Goal: Information Seeking & Learning: Learn about a topic

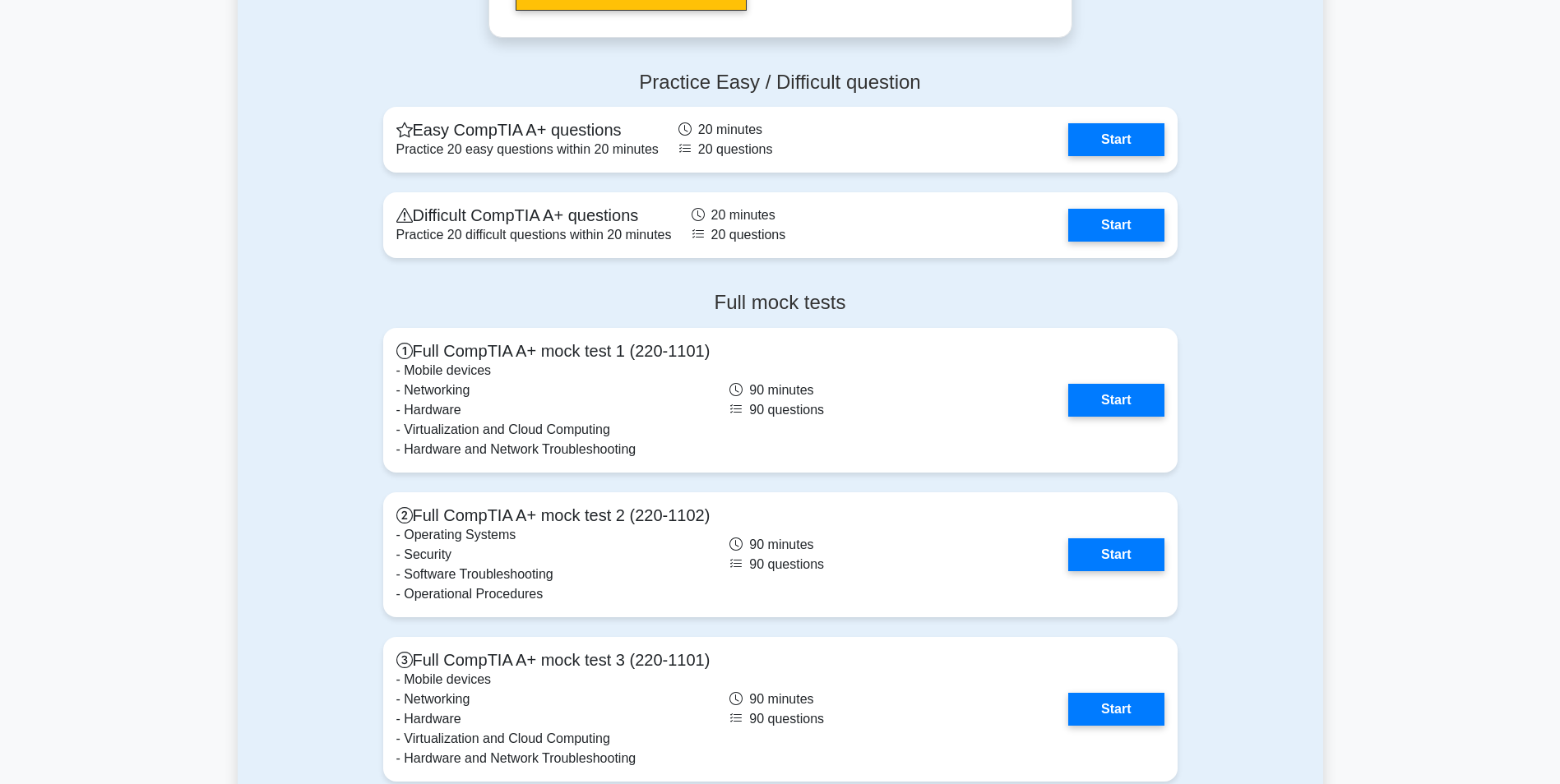
scroll to position [3289, 0]
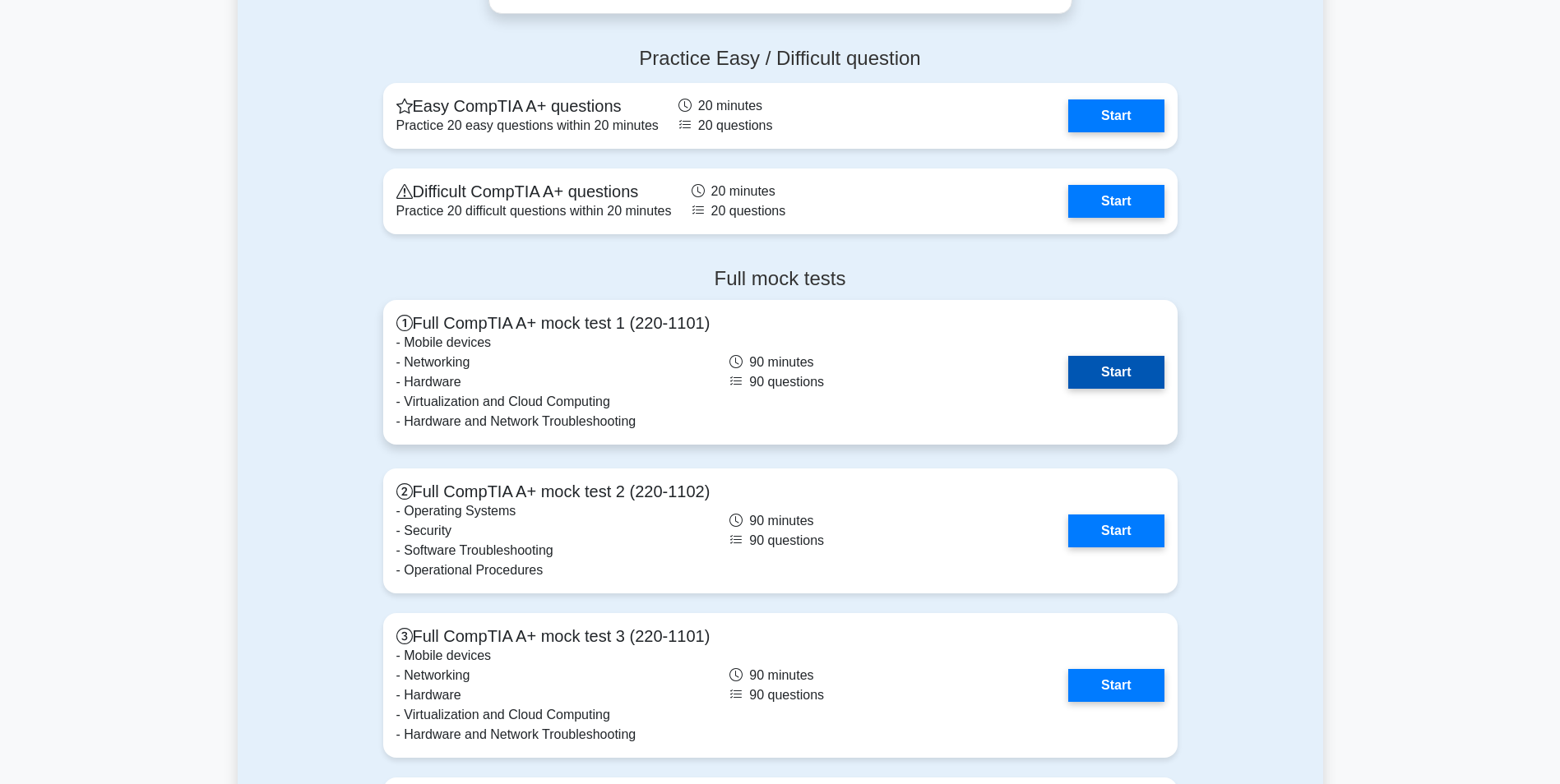
click at [1114, 367] on link "Start" at bounding box center [1116, 373] width 95 height 33
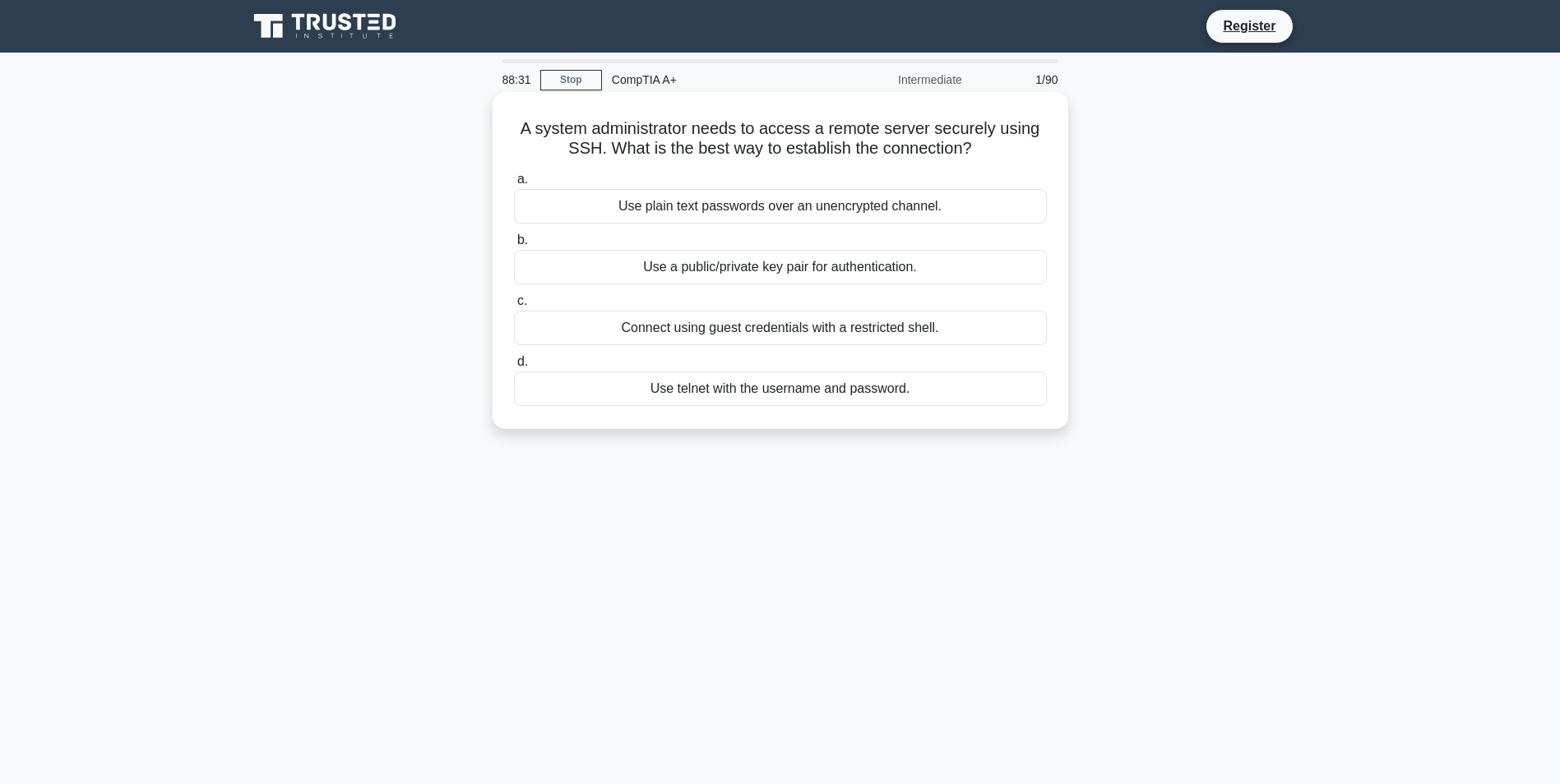
click at [747, 266] on div "Use a public/private key pair for authentication." at bounding box center [780, 267] width 533 height 34
click at [514, 246] on input "b. Use a public/private key pair for authentication." at bounding box center [514, 241] width 0 height 11
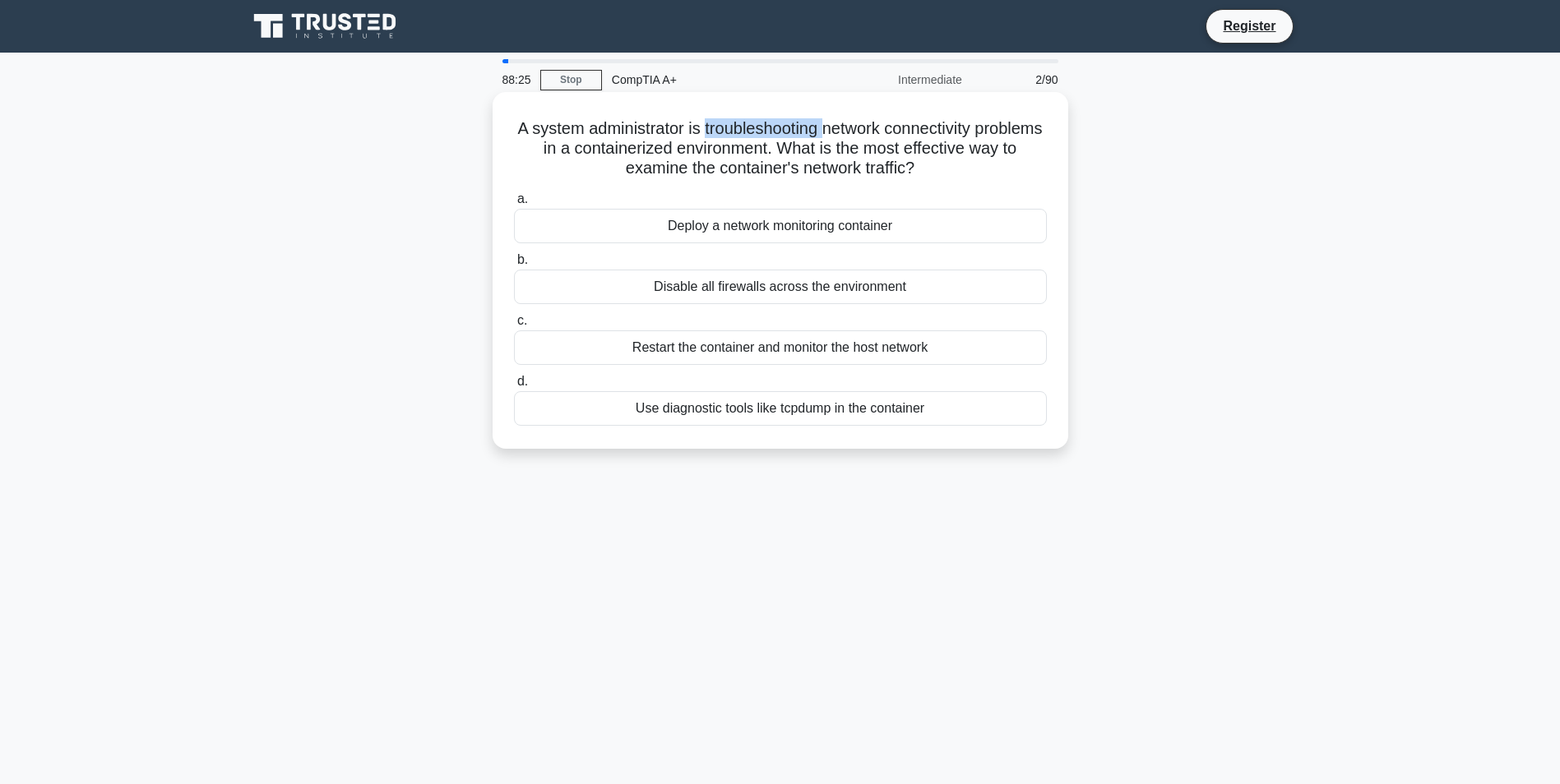
drag, startPoint x: 738, startPoint y: 124, endPoint x: 862, endPoint y: 124, distance: 124.0
click at [862, 124] on h5 "A system administrator is troubleshooting network connectivity problems in a co…" at bounding box center [780, 149] width 536 height 61
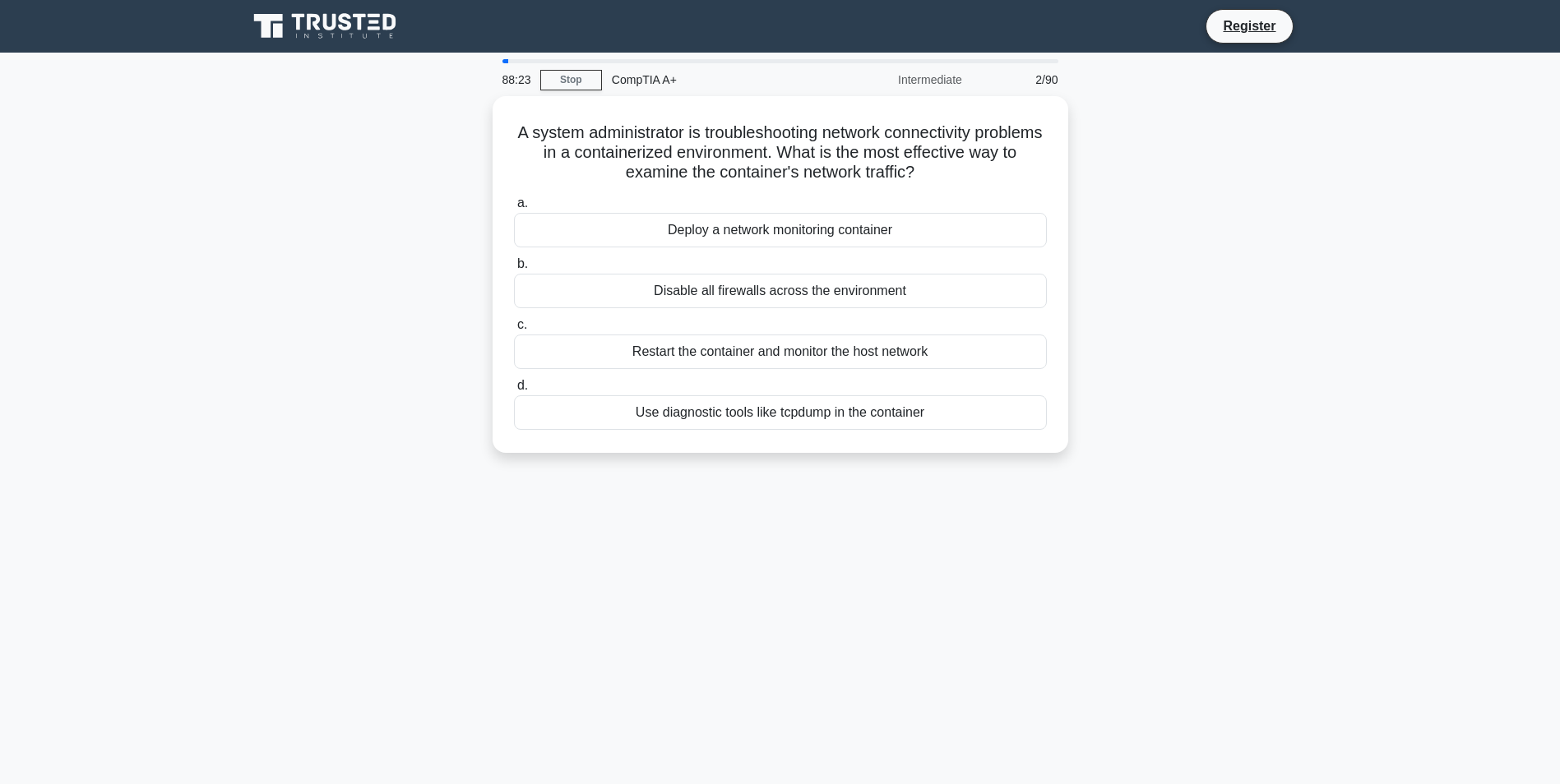
click at [1167, 137] on div "A system administrator is troubleshooting network connectivity problems in a co…" at bounding box center [780, 284] width 1086 height 377
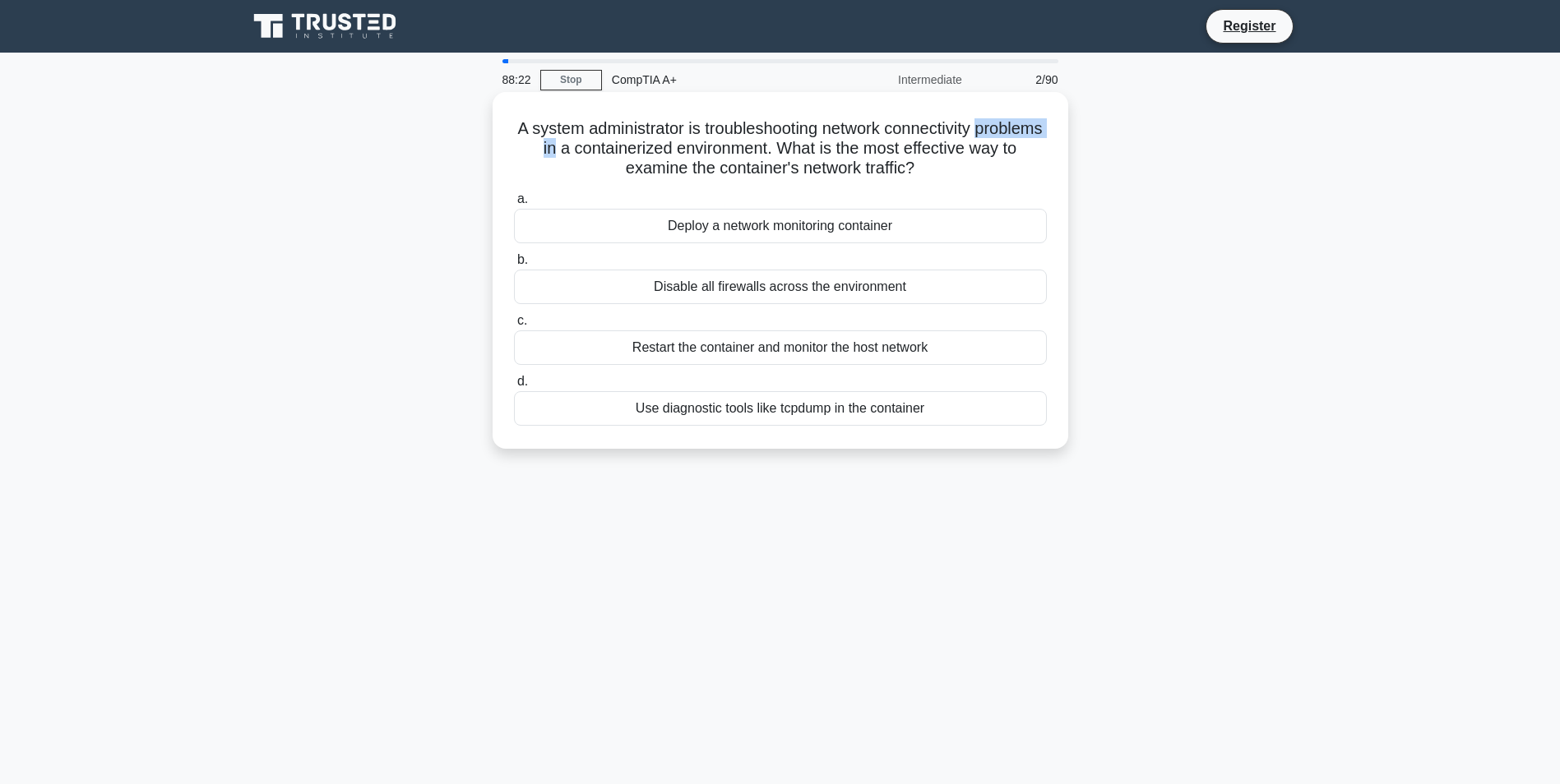
drag, startPoint x: 498, startPoint y: 143, endPoint x: 610, endPoint y: 143, distance: 112.0
click at [610, 143] on div "A system administrator is troubleshooting network connectivity problems in a co…" at bounding box center [780, 270] width 563 height 343
drag, startPoint x: 610, startPoint y: 143, endPoint x: 628, endPoint y: 151, distance: 19.7
click at [628, 151] on h5 "A system administrator is troubleshooting network connectivity problems in a co…" at bounding box center [780, 149] width 536 height 61
drag, startPoint x: 629, startPoint y: 151, endPoint x: 671, endPoint y: 152, distance: 42.0
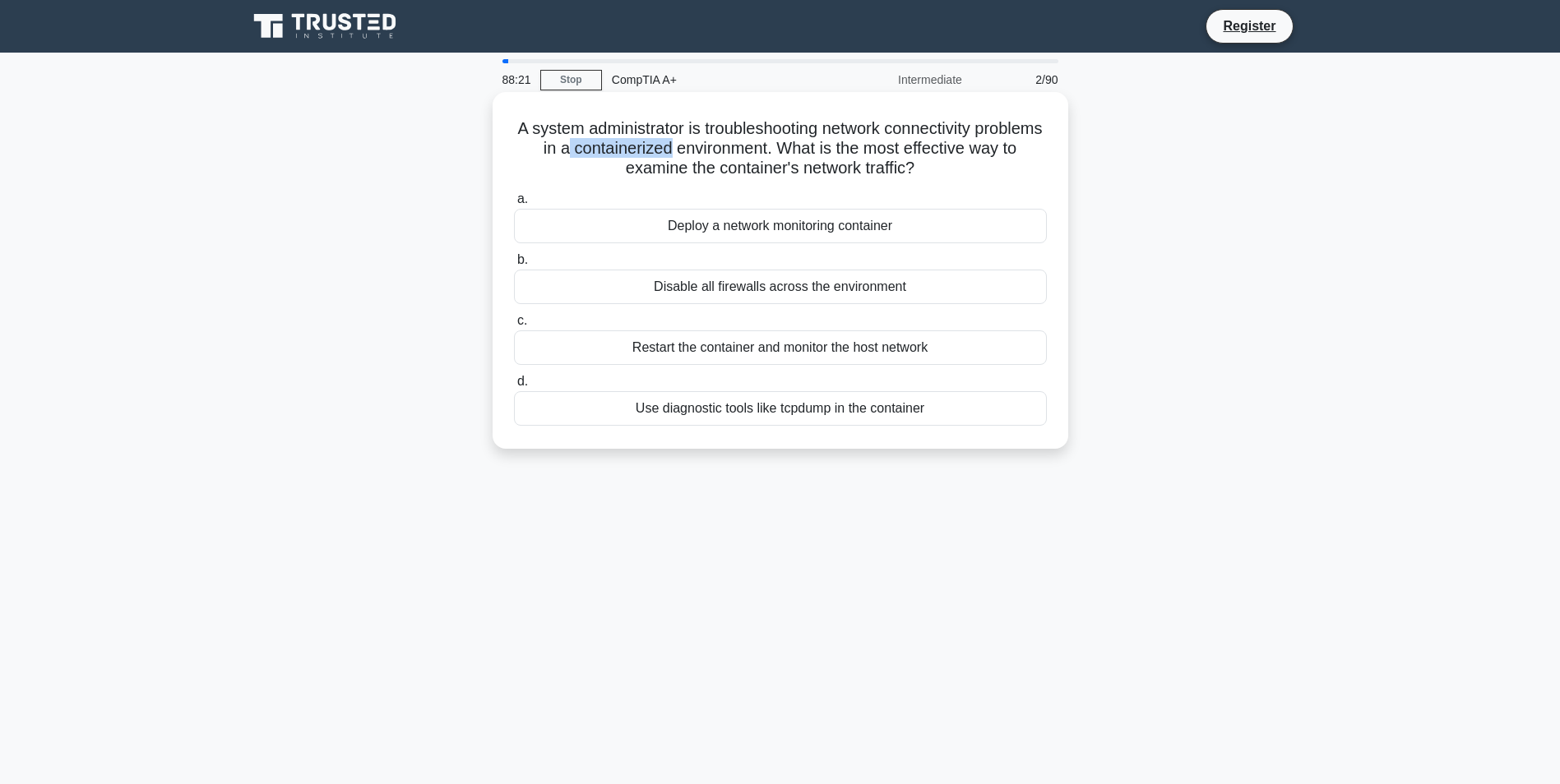
click at [671, 152] on h5 "A system administrator is troubleshooting network connectivity problems in a co…" at bounding box center [780, 149] width 536 height 61
drag, startPoint x: 671, startPoint y: 152, endPoint x: 806, endPoint y: 144, distance: 135.2
click at [806, 144] on h5 "A system administrator is troubleshooting network connectivity problems in a co…" at bounding box center [780, 149] width 536 height 61
click at [726, 415] on div "Use diagnostic tools like tcpdump in the container" at bounding box center [780, 408] width 533 height 34
click at [514, 387] on input "d. Use diagnostic tools like tcpdump in the container" at bounding box center [514, 382] width 0 height 11
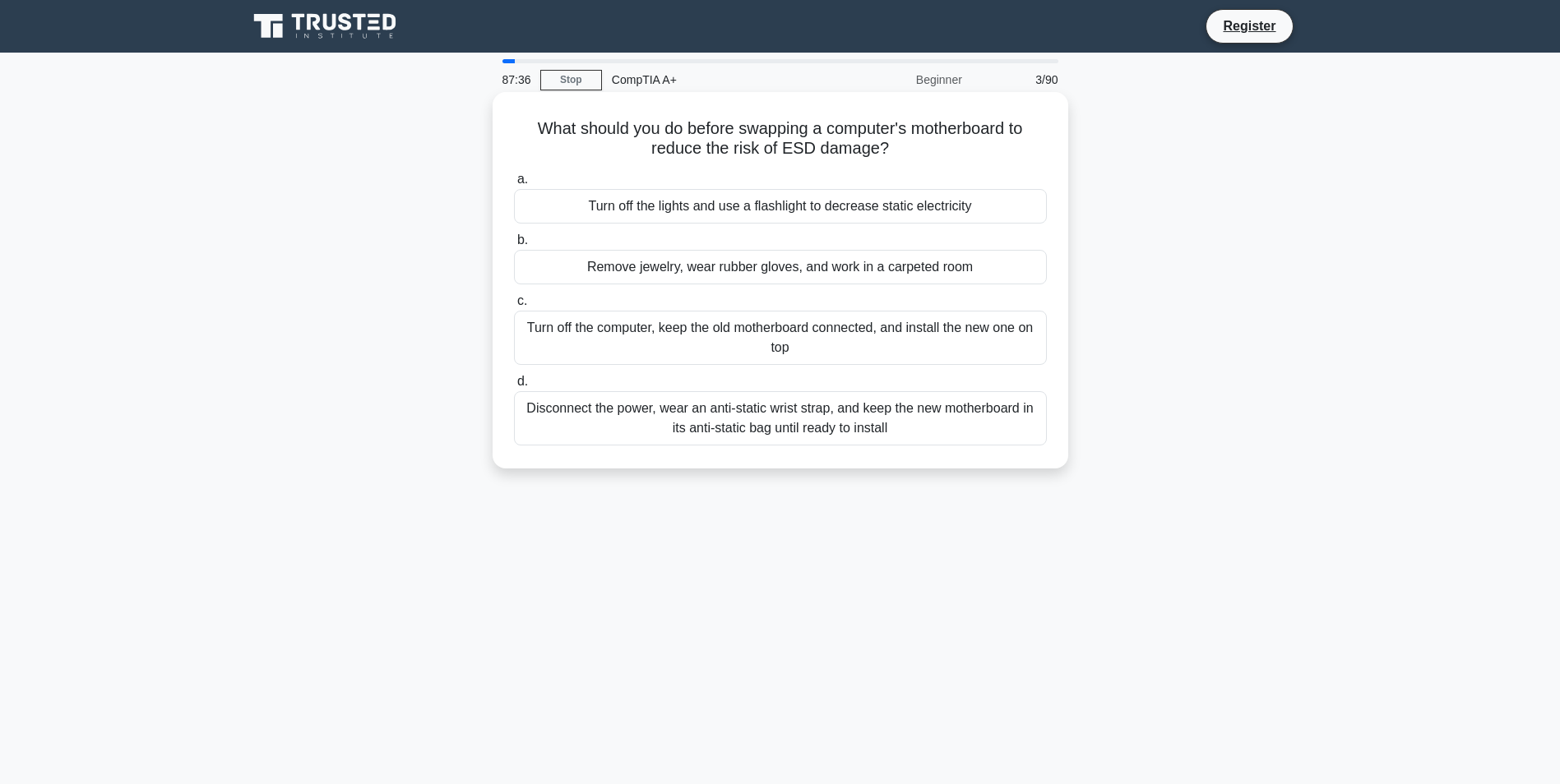
click at [729, 339] on div "Turn off the computer, keep the old motherboard connected, and install the new …" at bounding box center [780, 338] width 533 height 55
click at [514, 306] on input "c. Turn off the computer, keep the old motherboard connected, and install the n…" at bounding box center [514, 302] width 0 height 11
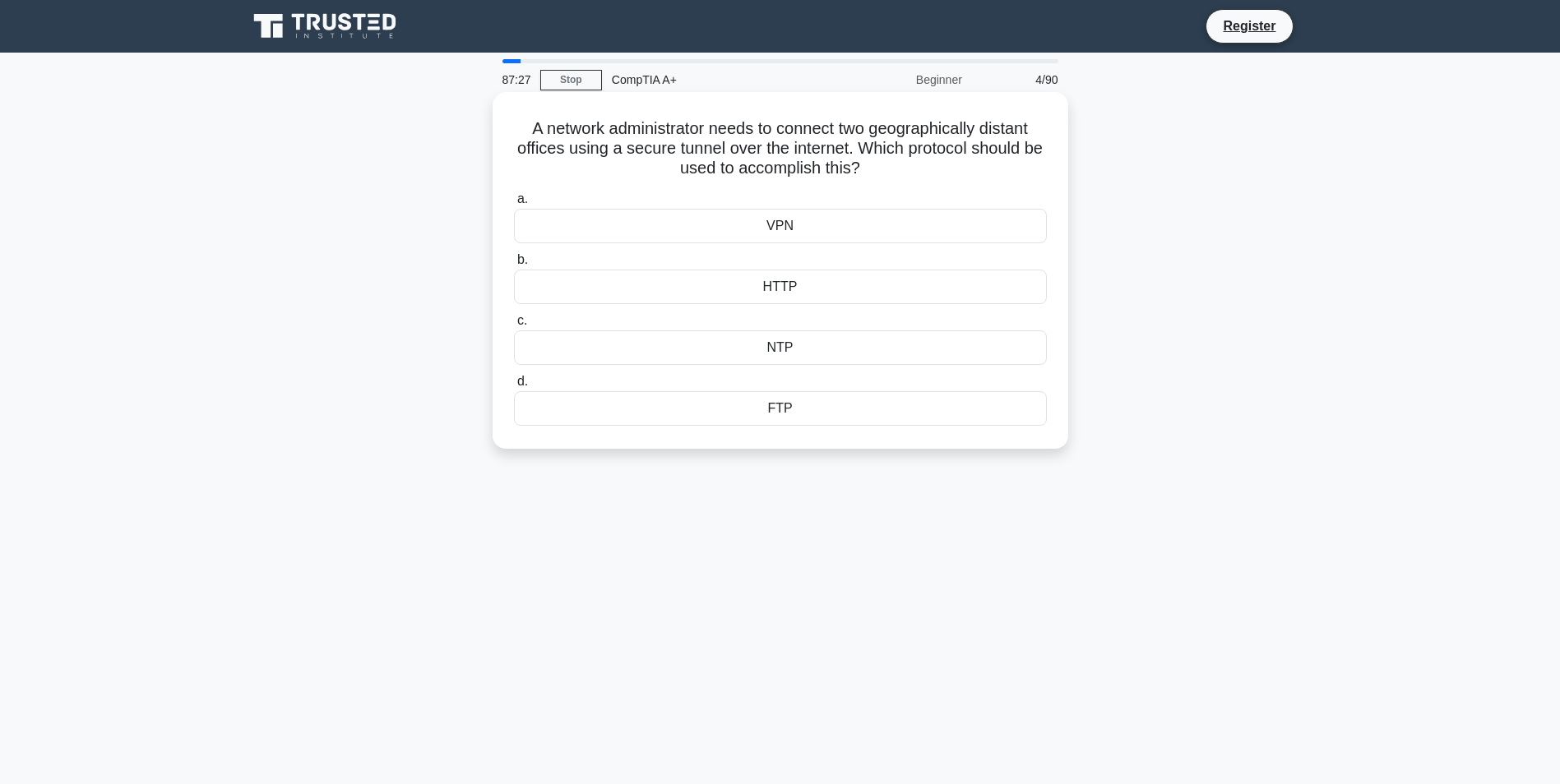
click at [782, 236] on div "VPN" at bounding box center [780, 226] width 533 height 34
click at [514, 205] on input "a. VPN" at bounding box center [514, 200] width 0 height 11
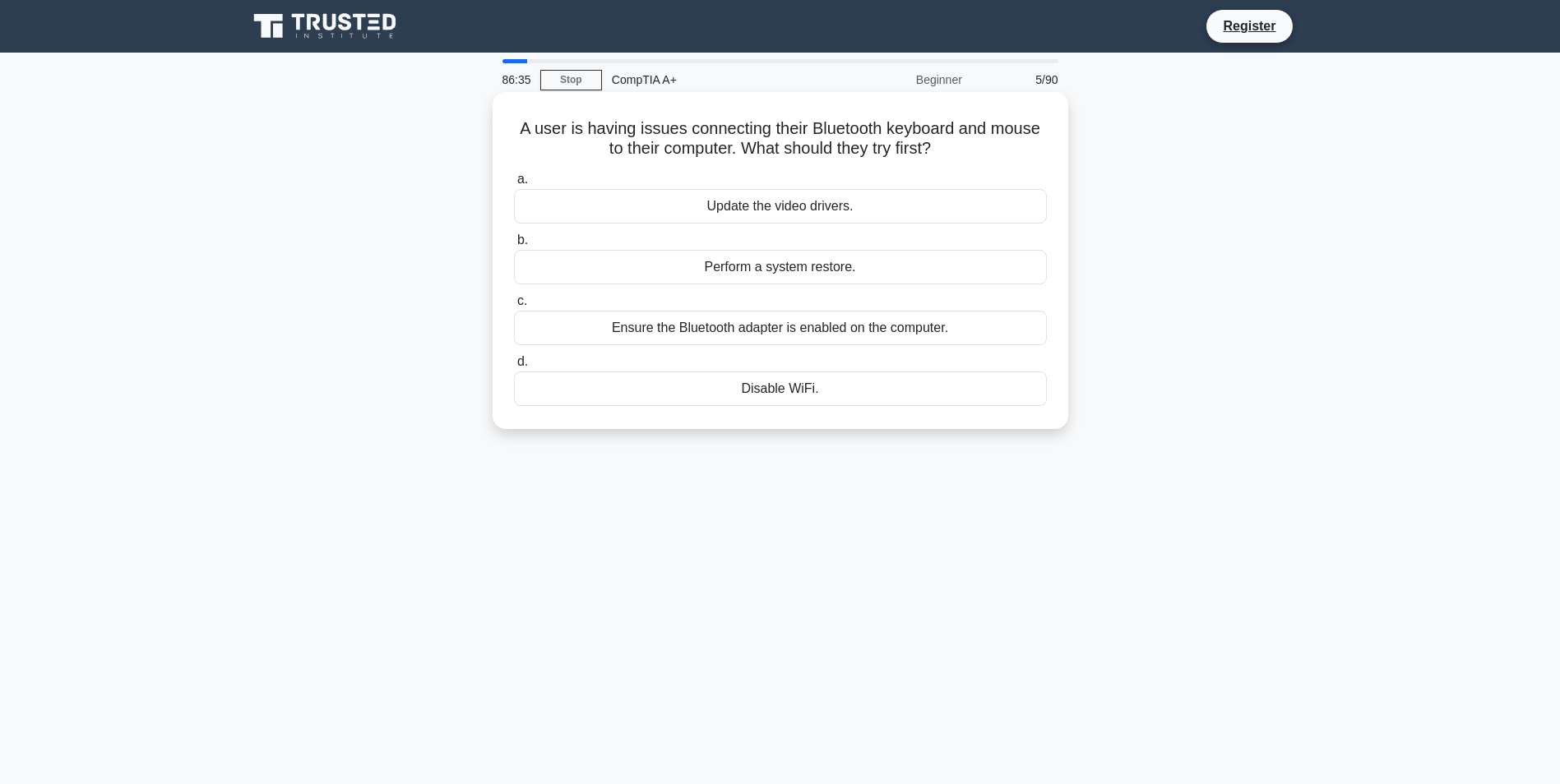
click at [832, 337] on div "Ensure the Bluetooth adapter is enabled on the computer." at bounding box center [780, 328] width 533 height 34
click at [514, 306] on input "c. Ensure the Bluetooth adapter is enabled on the computer." at bounding box center [514, 302] width 0 height 11
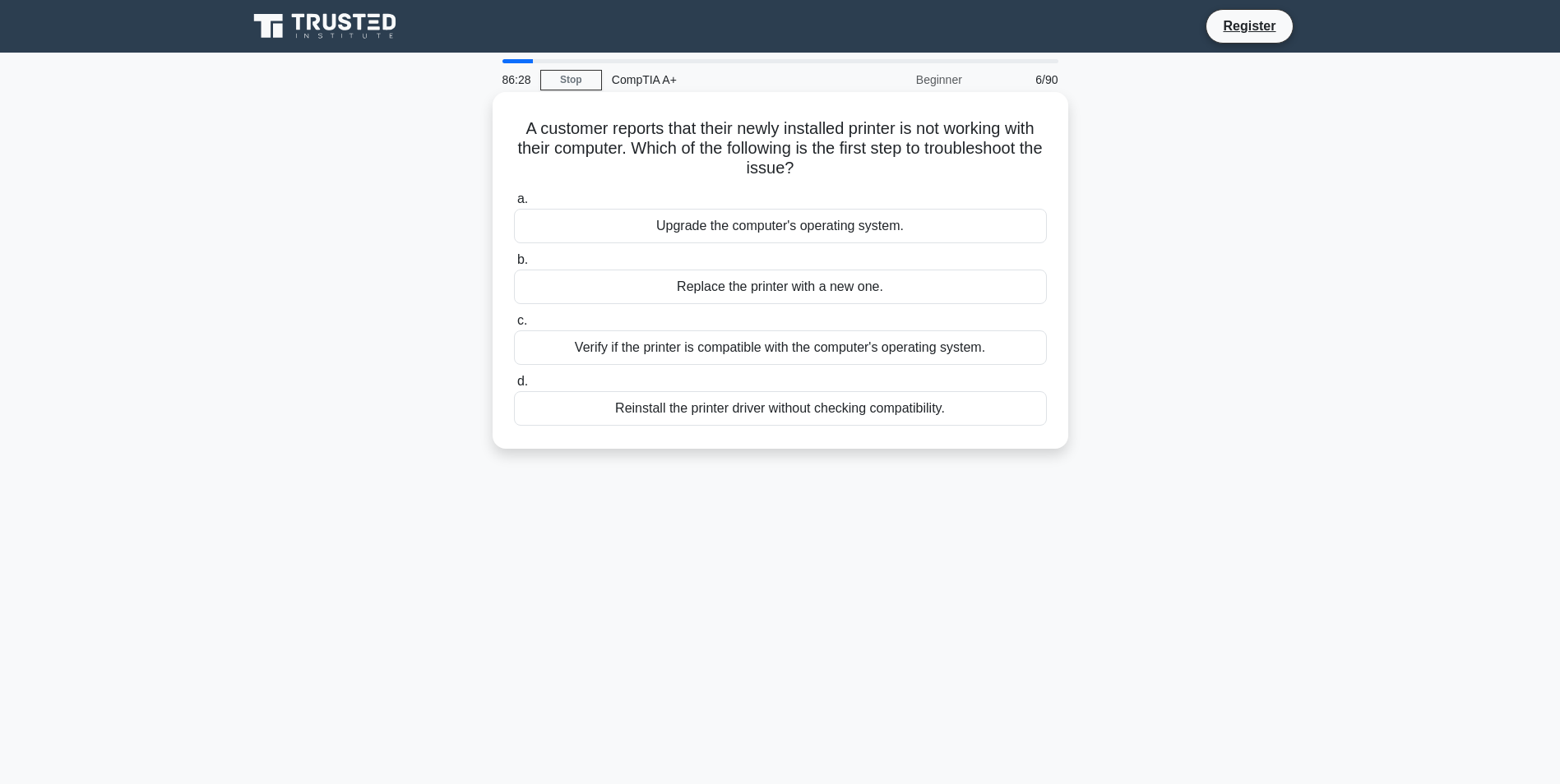
drag, startPoint x: 556, startPoint y: 144, endPoint x: 570, endPoint y: 144, distance: 14.0
click at [570, 144] on h5 "A customer reports that their newly installed printer is not working with their…" at bounding box center [780, 149] width 536 height 61
drag, startPoint x: 570, startPoint y: 144, endPoint x: 1042, endPoint y: 138, distance: 472.0
click at [1042, 138] on h5 "A customer reports that their newly installed printer is not working with their…" at bounding box center [780, 149] width 536 height 61
drag, startPoint x: 1042, startPoint y: 138, endPoint x: 928, endPoint y: 178, distance: 120.8
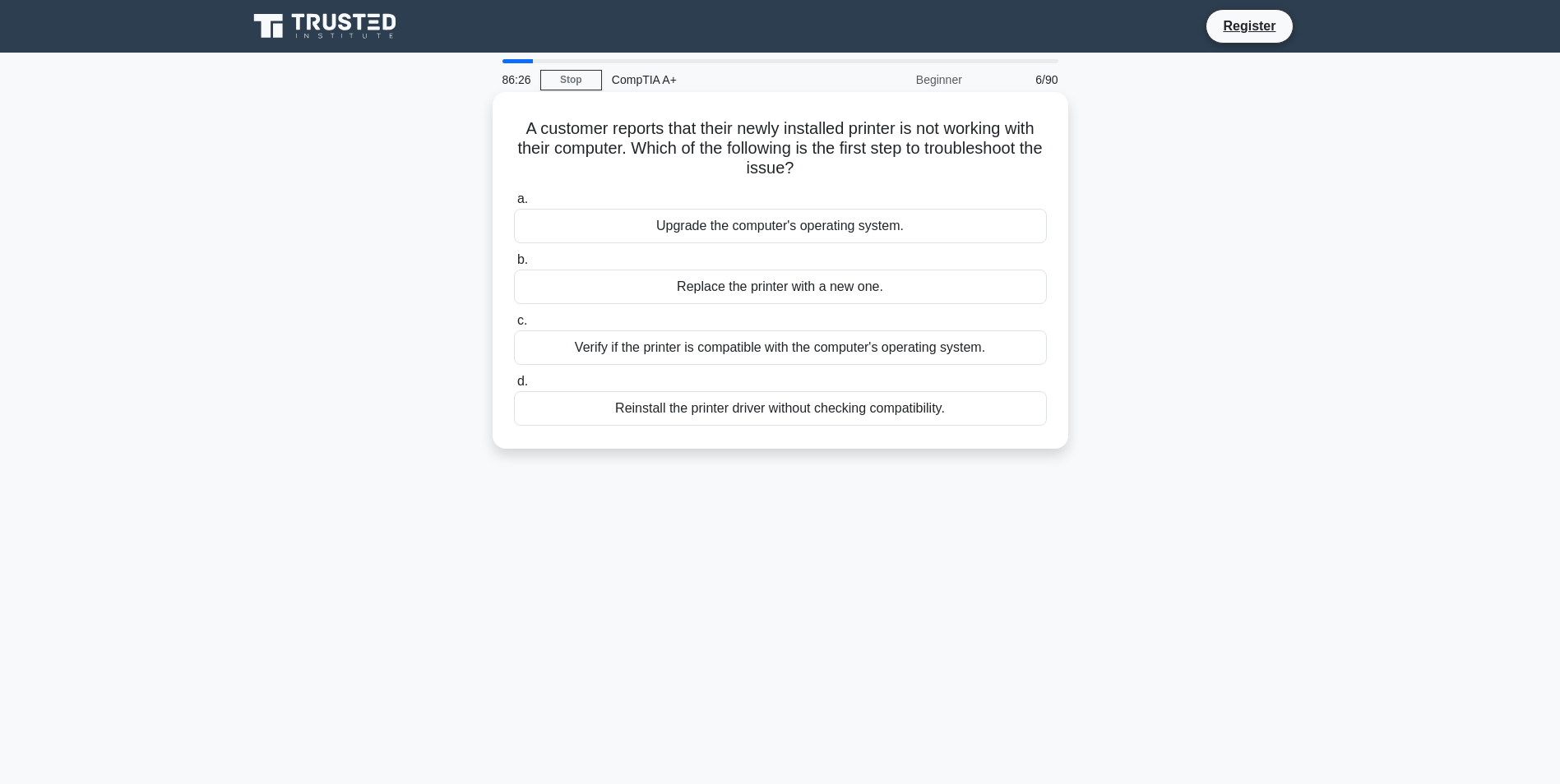
click at [928, 178] on h5 "A customer reports that their newly installed printer is not working with their…" at bounding box center [780, 149] width 536 height 61
click at [836, 348] on div "Verify if the printer is compatible with the computer's operating system." at bounding box center [780, 347] width 533 height 34
click at [514, 327] on input "c. Verify if the printer is compatible with the computer's operating system." at bounding box center [514, 321] width 0 height 11
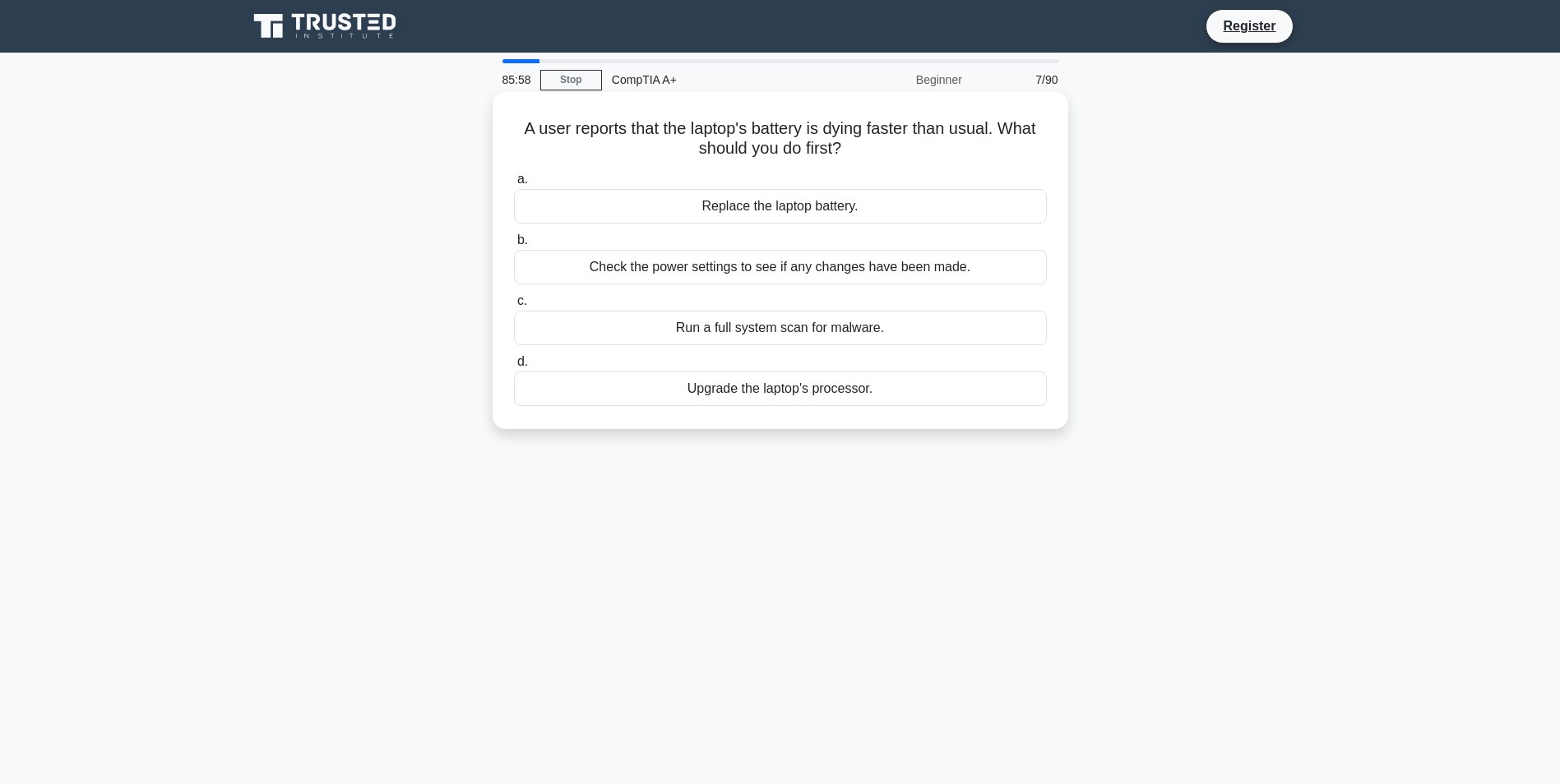
click at [793, 264] on div "Check the power settings to see if any changes have been made." at bounding box center [780, 267] width 533 height 34
click at [514, 246] on input "b. Check the power settings to see if any changes have been made." at bounding box center [514, 241] width 0 height 11
drag, startPoint x: 505, startPoint y: 125, endPoint x: 527, endPoint y: 125, distance: 22.0
click at [512, 125] on div "A user is experiencing constant paper jams with their dot matrix printer. What …" at bounding box center [780, 261] width 563 height 324
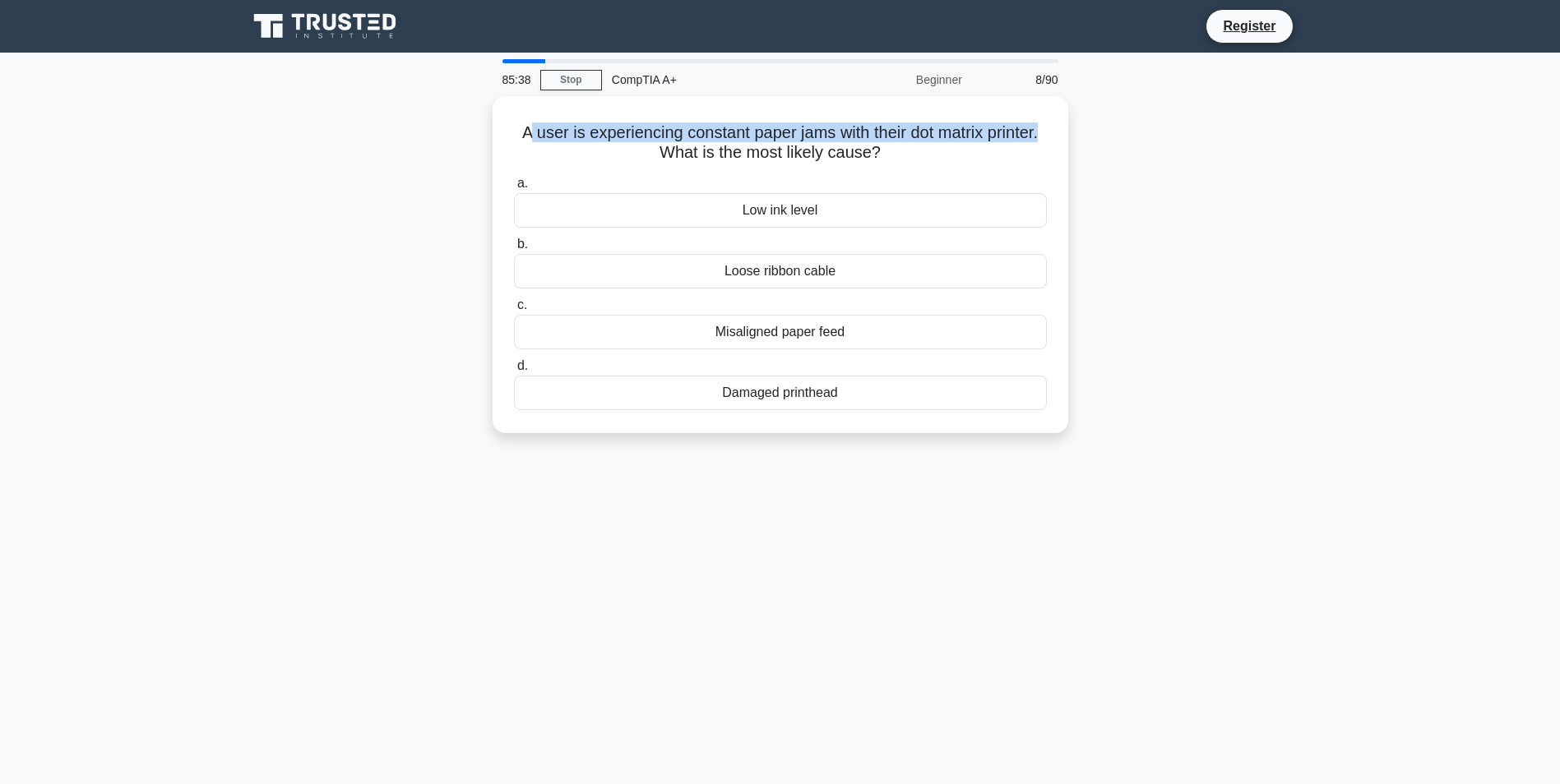
drag, startPoint x: 521, startPoint y: 129, endPoint x: 1104, endPoint y: 129, distance: 583.0
click at [1104, 129] on div "A user is experiencing constant paper jams with their dot matrix printer. What …" at bounding box center [780, 275] width 1086 height 357
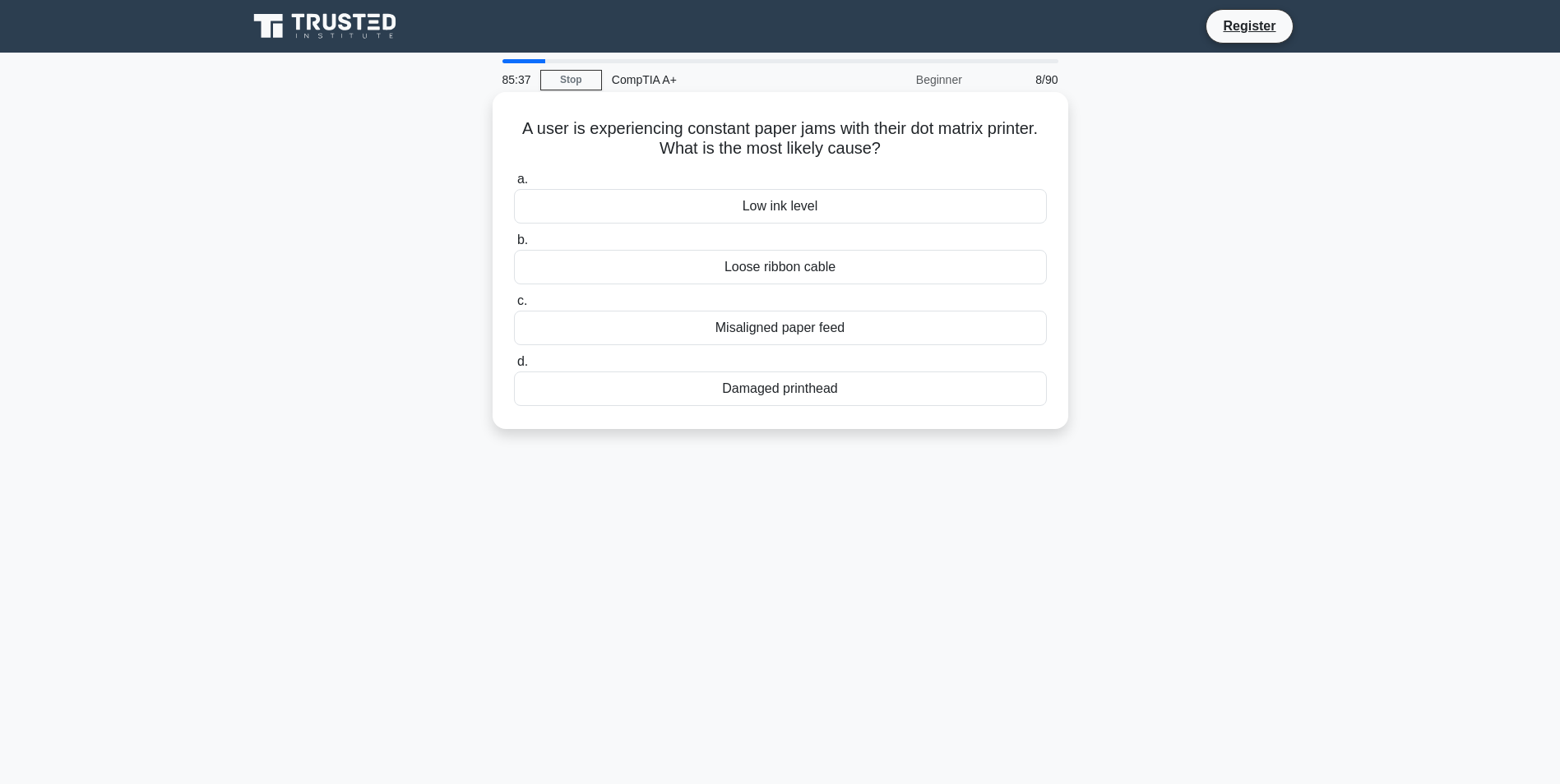
click at [931, 173] on label "a. Low ink level" at bounding box center [780, 196] width 533 height 55
click at [514, 174] on input "a. Low ink level" at bounding box center [514, 180] width 0 height 11
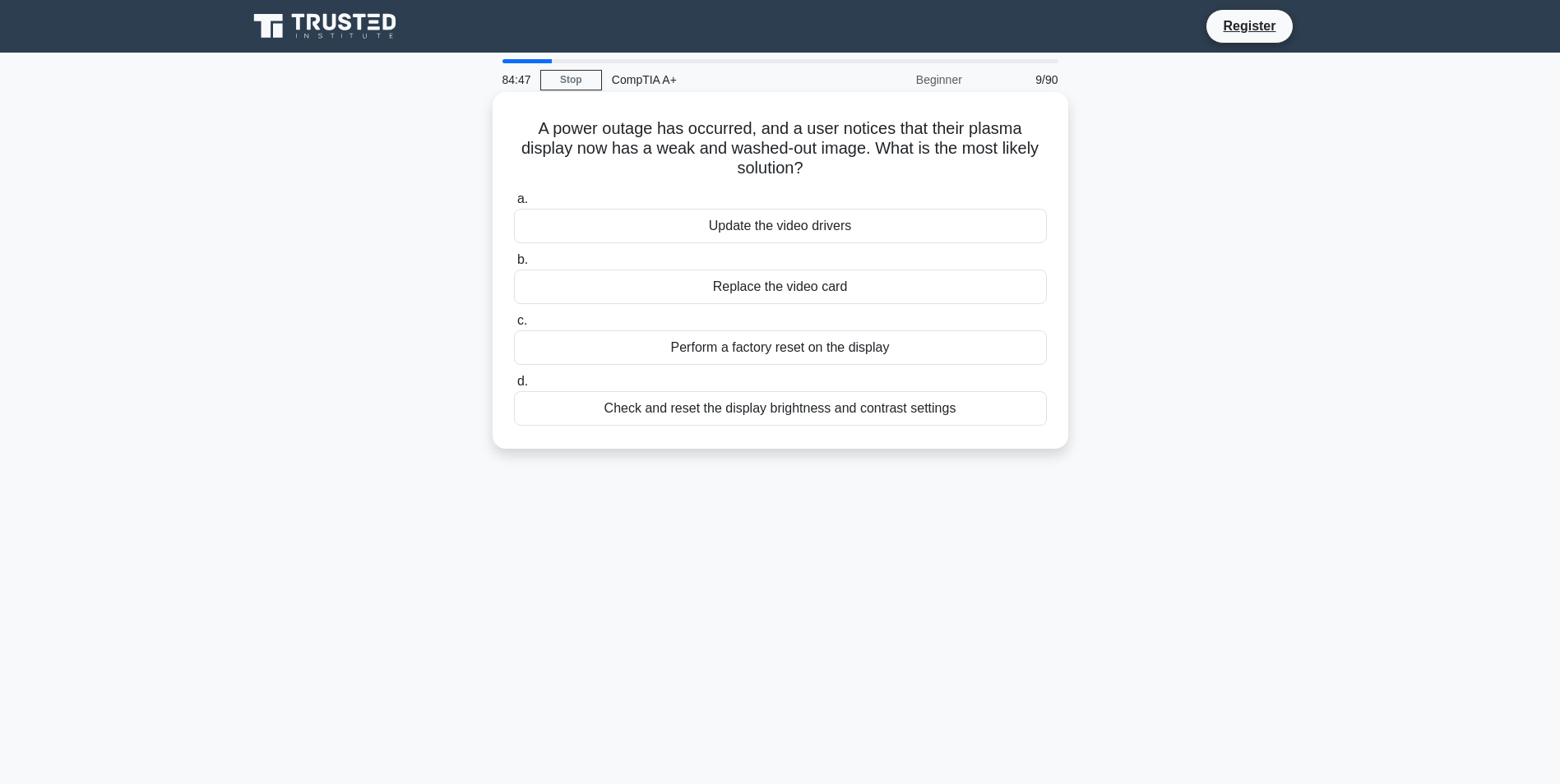
click at [778, 230] on div "Update the video drivers" at bounding box center [780, 226] width 533 height 34
click at [514, 205] on input "a. Update the video drivers" at bounding box center [514, 200] width 0 height 11
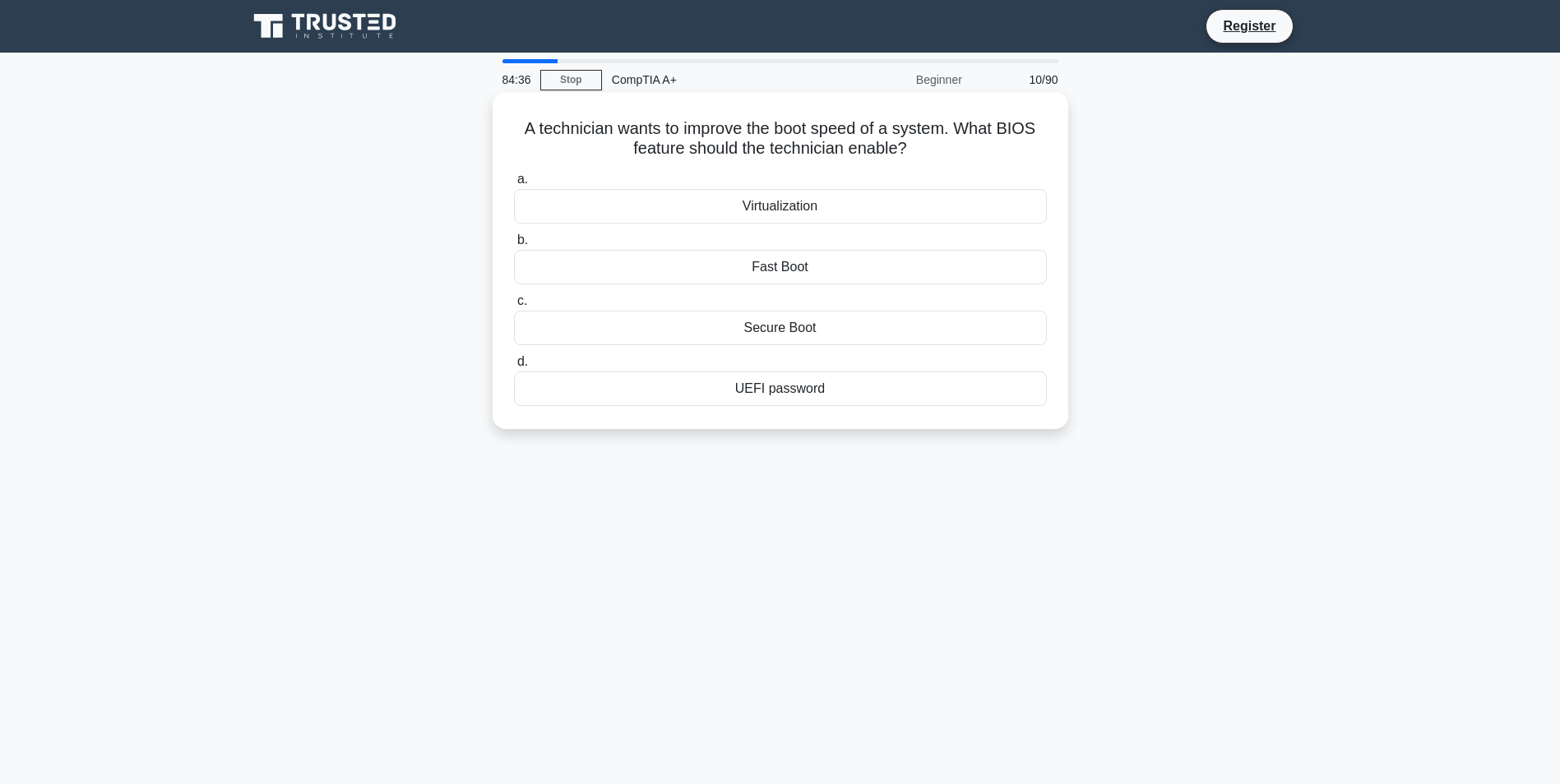
click at [806, 331] on div "Secure Boot" at bounding box center [780, 328] width 533 height 34
click at [514, 306] on input "c. Secure Boot" at bounding box center [514, 302] width 0 height 11
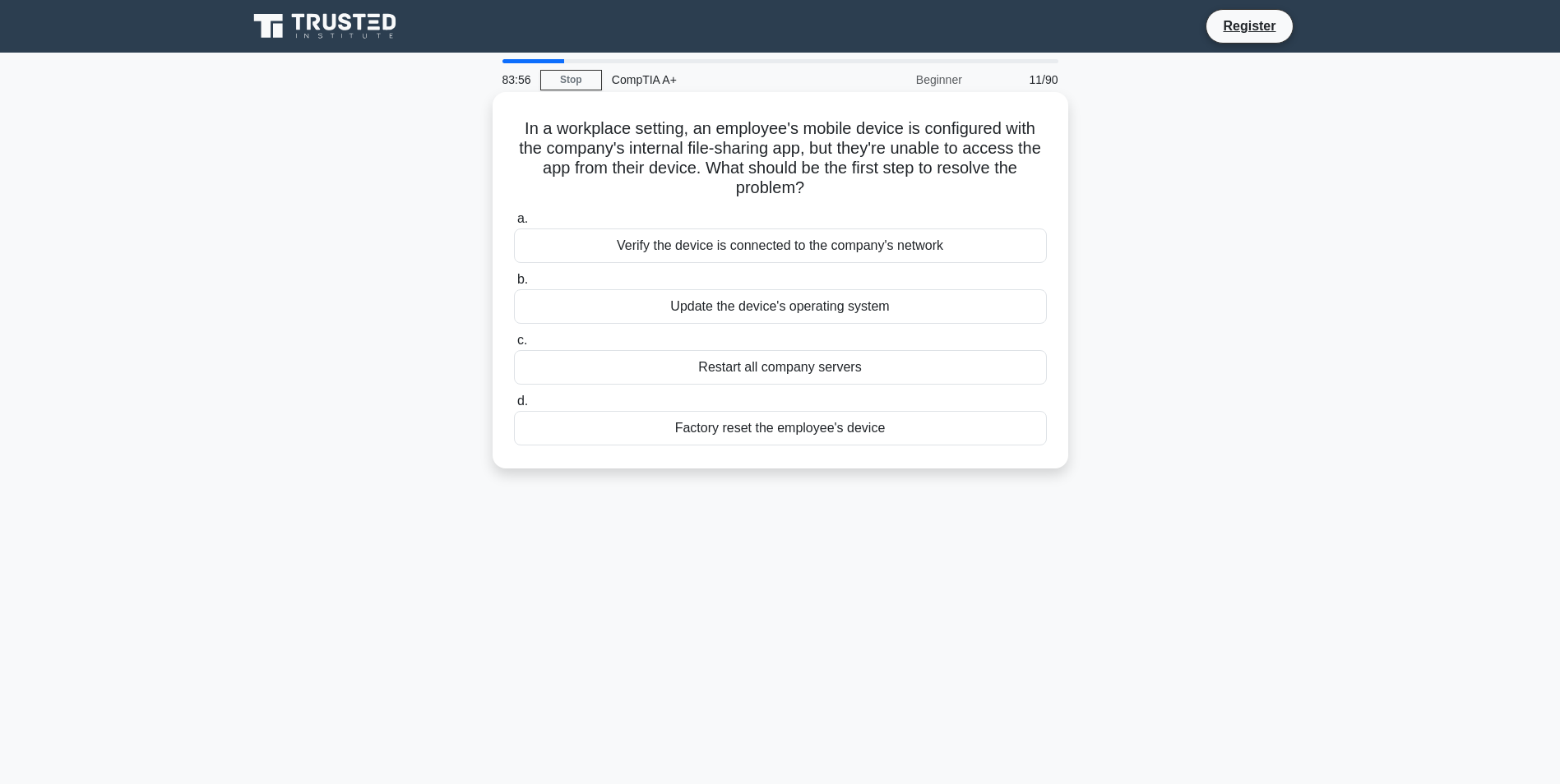
click at [716, 247] on div "Verify the device is connected to the company's network" at bounding box center [780, 245] width 533 height 34
click at [514, 225] on input "a. Verify the device is connected to the company's network" at bounding box center [514, 219] width 0 height 11
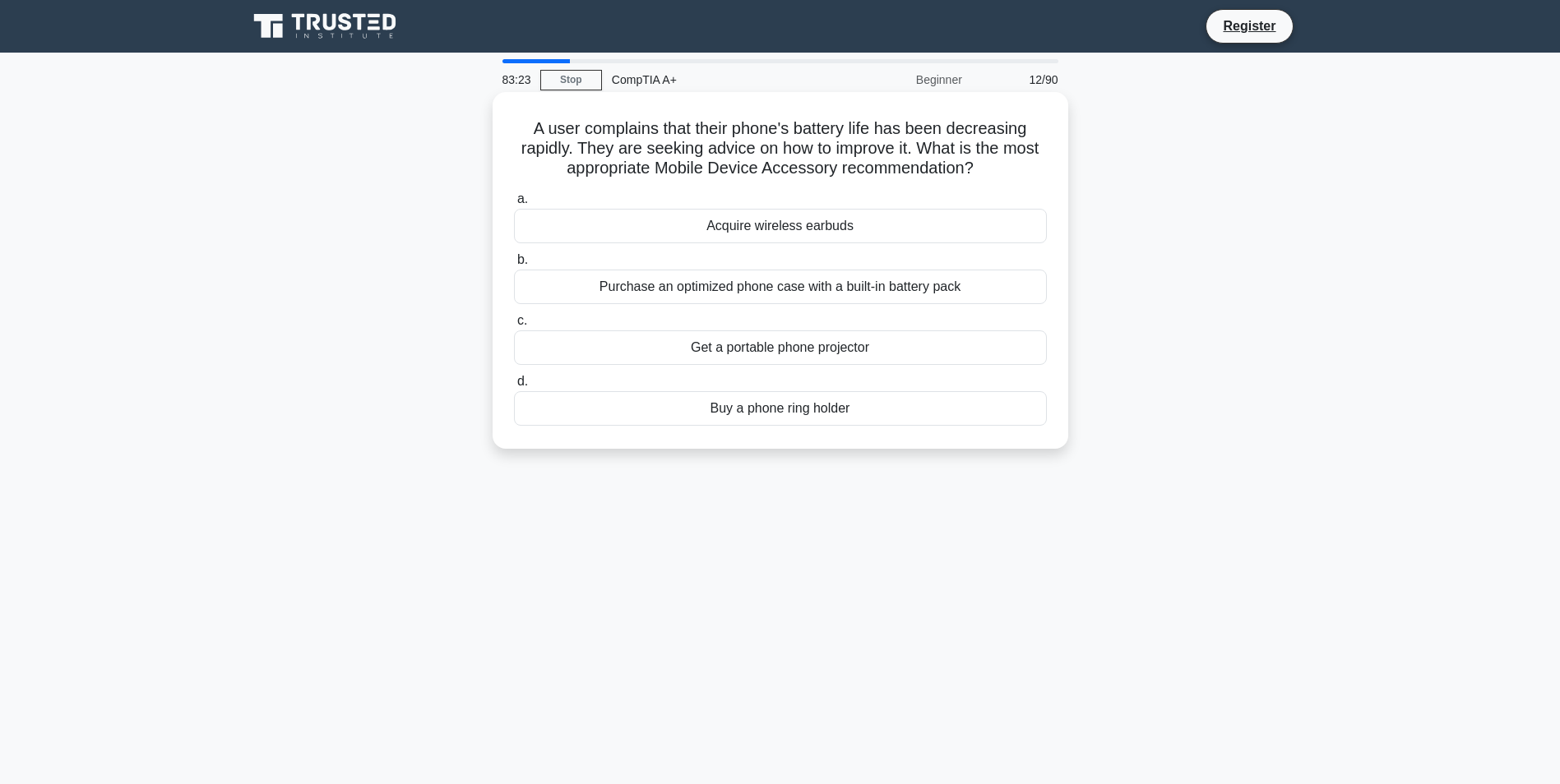
click at [805, 289] on div "Purchase an optimized phone case with a built-in battery pack" at bounding box center [780, 286] width 533 height 34
click at [514, 266] on input "b. Purchase an optimized phone case with a built-in battery pack" at bounding box center [514, 260] width 0 height 11
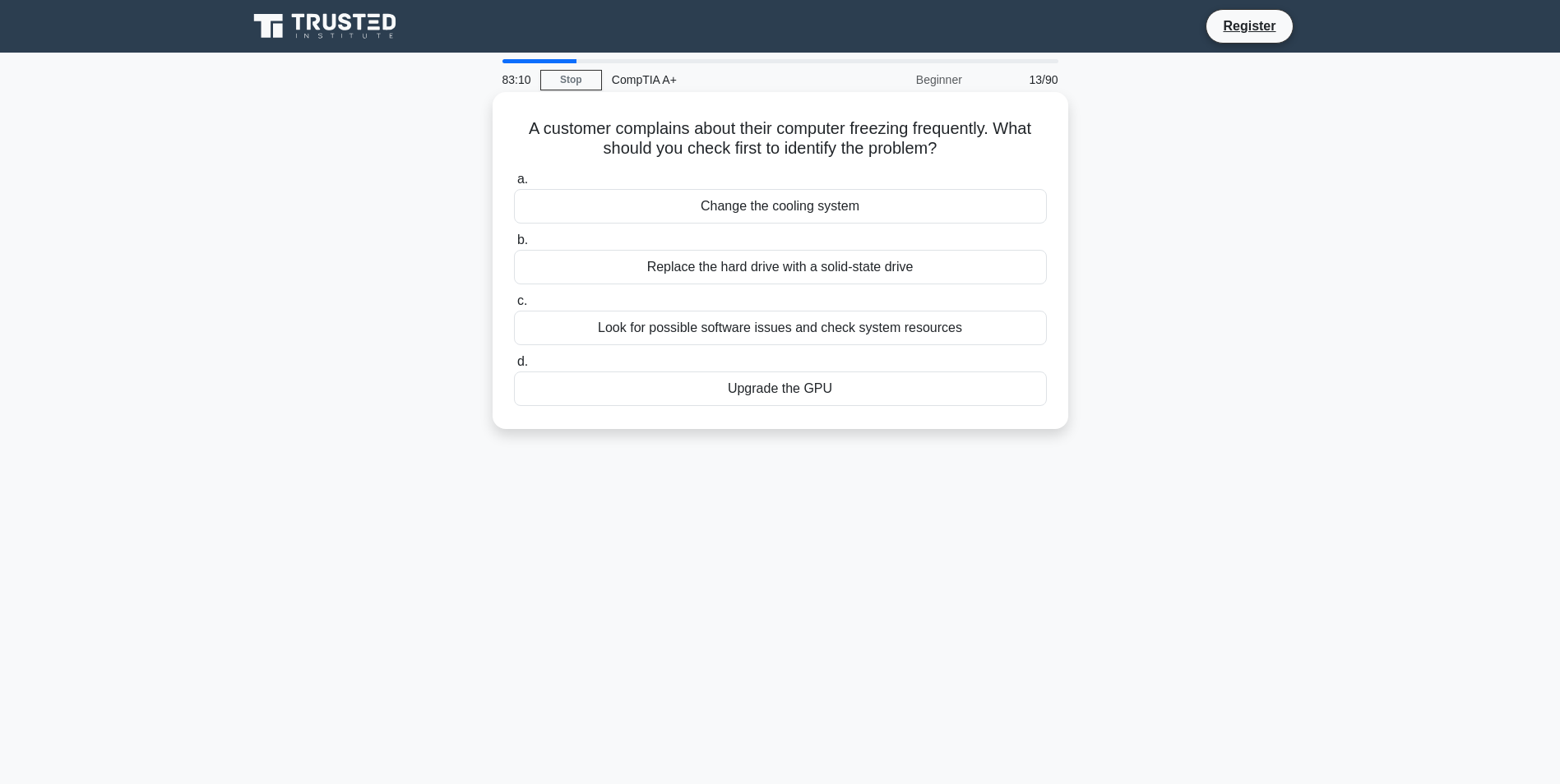
click at [797, 330] on div "Look for possible software issues and check system resources" at bounding box center [780, 328] width 533 height 34
click at [514, 306] on input "c. Look for possible software issues and check system resources" at bounding box center [514, 302] width 0 height 11
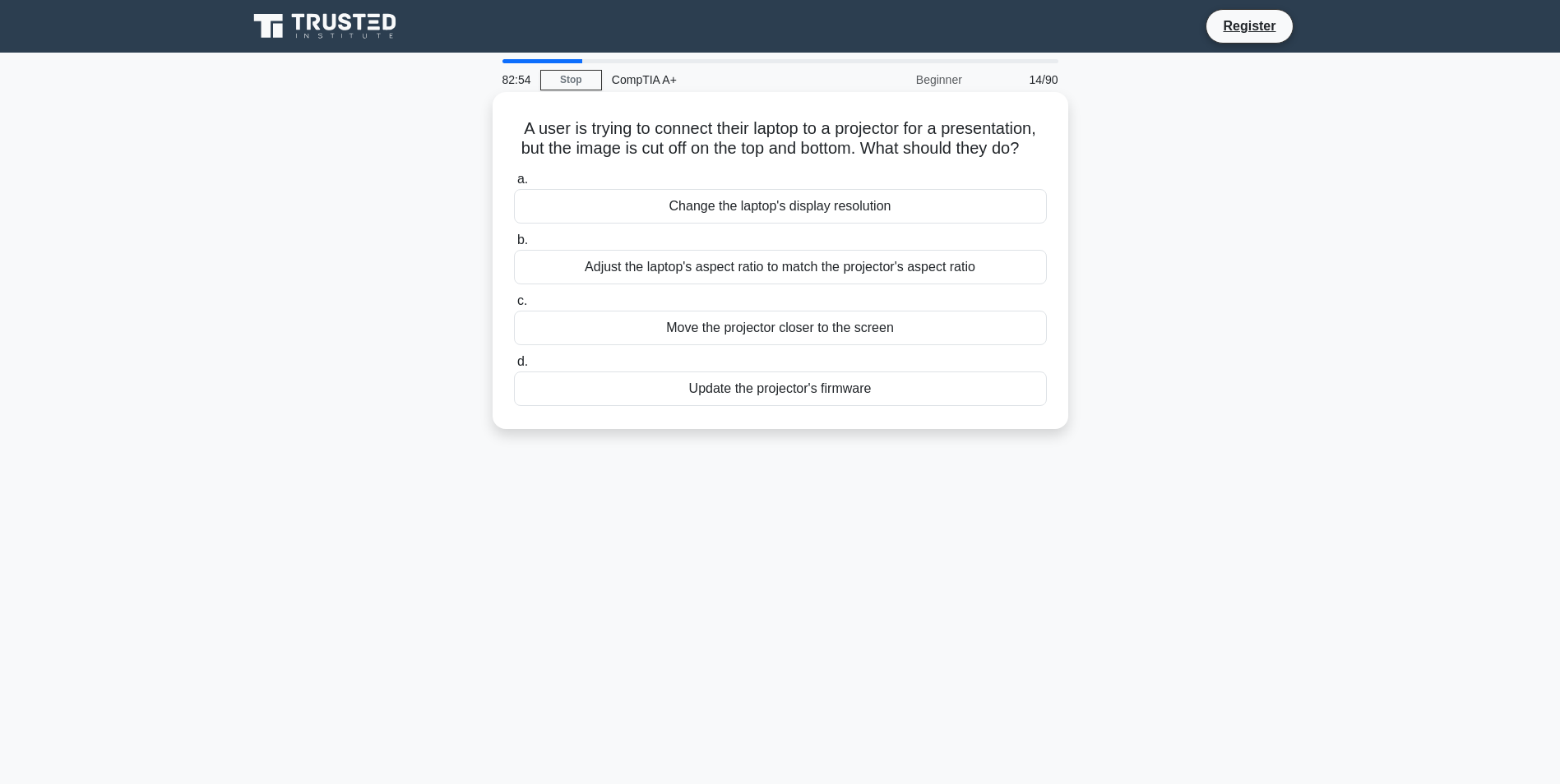
click at [707, 224] on div "Change the laptop's display resolution" at bounding box center [780, 205] width 533 height 34
click at [514, 185] on input "a. Change the laptop's display resolution" at bounding box center [514, 180] width 0 height 11
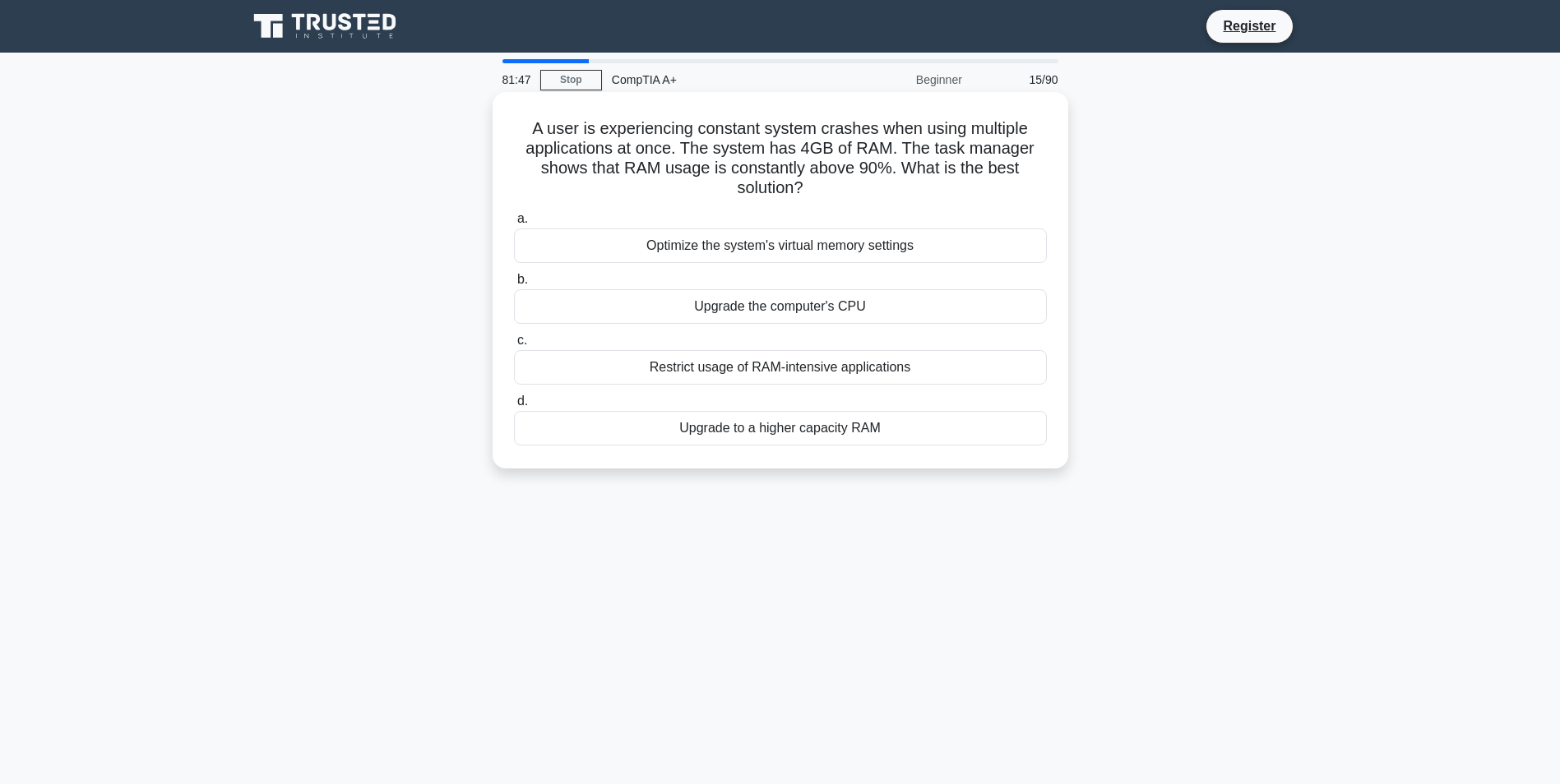
click at [773, 427] on div "Upgrade to a higher capacity RAM" at bounding box center [780, 428] width 533 height 34
click at [514, 407] on input "d. Upgrade to a higher capacity RAM" at bounding box center [514, 402] width 0 height 11
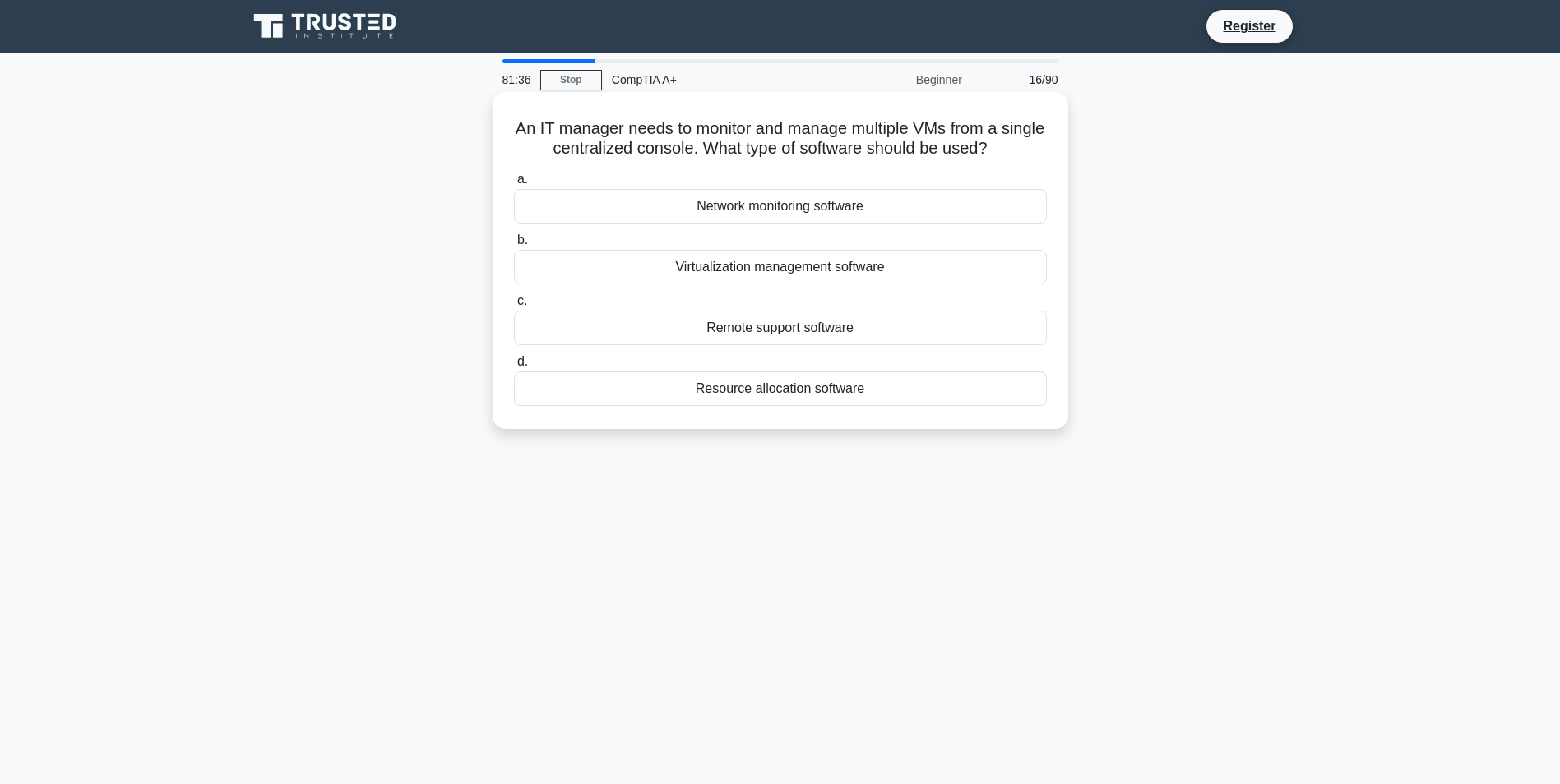
click at [753, 263] on div "Virtualization management software" at bounding box center [780, 267] width 533 height 34
click at [514, 246] on input "b. Virtualization management software" at bounding box center [514, 241] width 0 height 11
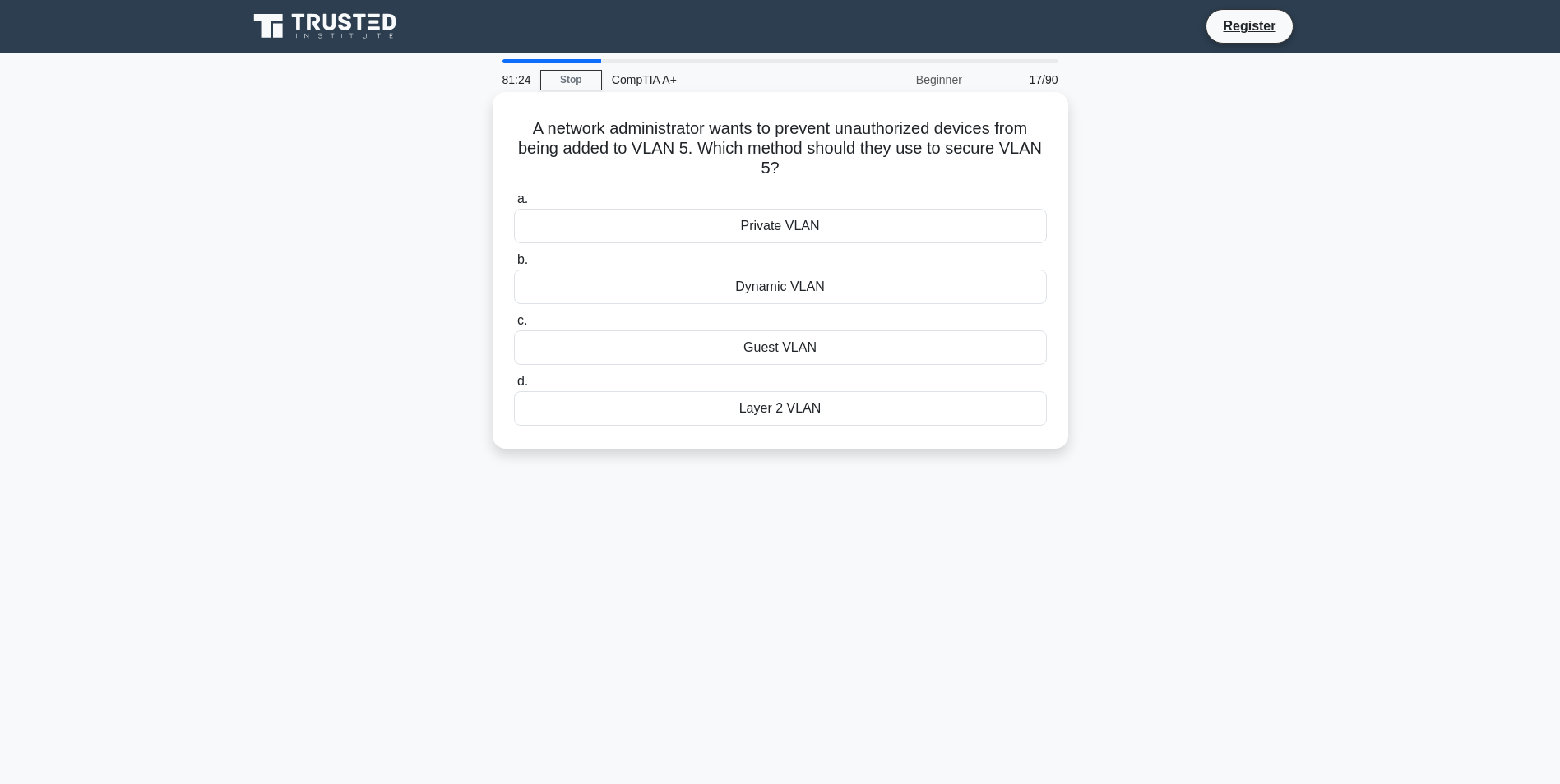
click at [760, 233] on div "Private VLAN" at bounding box center [780, 226] width 533 height 34
click at [514, 205] on input "a. Private VLAN" at bounding box center [514, 200] width 0 height 11
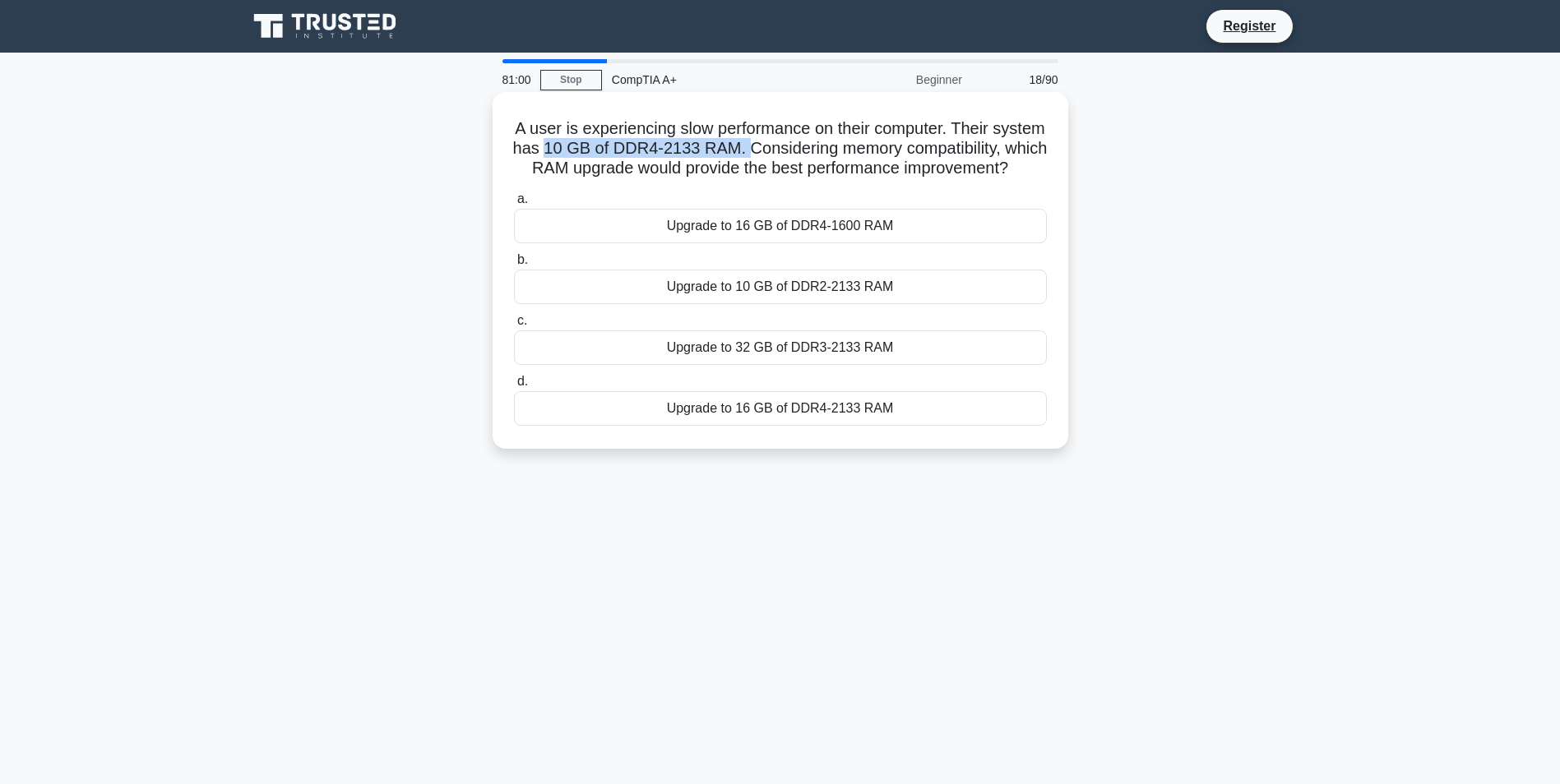
drag, startPoint x: 647, startPoint y: 156, endPoint x: 844, endPoint y: 156, distance: 197.0
click at [844, 156] on h5 "A user is experiencing slow performance on their computer. Their system has 10 …" at bounding box center [780, 149] width 536 height 61
drag, startPoint x: 609, startPoint y: 126, endPoint x: 1034, endPoint y: 129, distance: 425.0
click at [1034, 129] on h5 "A user is experiencing slow performance on their computer. Their system has 10 …" at bounding box center [780, 149] width 536 height 61
drag, startPoint x: 586, startPoint y: 151, endPoint x: 625, endPoint y: 151, distance: 39.0
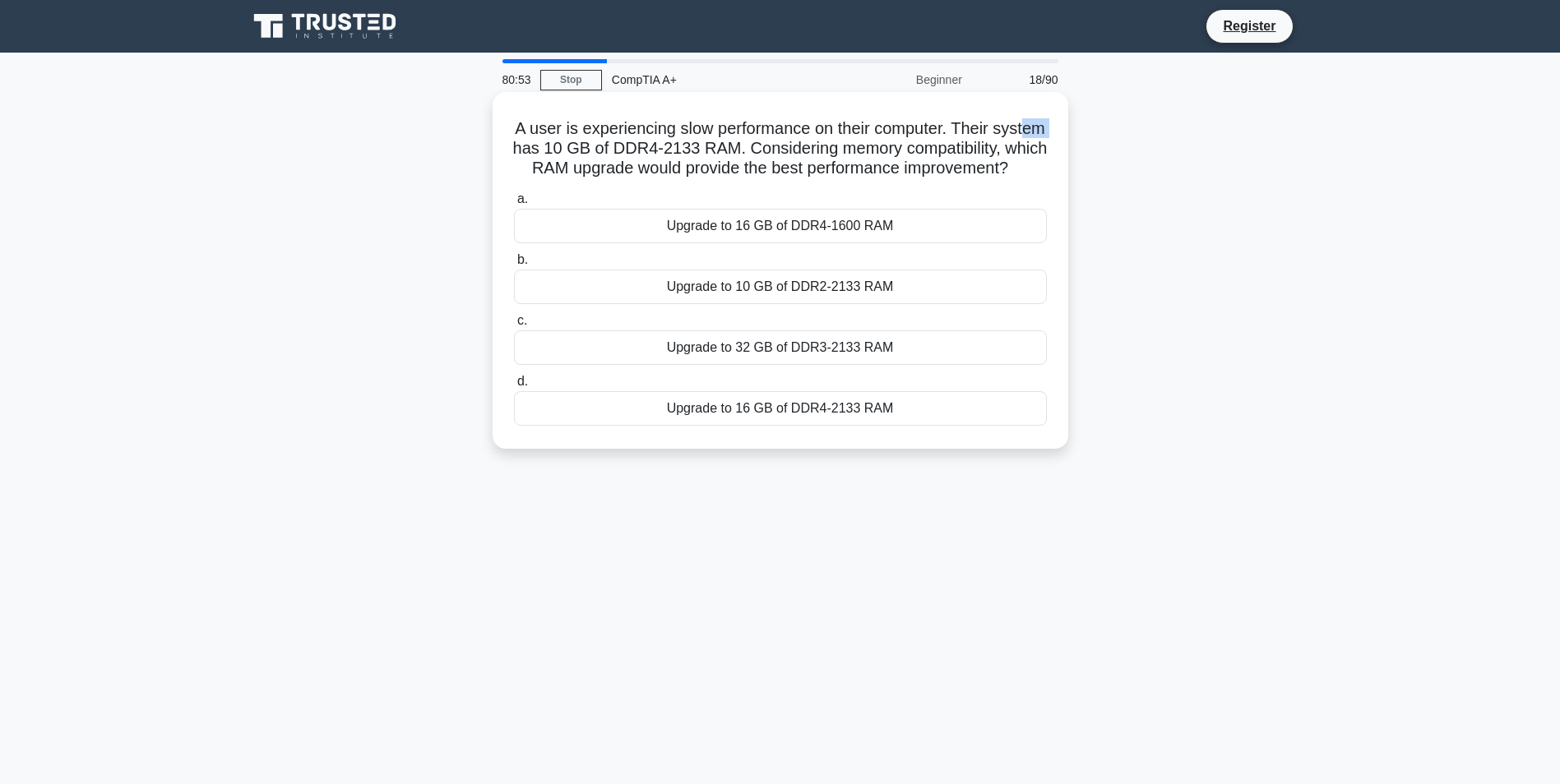
click at [624, 151] on h5 "A user is experiencing slow performance on their computer. Their system has 10 …" at bounding box center [780, 149] width 536 height 61
drag, startPoint x: 625, startPoint y: 151, endPoint x: 618, endPoint y: 177, distance: 26.9
click at [618, 177] on h5 "A user is experiencing slow performance on their computer. Their system has 10 …" at bounding box center [780, 149] width 536 height 61
drag, startPoint x: 618, startPoint y: 177, endPoint x: 641, endPoint y: 173, distance: 23.3
click at [641, 173] on h5 "A user is experiencing slow performance on their computer. Their system has 10 …" at bounding box center [780, 149] width 536 height 61
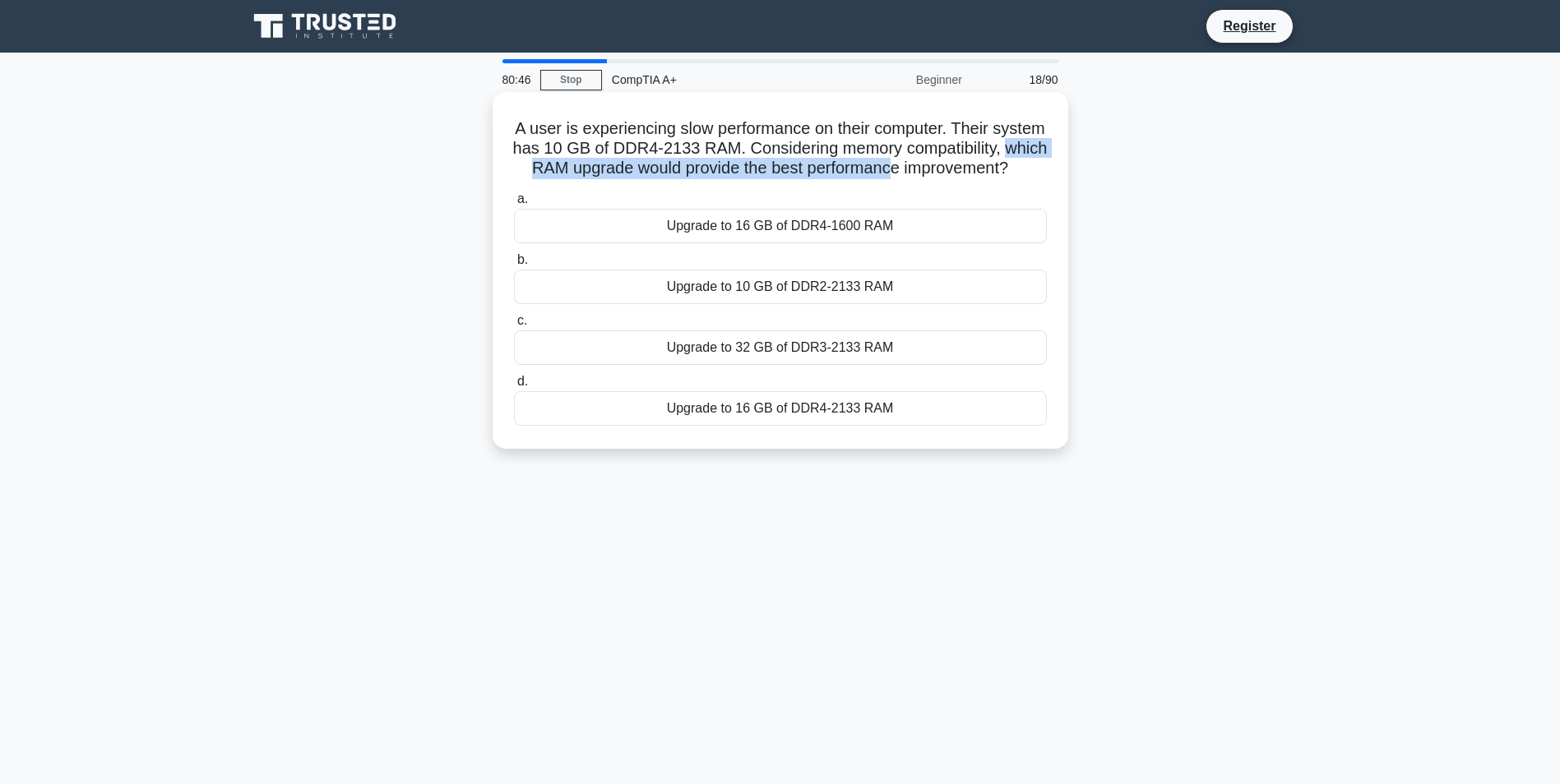
drag, startPoint x: 624, startPoint y: 171, endPoint x: 1041, endPoint y: 168, distance: 417.0
click at [1041, 168] on h5 "A user is experiencing slow performance on their computer. Their system has 10 …" at bounding box center [780, 149] width 536 height 61
click at [827, 243] on div "Upgrade to 16 GB of DDR4-1600 RAM" at bounding box center [780, 226] width 533 height 34
click at [514, 205] on input "a. Upgrade to 16 GB of DDR4-1600 RAM" at bounding box center [514, 200] width 0 height 11
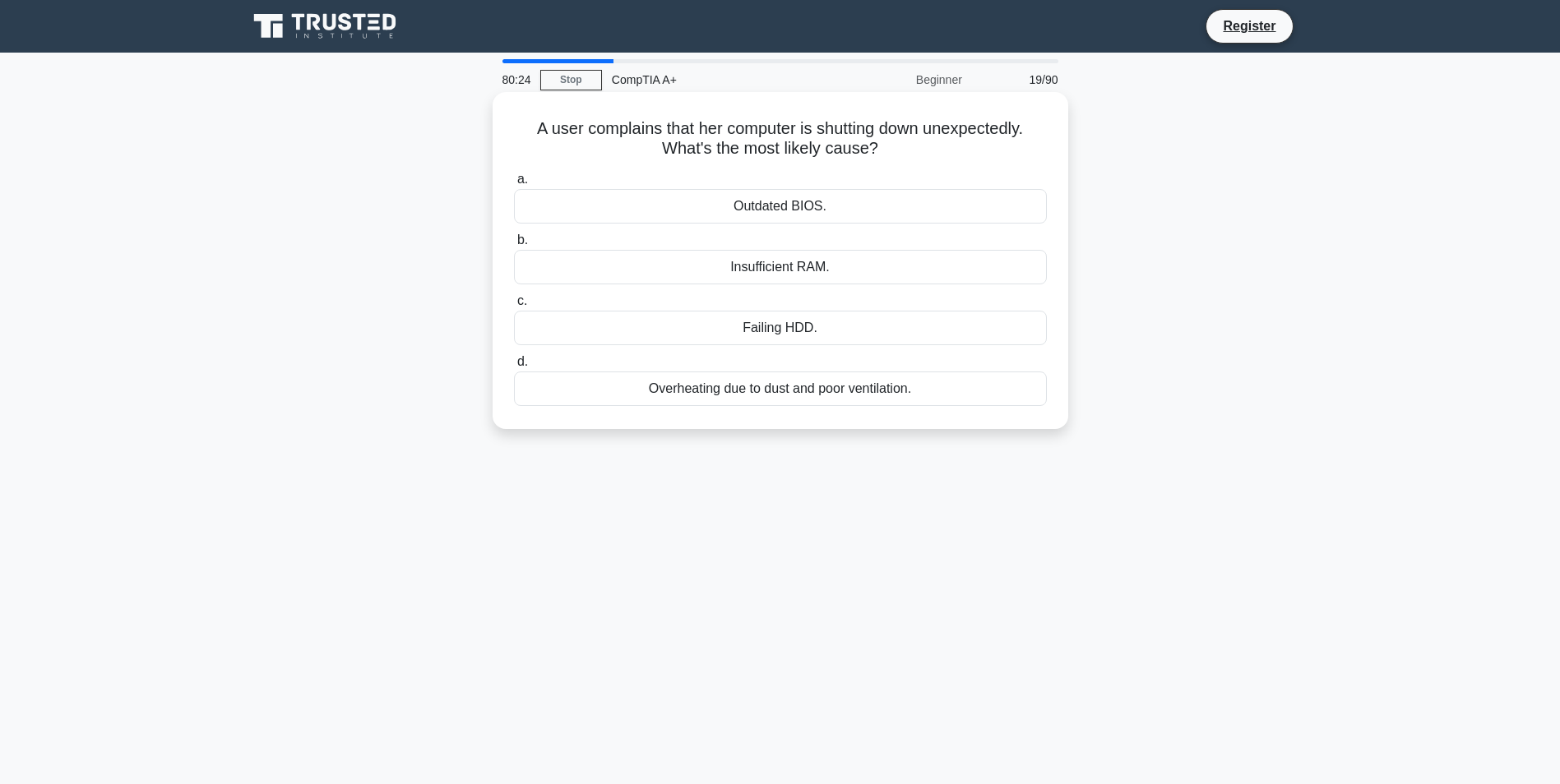
click at [778, 393] on div "Overheating due to dust and poor ventilation." at bounding box center [780, 389] width 533 height 34
click at [514, 367] on input "d. Overheating due to dust and poor ventilation." at bounding box center [514, 363] width 0 height 11
click at [792, 212] on div "Clogged cooling vents" at bounding box center [780, 205] width 533 height 34
click at [514, 185] on input "a. Clogged cooling vents" at bounding box center [514, 180] width 0 height 11
click at [789, 384] on div "Low ink levels." at bounding box center [780, 389] width 533 height 34
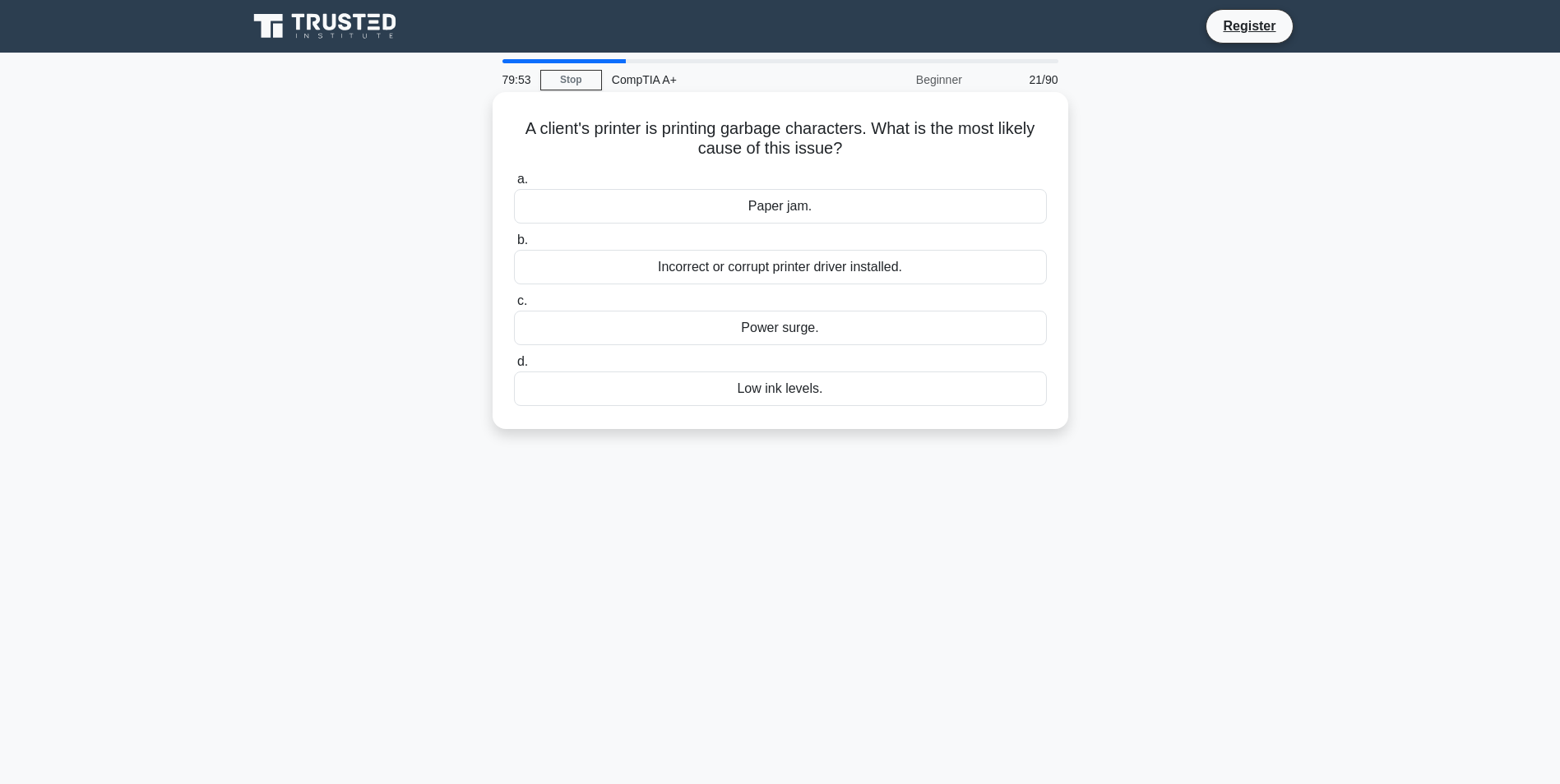
click at [514, 367] on input "d. Low ink levels." at bounding box center [514, 363] width 0 height 11
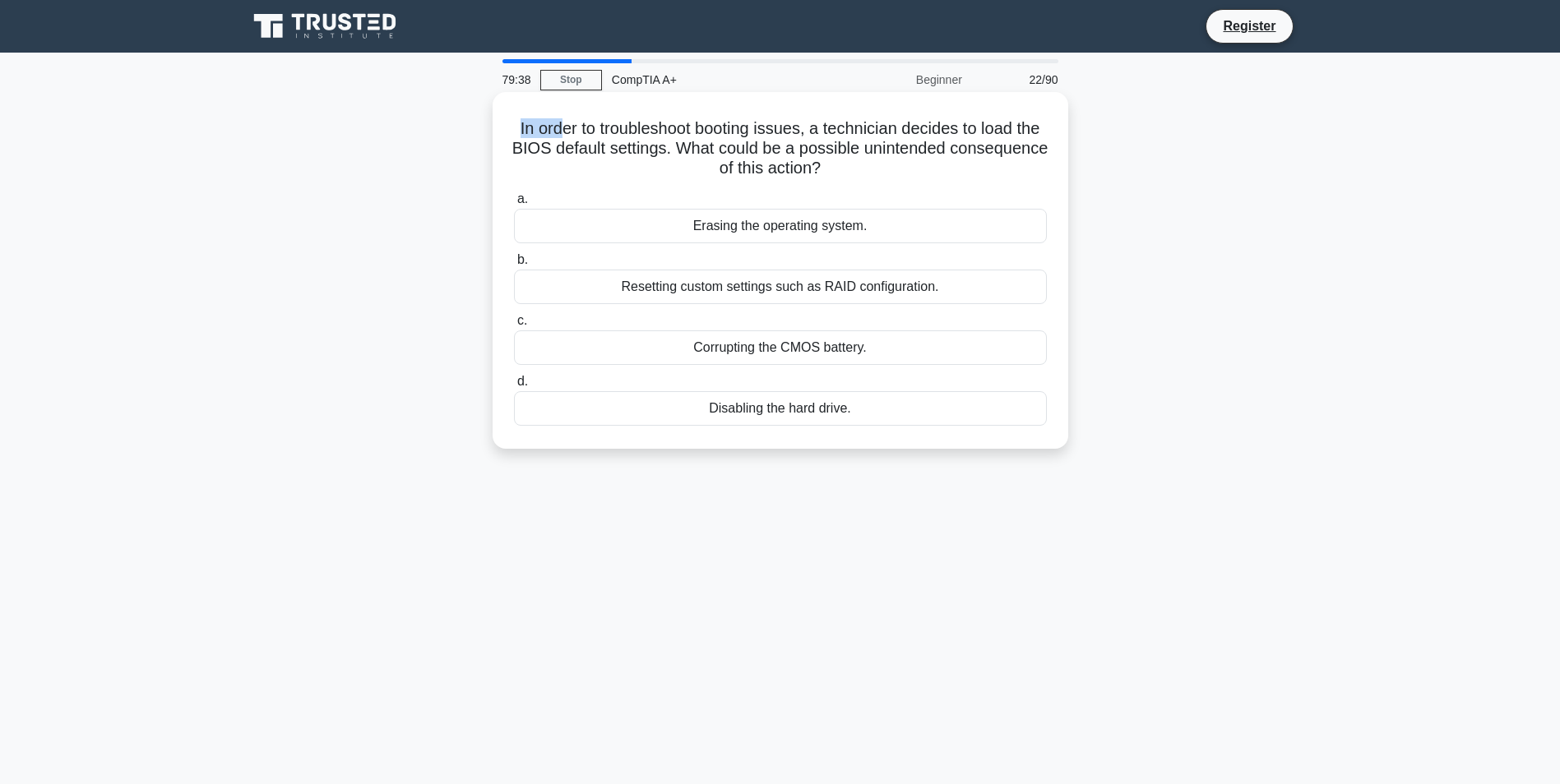
drag, startPoint x: 524, startPoint y: 133, endPoint x: 571, endPoint y: 137, distance: 47.2
click at [571, 137] on h5 "In order to troubleshoot booting issues, a technician decides to load the BIOS …" at bounding box center [780, 149] width 536 height 61
drag, startPoint x: 571, startPoint y: 137, endPoint x: 664, endPoint y: 143, distance: 93.2
click at [664, 143] on h5 "In order to troubleshoot booting issues, a technician decides to load the BIOS …" at bounding box center [780, 149] width 536 height 61
drag, startPoint x: 655, startPoint y: 137, endPoint x: 780, endPoint y: 137, distance: 125.0
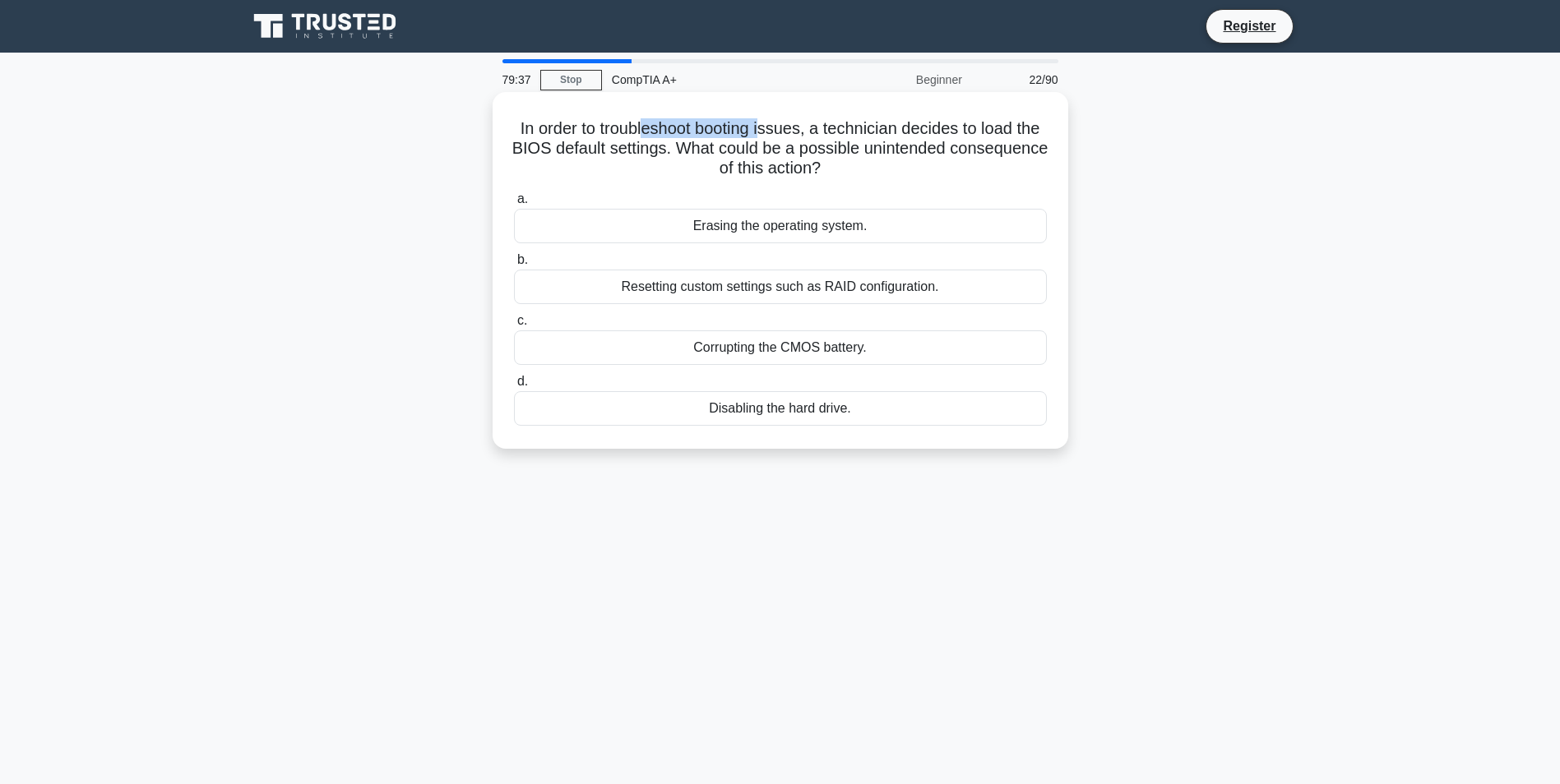
click at [780, 137] on h5 "In order to troubleshoot booting issues, a technician decides to load the BIOS …" at bounding box center [780, 149] width 536 height 61
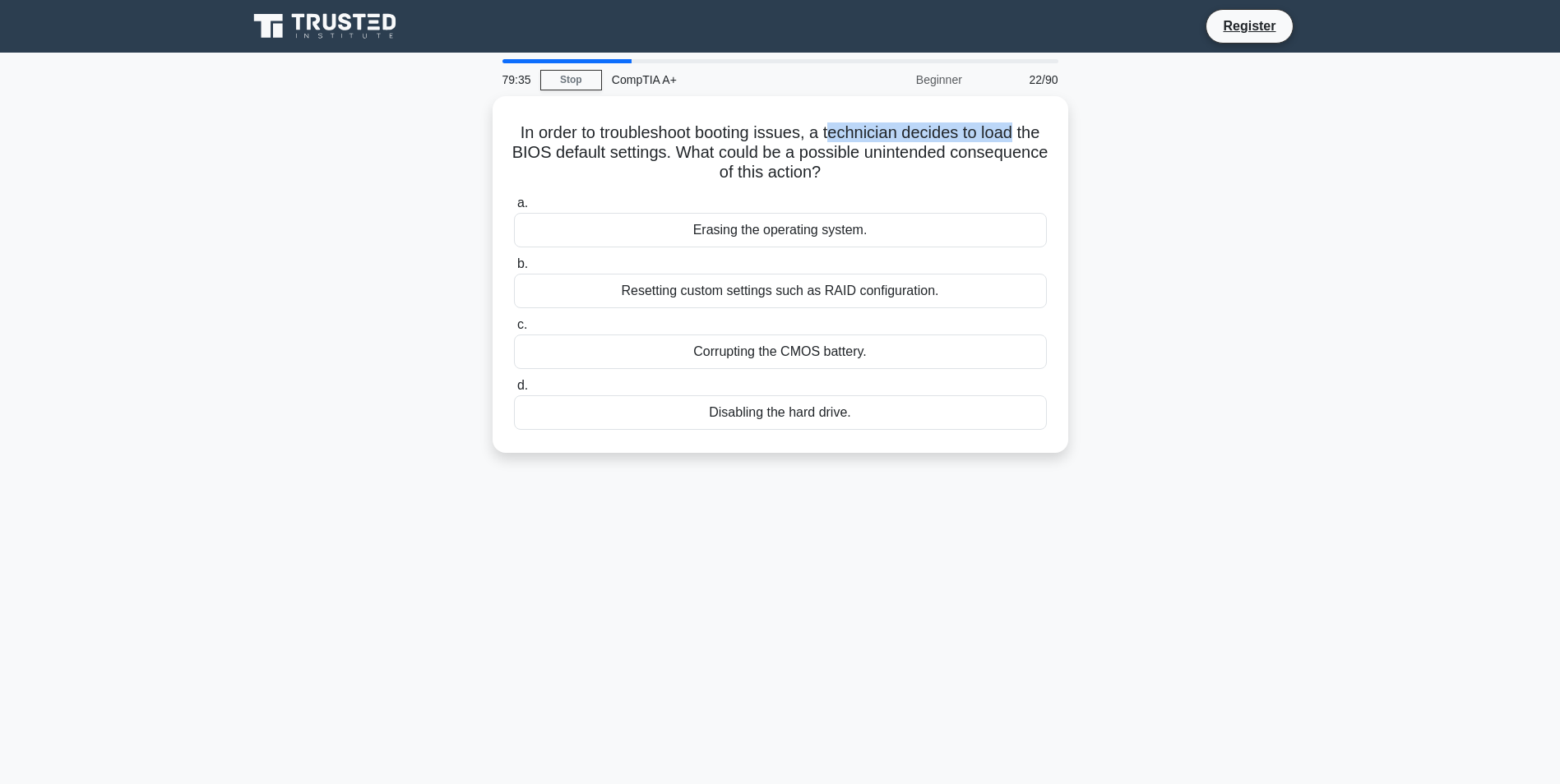
drag, startPoint x: 780, startPoint y: 137, endPoint x: 1078, endPoint y: 127, distance: 298.2
click at [1078, 127] on div "In order to troubleshoot booting issues, a technician decides to load the BIOS …" at bounding box center [780, 284] width 1086 height 377
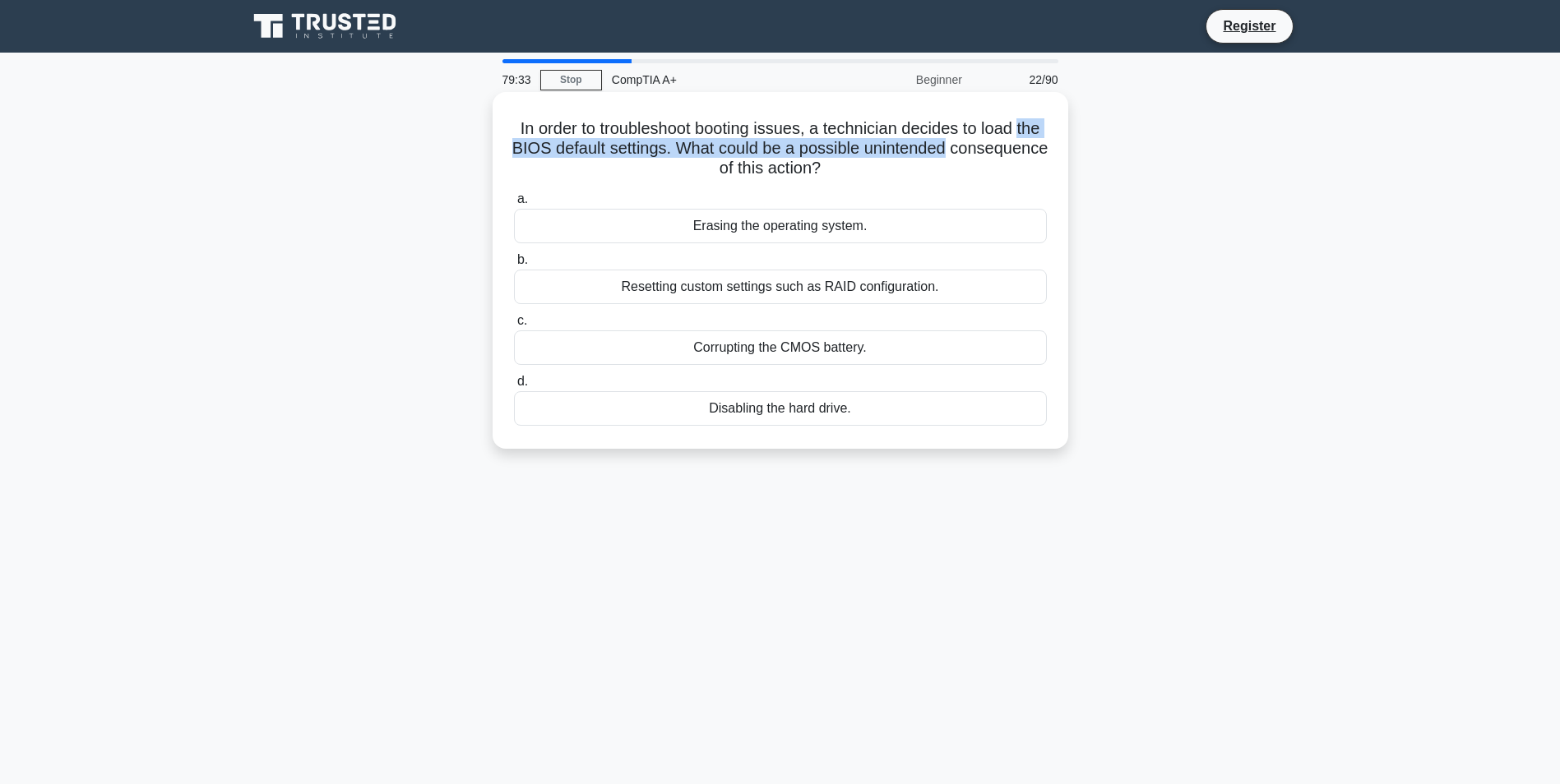
drag, startPoint x: 541, startPoint y: 145, endPoint x: 1057, endPoint y: 146, distance: 516.0
click at [1057, 146] on div "In order to troubleshoot booting issues, a technician decides to load the BIOS …" at bounding box center [780, 270] width 563 height 343
click at [615, 115] on div "In order to troubleshoot booting issues, a technician decides to load the BIOS …" at bounding box center [780, 270] width 563 height 343
drag, startPoint x: 836, startPoint y: 128, endPoint x: 1042, endPoint y: 132, distance: 206.0
click at [1042, 132] on h5 "In order to troubleshoot booting issues, a technician decides to load the BIOS …" at bounding box center [780, 149] width 536 height 61
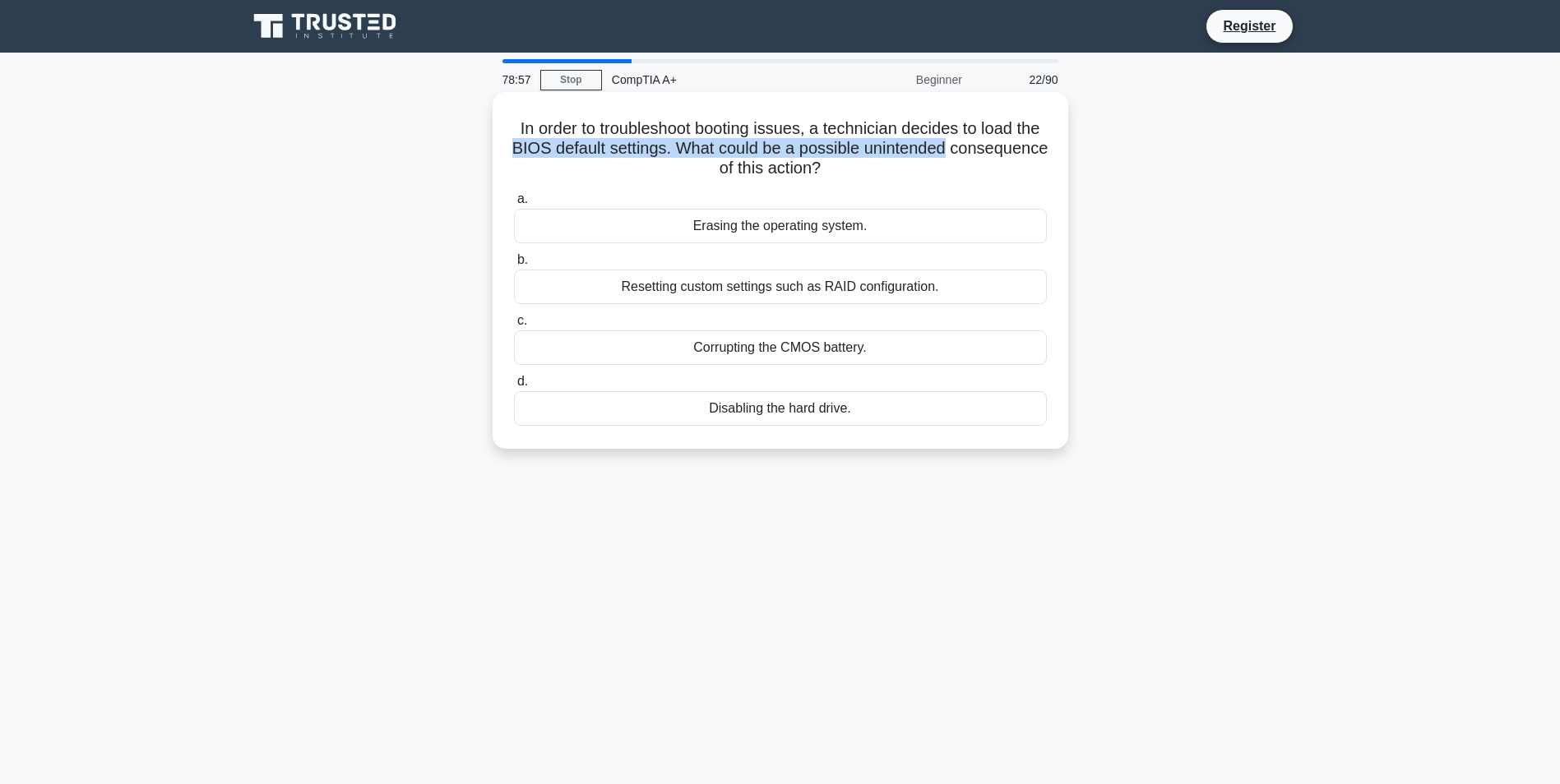
drag, startPoint x: 578, startPoint y: 142, endPoint x: 1037, endPoint y: 142, distance: 459.0
click at [1037, 142] on h5 "In order to troubleshoot booting issues, a technician decides to load the BIOS …" at bounding box center [780, 149] width 536 height 61
drag, startPoint x: 612, startPoint y: 160, endPoint x: 931, endPoint y: 161, distance: 319.0
click at [931, 161] on h5 "In order to troubleshoot booting issues, a technician decides to load the BIOS …" at bounding box center [780, 149] width 536 height 61
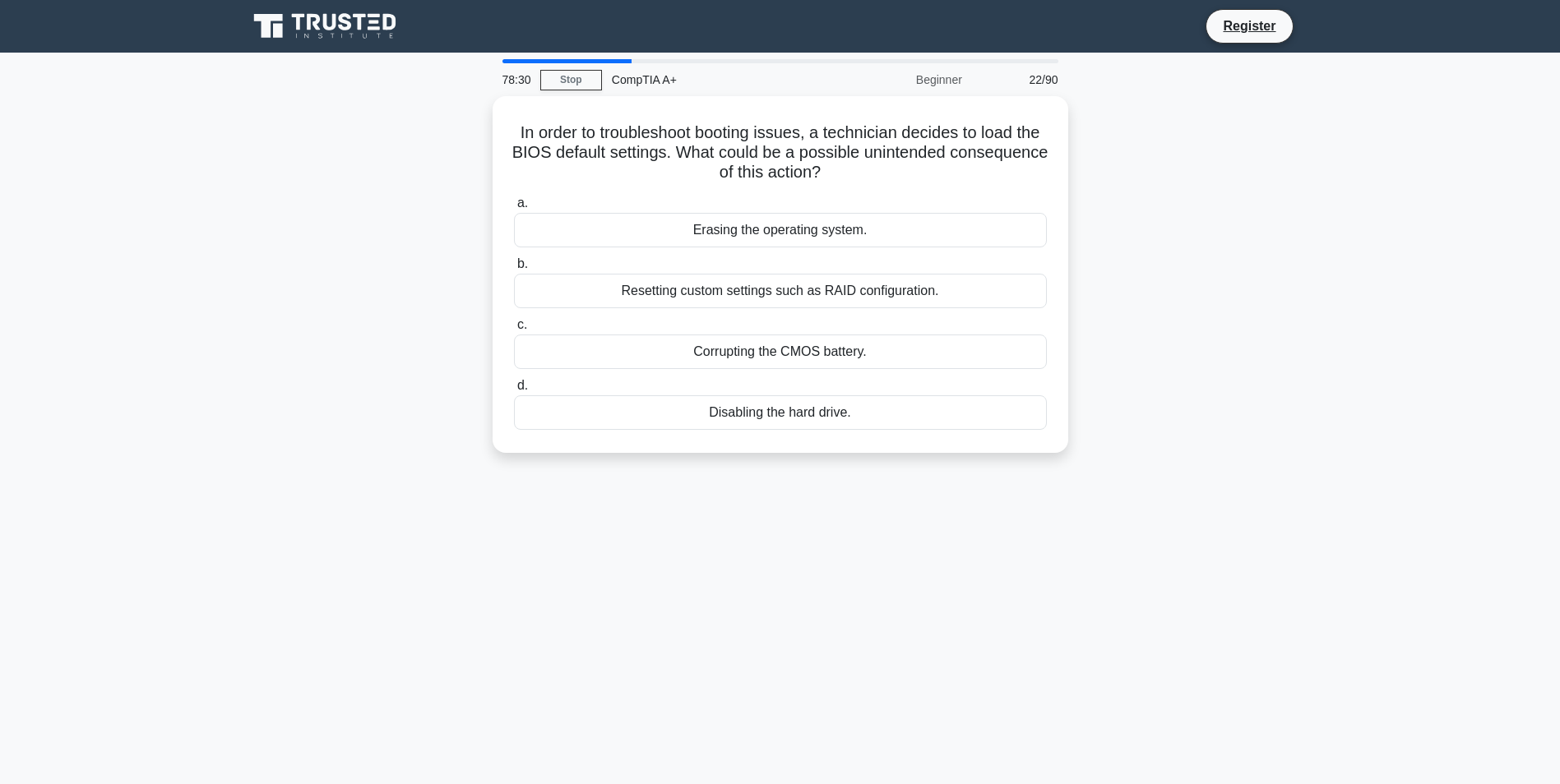
click at [350, 226] on div "In order to troubleshoot booting issues, a technician decides to load the BIOS …" at bounding box center [780, 284] width 1086 height 377
click at [731, 289] on div "Resetting custom settings such as RAID configuration." at bounding box center [780, 286] width 533 height 34
click at [514, 266] on input "b. Resetting custom settings such as RAID configuration." at bounding box center [514, 260] width 0 height 11
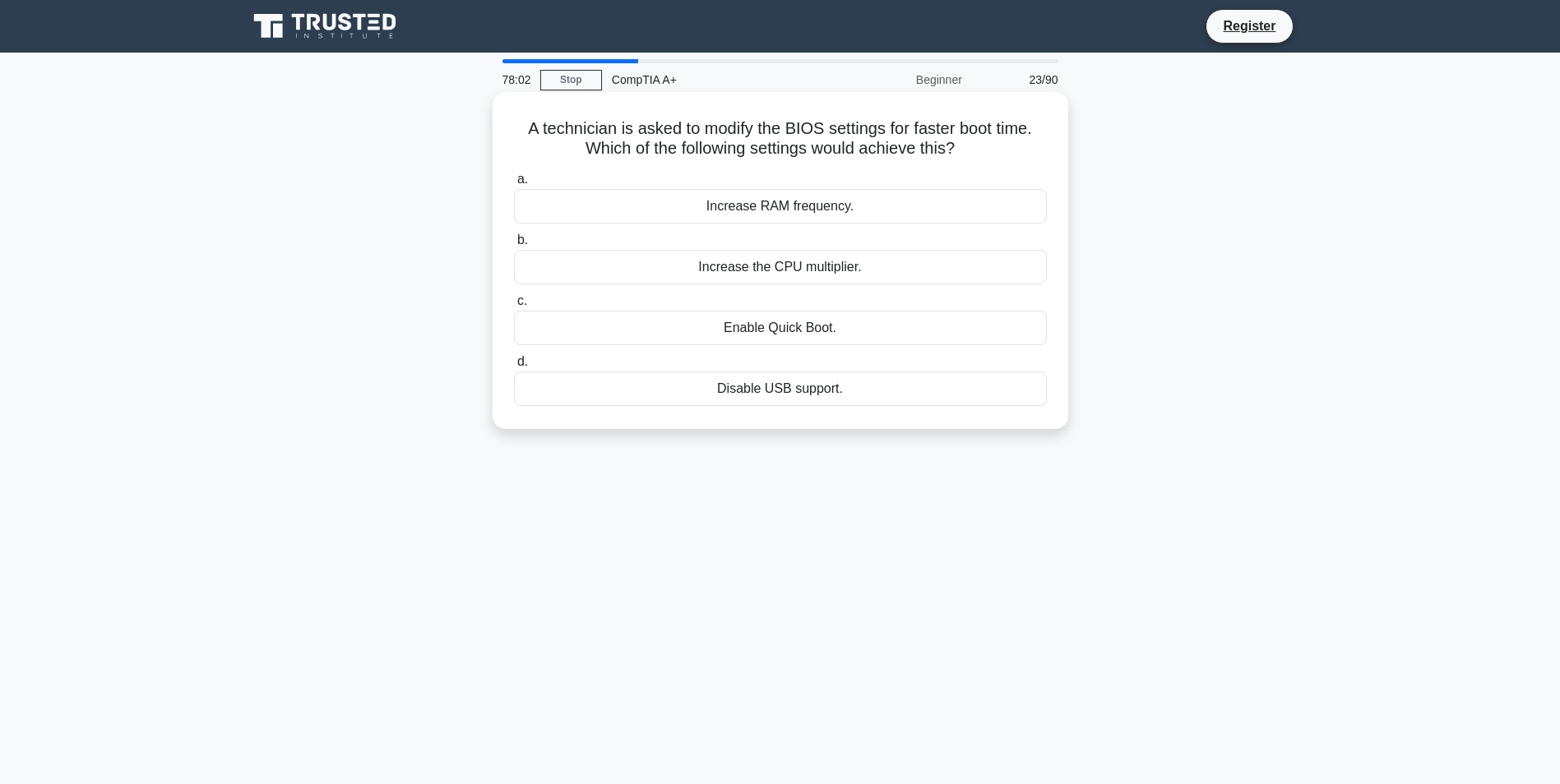
click at [803, 332] on div "Enable Quick Boot." at bounding box center [780, 328] width 533 height 34
click at [514, 306] on input "c. Enable Quick Boot." at bounding box center [514, 302] width 0 height 11
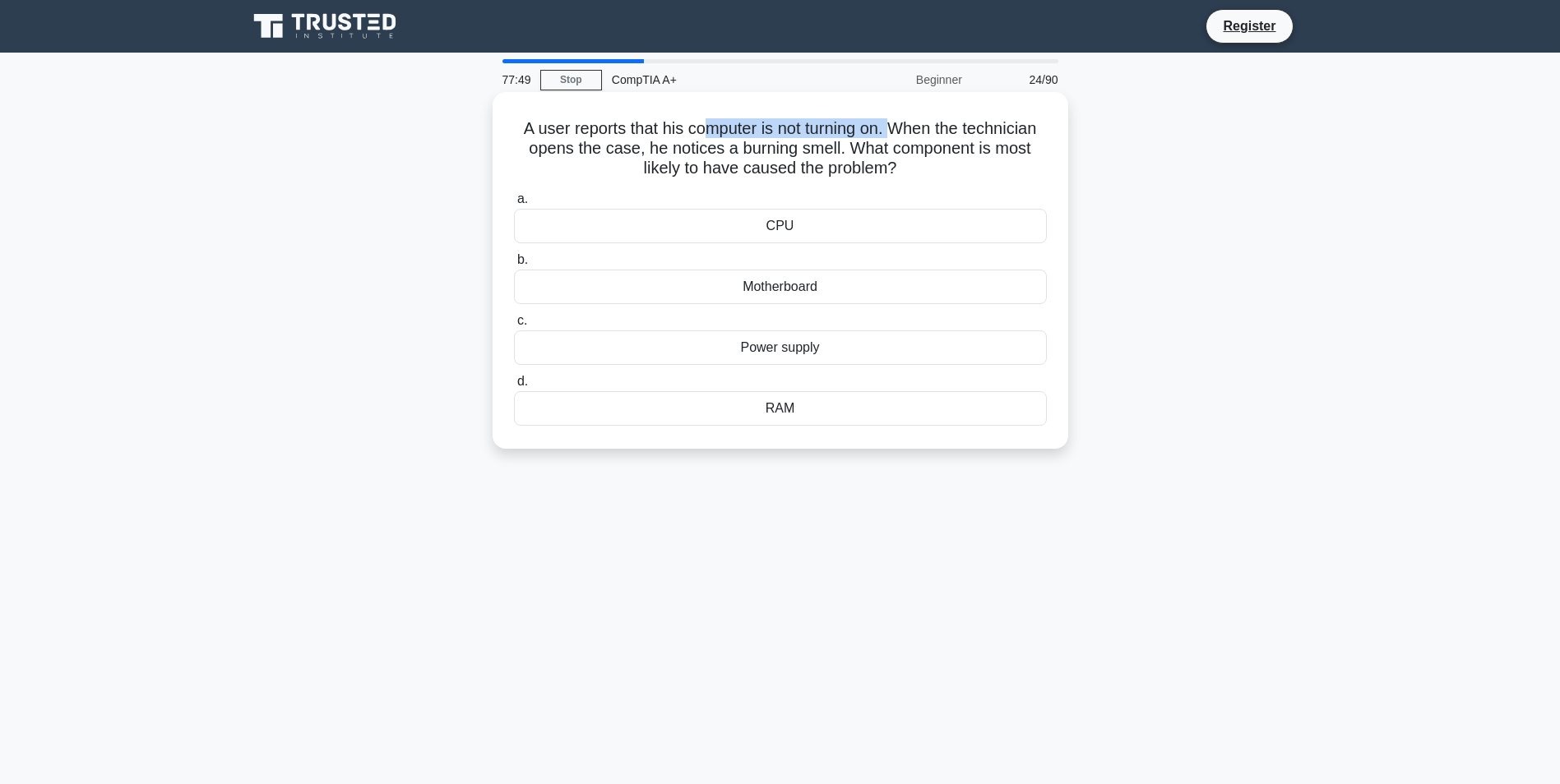
drag, startPoint x: 696, startPoint y: 122, endPoint x: 893, endPoint y: 126, distance: 197.0
click at [893, 126] on h5 "A user reports that his computer is not turning on. When the technician opens t…" at bounding box center [780, 149] width 536 height 61
drag, startPoint x: 763, startPoint y: 342, endPoint x: 802, endPoint y: 352, distance: 40.3
click at [802, 352] on div "Power supply" at bounding box center [780, 347] width 533 height 34
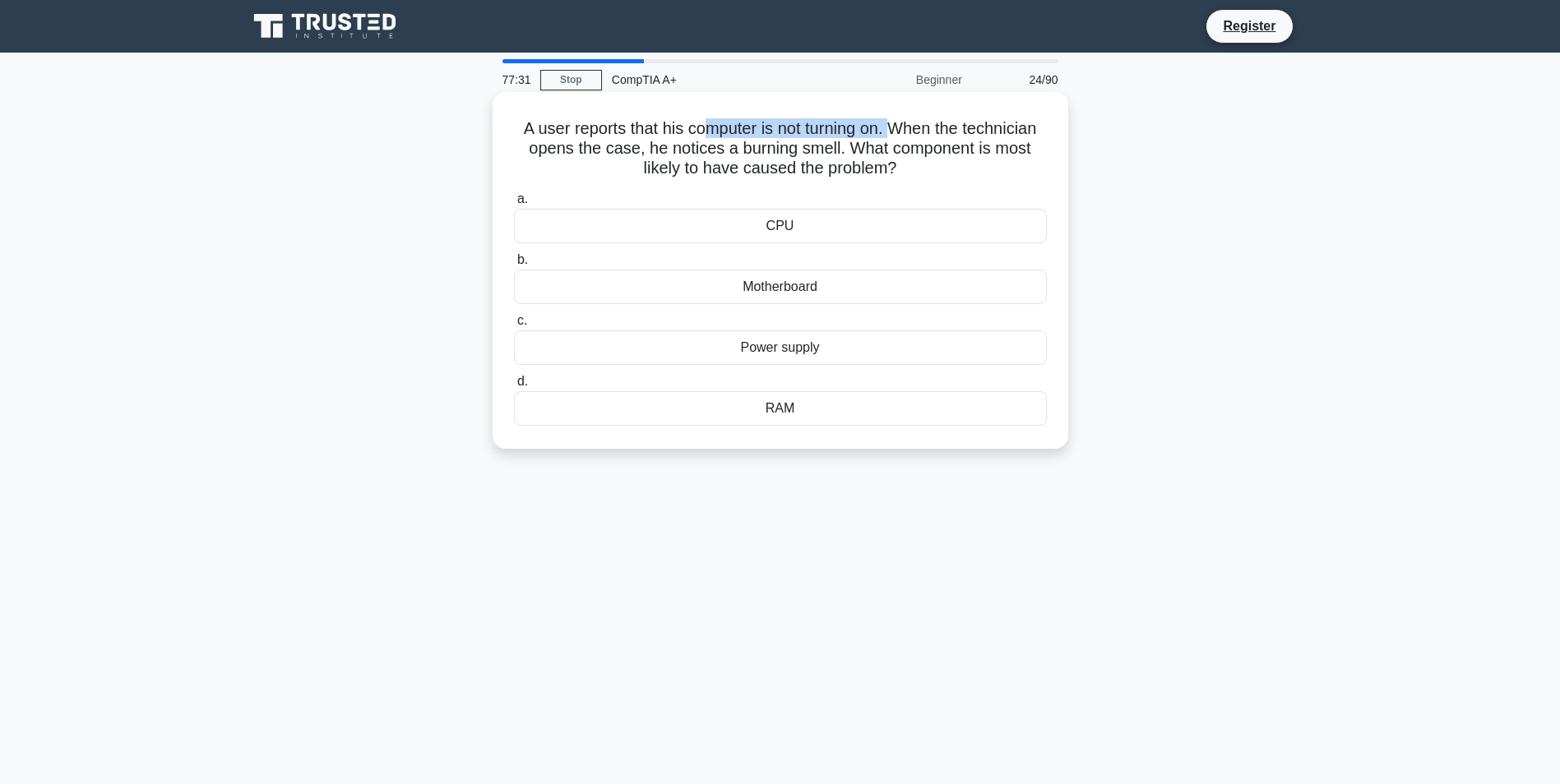
click at [514, 327] on input "c. Power supply" at bounding box center [514, 321] width 0 height 11
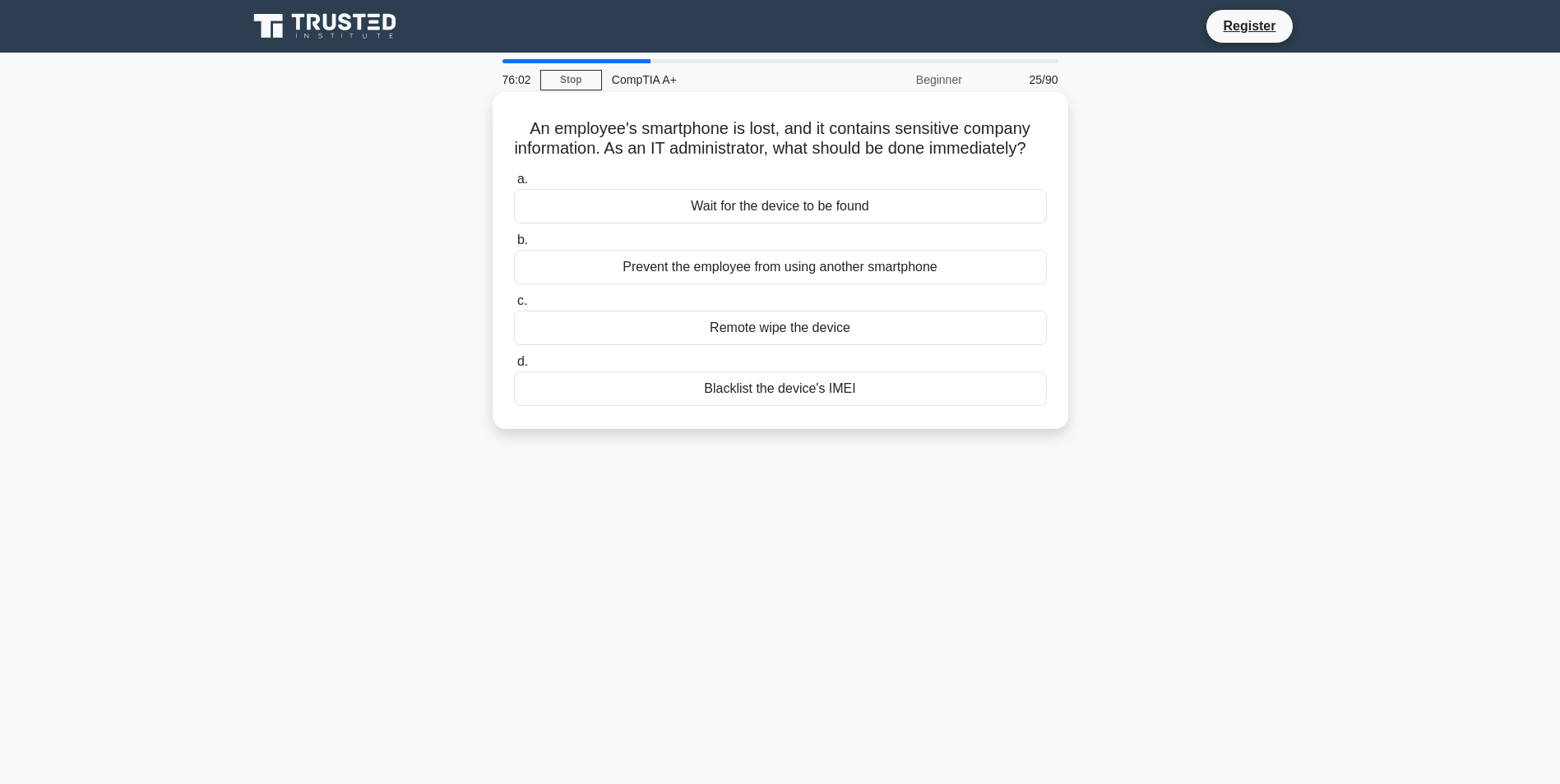
click at [880, 224] on div "Wait for the device to be found" at bounding box center [780, 205] width 533 height 34
click at [514, 185] on input "a. Wait for the device to be found" at bounding box center [514, 180] width 0 height 11
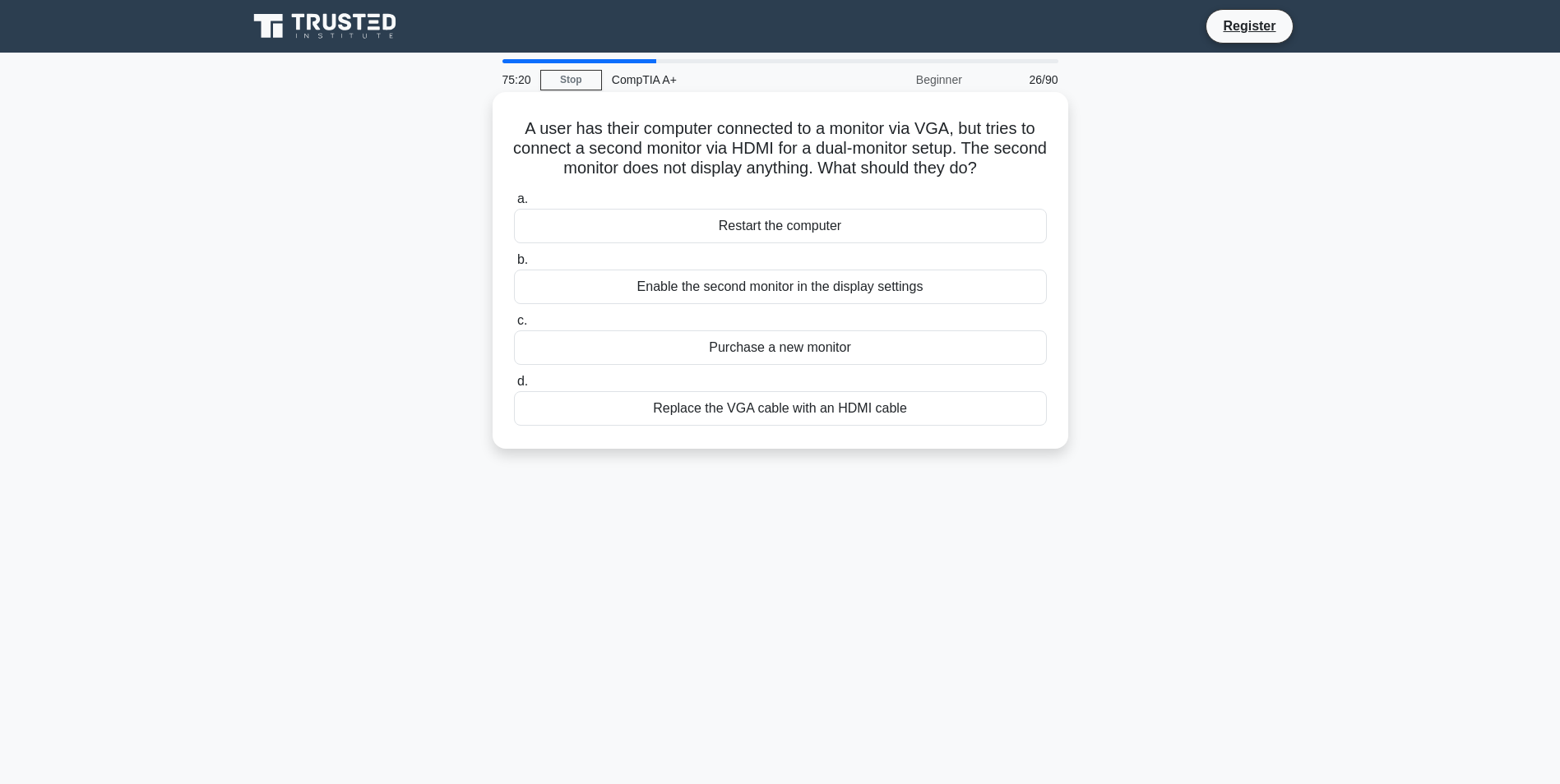
click at [697, 306] on div "a. Restart the computer b. Enable the second monitor in the display settings c.…" at bounding box center [780, 307] width 553 height 243
click at [694, 286] on div "Enable the second monitor in the display settings" at bounding box center [780, 286] width 533 height 34
click at [689, 285] on div "Enable the second monitor in the display settings" at bounding box center [780, 286] width 533 height 34
click at [514, 266] on input "b. Enable the second monitor in the display settings" at bounding box center [514, 260] width 0 height 11
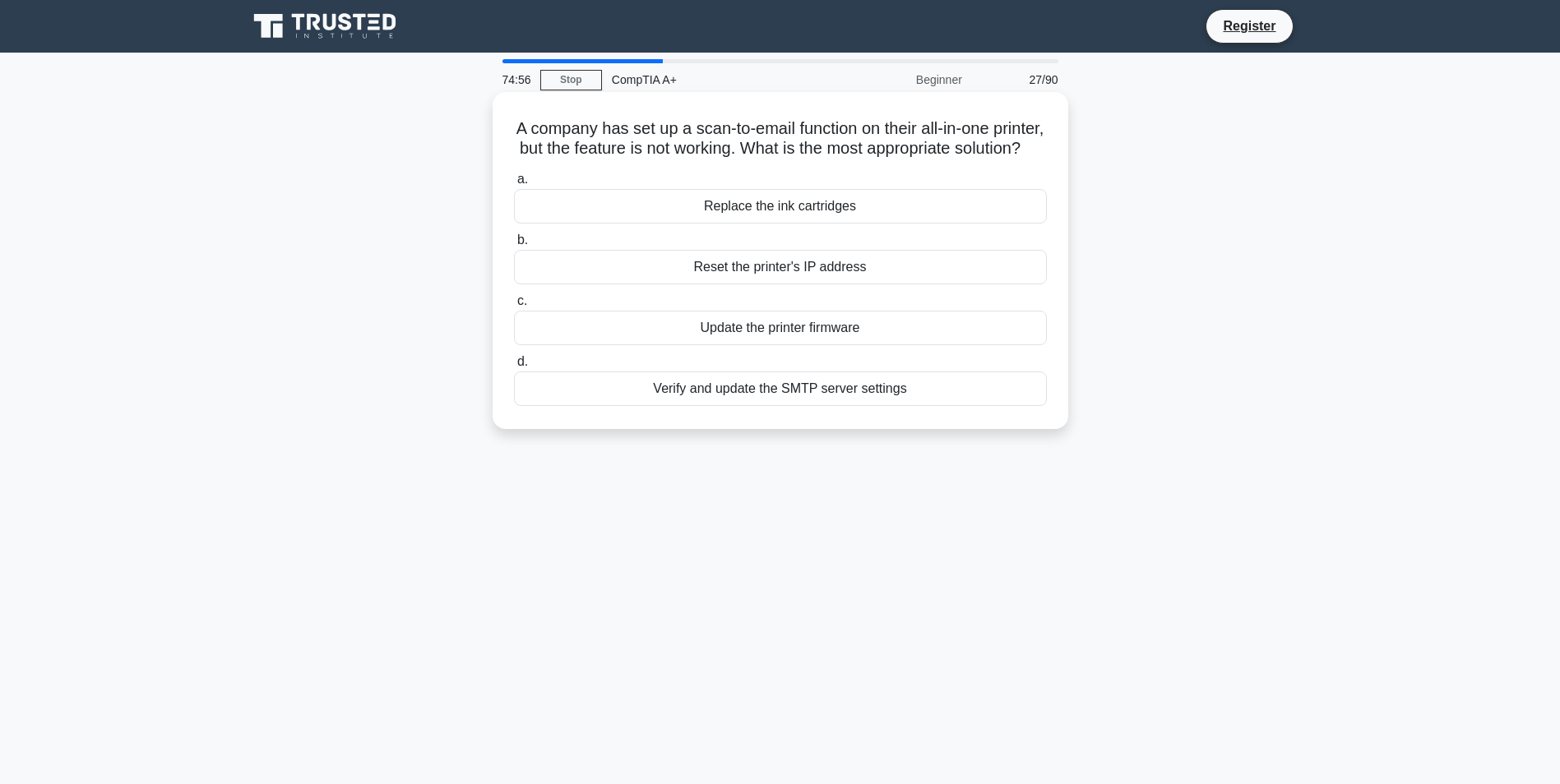
drag, startPoint x: 748, startPoint y: 408, endPoint x: 757, endPoint y: 427, distance: 21.0
click at [757, 406] on div "Verify and update the SMTP server settings" at bounding box center [780, 389] width 533 height 34
click at [756, 423] on div "A company has set up a scan-to-email function on their all-in-one printer, but …" at bounding box center [780, 261] width 563 height 324
click at [774, 399] on div "Verify and update the SMTP server settings" at bounding box center [780, 389] width 533 height 34
click at [514, 367] on input "d. Verify and update the SMTP server settings" at bounding box center [514, 363] width 0 height 11
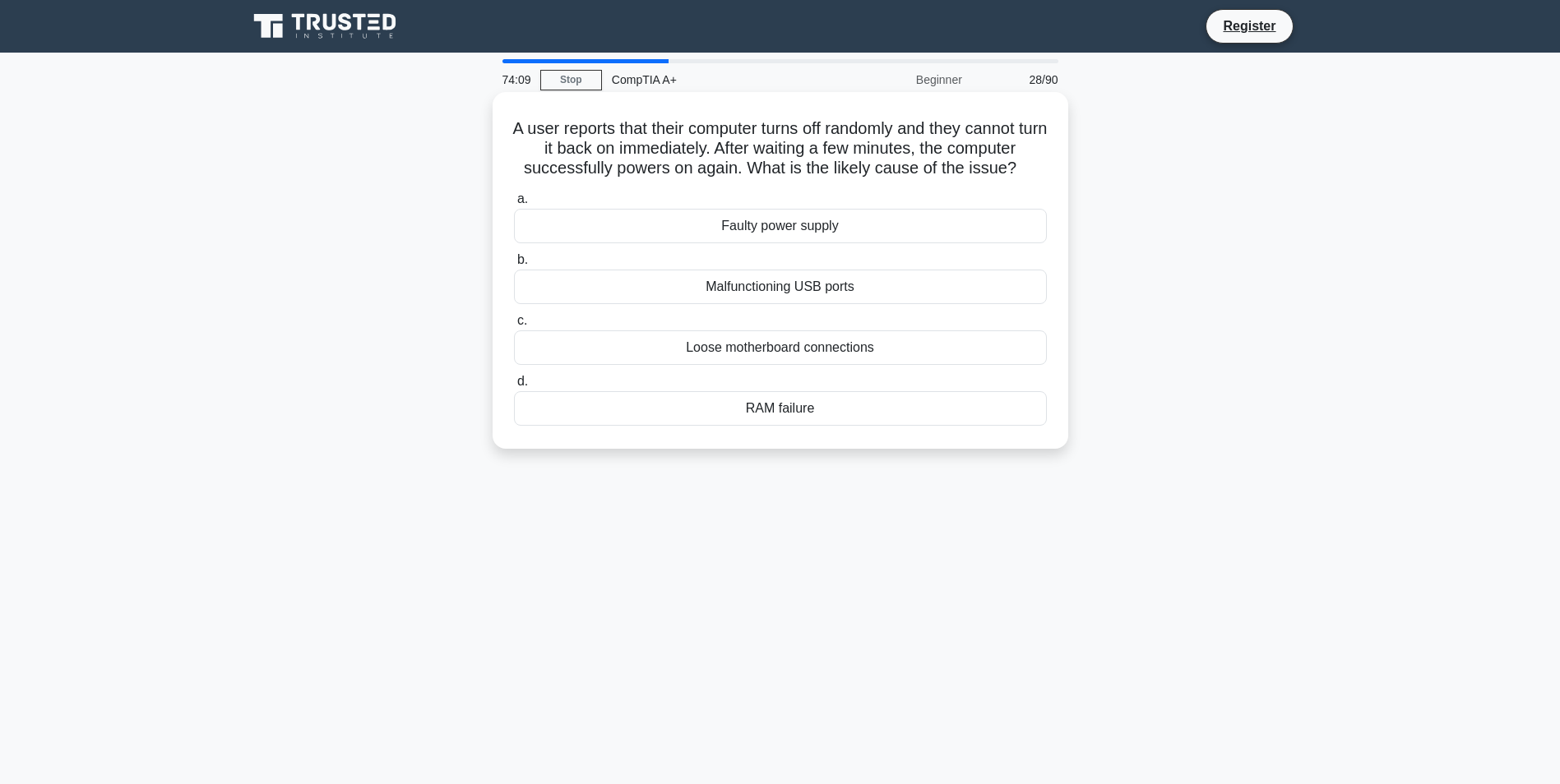
click at [786, 417] on div "RAM failure" at bounding box center [780, 408] width 533 height 34
click at [514, 387] on input "d. RAM failure" at bounding box center [514, 382] width 0 height 11
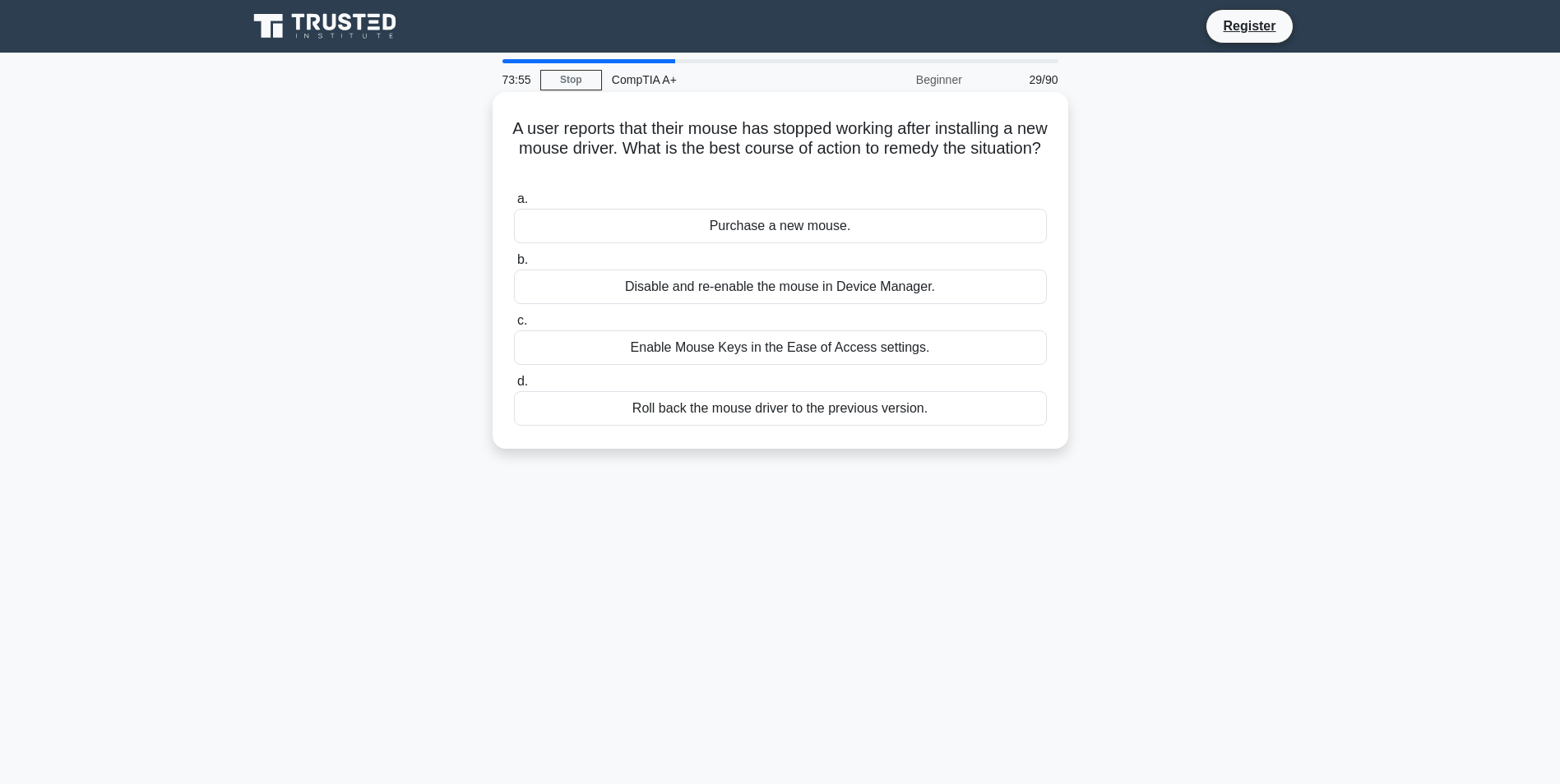
click at [867, 415] on div "Roll back the mouse driver to the previous version." at bounding box center [780, 408] width 533 height 34
click at [514, 387] on input "d. Roll back the mouse driver to the previous version." at bounding box center [514, 382] width 0 height 11
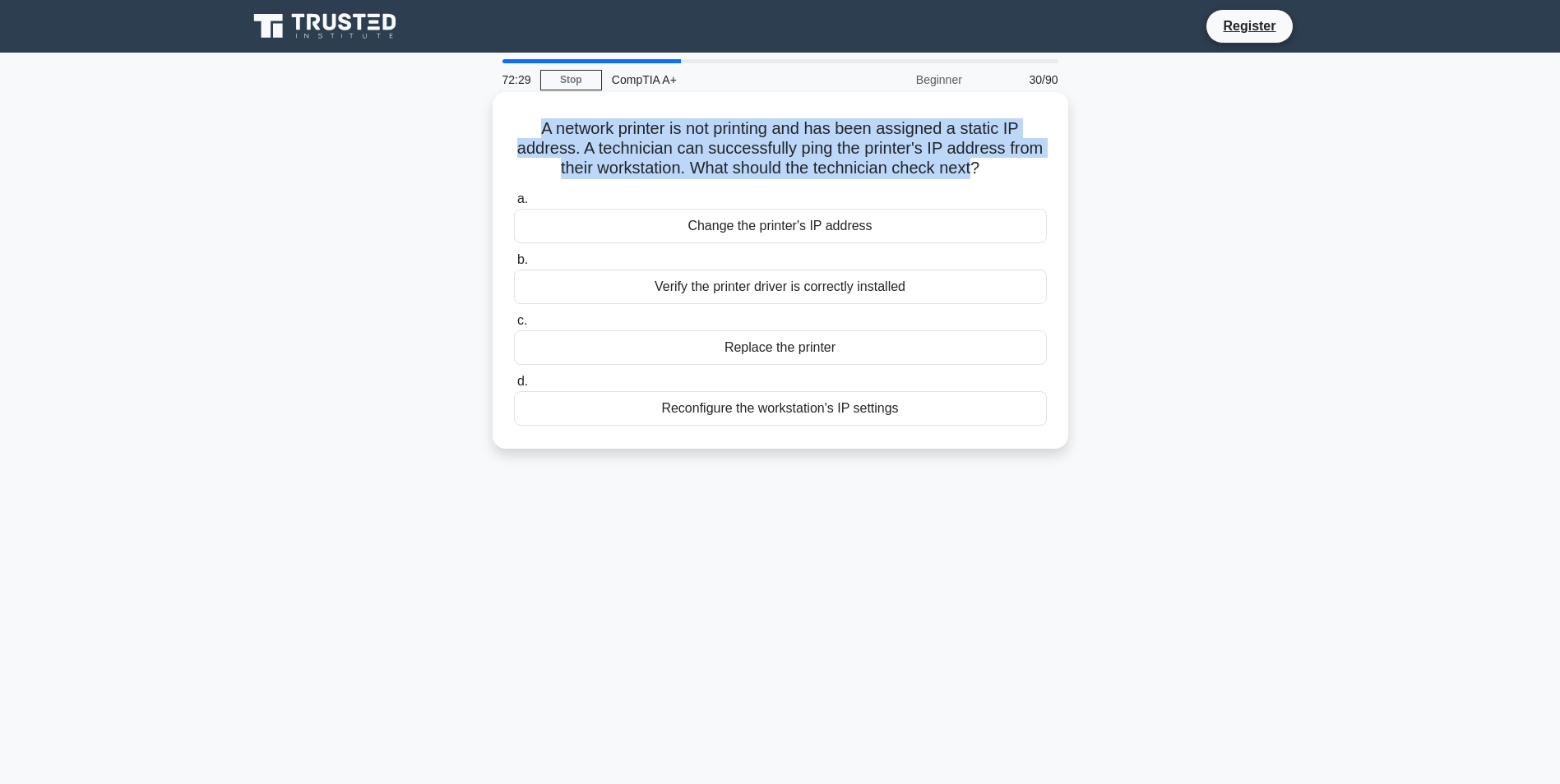
drag, startPoint x: 530, startPoint y: 126, endPoint x: 975, endPoint y: 168, distance: 447.0
click at [975, 168] on h5 "A network printer is not printing and has been assigned a static IP address. A …" at bounding box center [780, 149] width 536 height 61
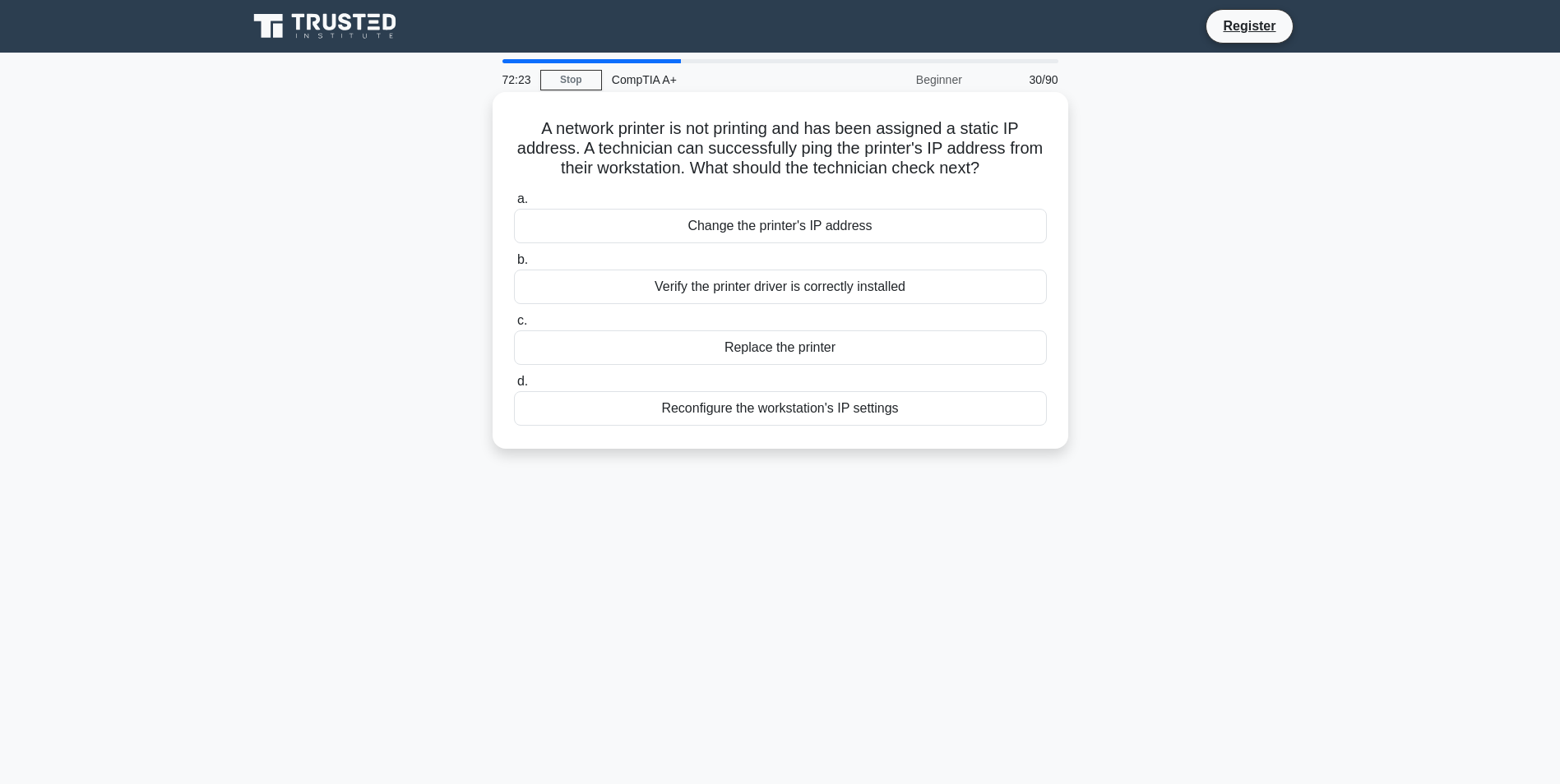
click at [838, 402] on div "Reconfigure the workstation's IP settings" at bounding box center [780, 408] width 533 height 34
click at [514, 387] on input "d. Reconfigure the workstation's IP settings" at bounding box center [514, 382] width 0 height 11
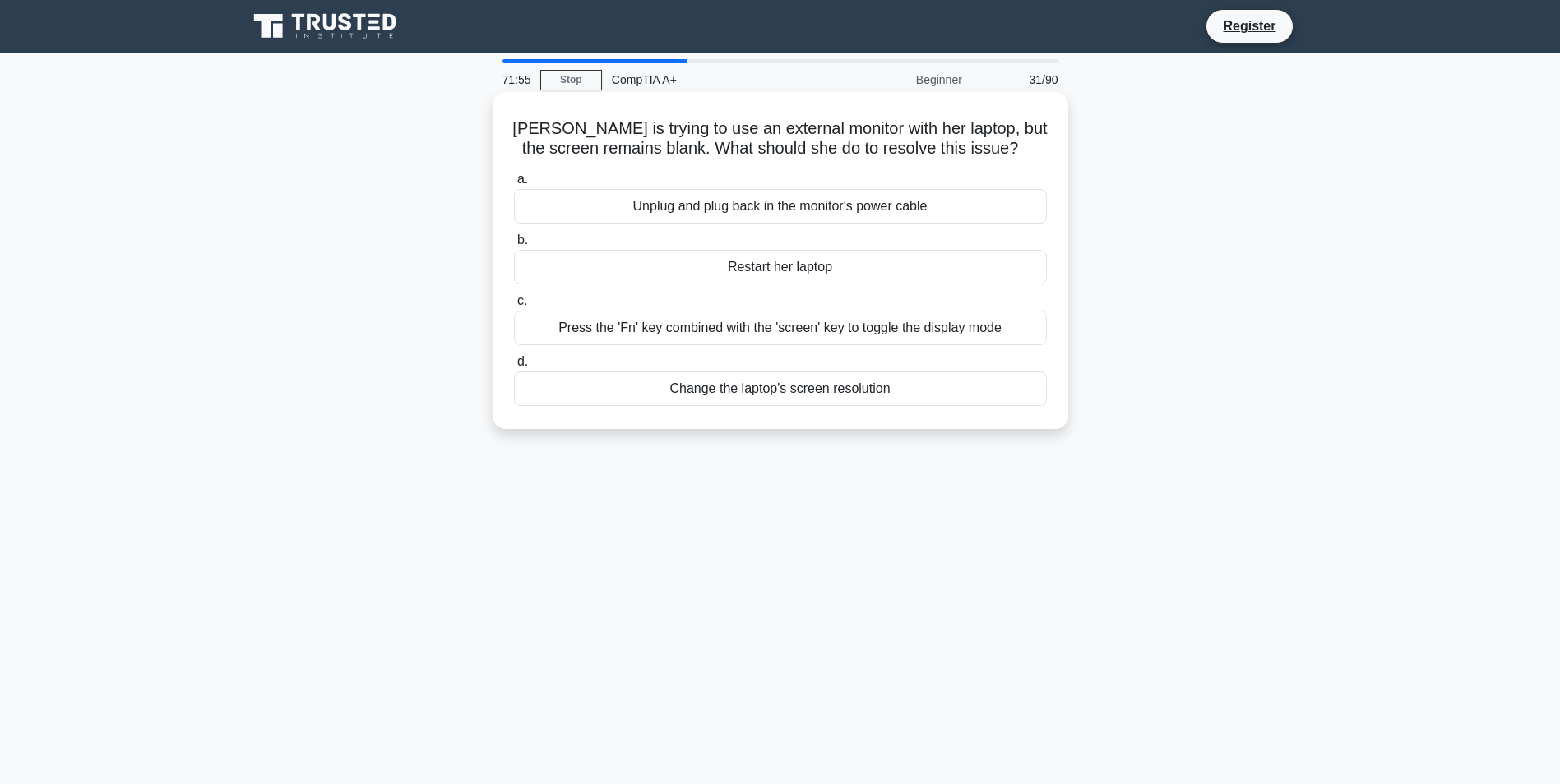
click at [797, 343] on div "Press the 'Fn' key combined with the 'screen' key to toggle the display mode" at bounding box center [780, 328] width 533 height 34
click at [514, 306] on input "c. Press the 'Fn' key combined with the 'screen' key to toggle the display mode" at bounding box center [514, 302] width 0 height 11
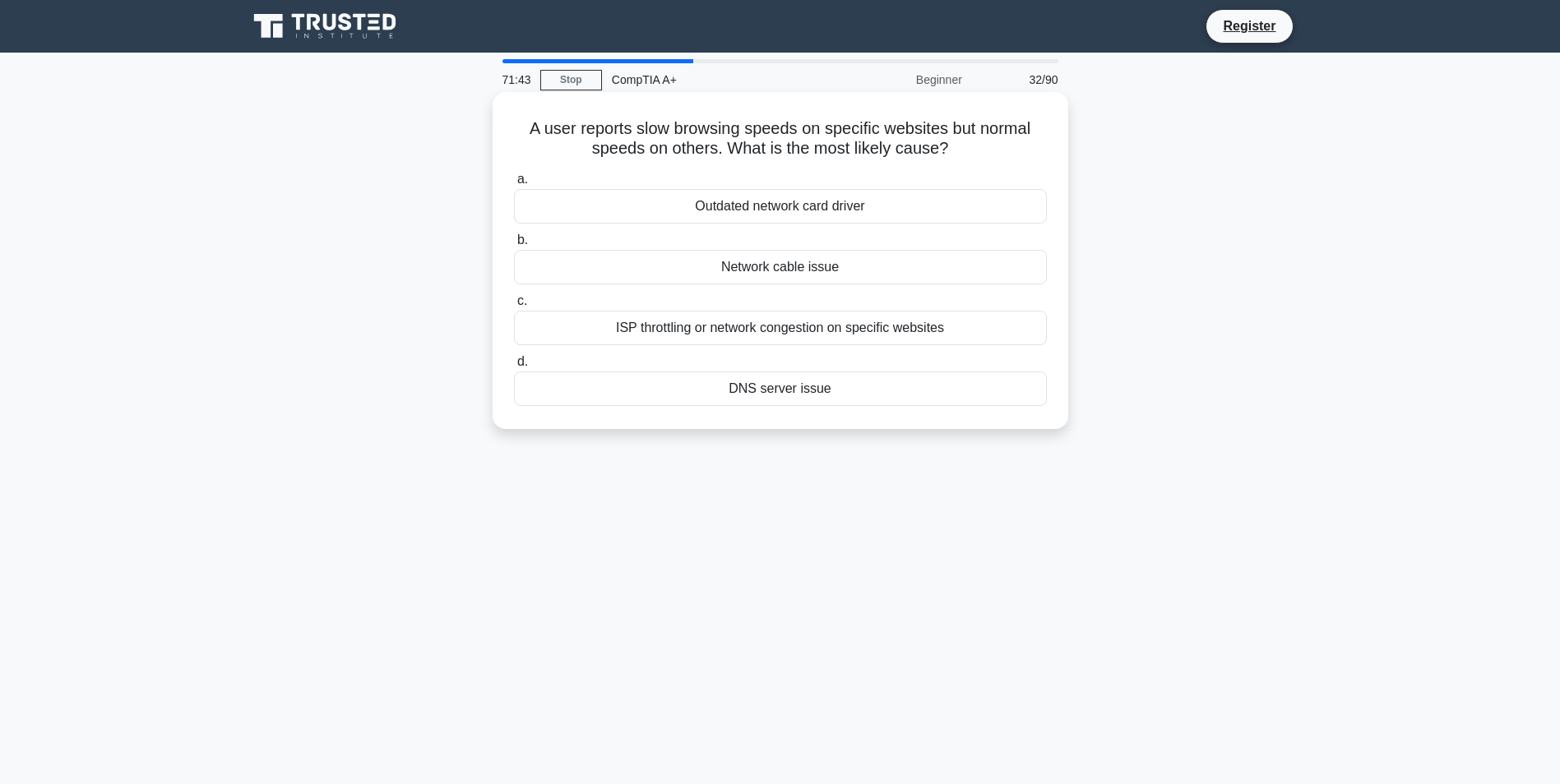
click at [791, 390] on div "DNS server issue" at bounding box center [780, 389] width 533 height 34
click at [514, 367] on input "d. DNS server issue" at bounding box center [514, 363] width 0 height 11
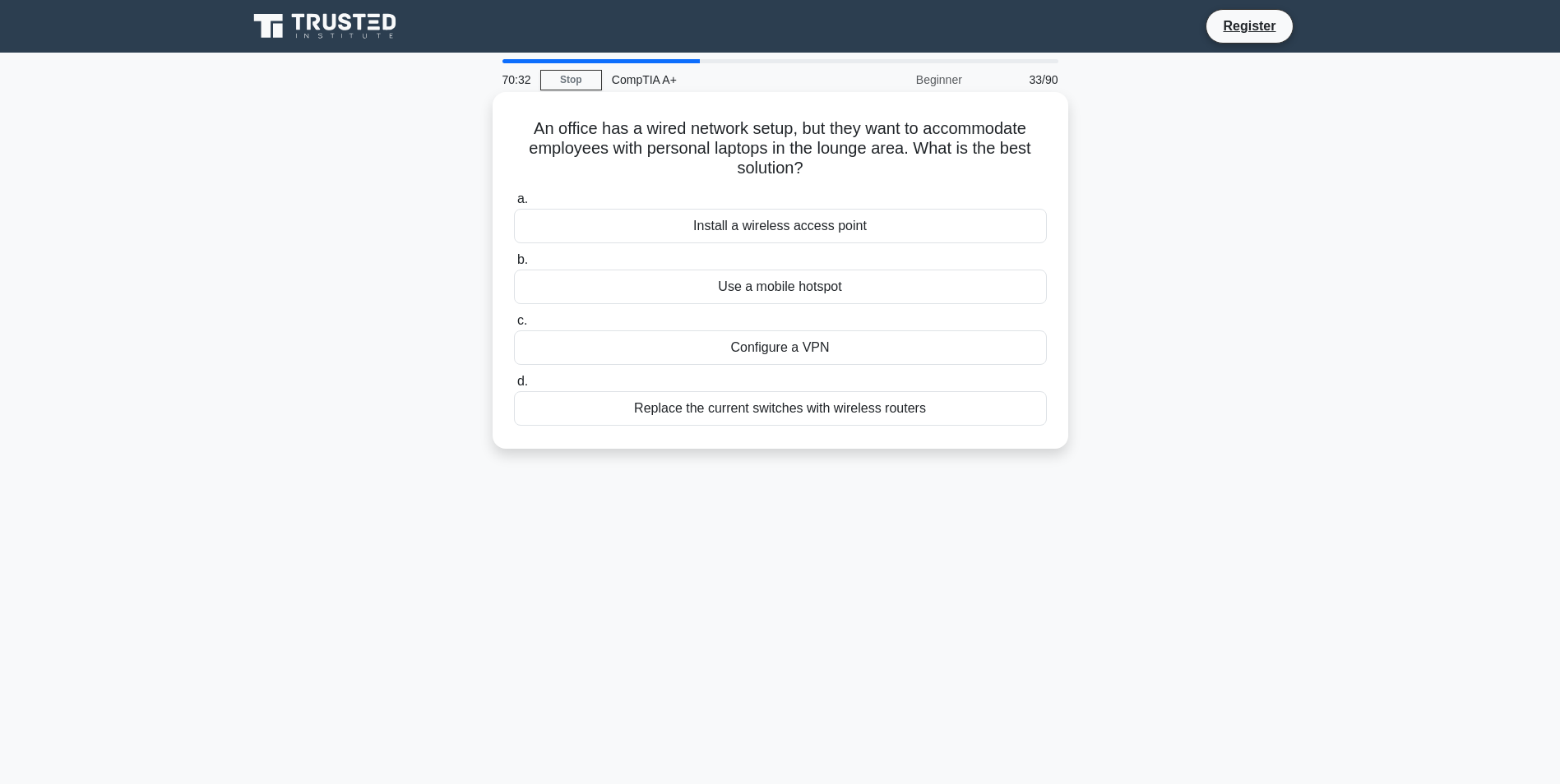
click at [768, 228] on div "Install a wireless access point" at bounding box center [780, 226] width 533 height 34
click at [514, 205] on input "a. Install a wireless access point" at bounding box center [514, 200] width 0 height 11
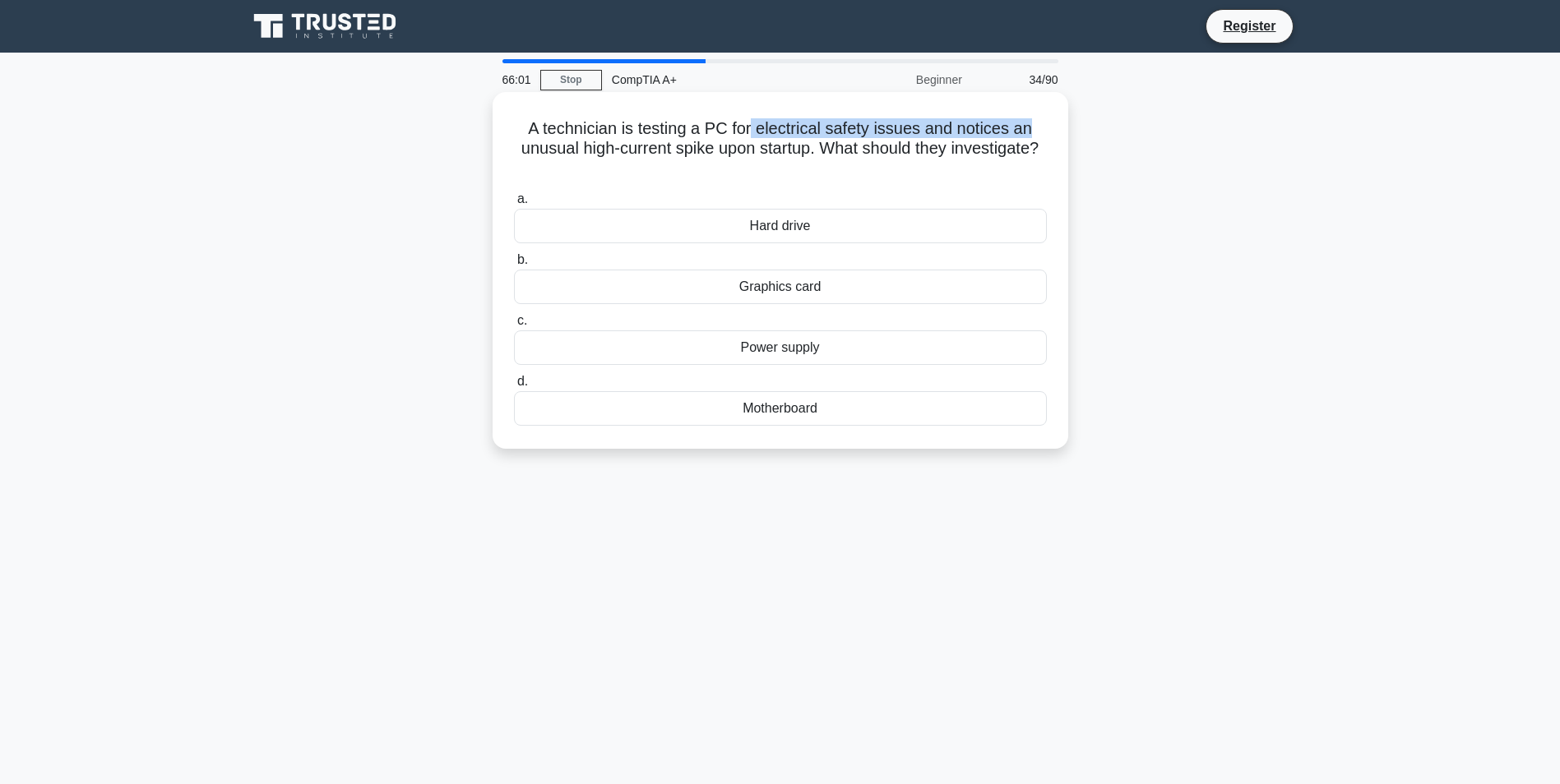
drag, startPoint x: 755, startPoint y: 124, endPoint x: 1050, endPoint y: 120, distance: 295.0
click at [1050, 120] on div "A technician is testing a PC for electrical safety issues and notices an unusua…" at bounding box center [780, 270] width 563 height 343
drag, startPoint x: 579, startPoint y: 149, endPoint x: 697, endPoint y: 148, distance: 118.0
click at [697, 148] on h5 "A technician is testing a PC for electrical safety issues and notices an unusua…" at bounding box center [780, 149] width 536 height 61
click at [786, 227] on div "Hard drive" at bounding box center [780, 226] width 533 height 34
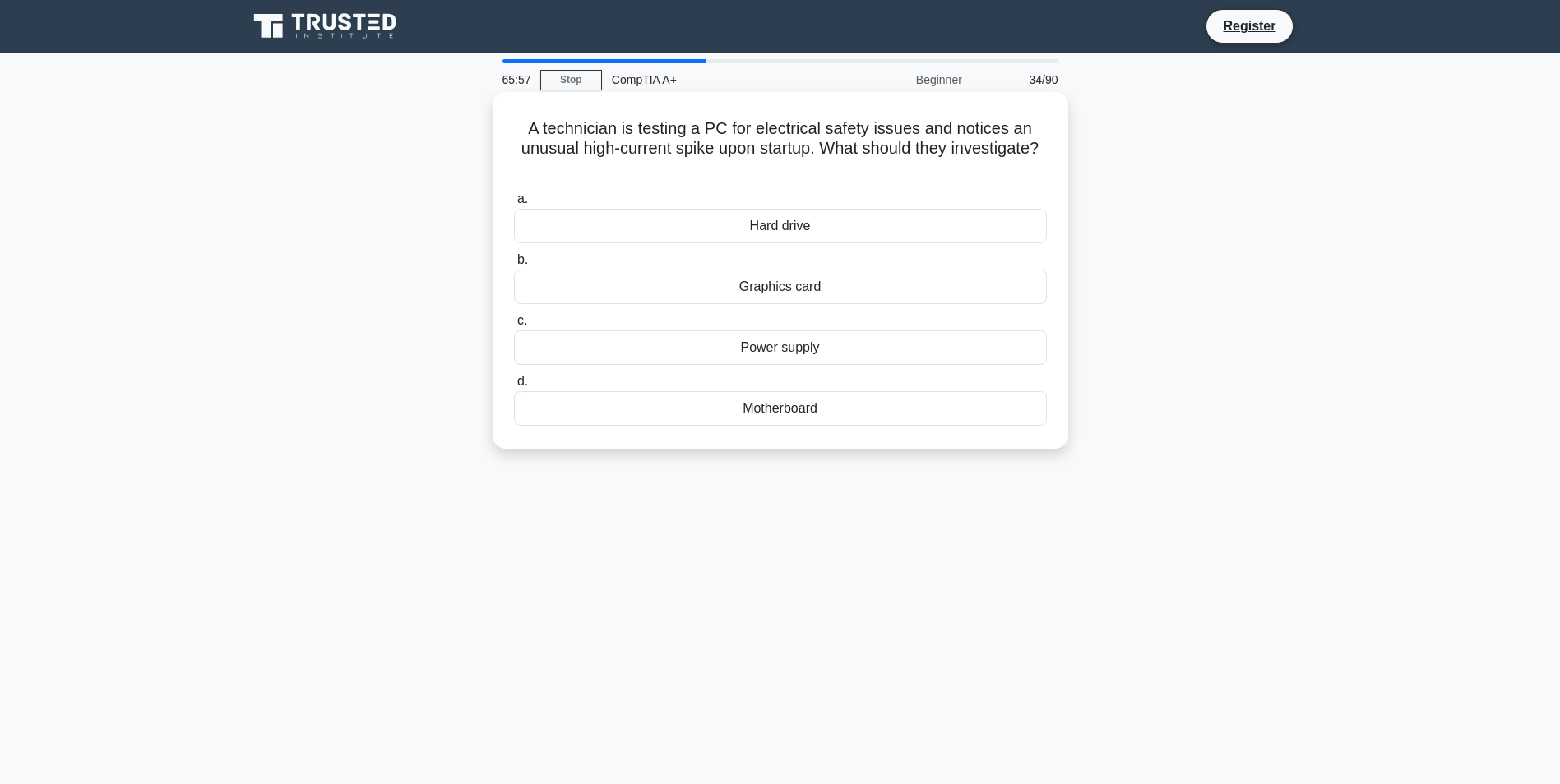
click at [514, 205] on input "a. Hard drive" at bounding box center [514, 200] width 0 height 11
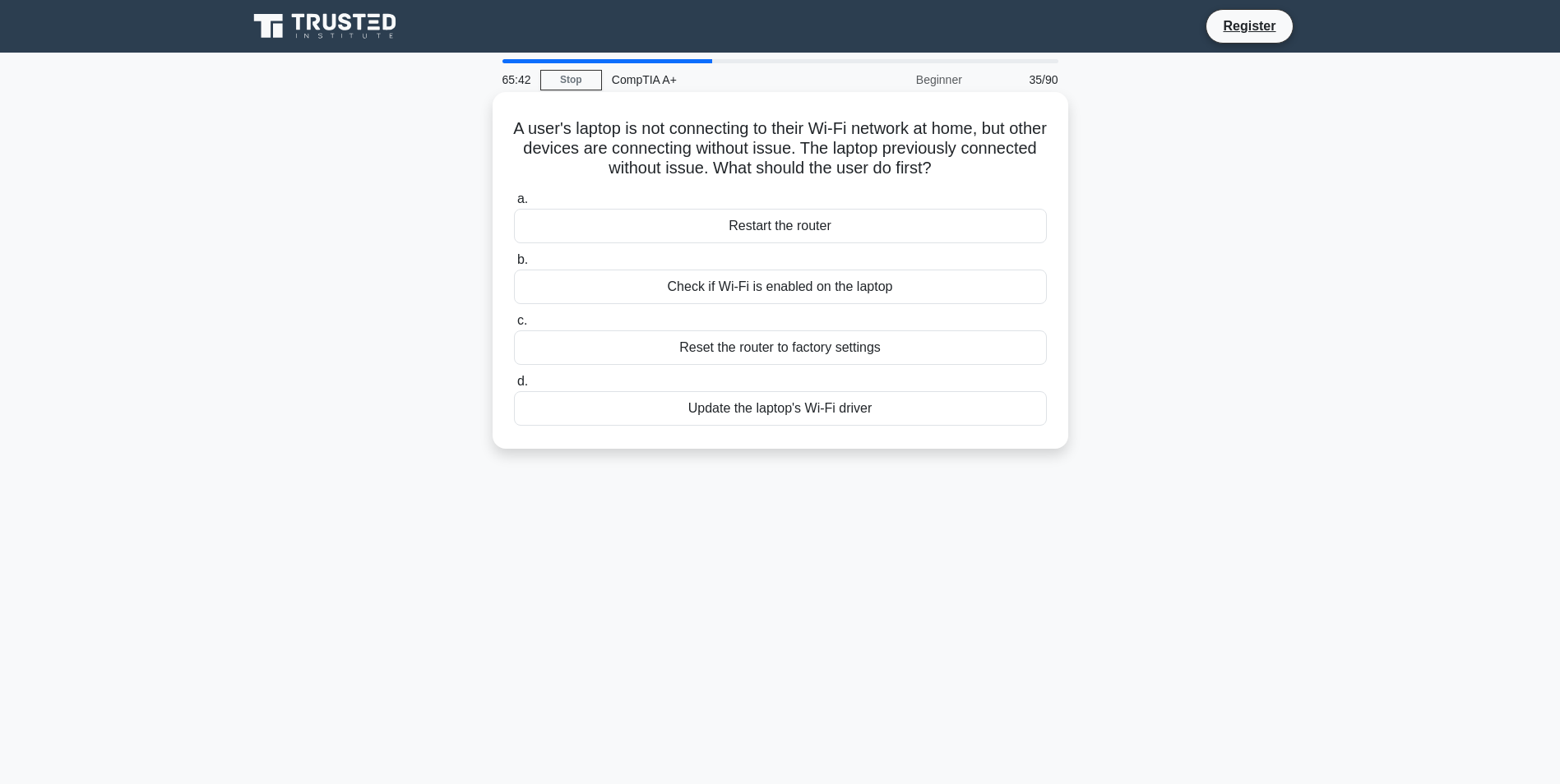
click at [747, 291] on div "Check if Wi-Fi is enabled on the laptop" at bounding box center [780, 286] width 533 height 34
click at [514, 266] on input "b. Check if Wi-Fi is enabled on the laptop" at bounding box center [514, 260] width 0 height 11
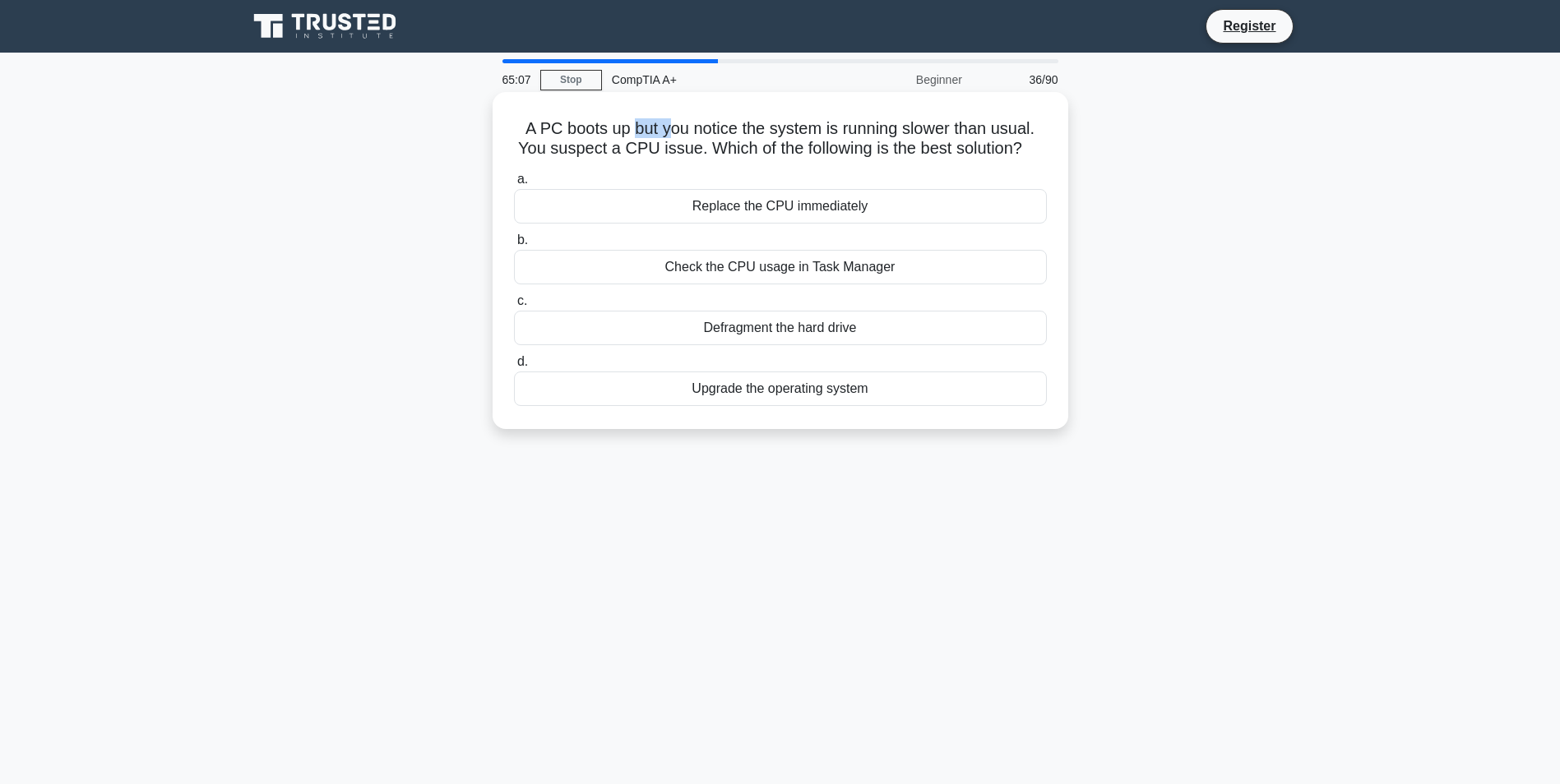
drag, startPoint x: 630, startPoint y: 124, endPoint x: 679, endPoint y: 137, distance: 50.7
click at [679, 137] on h5 "A PC boots up but you notice the system is running slower than usual. You suspe…" at bounding box center [780, 139] width 536 height 41
drag, startPoint x: 679, startPoint y: 137, endPoint x: 748, endPoint y: 136, distance: 69.0
click at [748, 136] on h5 "A PC boots up but you notice the system is running slower than usual. You suspe…" at bounding box center [780, 139] width 536 height 41
drag, startPoint x: 806, startPoint y: 135, endPoint x: 857, endPoint y: 134, distance: 51.0
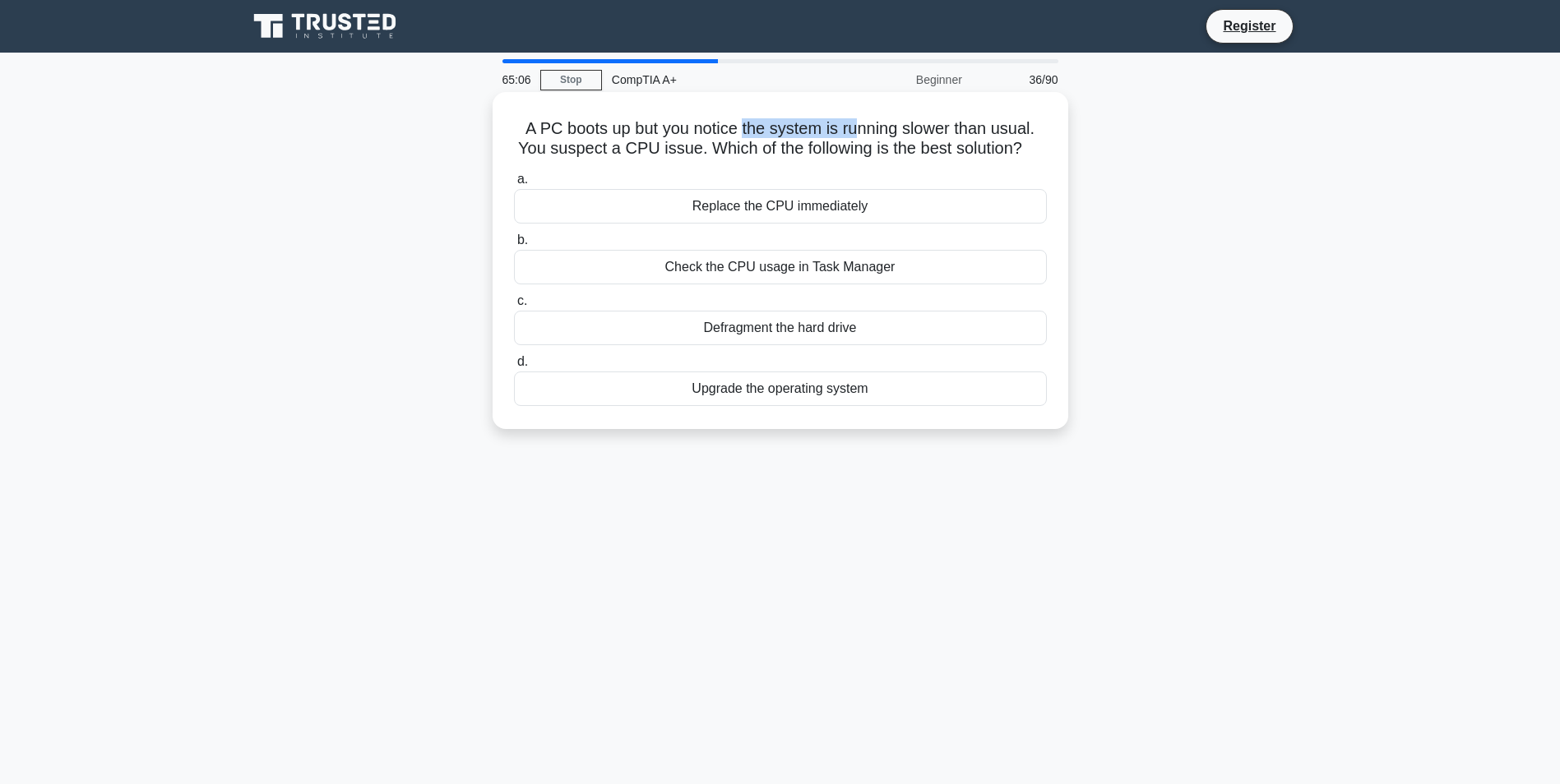
click at [857, 134] on h5 "A PC boots up but you notice the system is running slower than usual. You suspe…" at bounding box center [780, 139] width 536 height 41
drag, startPoint x: 857, startPoint y: 134, endPoint x: 918, endPoint y: 127, distance: 61.4
click at [918, 127] on h5 "A PC boots up but you notice the system is running slower than usual. You suspe…" at bounding box center [780, 139] width 536 height 41
click at [1011, 129] on h5 "A PC boots up but you notice the system is running slower than usual. You suspe…" at bounding box center [780, 139] width 536 height 41
drag, startPoint x: 570, startPoint y: 161, endPoint x: 754, endPoint y: 149, distance: 184.4
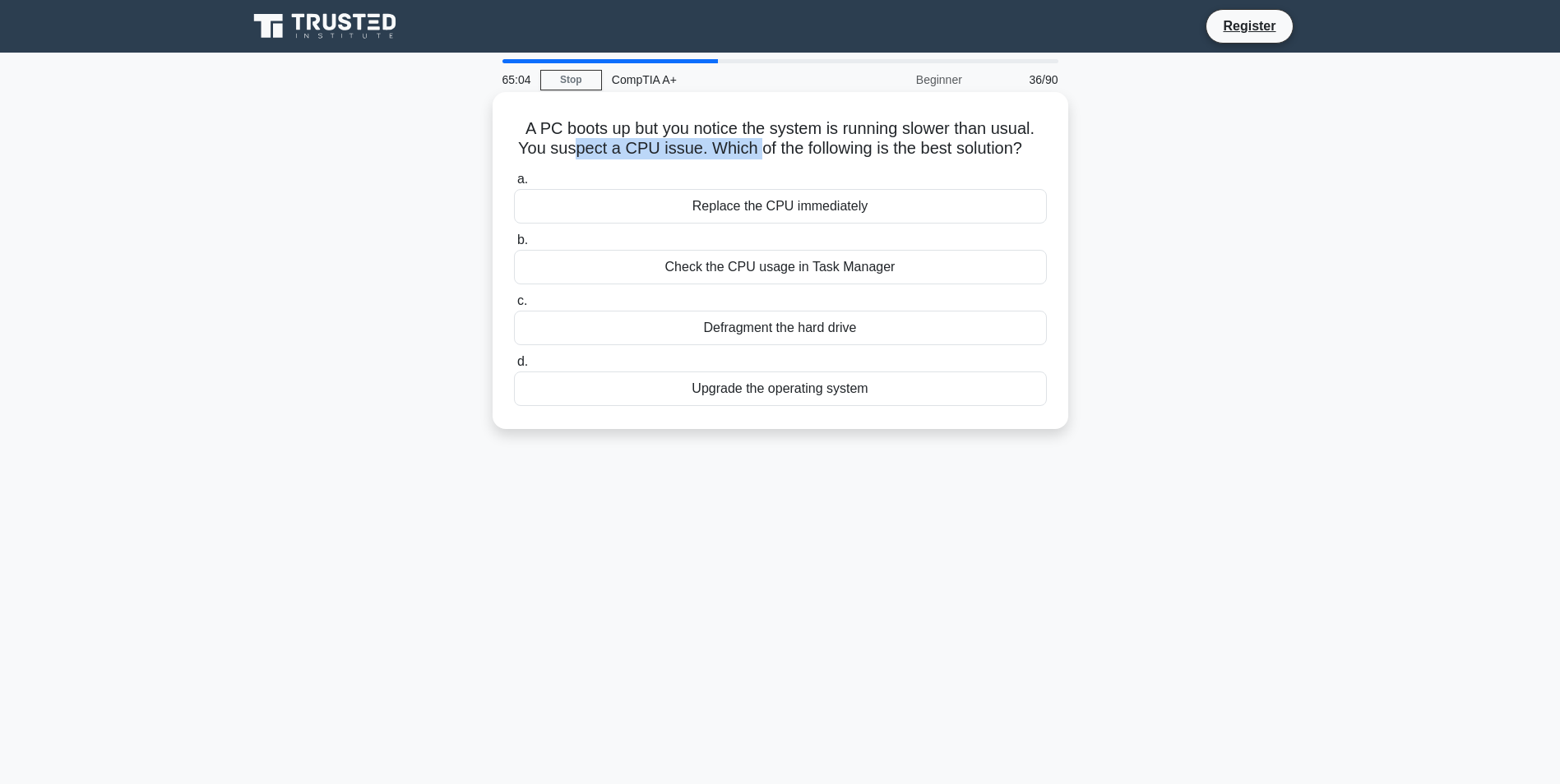
click at [754, 149] on div "A PC boots up but you notice the system is running slower than usual. You suspe…" at bounding box center [780, 261] width 563 height 324
drag, startPoint x: 754, startPoint y: 149, endPoint x: 631, endPoint y: 158, distance: 123.3
click at [631, 158] on h5 "A PC boots up but you notice the system is running slower than usual. You suspe…" at bounding box center [780, 139] width 536 height 41
drag, startPoint x: 765, startPoint y: 149, endPoint x: 1038, endPoint y: 147, distance: 273.0
click at [1038, 147] on h5 "A PC boots up but you notice the system is running slower than usual. You suspe…" at bounding box center [780, 139] width 536 height 41
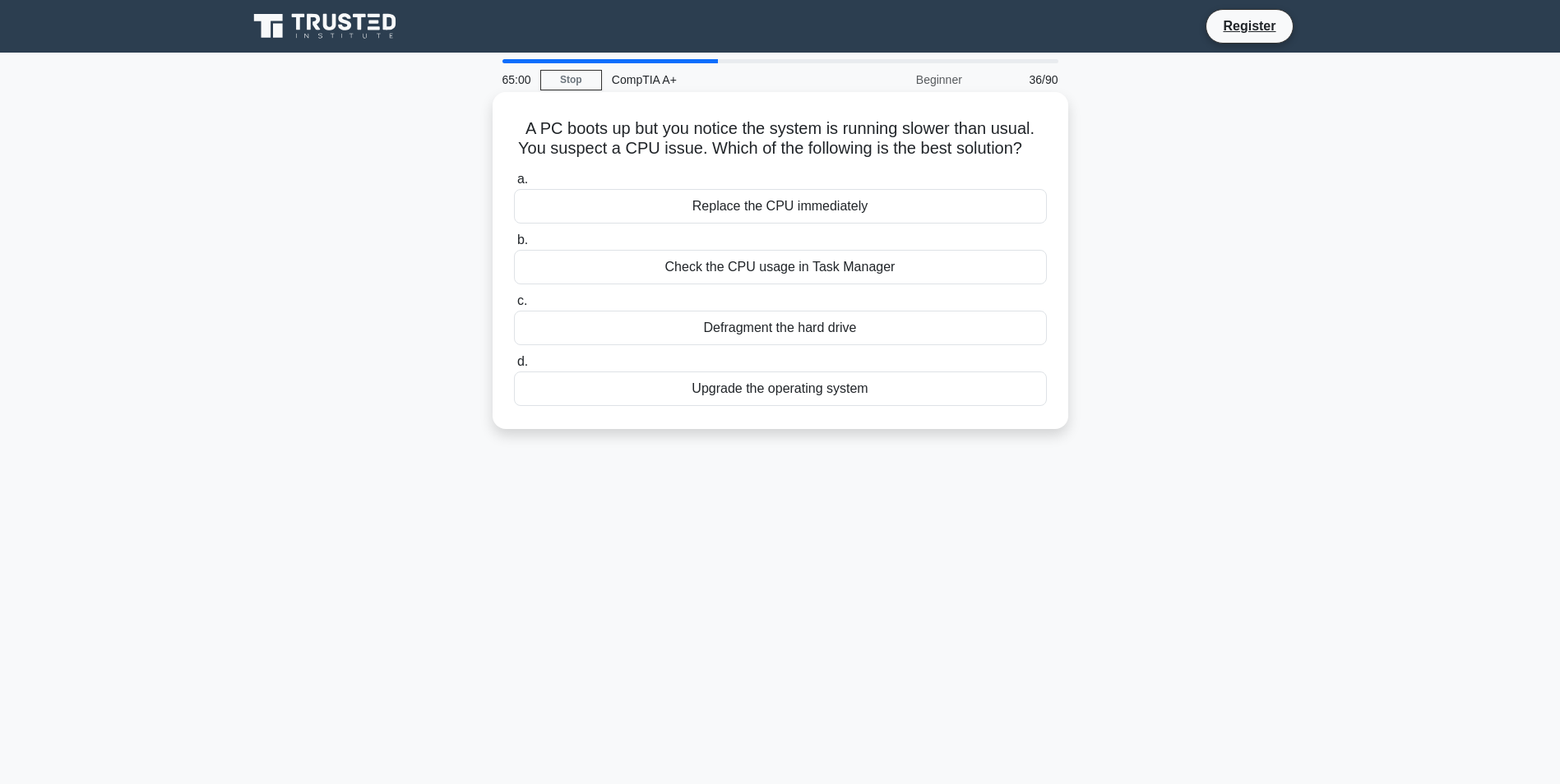
click at [717, 170] on label "a. Replace the CPU immediately" at bounding box center [780, 196] width 533 height 55
click at [514, 174] on input "a. Replace the CPU immediately" at bounding box center [514, 180] width 0 height 11
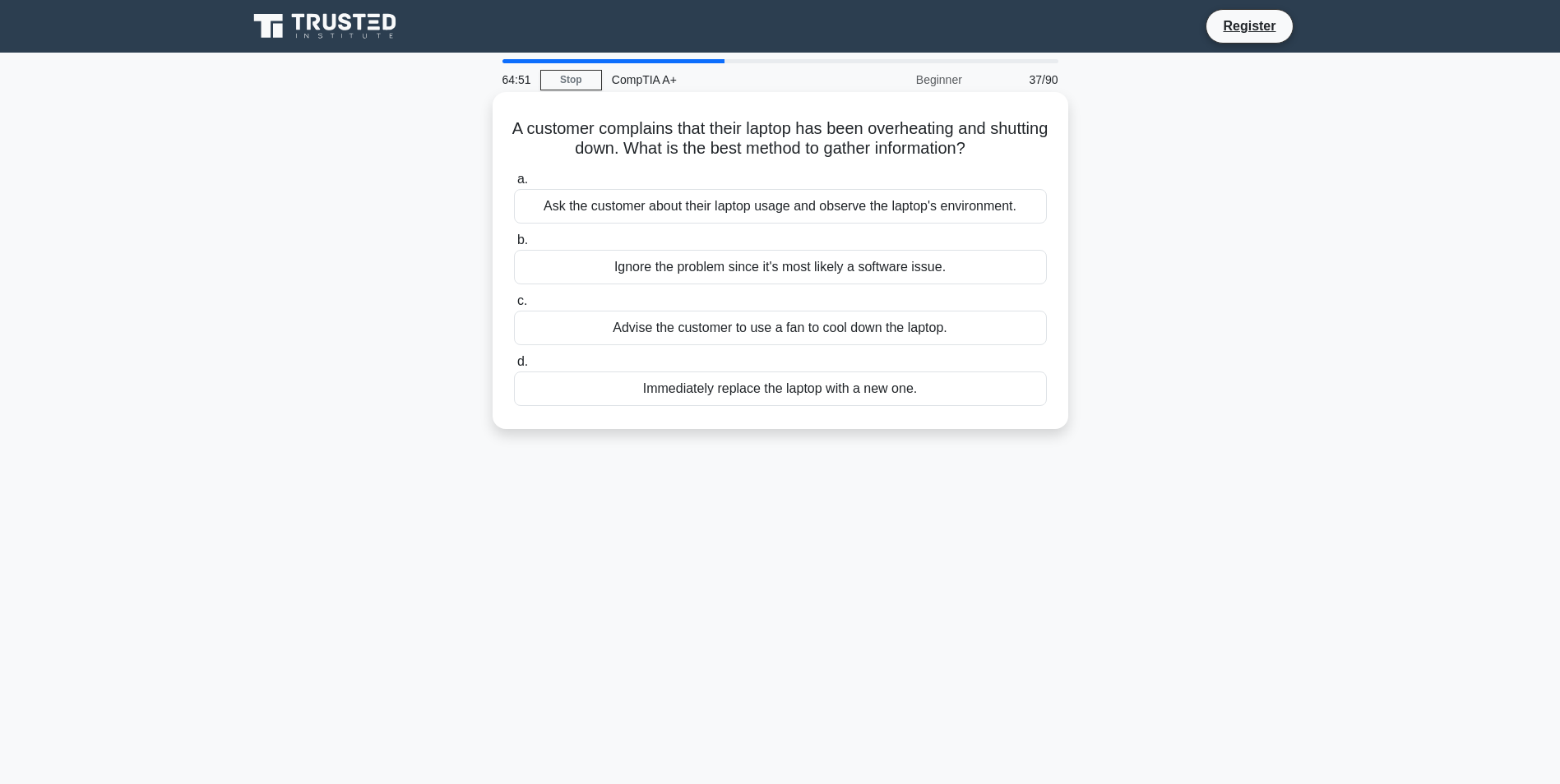
click at [636, 204] on div "Ask the customer about their laptop usage and observe the laptop's environment." at bounding box center [780, 205] width 533 height 34
click at [514, 185] on input "a. Ask the customer about their laptop usage and observe the laptop's environme…" at bounding box center [514, 180] width 0 height 11
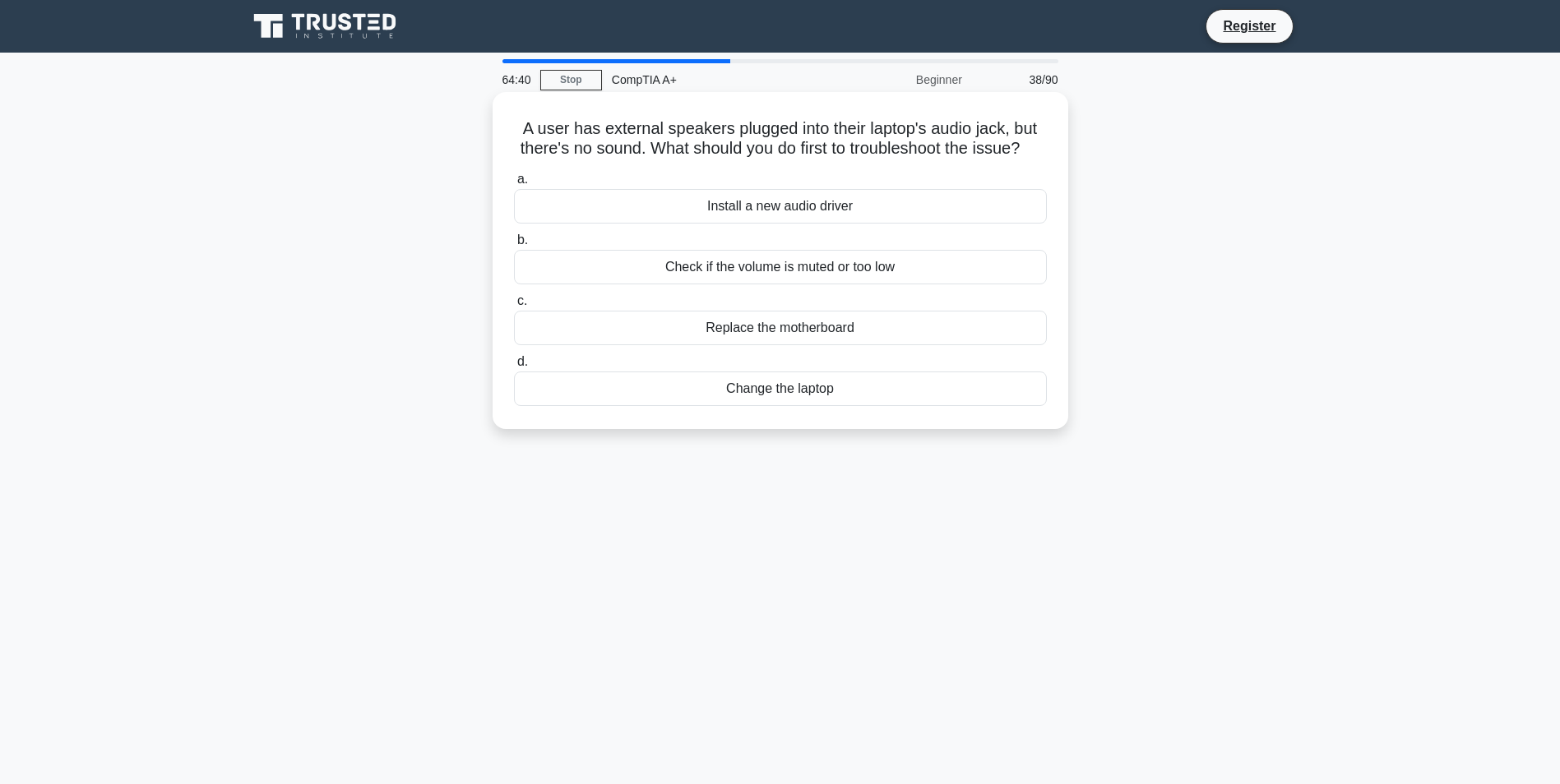
click at [775, 224] on div "Install a new audio driver" at bounding box center [780, 205] width 533 height 34
click at [514, 185] on input "a. Install a new audio driver" at bounding box center [514, 180] width 0 height 11
click at [785, 201] on div "Adjust screen brightness and contrast" at bounding box center [780, 205] width 533 height 34
click at [514, 185] on input "a. Adjust screen brightness and contrast" at bounding box center [514, 180] width 0 height 11
click at [806, 269] on div "Wear an anti-static wrist strap" at bounding box center [780, 267] width 533 height 34
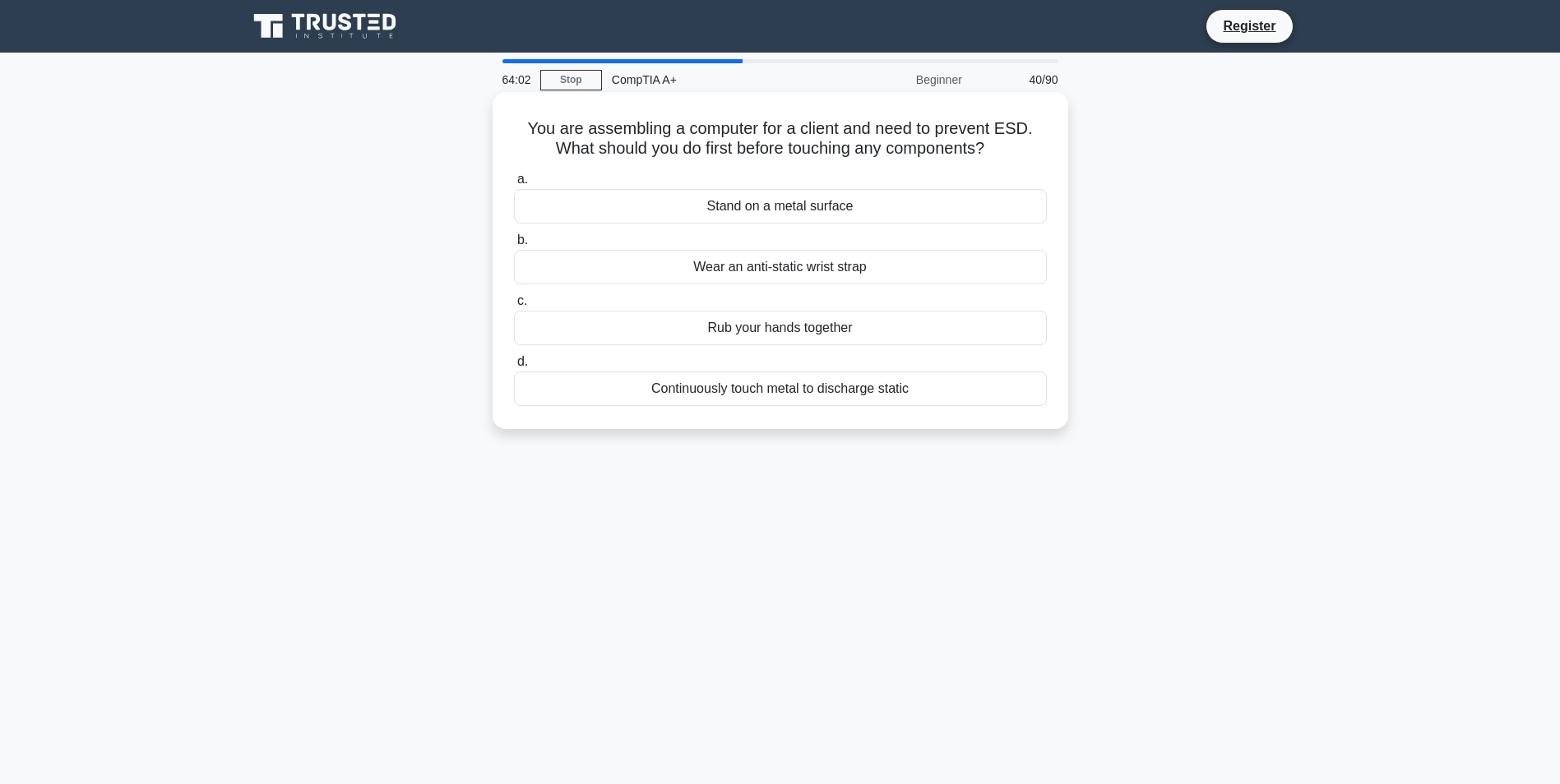
click at [514, 246] on input "b. Wear an anti-static wrist strap" at bounding box center [514, 241] width 0 height 11
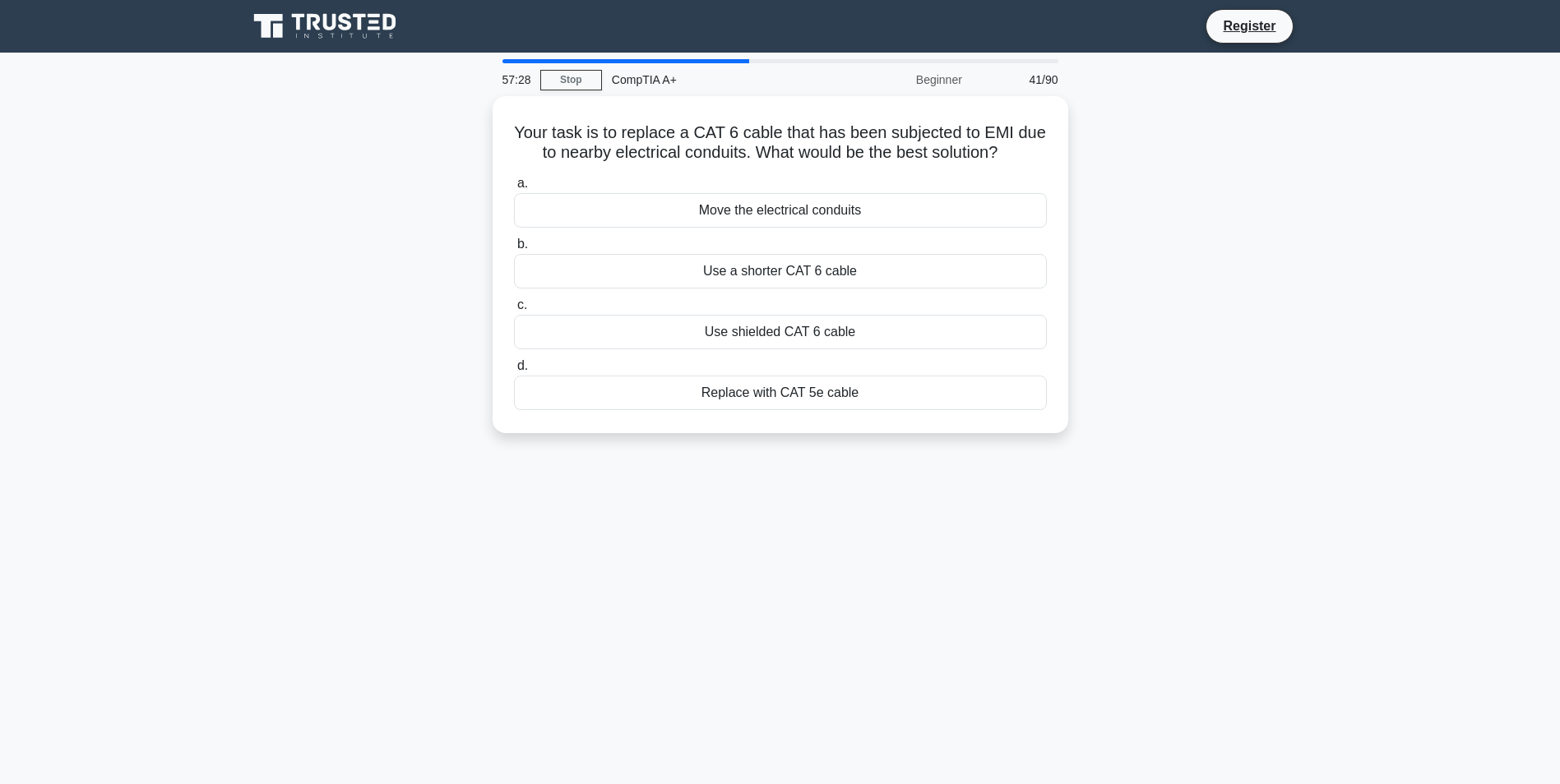
drag, startPoint x: 306, startPoint y: 190, endPoint x: 312, endPoint y: 182, distance: 10.0
click at [306, 190] on div "Your task is to replace a CAT 6 cable that has been subjected to EMI due to nea…" at bounding box center [780, 275] width 1086 height 357
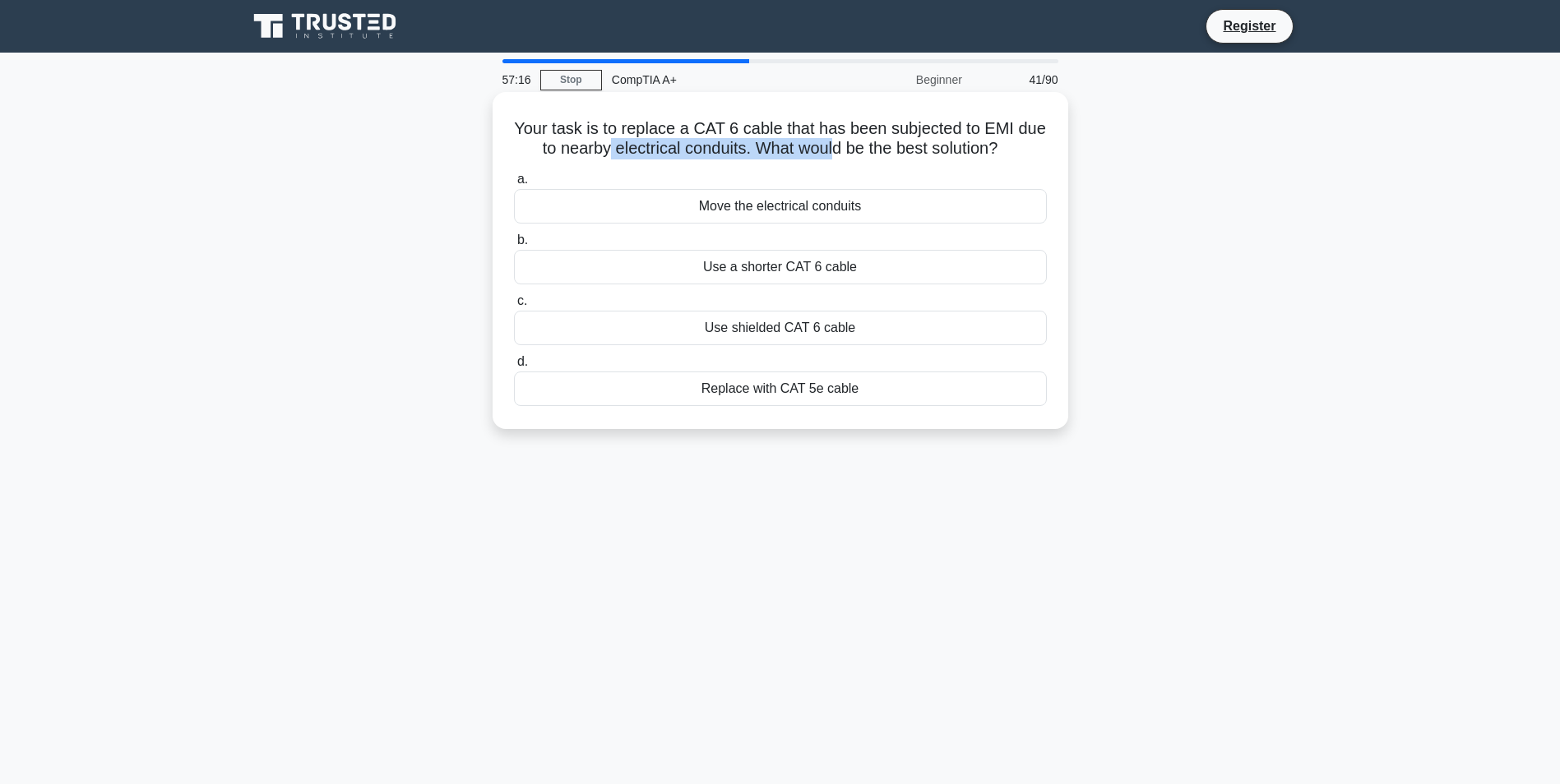
drag, startPoint x: 606, startPoint y: 155, endPoint x: 834, endPoint y: 153, distance: 228.0
click at [834, 153] on h5 "Your task is to replace a CAT 6 cable that has been subjected to EMI due to nea…" at bounding box center [780, 139] width 536 height 41
click at [776, 339] on div "Use shielded CAT 6 cable" at bounding box center [780, 328] width 533 height 34
click at [514, 306] on input "c. Use shielded CAT 6 cable" at bounding box center [514, 302] width 0 height 11
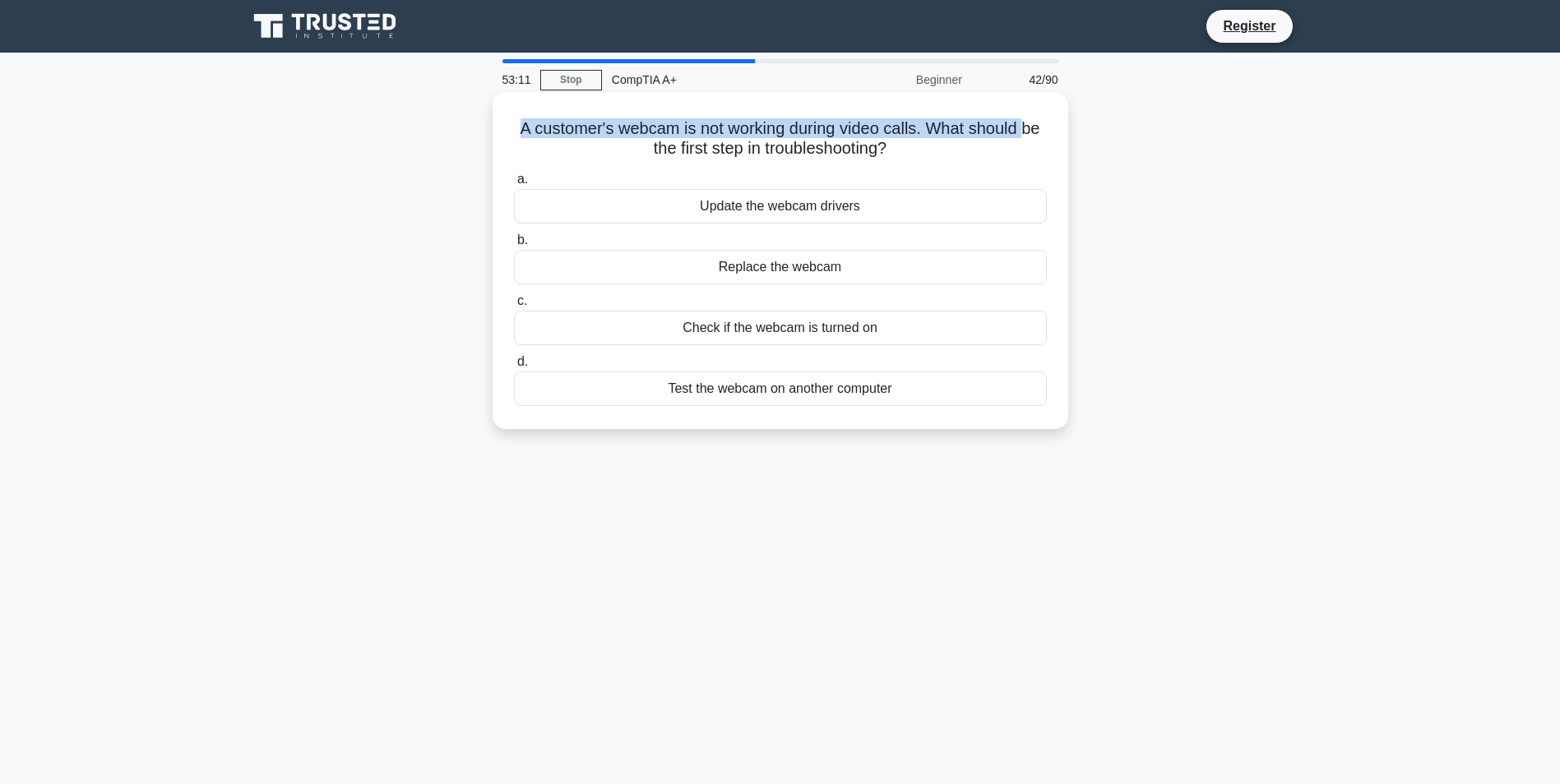
drag, startPoint x: 514, startPoint y: 129, endPoint x: 1033, endPoint y: 118, distance: 519.1
click at [1033, 118] on h5 "A customer's webcam is not working during video calls. What should be the first…" at bounding box center [780, 139] width 536 height 41
click at [750, 331] on div "Check if the webcam is turned on" at bounding box center [780, 328] width 533 height 34
click at [514, 306] on input "c. Check if the webcam is turned on" at bounding box center [514, 302] width 0 height 11
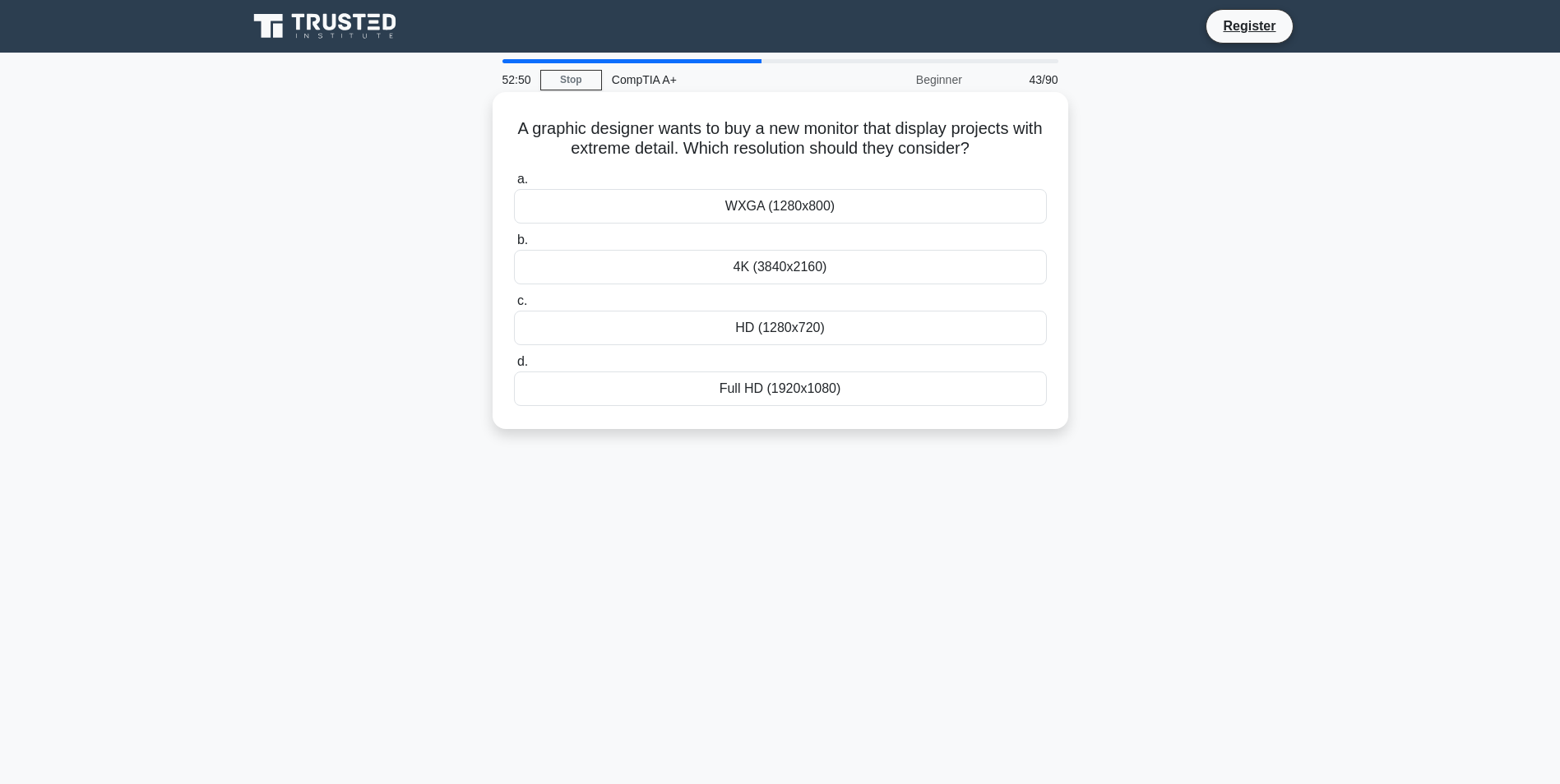
click at [756, 389] on div "Full HD (1920x1080)" at bounding box center [780, 389] width 533 height 34
click at [514, 367] on input "d. Full HD (1920x1080)" at bounding box center [514, 363] width 0 height 11
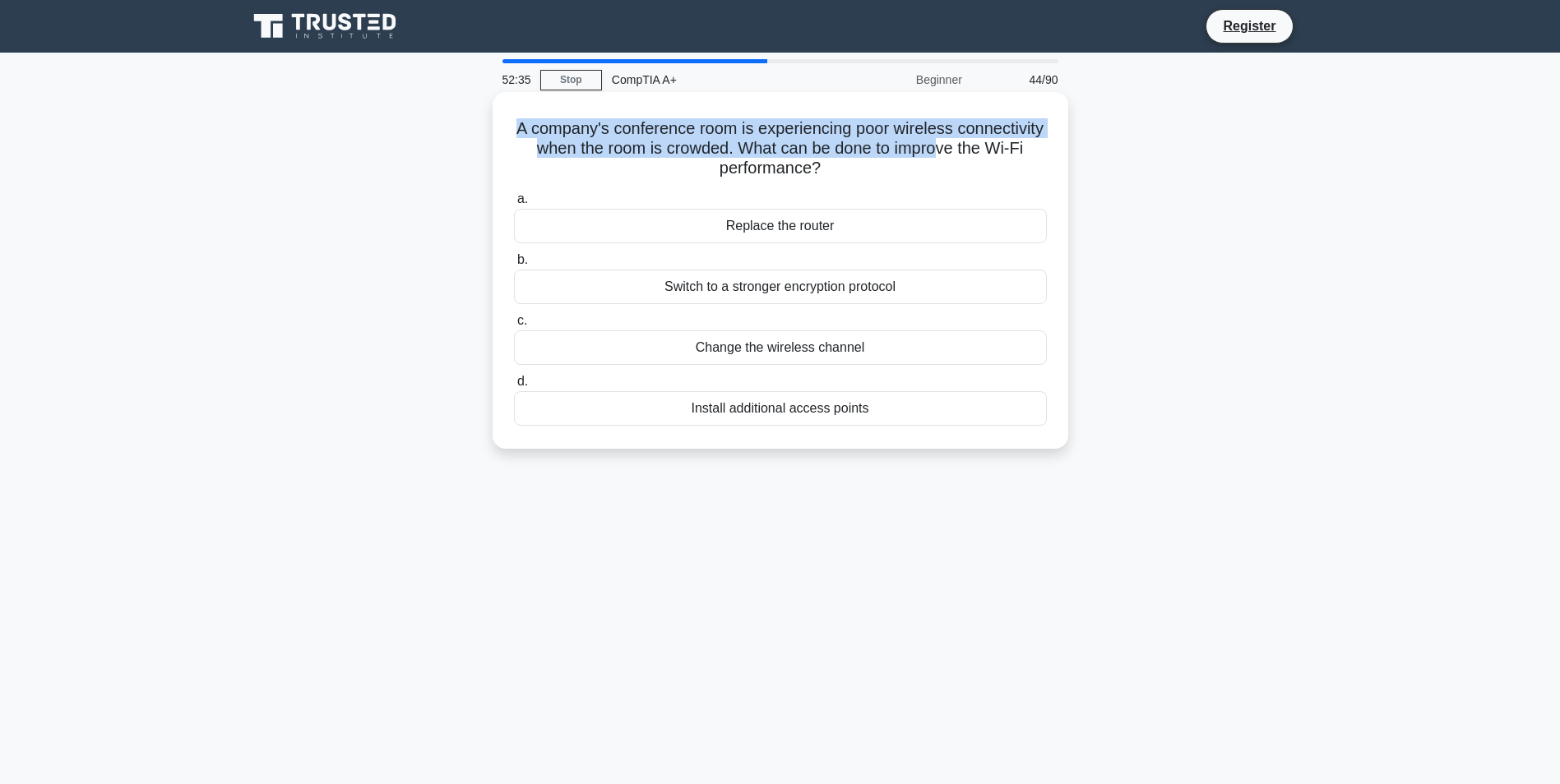
drag, startPoint x: 557, startPoint y: 127, endPoint x: 1026, endPoint y: 141, distance: 469.2
click at [1026, 141] on h5 "A company's conference room is experiencing poor wireless connectivity when the…" at bounding box center [780, 149] width 536 height 61
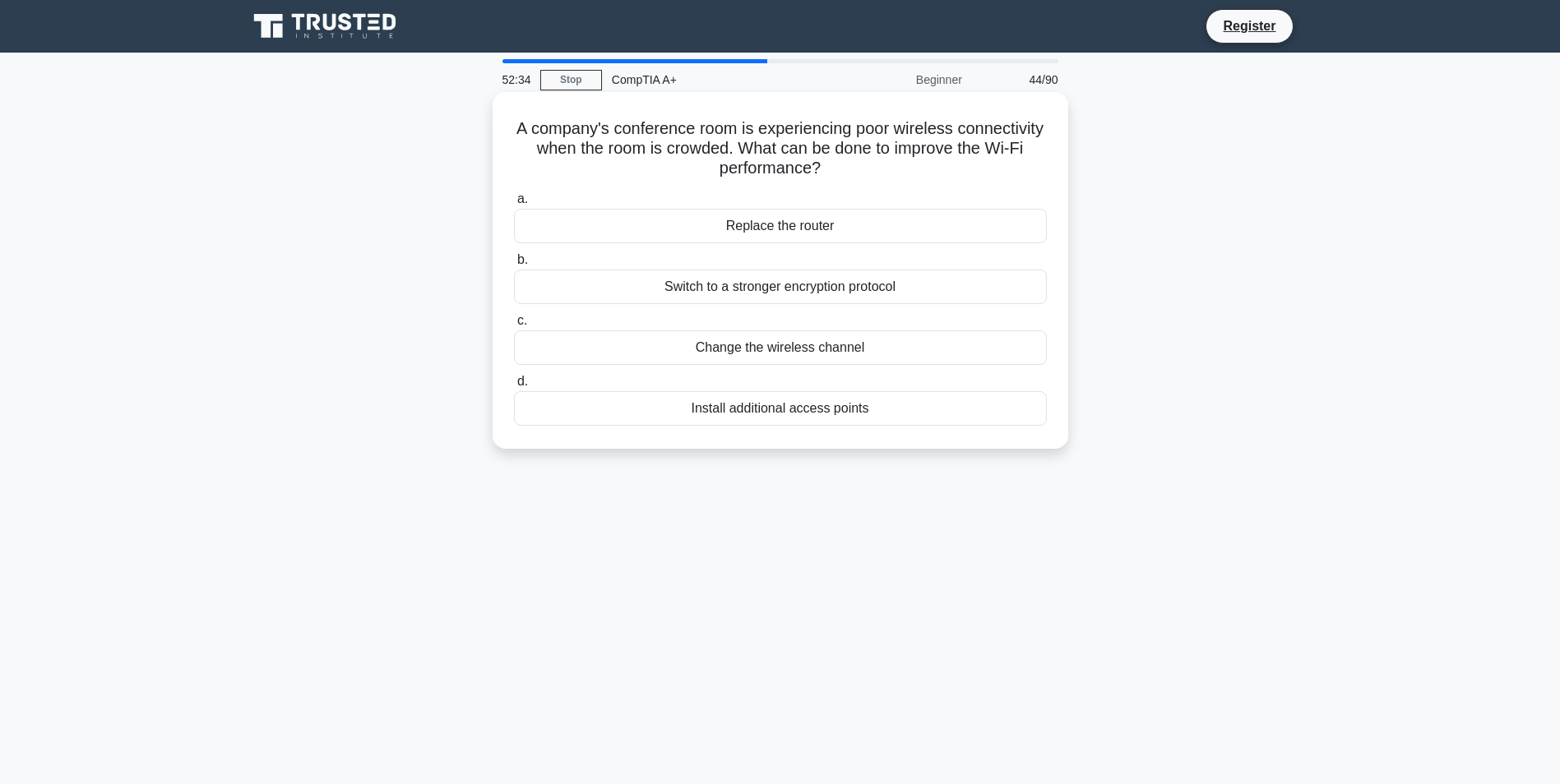
click at [554, 159] on h5 "A company's conference room is experiencing poor wireless connectivity when the…" at bounding box center [780, 149] width 536 height 61
drag, startPoint x: 534, startPoint y: 154, endPoint x: 977, endPoint y: 160, distance: 443.0
click at [977, 160] on h5 "A company's conference room is experiencing poor wireless connectivity when the…" at bounding box center [780, 149] width 536 height 61
drag, startPoint x: 977, startPoint y: 160, endPoint x: 1231, endPoint y: 162, distance: 254.0
click at [1231, 162] on div "A company's conference room is experiencing poor wireless connectivity when the…" at bounding box center [780, 284] width 1086 height 377
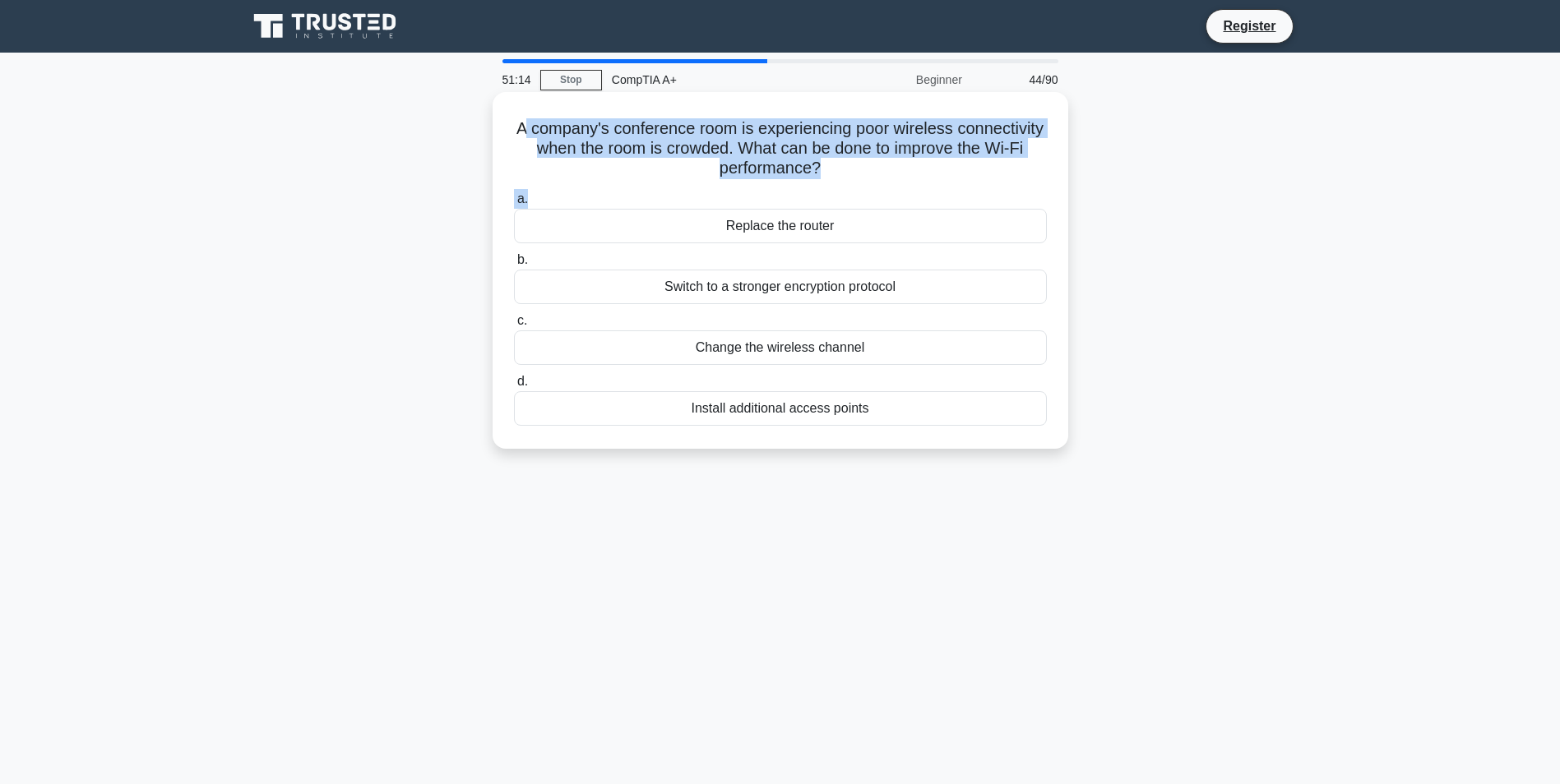
drag, startPoint x: 569, startPoint y: 127, endPoint x: 973, endPoint y: 188, distance: 408.6
click at [973, 188] on div "A company's conference room is experiencing poor wireless connectivity when the…" at bounding box center [780, 270] width 563 height 343
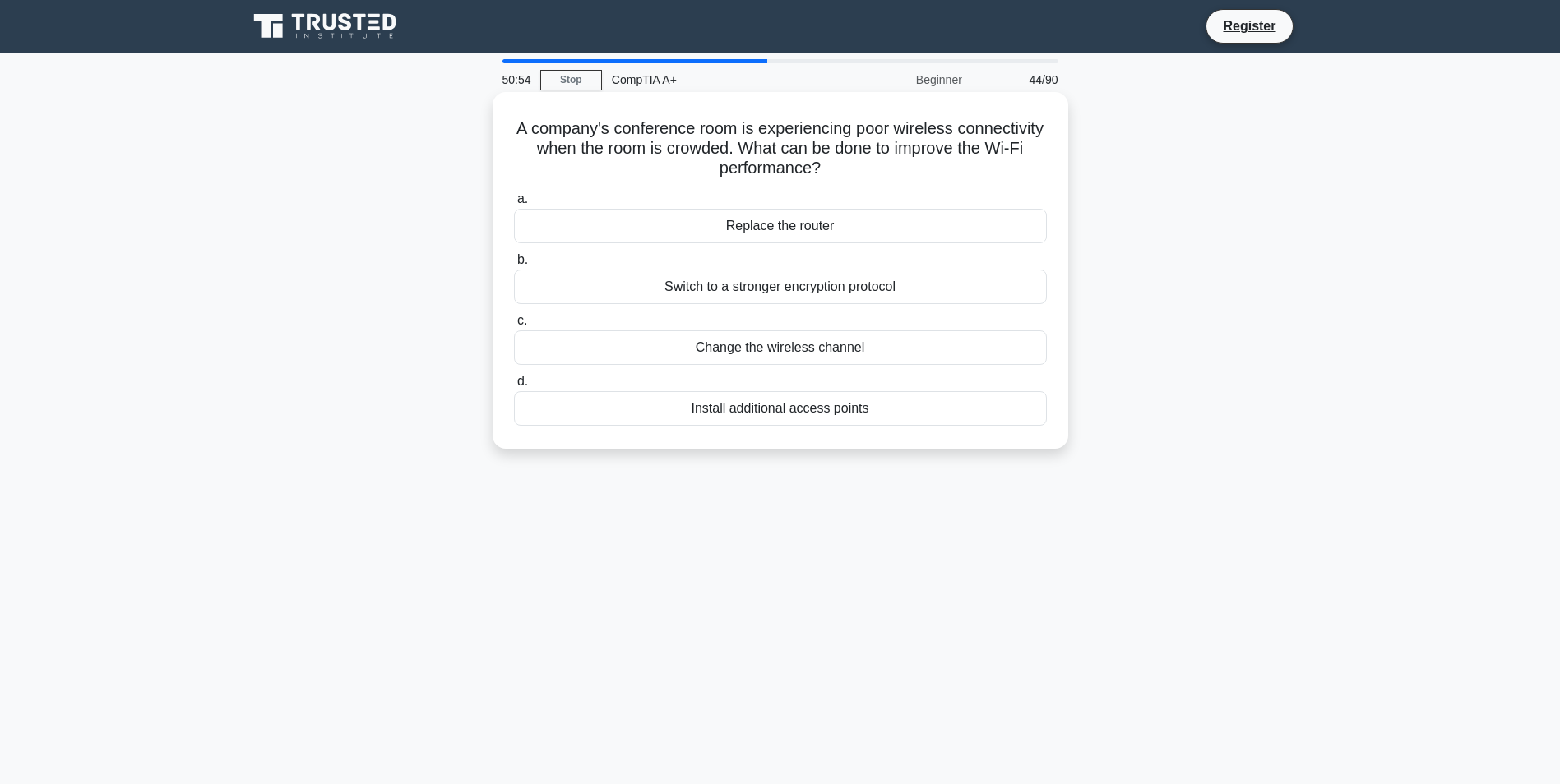
click at [752, 409] on div "Install additional access points" at bounding box center [780, 408] width 533 height 34
click at [514, 387] on input "d. Install additional access points" at bounding box center [514, 382] width 0 height 11
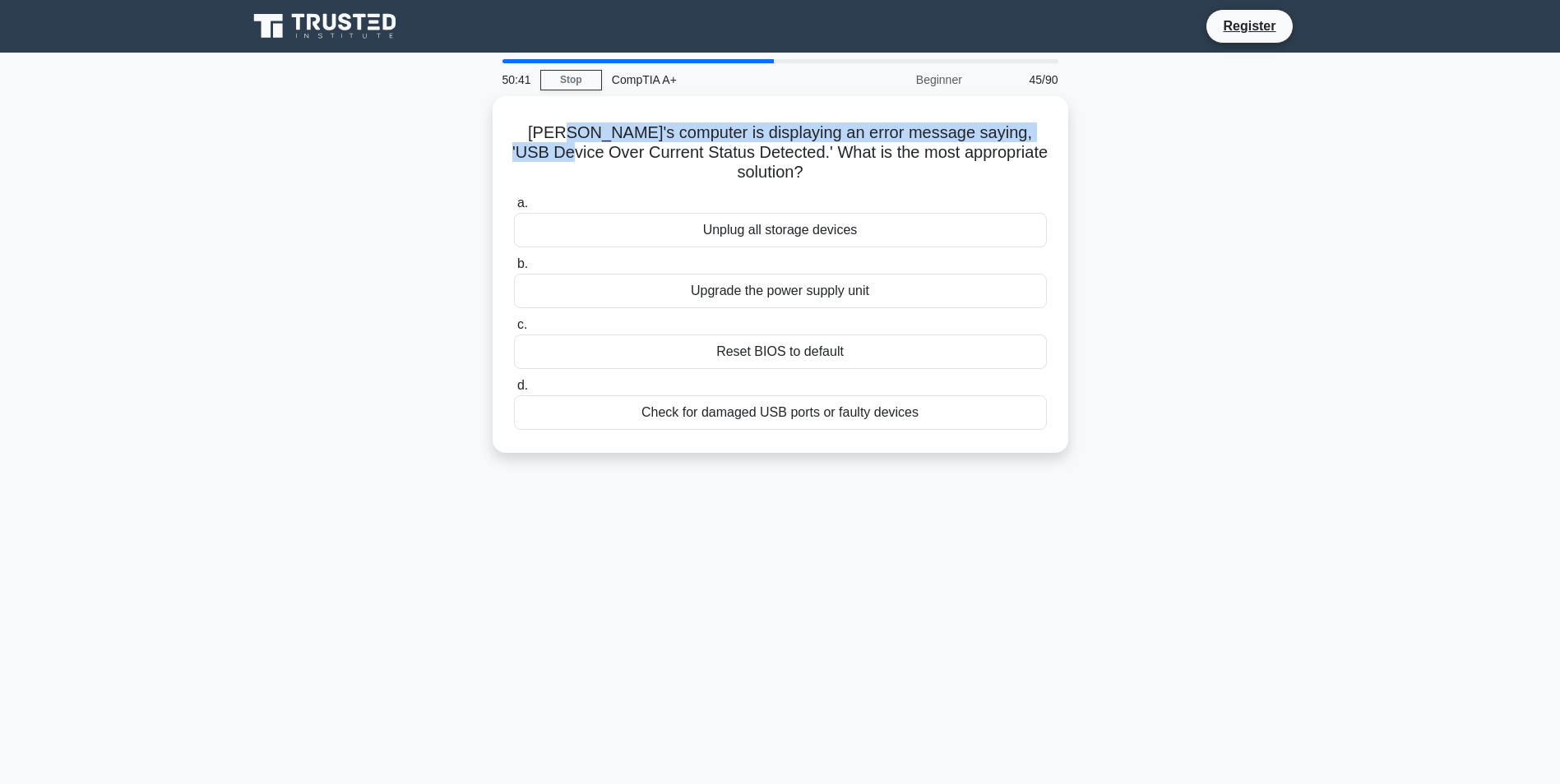
drag, startPoint x: 542, startPoint y: 126, endPoint x: 1079, endPoint y: 125, distance: 537.0
click at [1079, 125] on div "Jeff's computer is displaying an error message saying, 'USB Device Over Current…" at bounding box center [780, 284] width 1086 height 377
drag, startPoint x: 1079, startPoint y: 125, endPoint x: 1179, endPoint y: 124, distance: 100.0
click at [1179, 124] on div "Jeff's computer is displaying an error message saying, 'USB Device Over Current…" at bounding box center [780, 284] width 1086 height 377
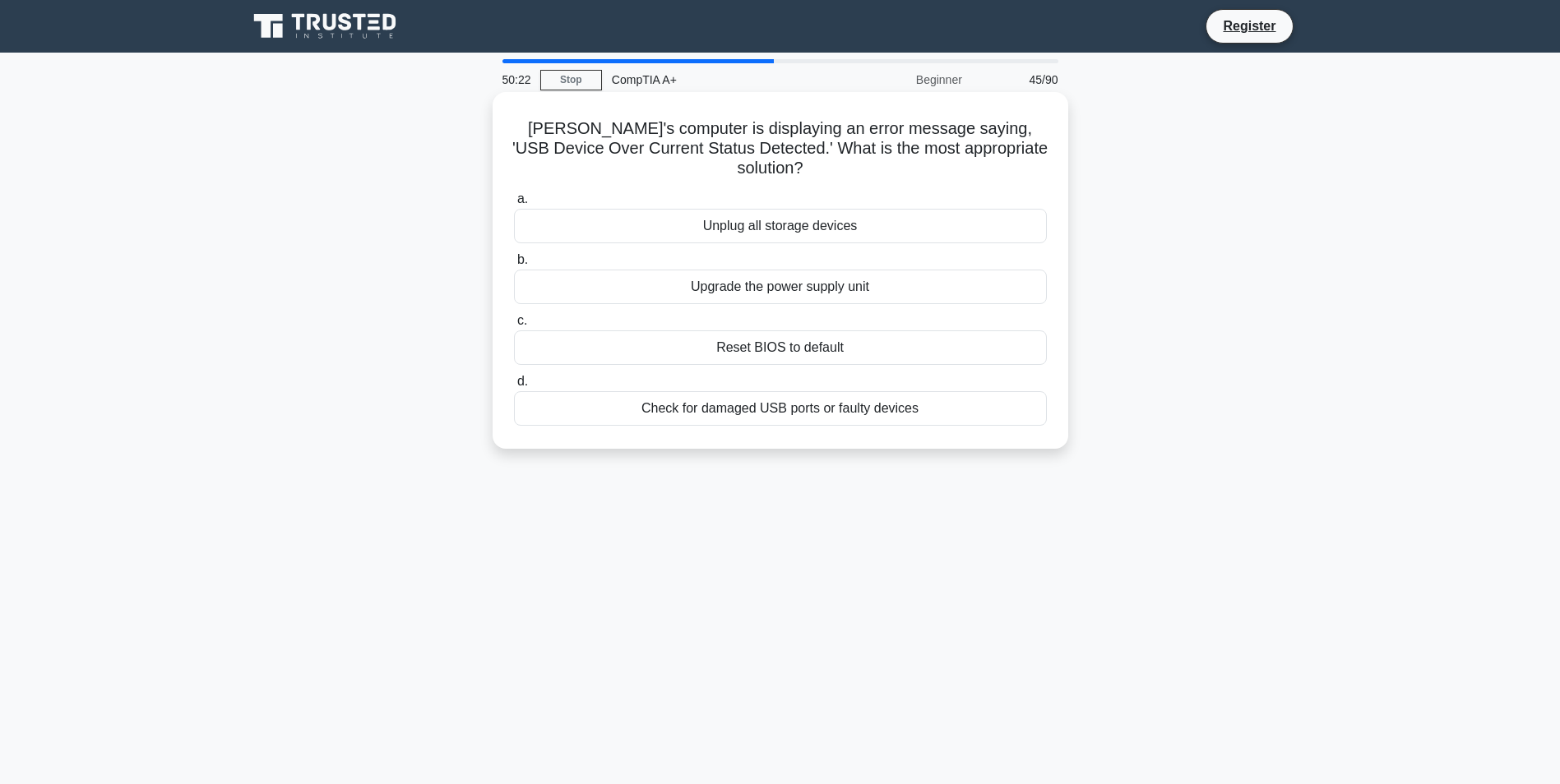
click at [739, 392] on div "Check for damaged USB ports or faulty devices" at bounding box center [780, 408] width 533 height 34
click at [514, 387] on input "d. Check for damaged USB ports or faulty devices" at bounding box center [514, 382] width 0 height 11
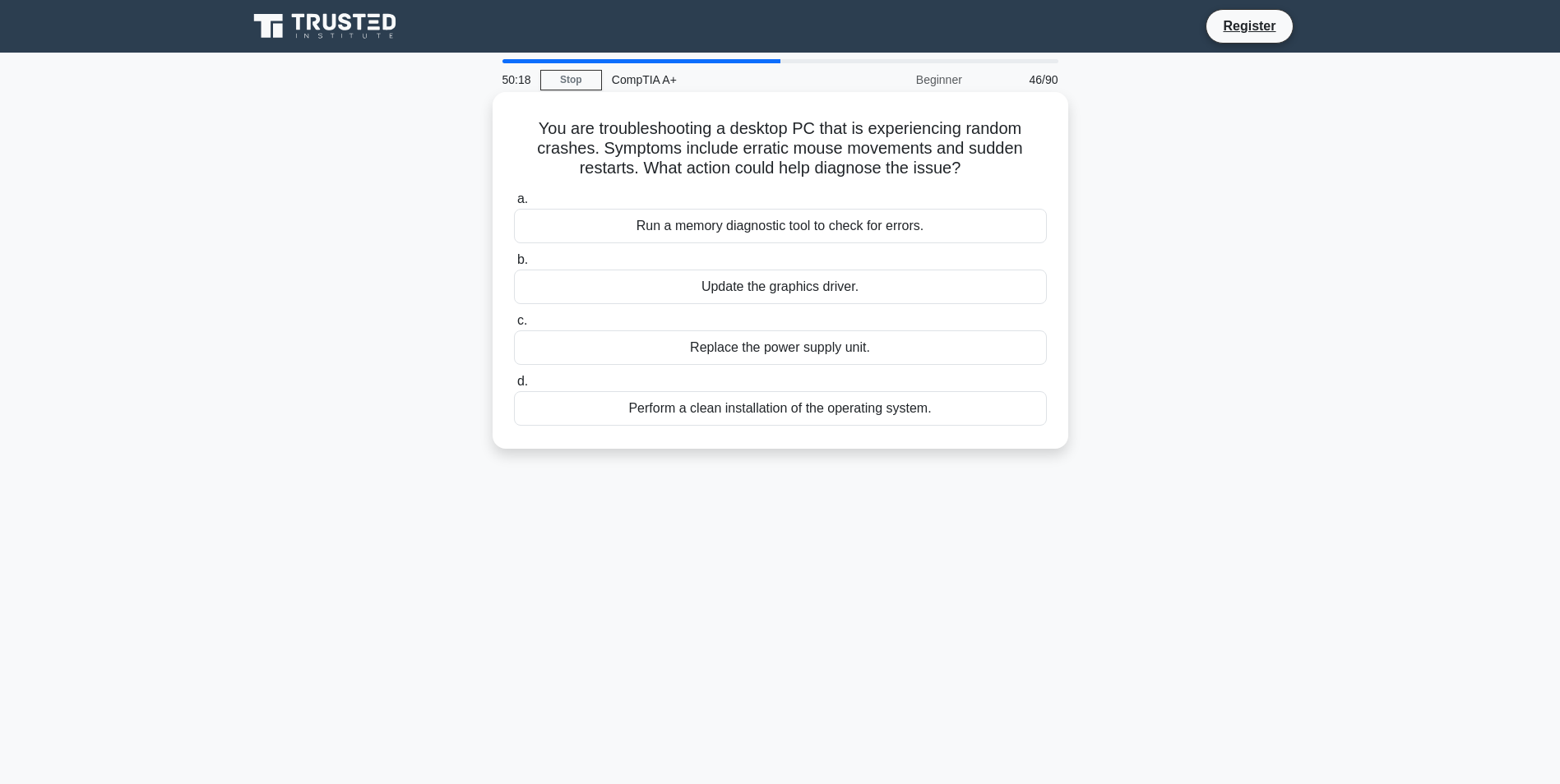
click at [720, 213] on div "Run a memory diagnostic tool to check for errors." at bounding box center [780, 226] width 533 height 34
click at [514, 205] on input "a. Run a memory diagnostic tool to check for errors." at bounding box center [514, 200] width 0 height 11
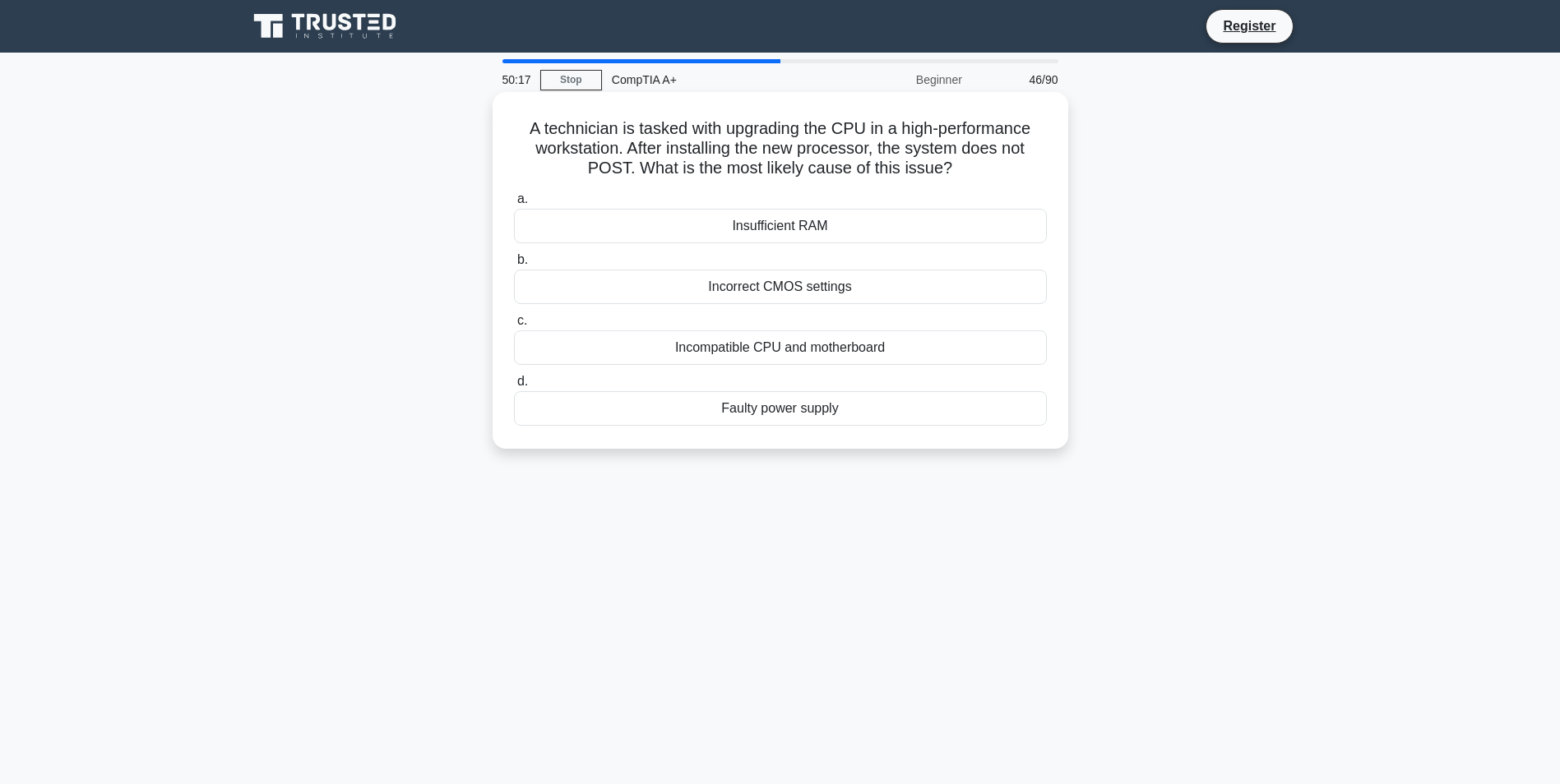
drag, startPoint x: 727, startPoint y: 260, endPoint x: 741, endPoint y: 260, distance: 14.0
click at [728, 260] on label "b. Incorrect CMOS settings" at bounding box center [780, 277] width 533 height 55
click at [514, 260] on input "b. Incorrect CMOS settings" at bounding box center [514, 260] width 0 height 11
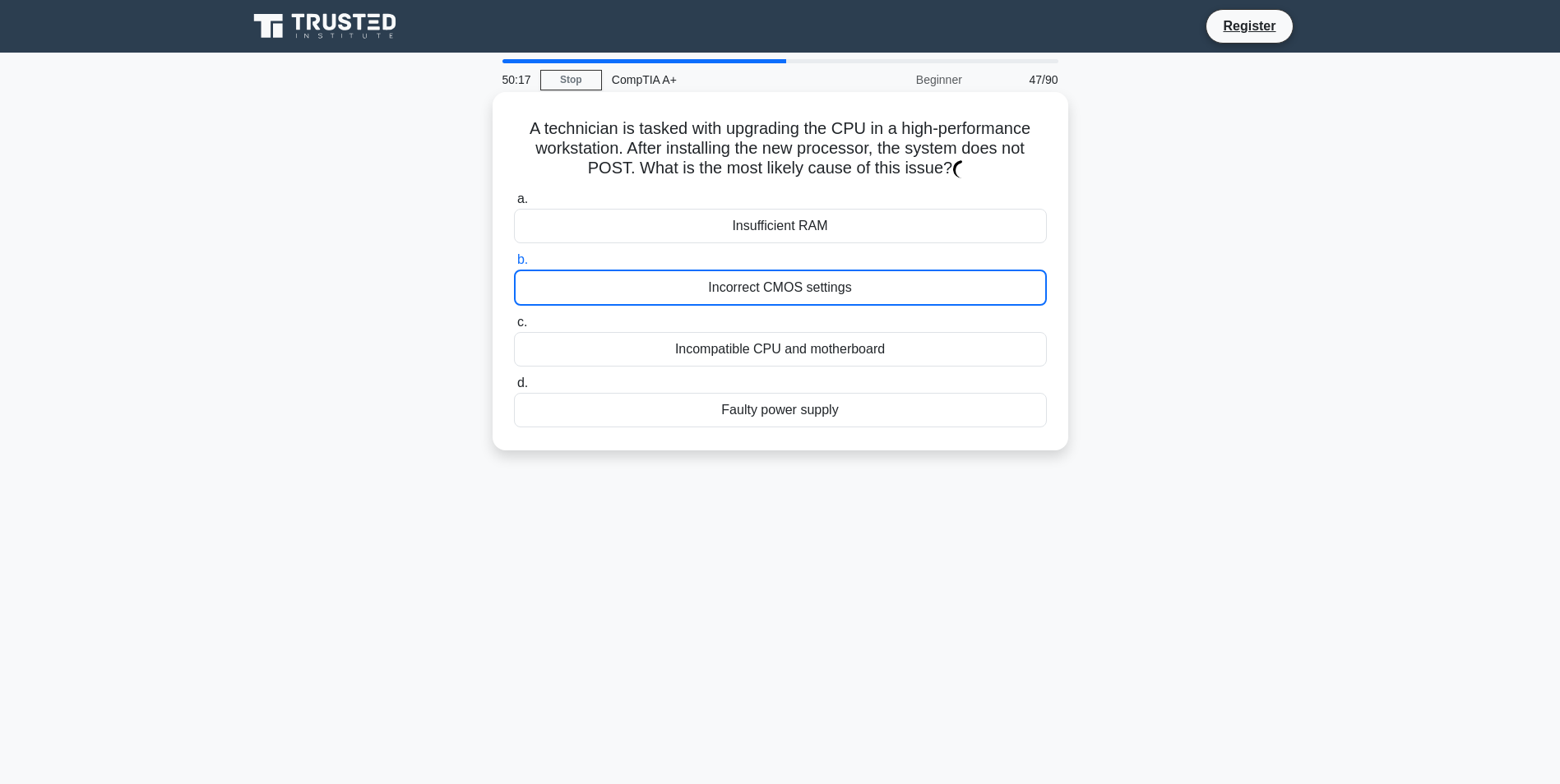
click at [792, 233] on div "Insufficient RAM" at bounding box center [780, 226] width 533 height 34
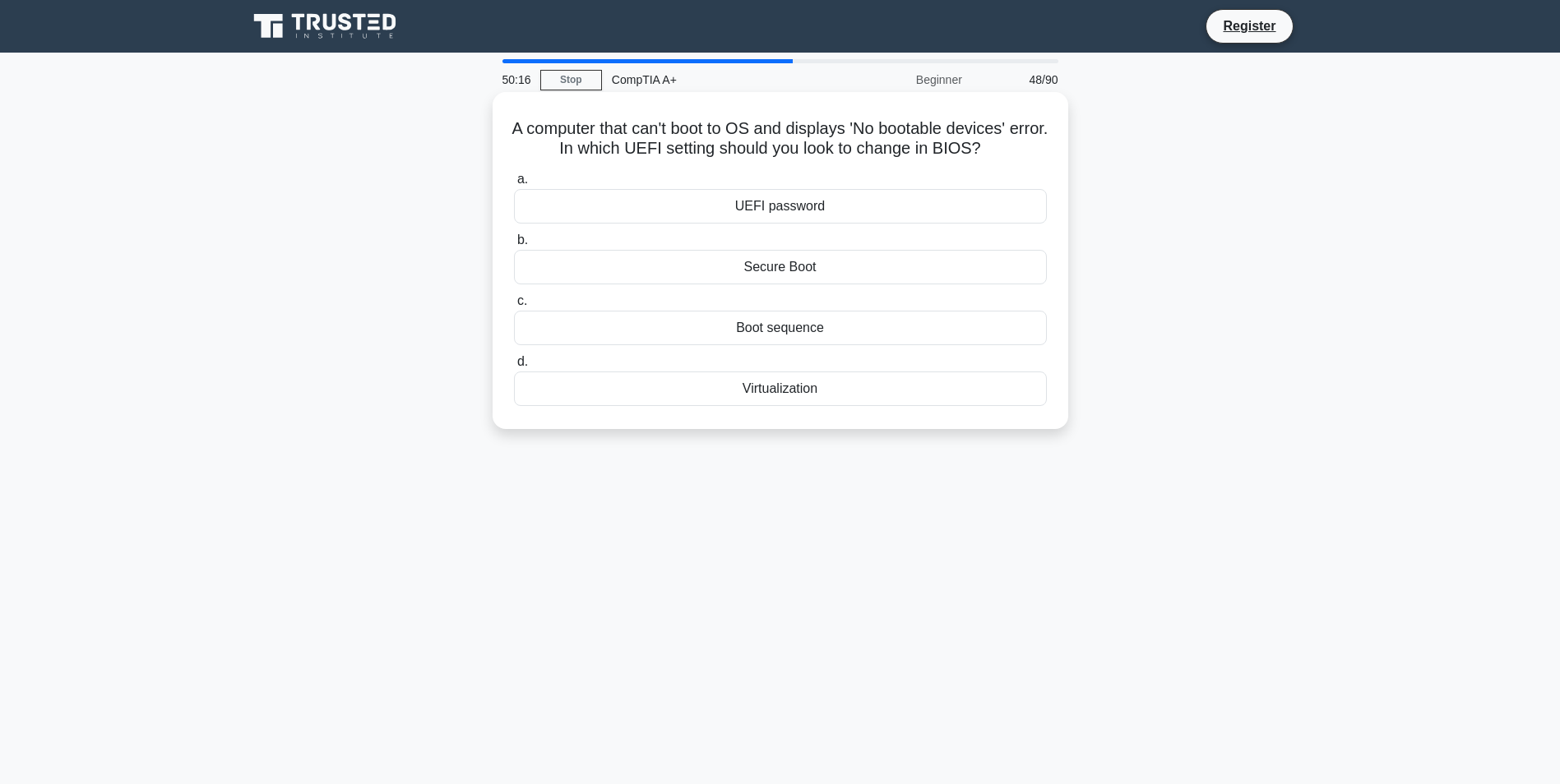
click at [796, 324] on div "Boot sequence" at bounding box center [780, 328] width 533 height 34
click at [514, 306] on input "c. Boot sequence" at bounding box center [514, 302] width 0 height 11
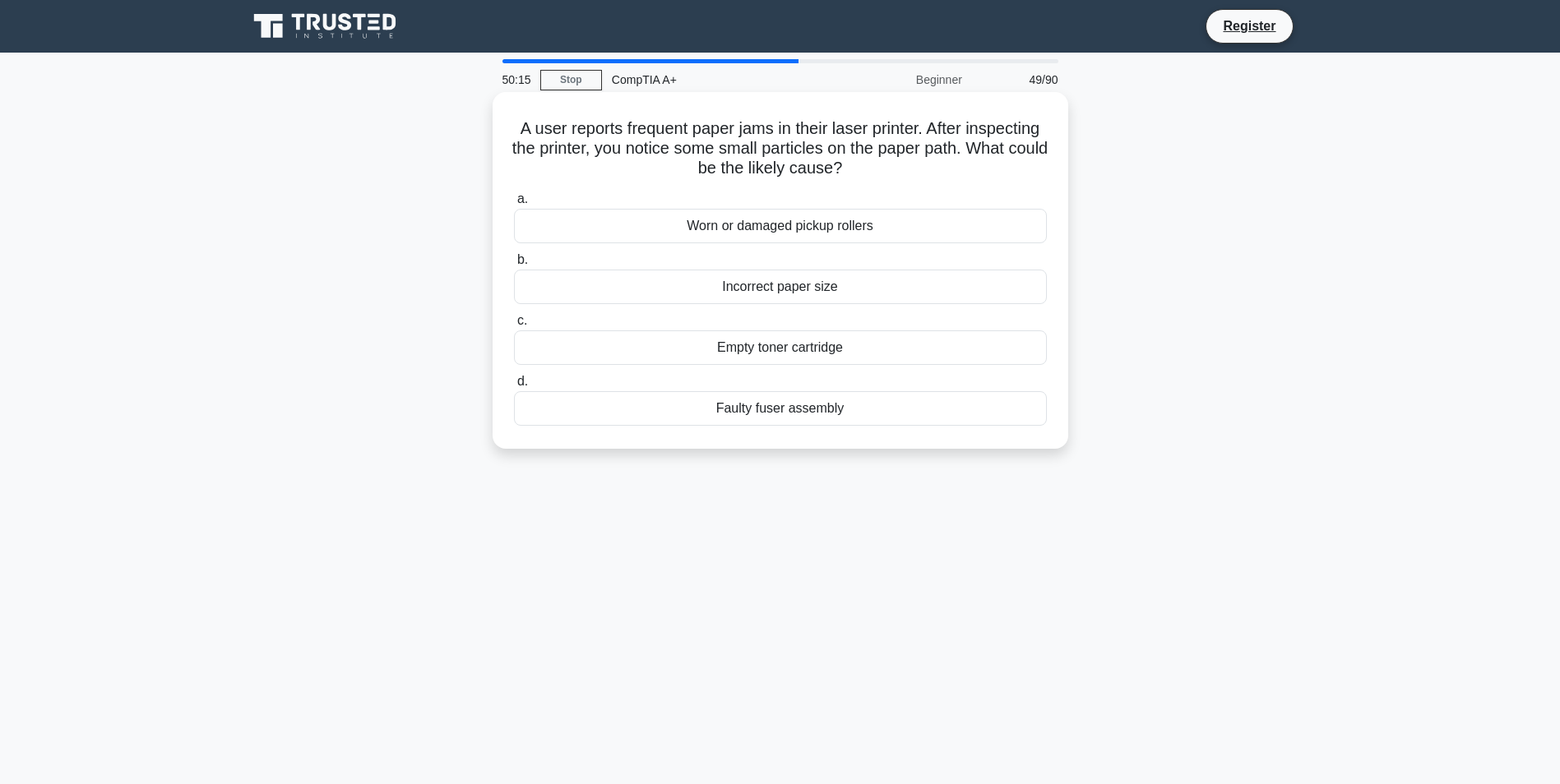
click at [785, 276] on div "Incorrect paper size" at bounding box center [780, 286] width 533 height 34
click at [514, 266] on input "b. Incorrect paper size" at bounding box center [514, 260] width 0 height 11
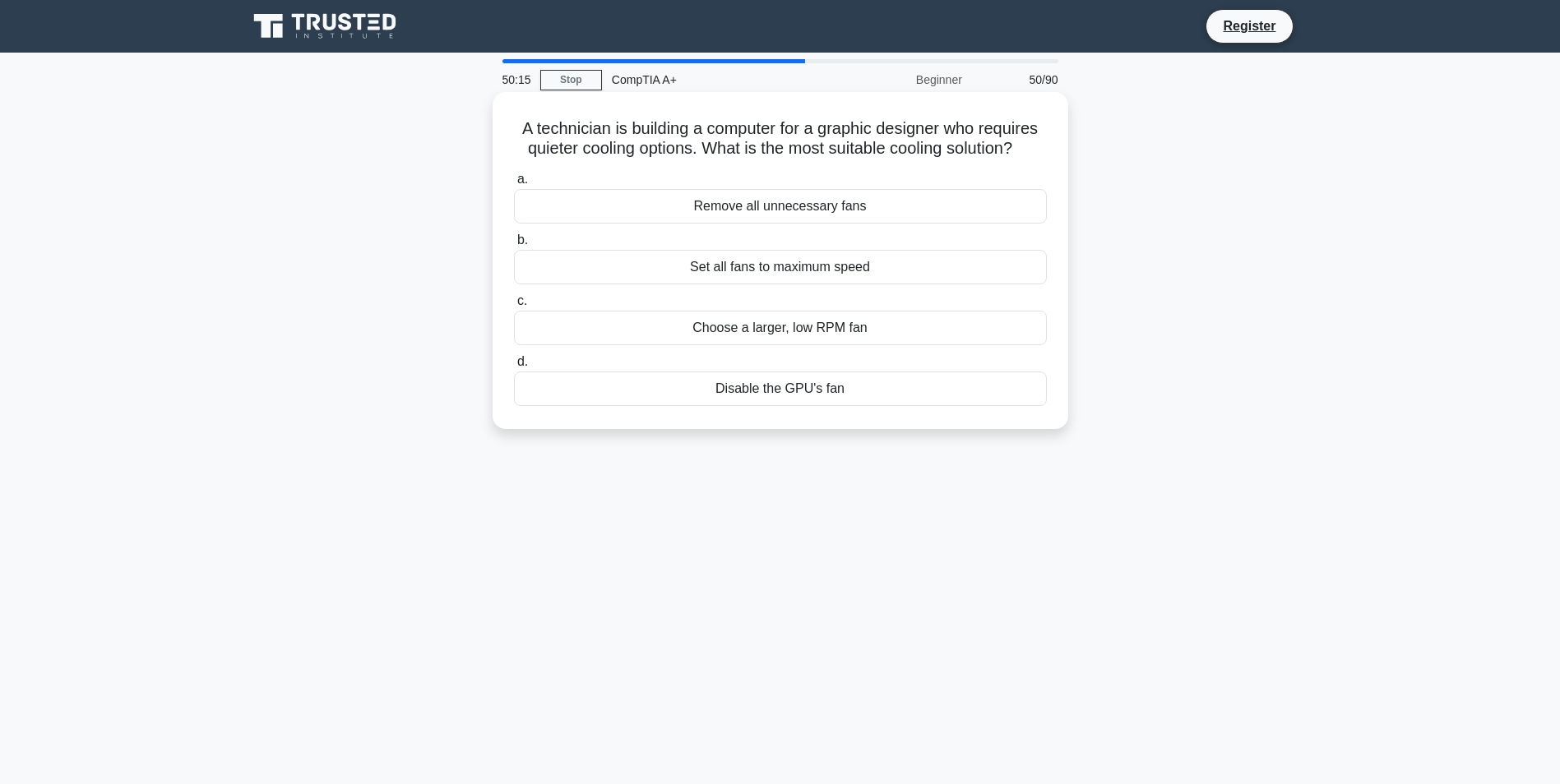
click at [775, 230] on div "a. Remove all unnecessary fans b. Set all fans to maximum speed c. d." at bounding box center [780, 287] width 553 height 243
click at [776, 292] on label "c. Choose a larger, low RPM fan" at bounding box center [780, 317] width 533 height 55
click at [514, 296] on input "c. Choose a larger, low RPM fan" at bounding box center [514, 302] width 0 height 11
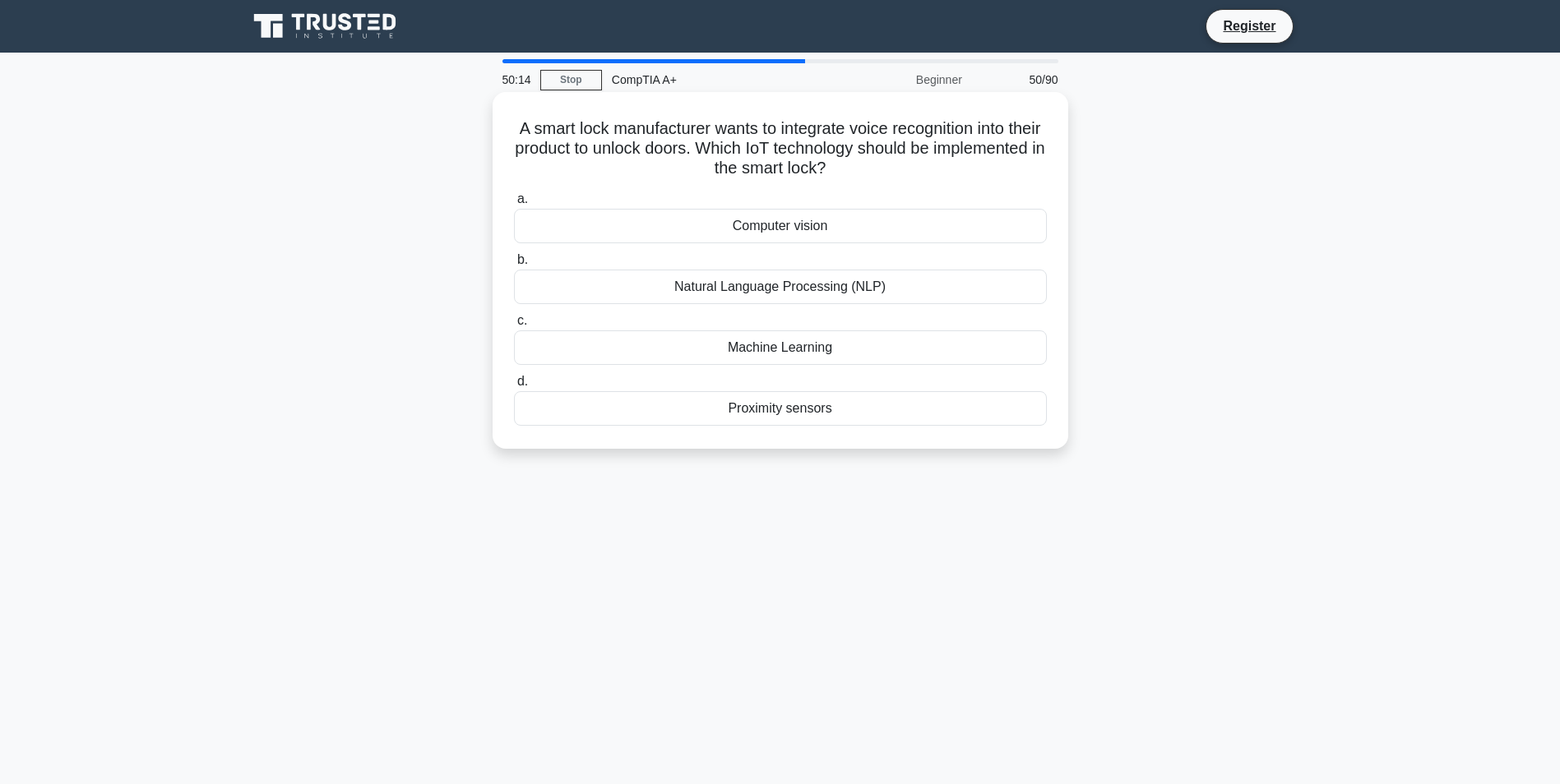
click at [770, 232] on div "Computer vision" at bounding box center [780, 226] width 533 height 34
click at [514, 205] on input "a. Computer vision" at bounding box center [514, 200] width 0 height 11
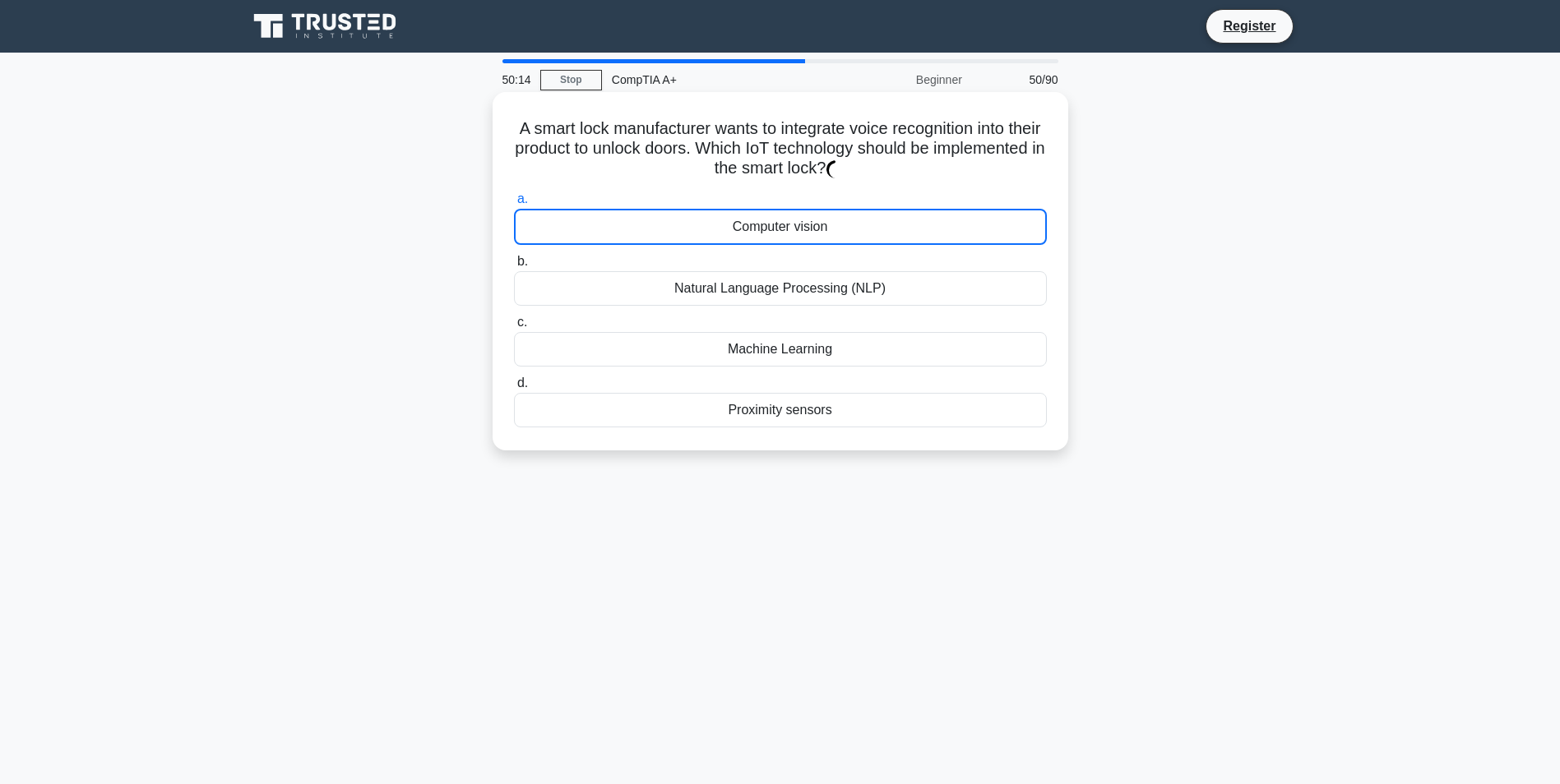
click at [773, 311] on div "a. Computer vision b. Natural Language Processing (NLP) c. d." at bounding box center [780, 308] width 553 height 245
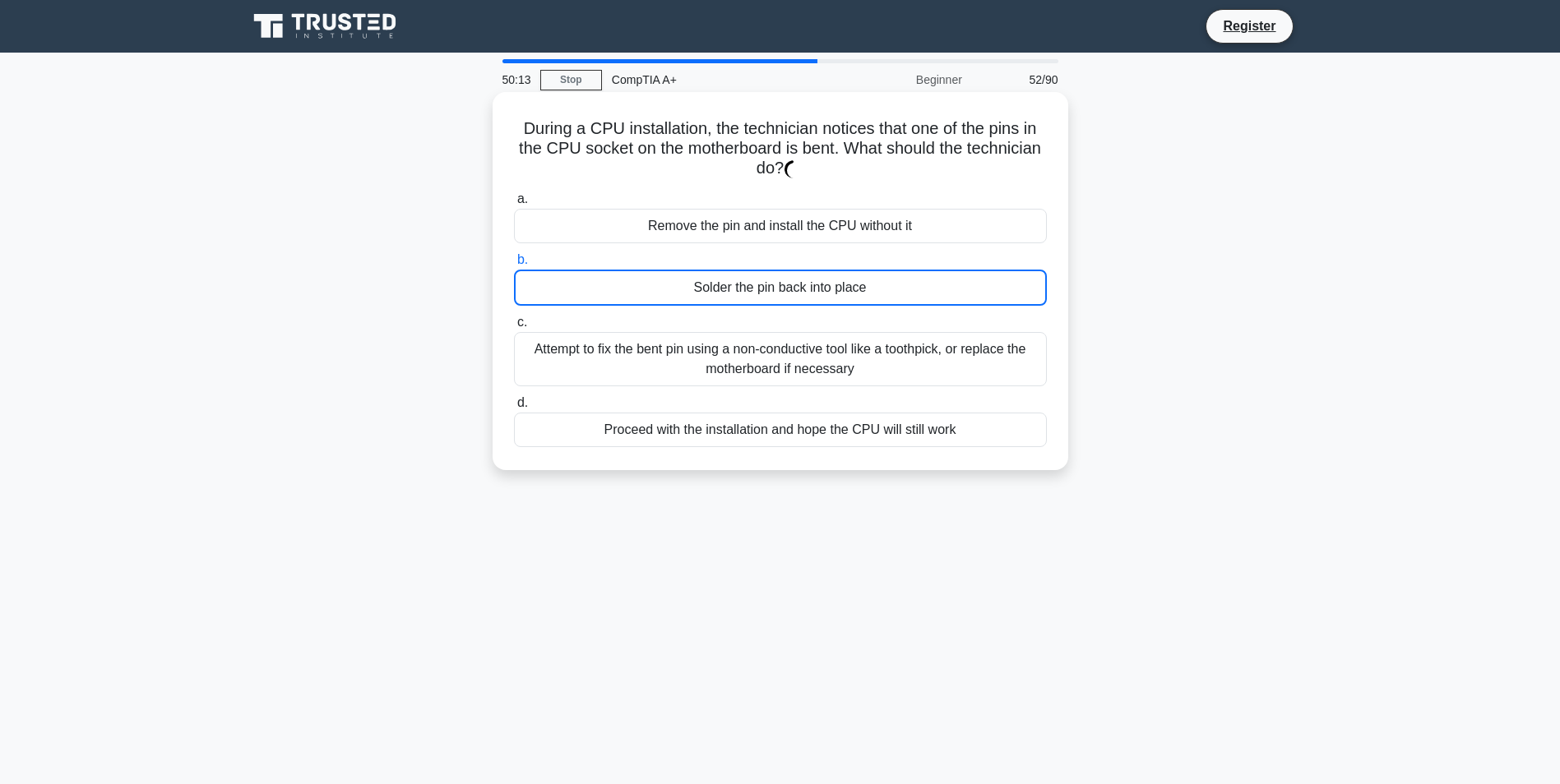
click at [776, 268] on label "b. Solder the pin back into place" at bounding box center [780, 278] width 533 height 56
click at [514, 266] on input "b. Solder the pin back into place" at bounding box center [514, 260] width 0 height 11
click at [783, 260] on label "b. Solder the pin back into place" at bounding box center [780, 278] width 533 height 56
click at [514, 260] on input "b. Solder the pin back into place" at bounding box center [514, 260] width 0 height 11
drag, startPoint x: 784, startPoint y: 259, endPoint x: 796, endPoint y: 287, distance: 30.5
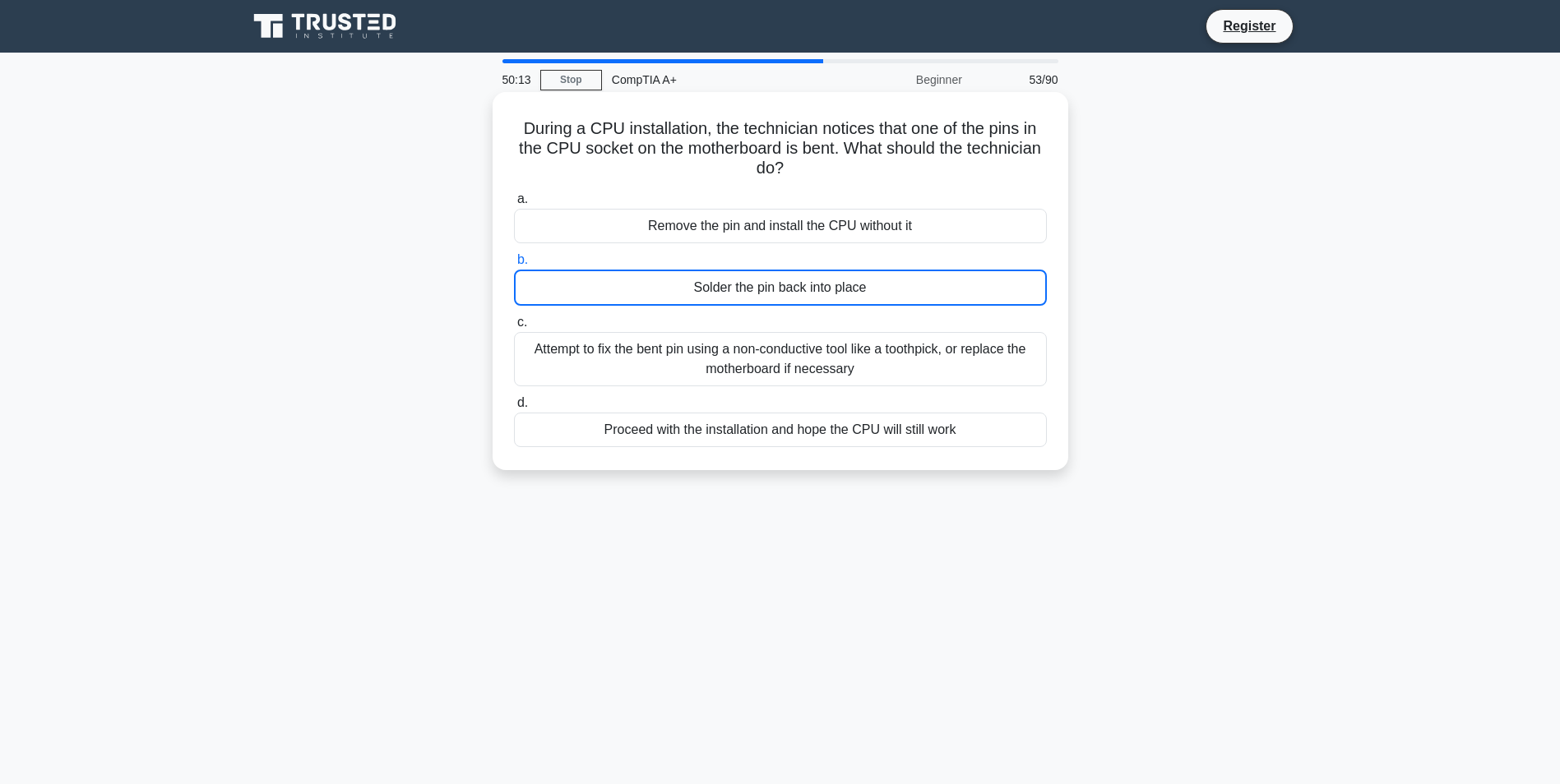
click at [784, 260] on label "b. Solder the pin back into place" at bounding box center [780, 278] width 533 height 56
click at [514, 260] on input "b. Solder the pin back into place" at bounding box center [514, 260] width 0 height 11
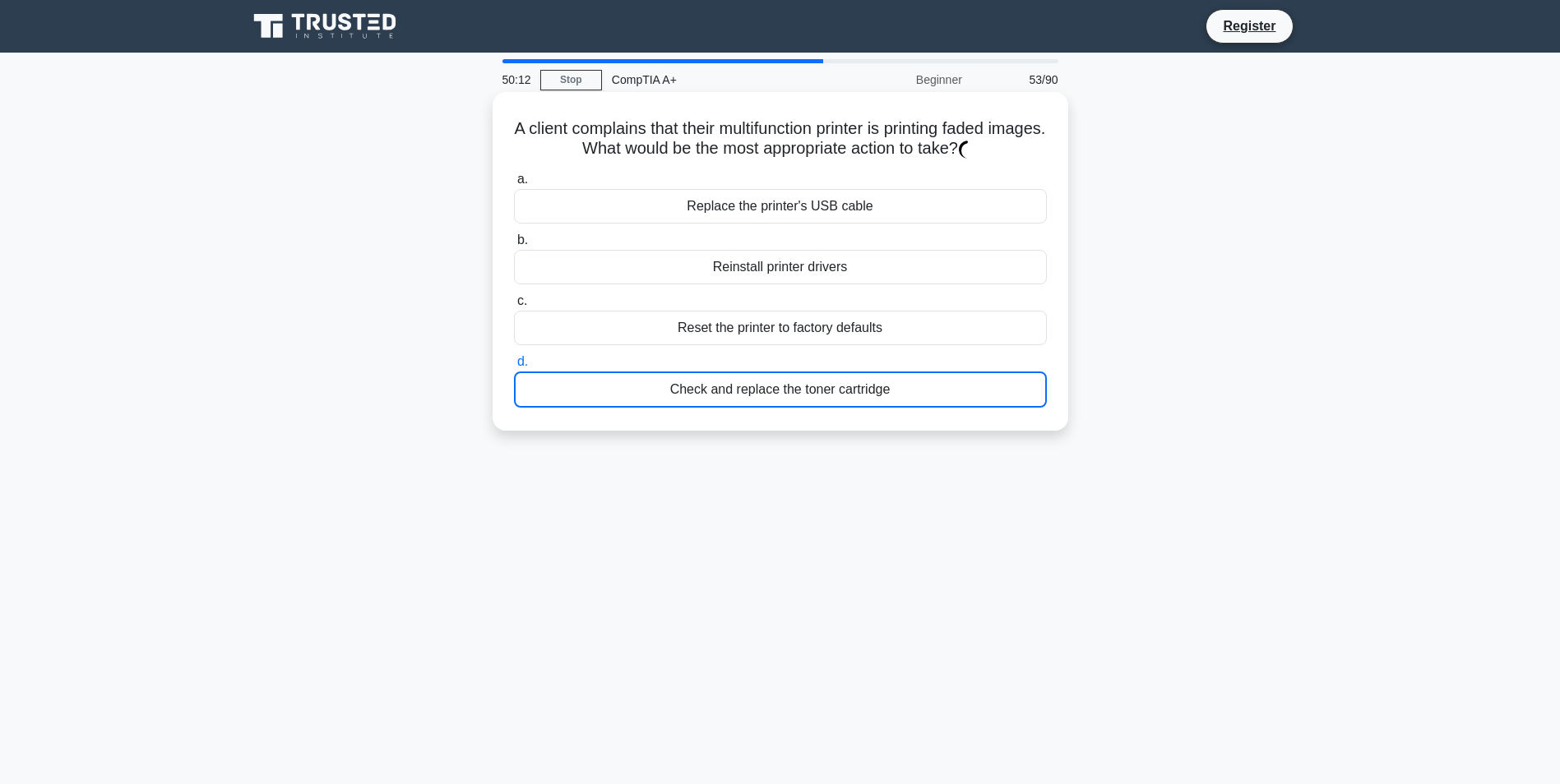
drag, startPoint x: 767, startPoint y: 229, endPoint x: 804, endPoint y: 283, distance: 65.5
click at [767, 230] on div "a. Replace the printer's USB cable b. Reinstall printer drivers c. d." at bounding box center [780, 288] width 553 height 245
click at [810, 335] on div "Reset the printer to factory defaults" at bounding box center [780, 328] width 533 height 34
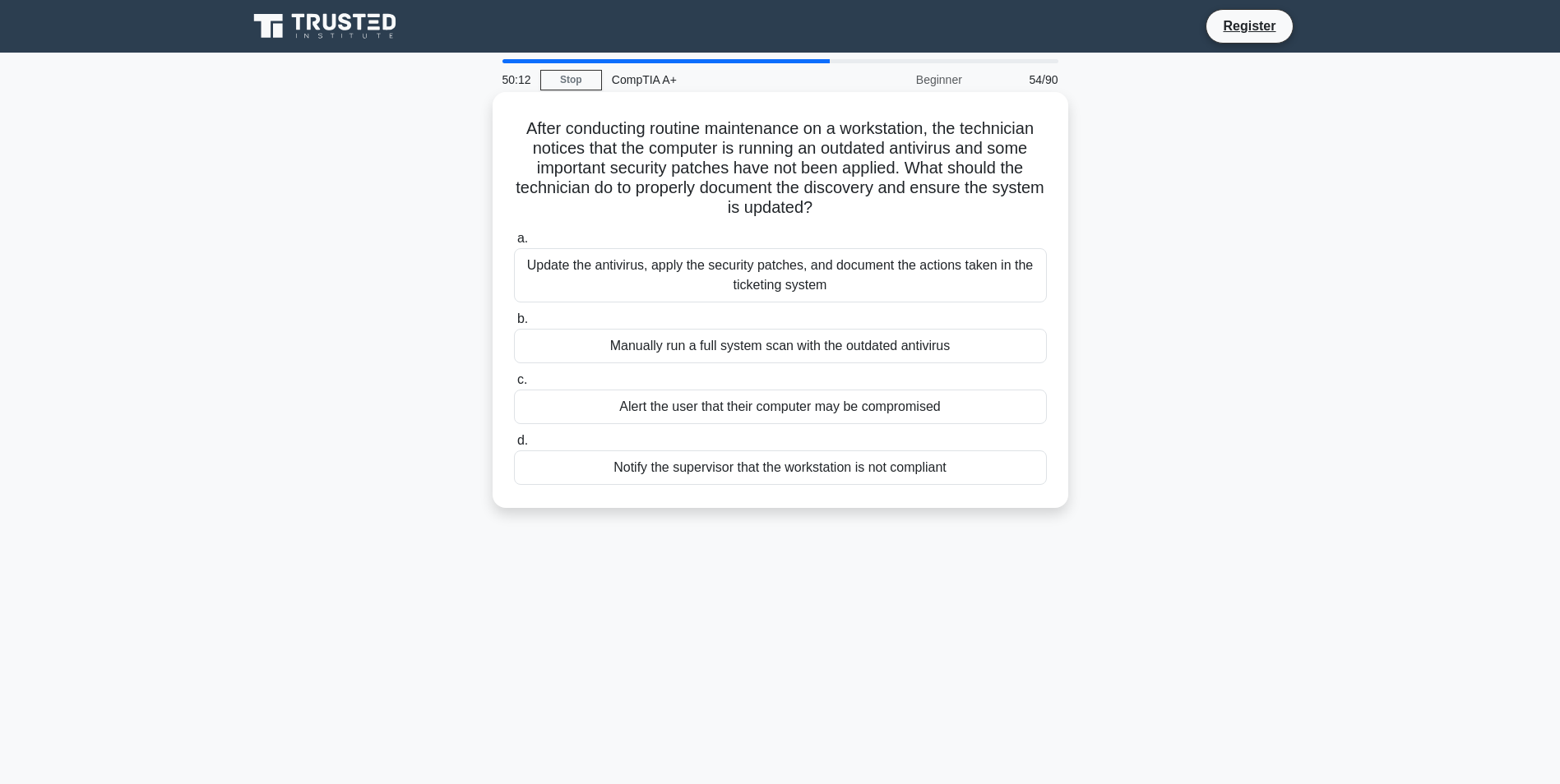
drag, startPoint x: 774, startPoint y: 277, endPoint x: 809, endPoint y: 268, distance: 36.1
click at [873, 287] on div "Update the antivirus, apply the security patches, and document the actions take…" at bounding box center [780, 275] width 533 height 55
click at [514, 244] on input "a. Update the antivirus, apply the security patches, and document the actions t…" at bounding box center [514, 239] width 0 height 11
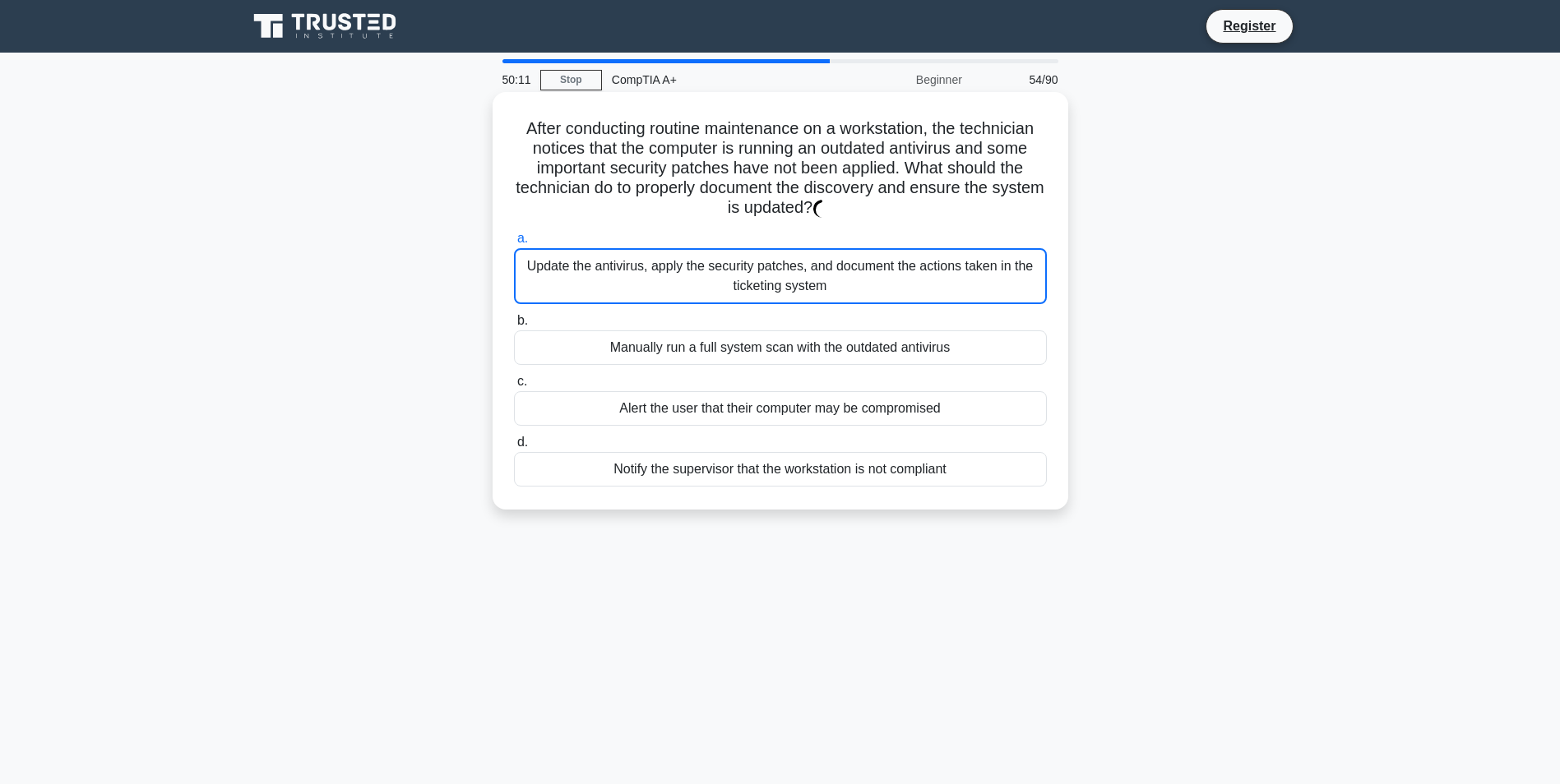
click at [812, 388] on label "c. Alert the user that their computer may be compromised" at bounding box center [780, 399] width 533 height 55
click at [514, 387] on input "c. Alert the user that their computer may be compromised" at bounding box center [514, 382] width 0 height 11
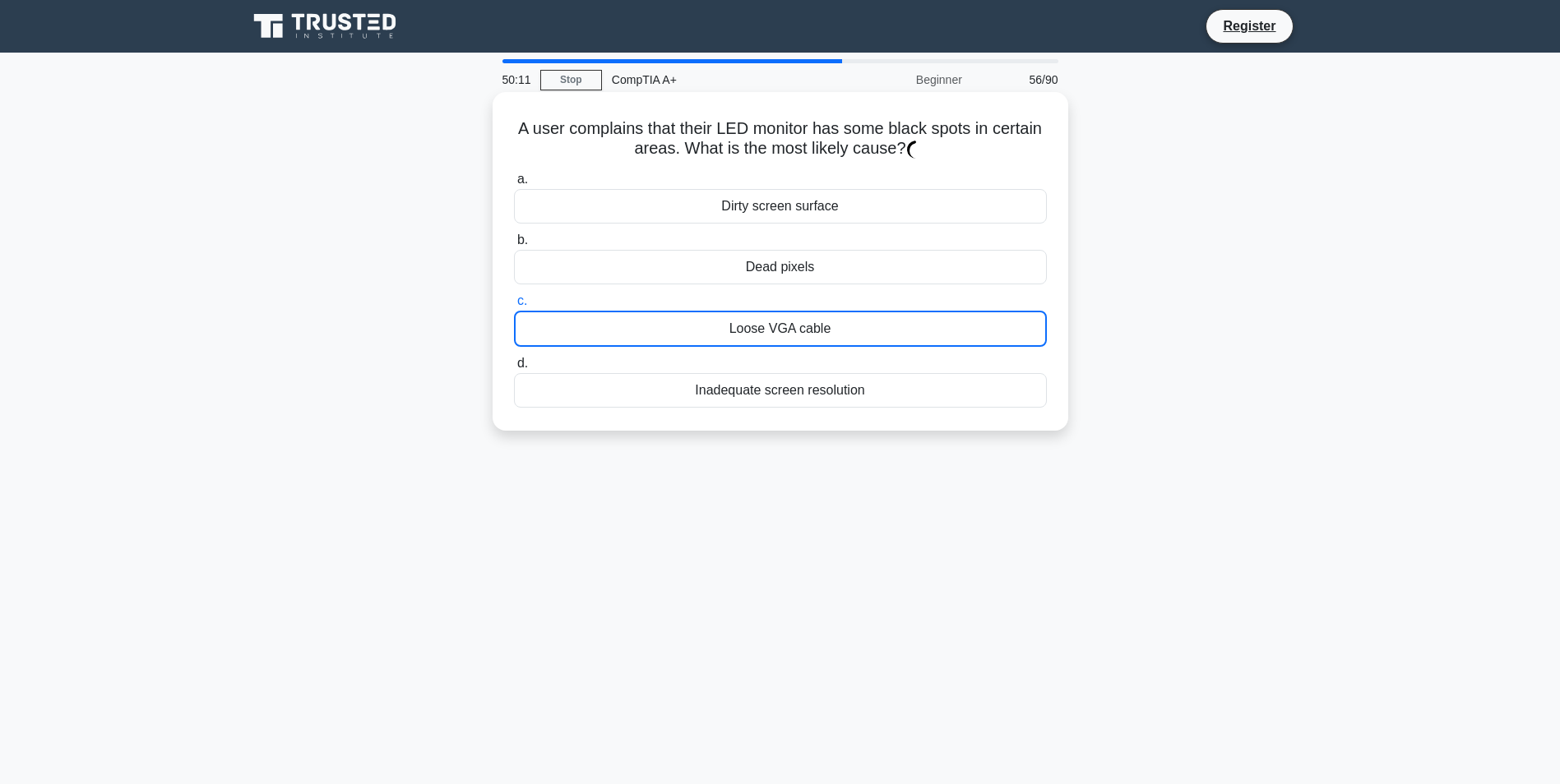
drag, startPoint x: 925, startPoint y: 332, endPoint x: 910, endPoint y: 327, distance: 15.8
click at [918, 330] on div "Loose VGA cable" at bounding box center [780, 329] width 533 height 36
click at [514, 306] on input "c. Loose VGA cable" at bounding box center [514, 302] width 0 height 11
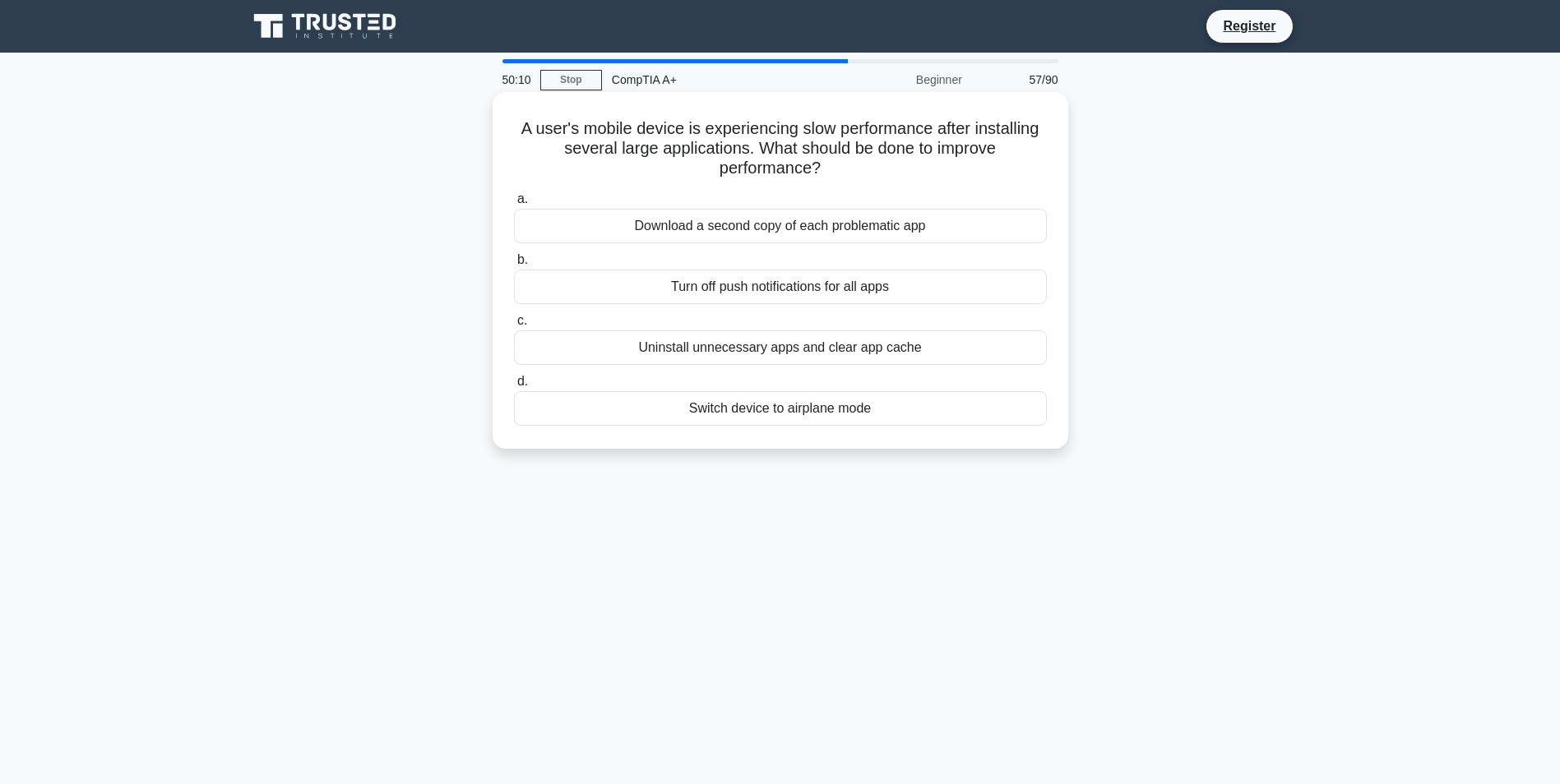
click at [1011, 342] on div "Uninstall unnecessary apps and clear app cache" at bounding box center [780, 347] width 533 height 34
click at [514, 327] on input "c. Uninstall unnecessary apps and clear app cache" at bounding box center [514, 321] width 0 height 11
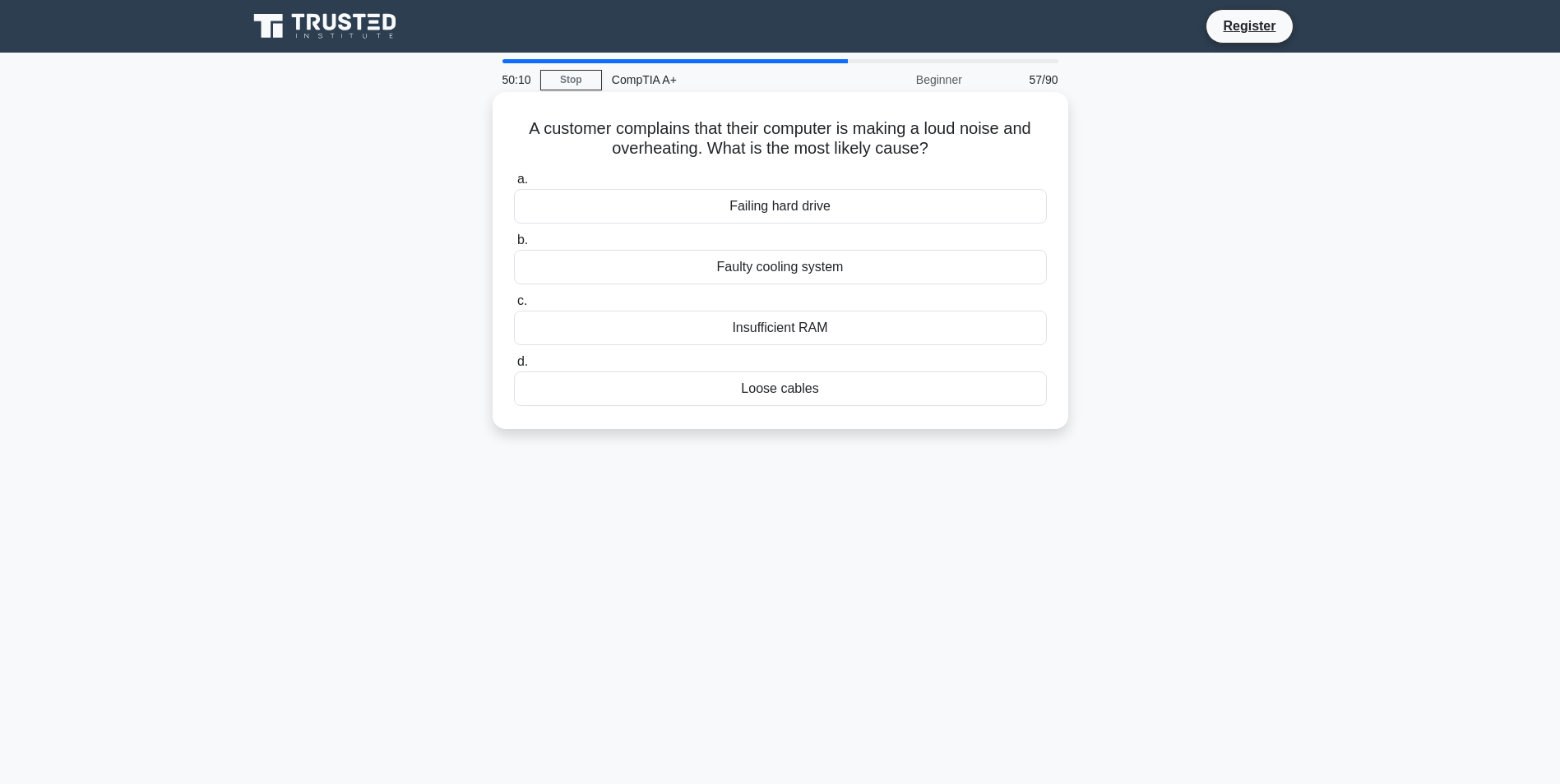
click at [777, 304] on label "c. Insufficient RAM" at bounding box center [780, 317] width 533 height 55
click at [514, 304] on input "c. Insufficient RAM" at bounding box center [514, 302] width 0 height 11
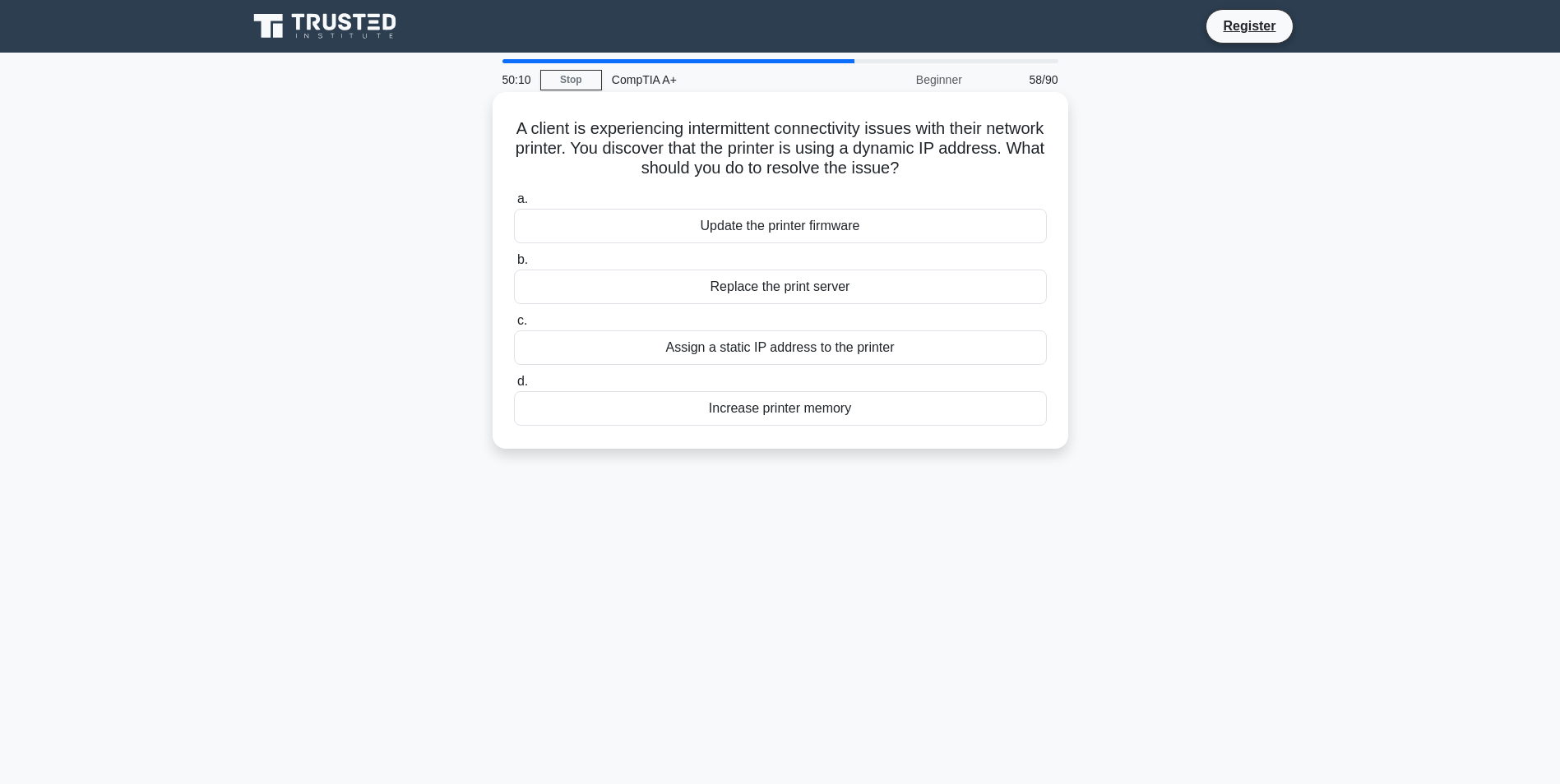
click at [784, 249] on div "a. Update the printer firmware b. Replace the print server c. d." at bounding box center [780, 307] width 553 height 243
click at [842, 358] on div "Assign a static IP address to the printer" at bounding box center [780, 347] width 533 height 34
click at [514, 327] on input "c. Assign a static IP address to the printer" at bounding box center [514, 321] width 0 height 11
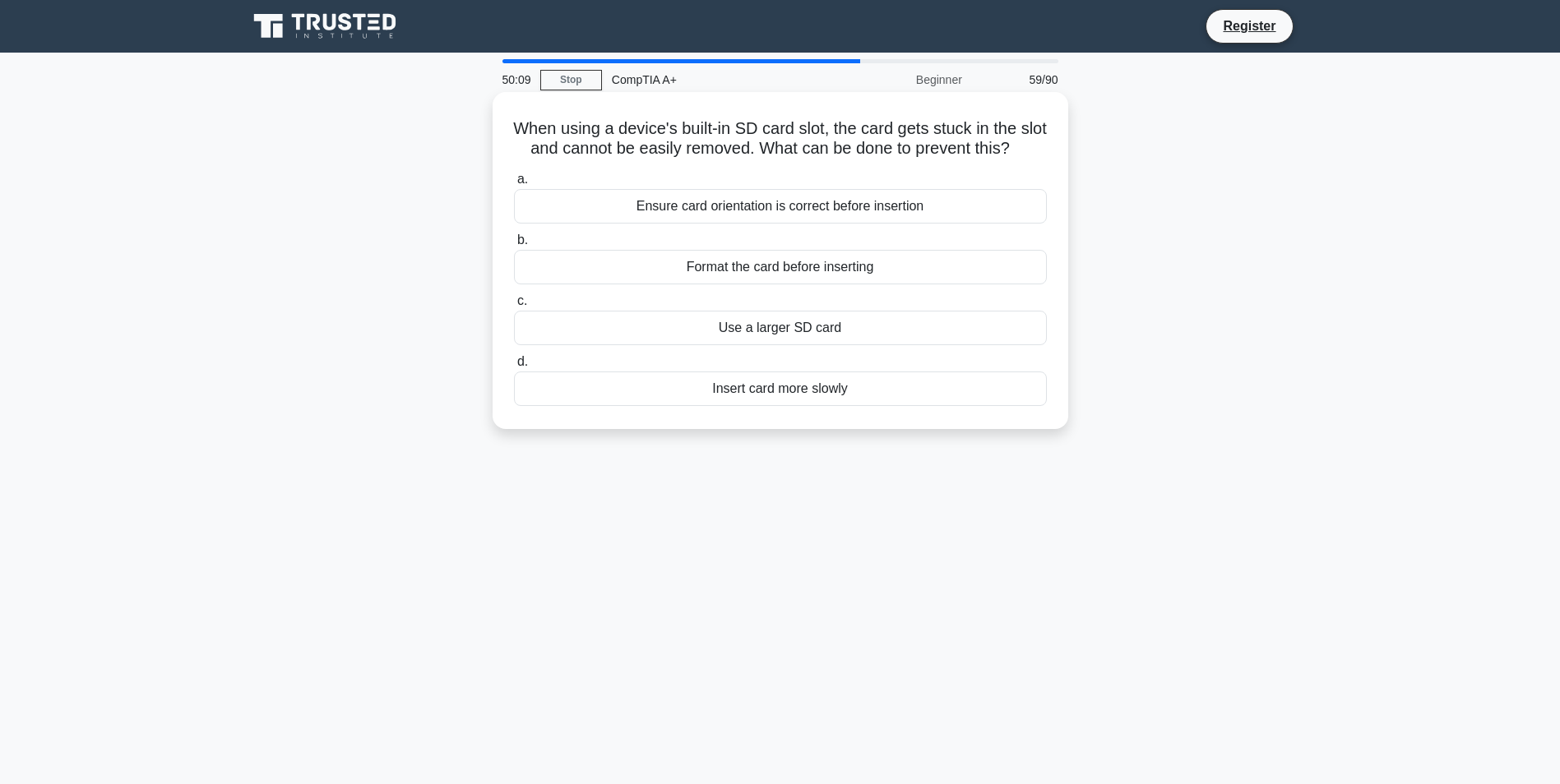
click at [709, 217] on label "a. Ensure card orientation is correct before insertion" at bounding box center [780, 196] width 533 height 55
drag, startPoint x: 709, startPoint y: 217, endPoint x: 928, endPoint y: 242, distance: 220.4
click at [928, 224] on div "Ensure card orientation is correct before insertion" at bounding box center [780, 205] width 533 height 34
click at [514, 185] on input "a. Ensure card orientation is correct before insertion" at bounding box center [514, 180] width 0 height 11
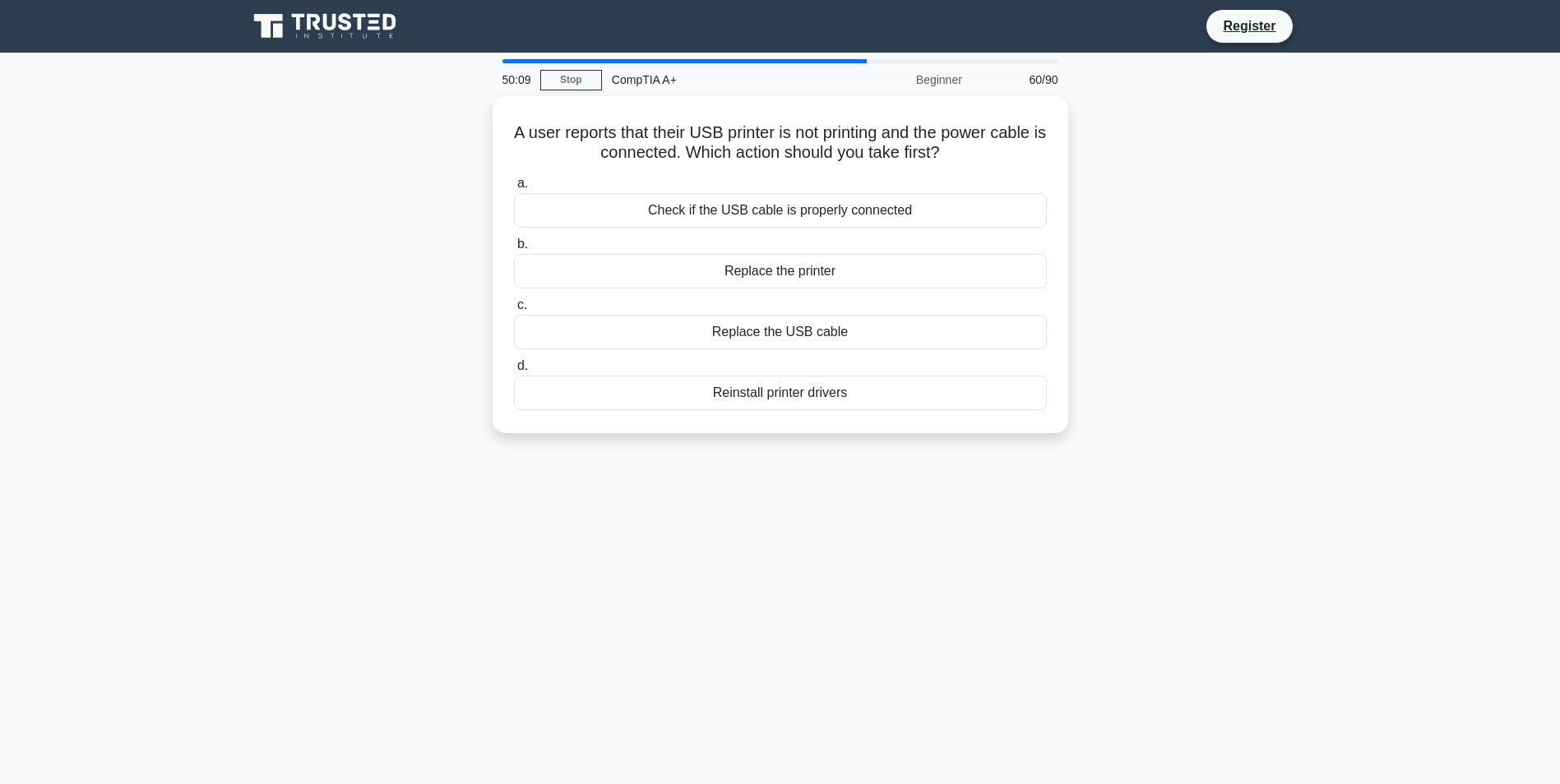
click at [782, 270] on div "Replace the printer" at bounding box center [780, 271] width 533 height 34
click at [514, 250] on input "b. Replace the printer" at bounding box center [514, 245] width 0 height 11
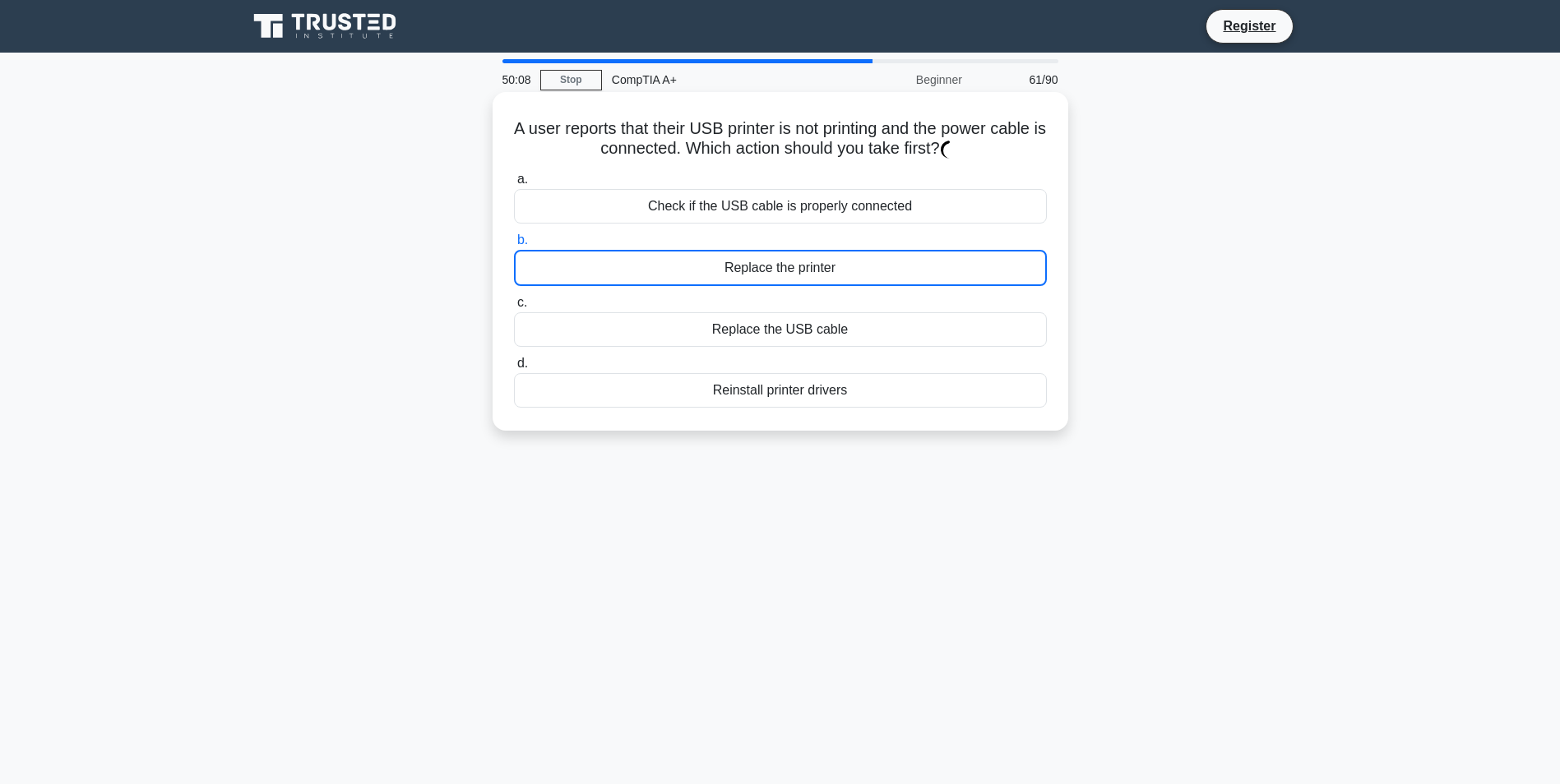
click at [807, 306] on label "c. Replace the USB cable" at bounding box center [780, 319] width 533 height 55
click at [514, 306] on input "c. Replace the USB cable" at bounding box center [514, 304] width 0 height 11
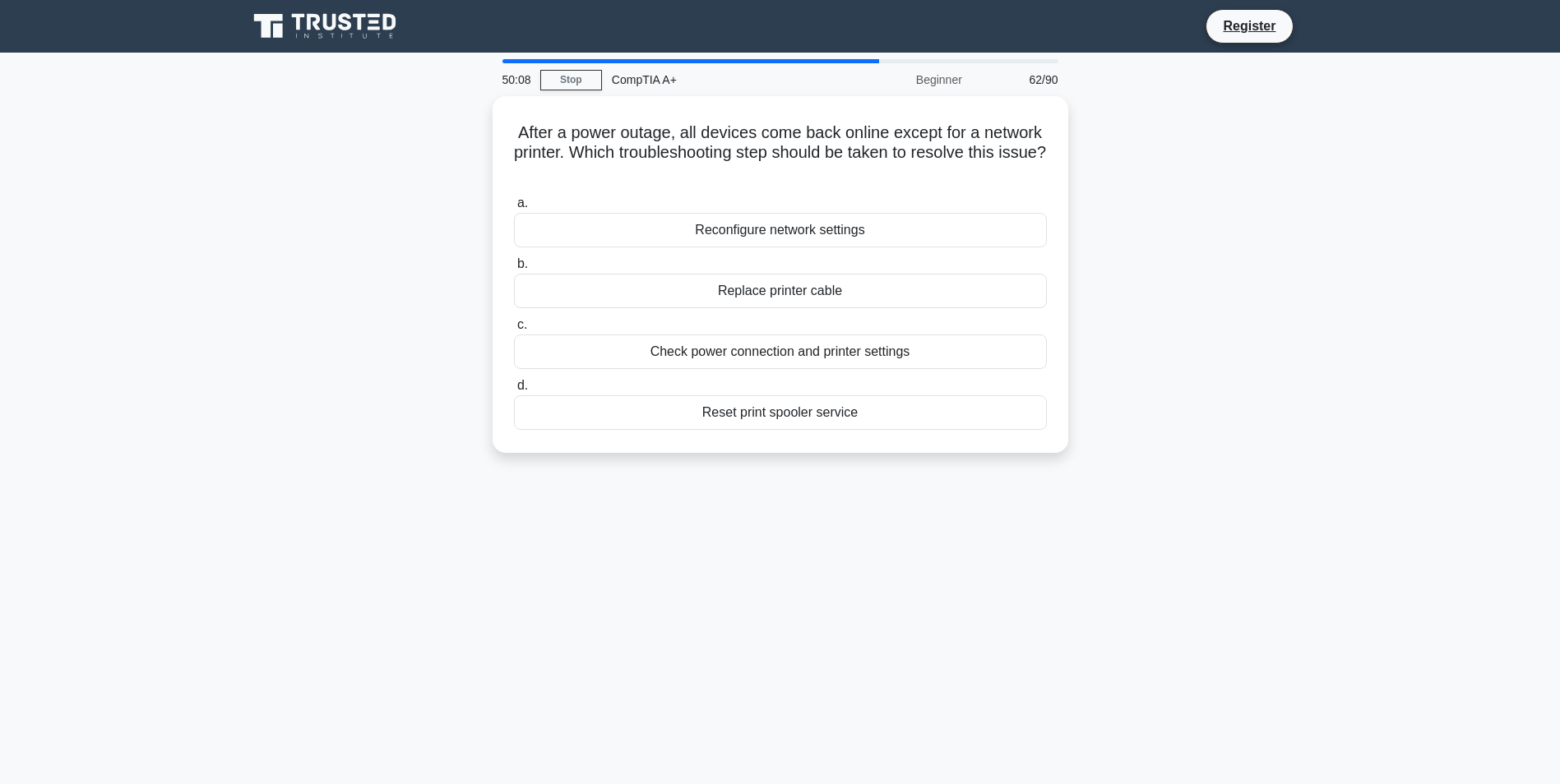
click at [748, 218] on div "Reconfigure network settings" at bounding box center [780, 230] width 533 height 34
click at [514, 209] on input "a. Reconfigure network settings" at bounding box center [514, 204] width 0 height 11
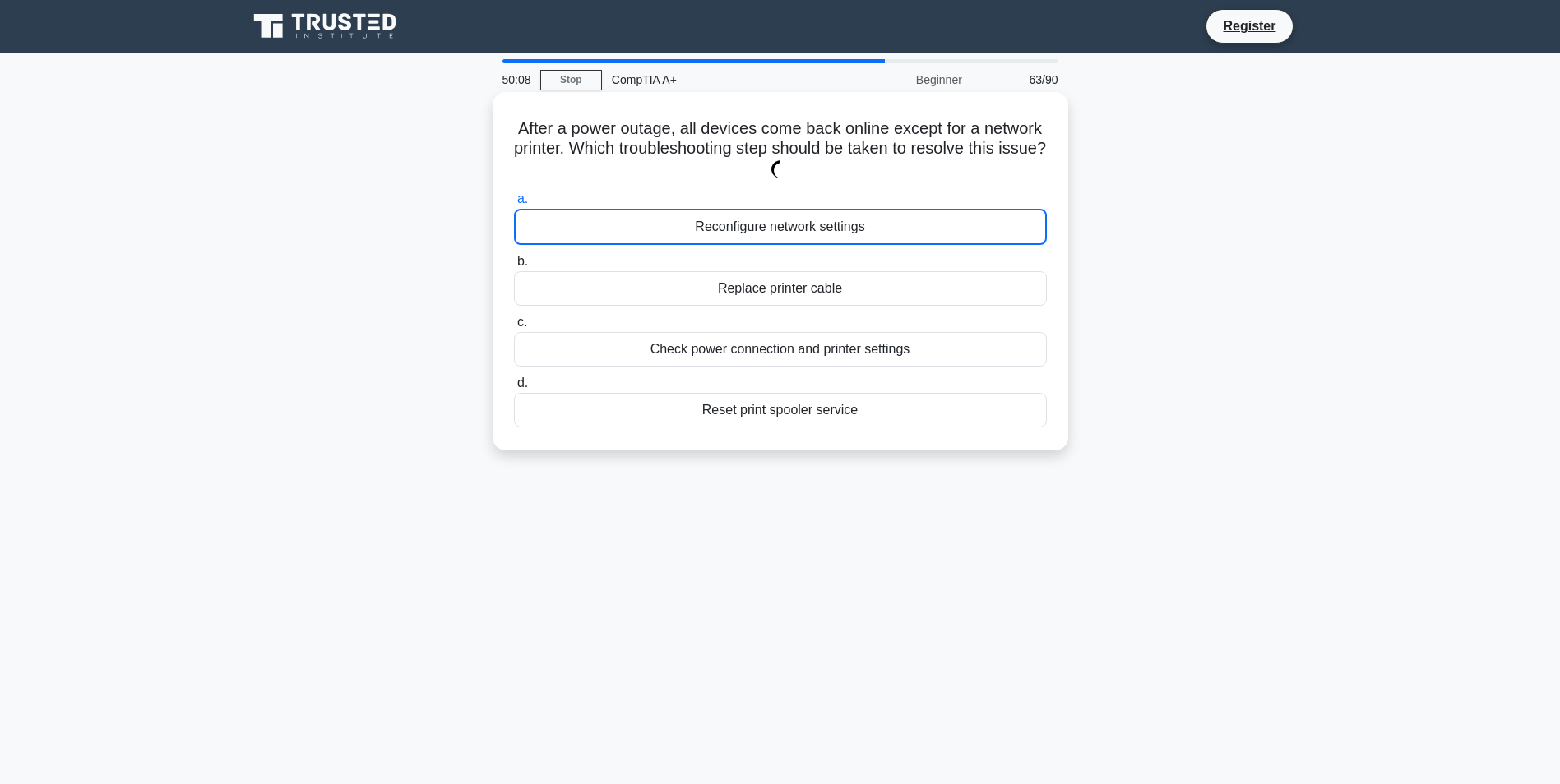
drag, startPoint x: 866, startPoint y: 317, endPoint x: 862, endPoint y: 306, distance: 11.7
click at [867, 317] on label "c. Check power connection and printer settings" at bounding box center [780, 340] width 533 height 55
click at [514, 317] on input "c. Check power connection and printer settings" at bounding box center [514, 323] width 0 height 11
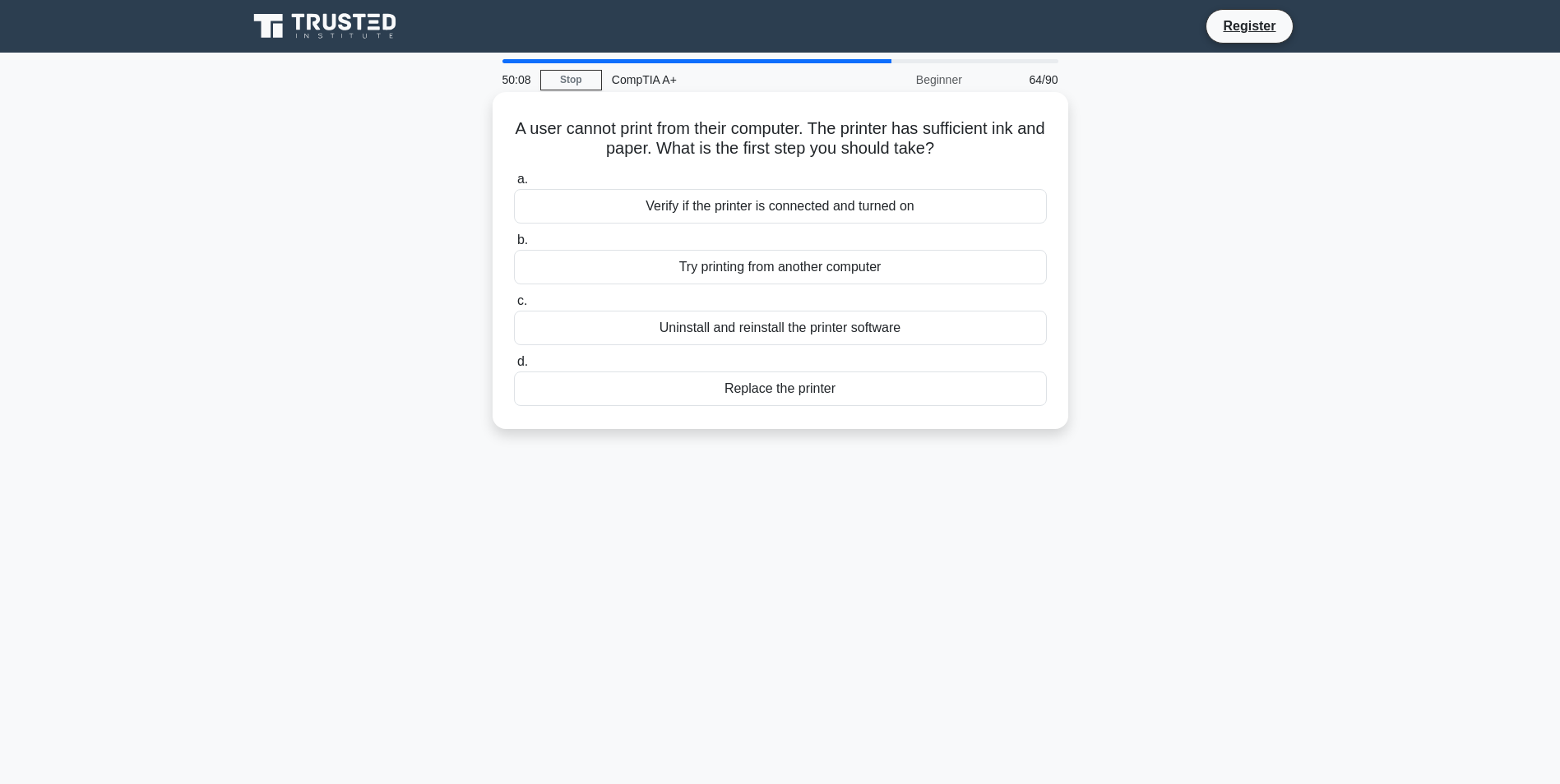
click at [761, 270] on div "Try printing from another computer" at bounding box center [780, 267] width 533 height 34
drag, startPoint x: 761, startPoint y: 270, endPoint x: 763, endPoint y: 235, distance: 35.1
click at [856, 290] on div "a. Verify if the printer is connected and turned on b. Try printing from anothe…" at bounding box center [780, 287] width 553 height 243
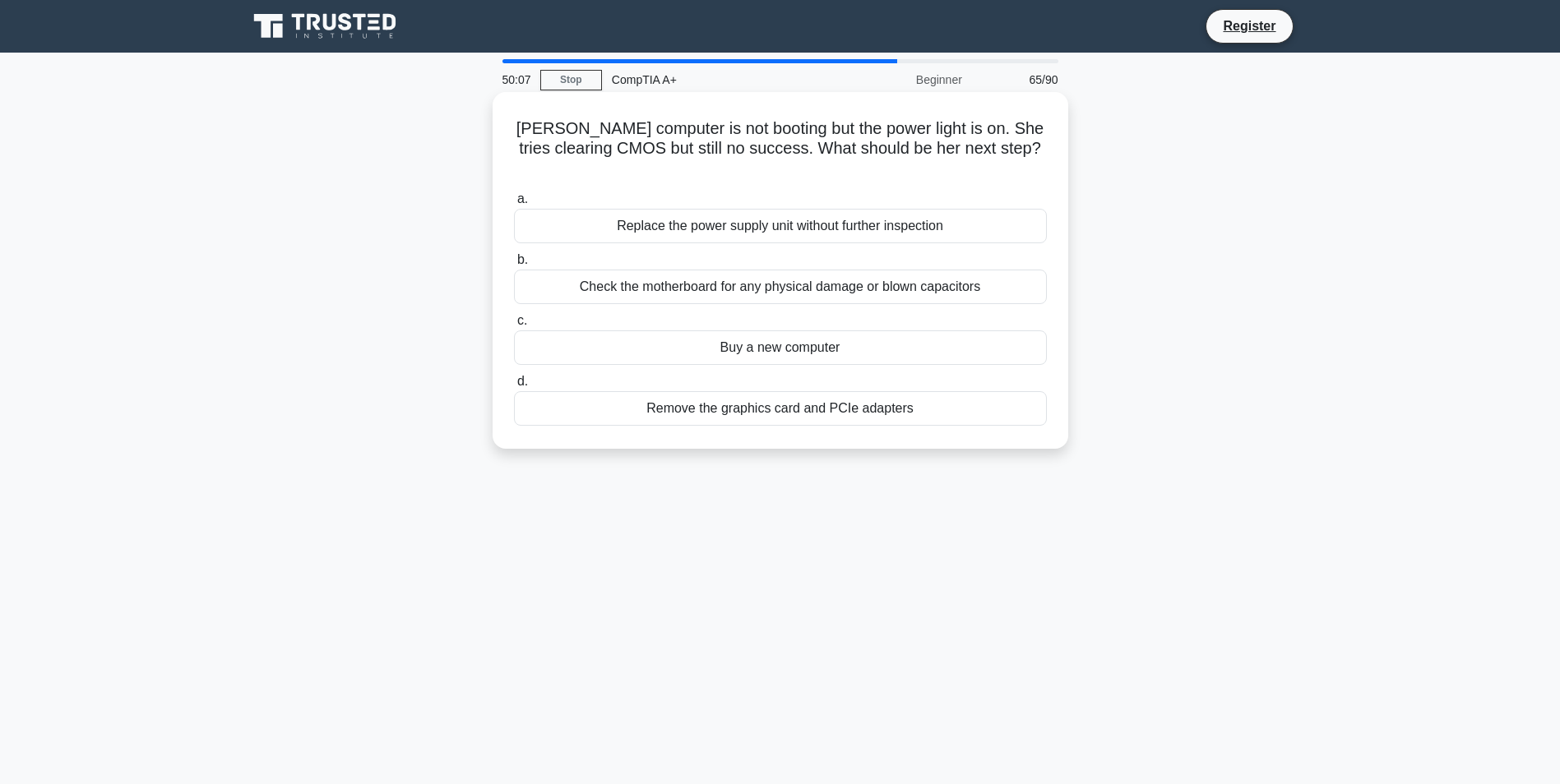
click at [673, 189] on label "a. Replace the power supply unit without further inspection" at bounding box center [780, 216] width 533 height 55
click at [514, 194] on input "a. Replace the power supply unit without further inspection" at bounding box center [514, 200] width 0 height 11
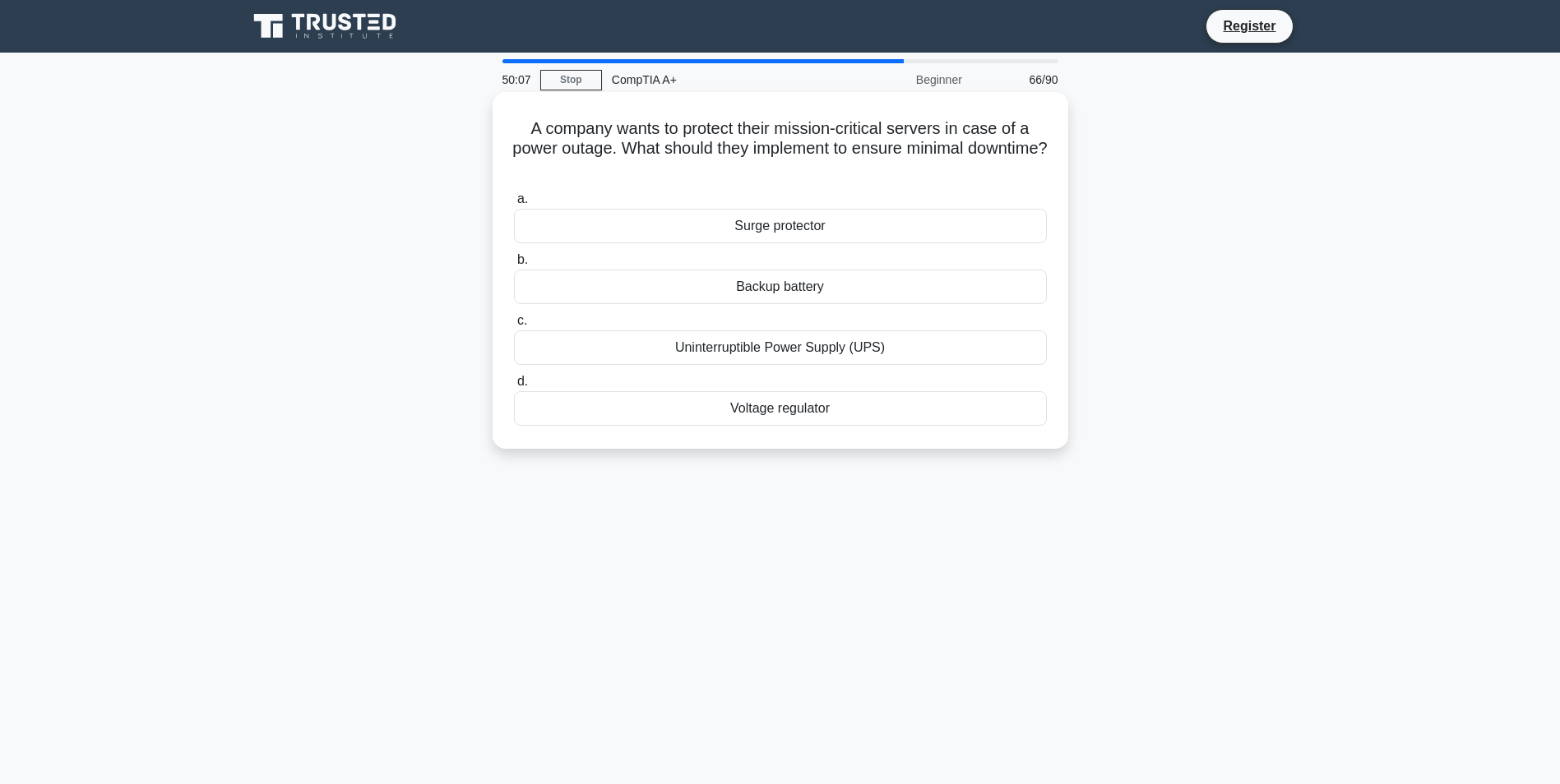
click at [821, 280] on div "Backup battery" at bounding box center [780, 286] width 533 height 34
click at [514, 266] on input "b. Backup battery" at bounding box center [514, 260] width 0 height 11
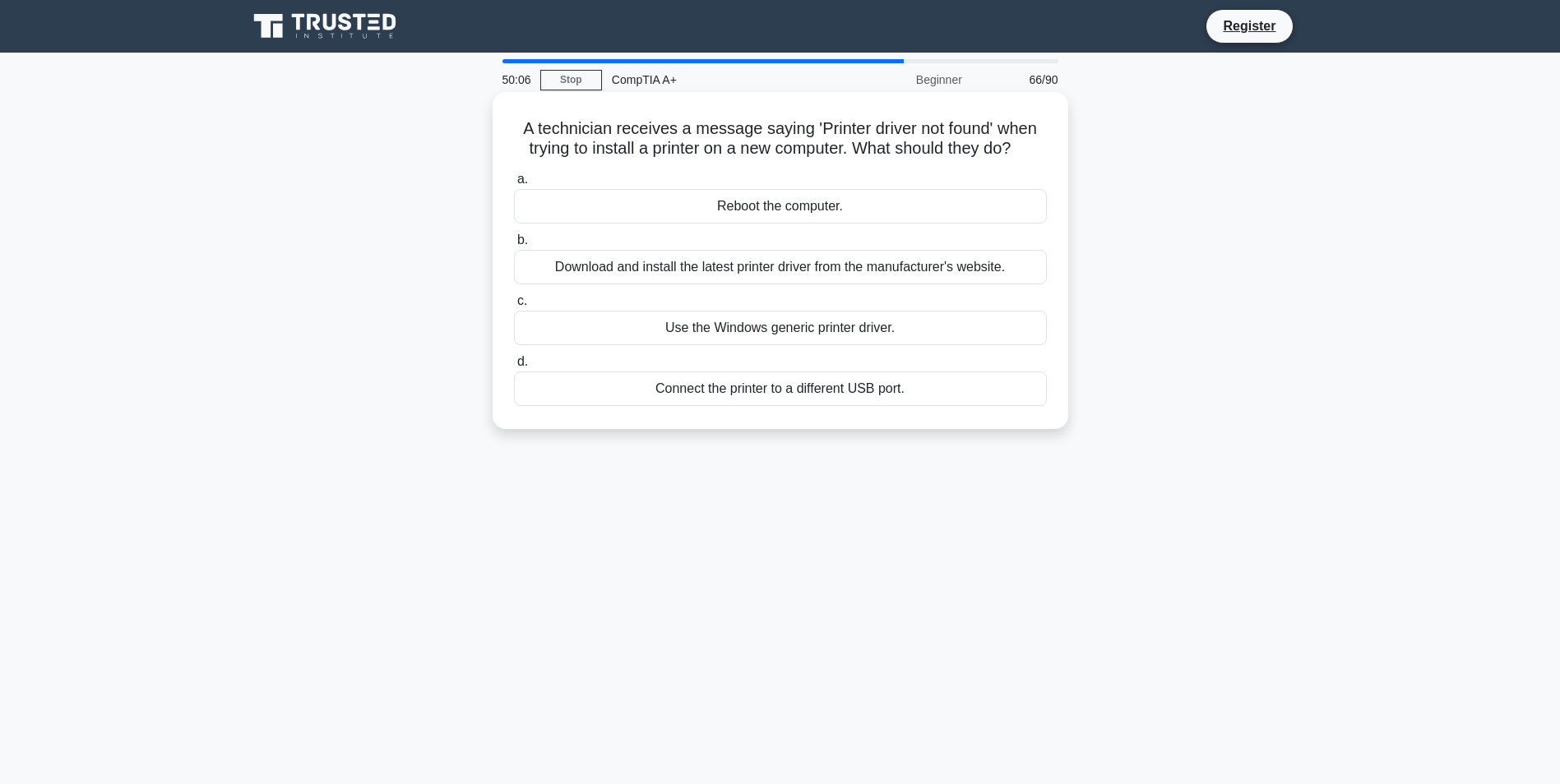
click at [734, 264] on div "Download and install the latest printer driver from the manufacturer's website." at bounding box center [780, 267] width 533 height 34
click at [514, 246] on input "b. Download and install the latest printer driver from the manufacturer's websi…" at bounding box center [514, 241] width 0 height 11
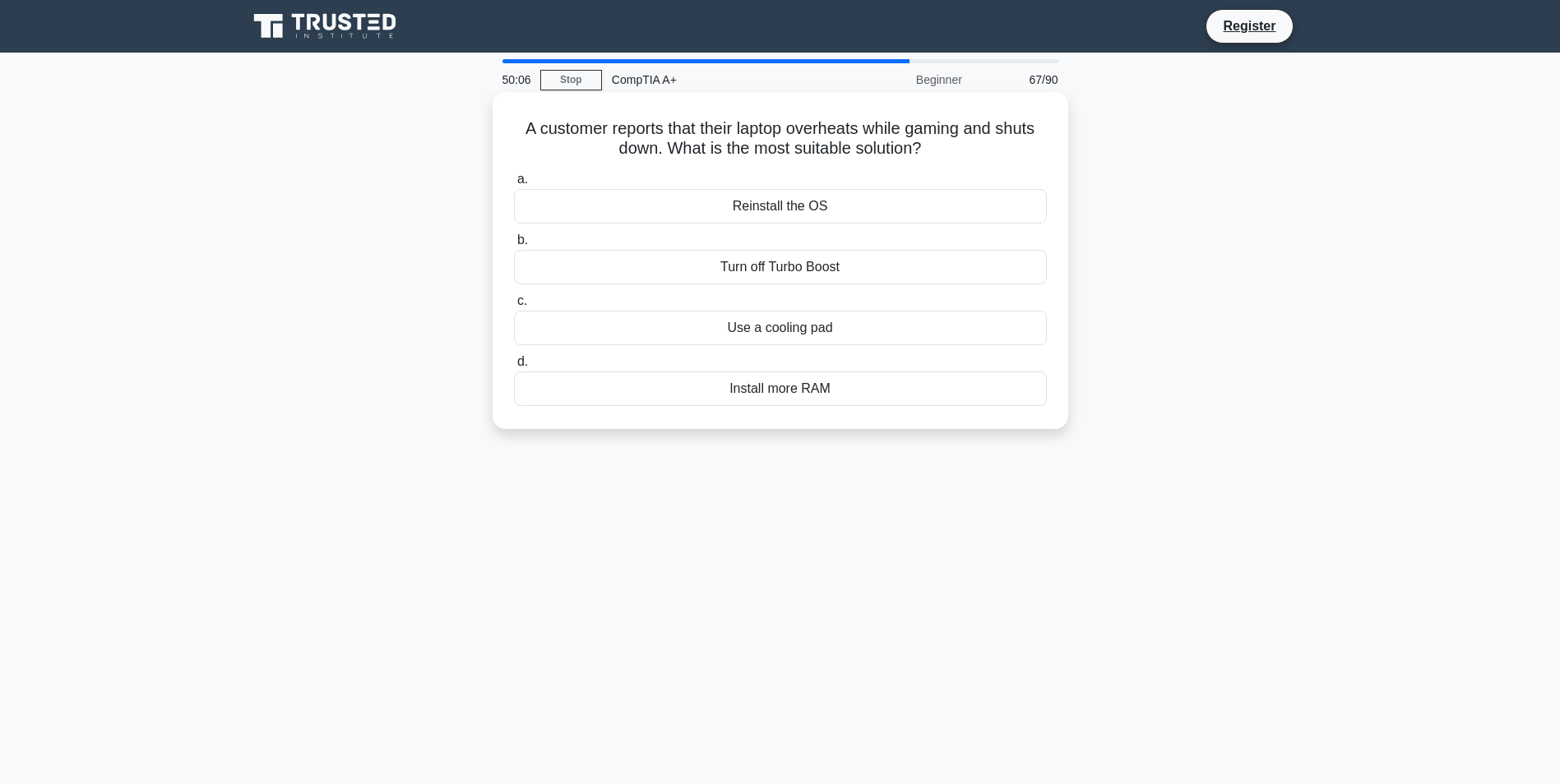
click at [806, 266] on div "Turn off Turbo Boost" at bounding box center [780, 267] width 533 height 34
click at [514, 246] on input "b. Turn off Turbo Boost" at bounding box center [514, 241] width 0 height 11
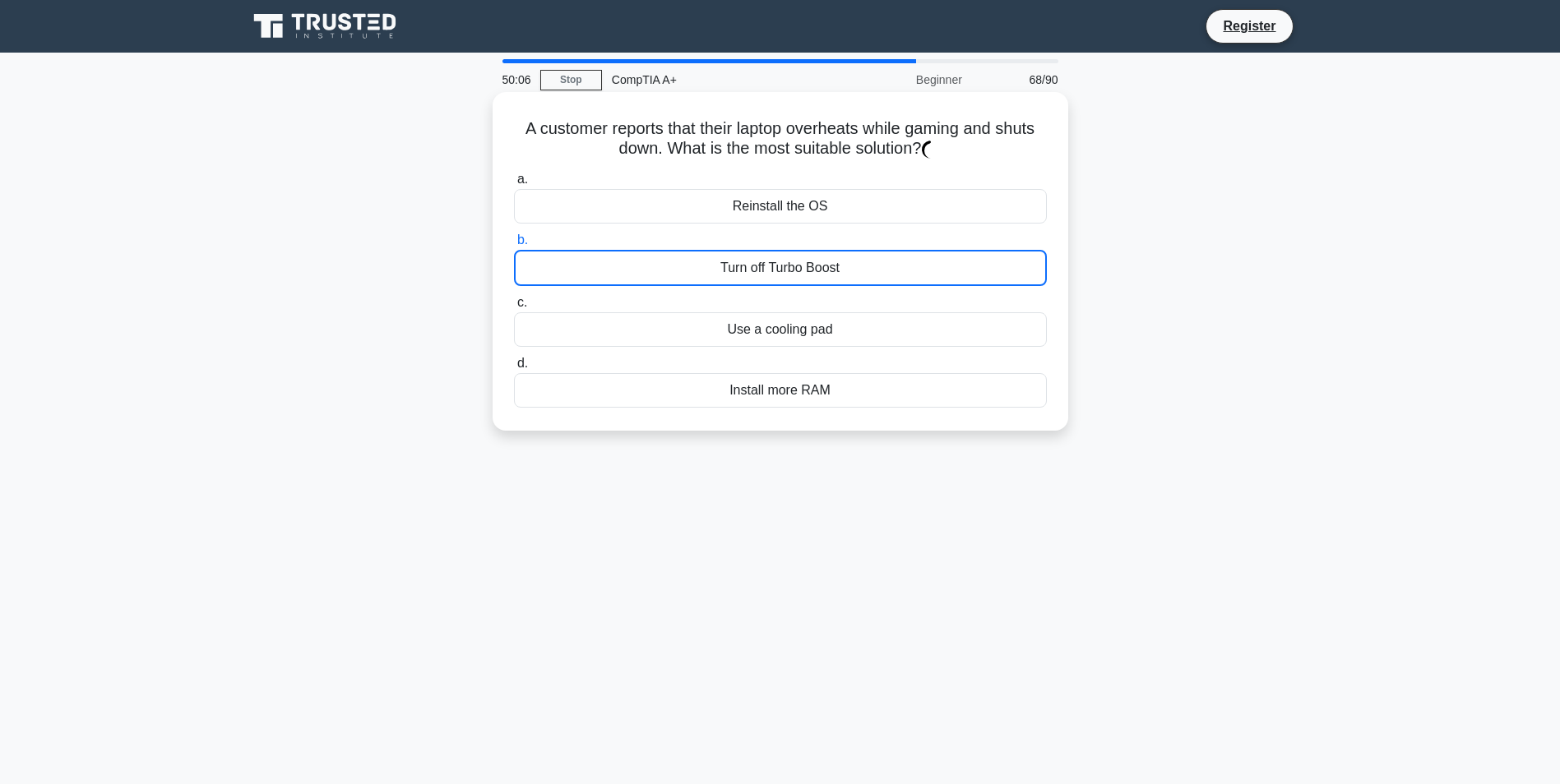
drag, startPoint x: 656, startPoint y: 239, endPoint x: 680, endPoint y: 239, distance: 24.0
click at [657, 239] on label "b. Turn off Turbo Boost" at bounding box center [780, 258] width 533 height 56
click at [514, 239] on input "b. Turn off Turbo Boost" at bounding box center [514, 241] width 0 height 11
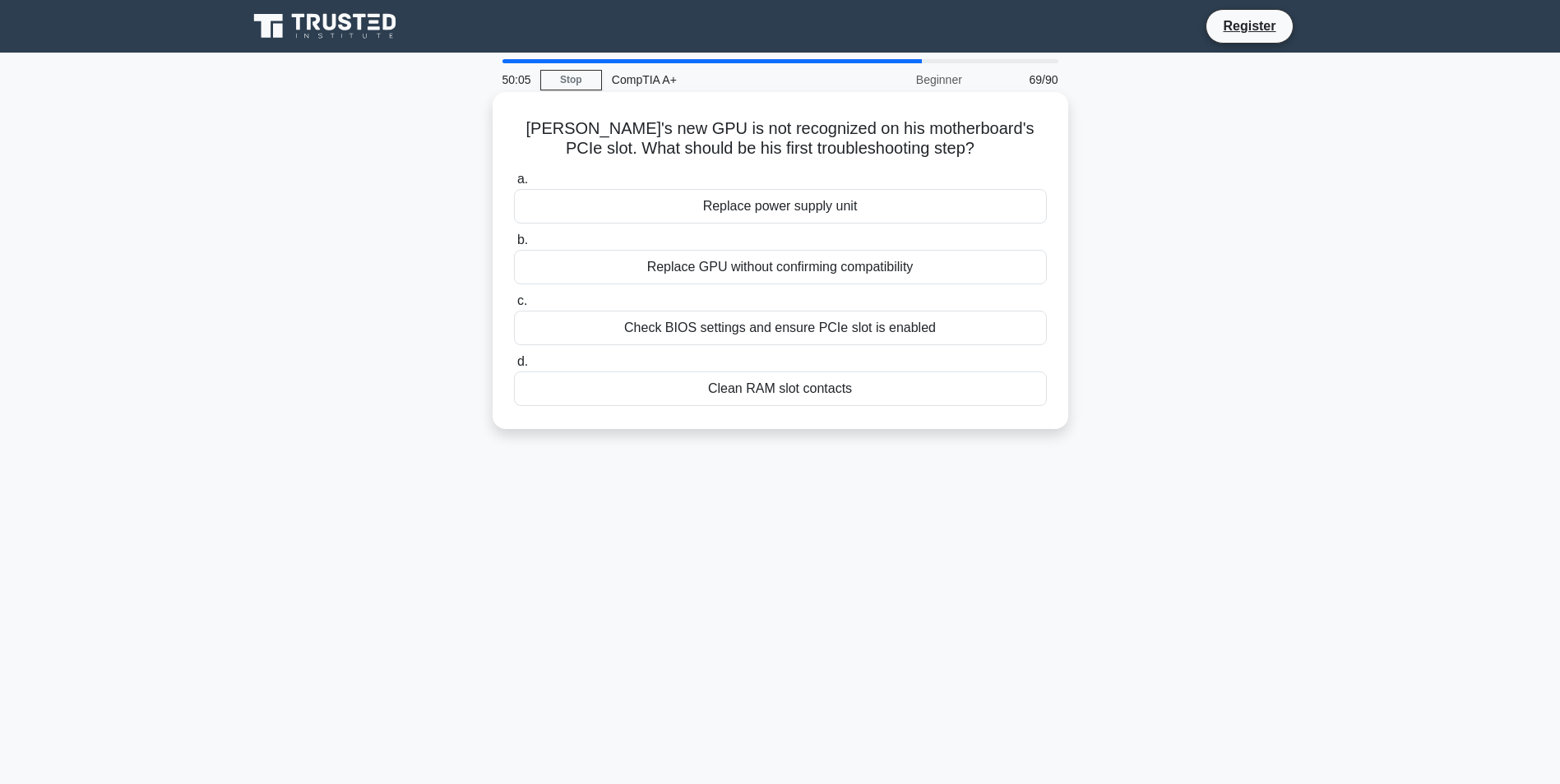
drag, startPoint x: 836, startPoint y: 222, endPoint x: 805, endPoint y: 223, distance: 31.0
click at [791, 220] on div "Replace power supply unit" at bounding box center [780, 205] width 533 height 34
click at [514, 185] on input "a. Replace power supply unit" at bounding box center [514, 180] width 0 height 11
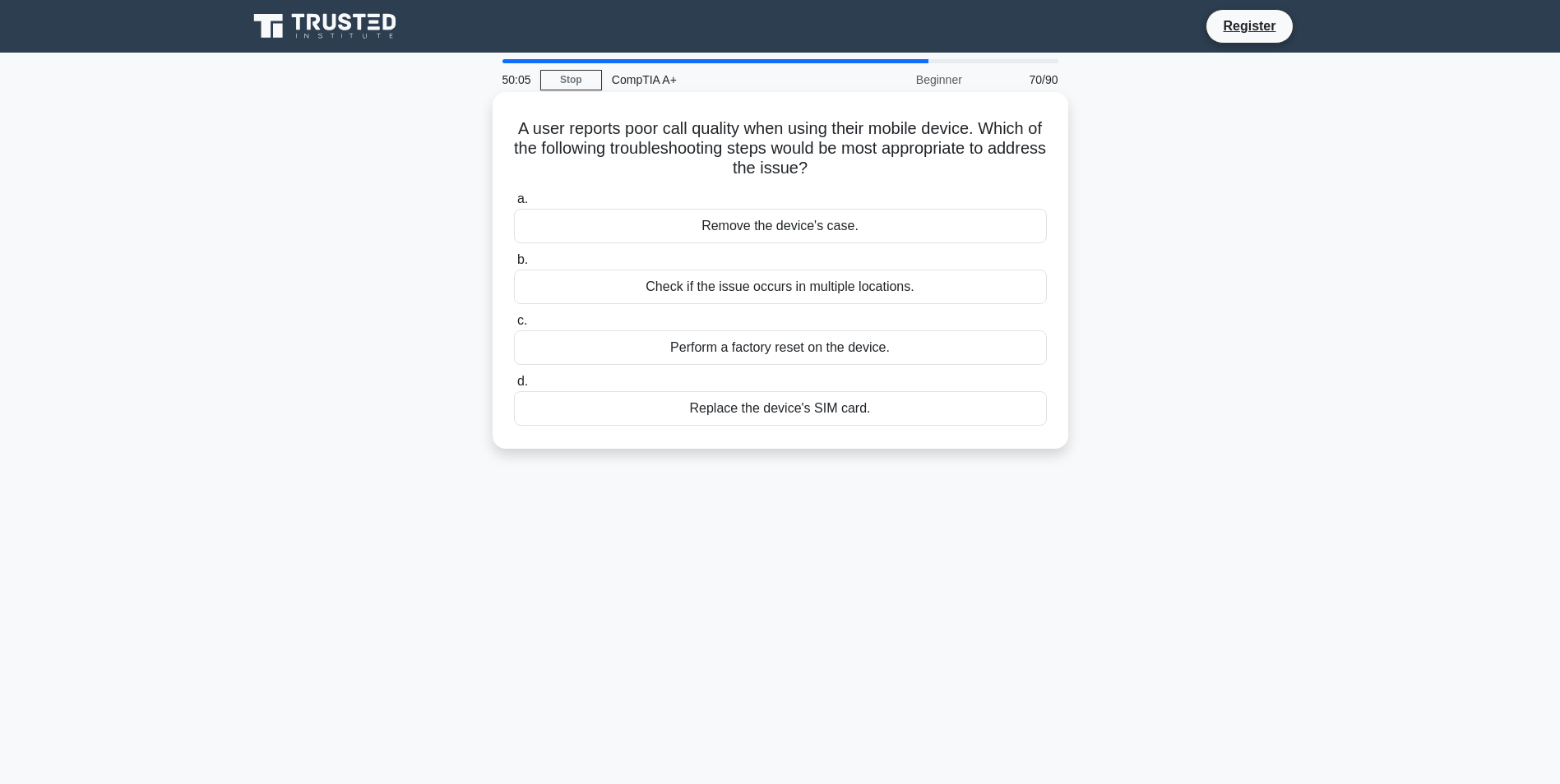
click at [803, 230] on div "Remove the device's case." at bounding box center [780, 226] width 533 height 34
click at [514, 205] on input "a. Remove the device's case." at bounding box center [514, 200] width 0 height 11
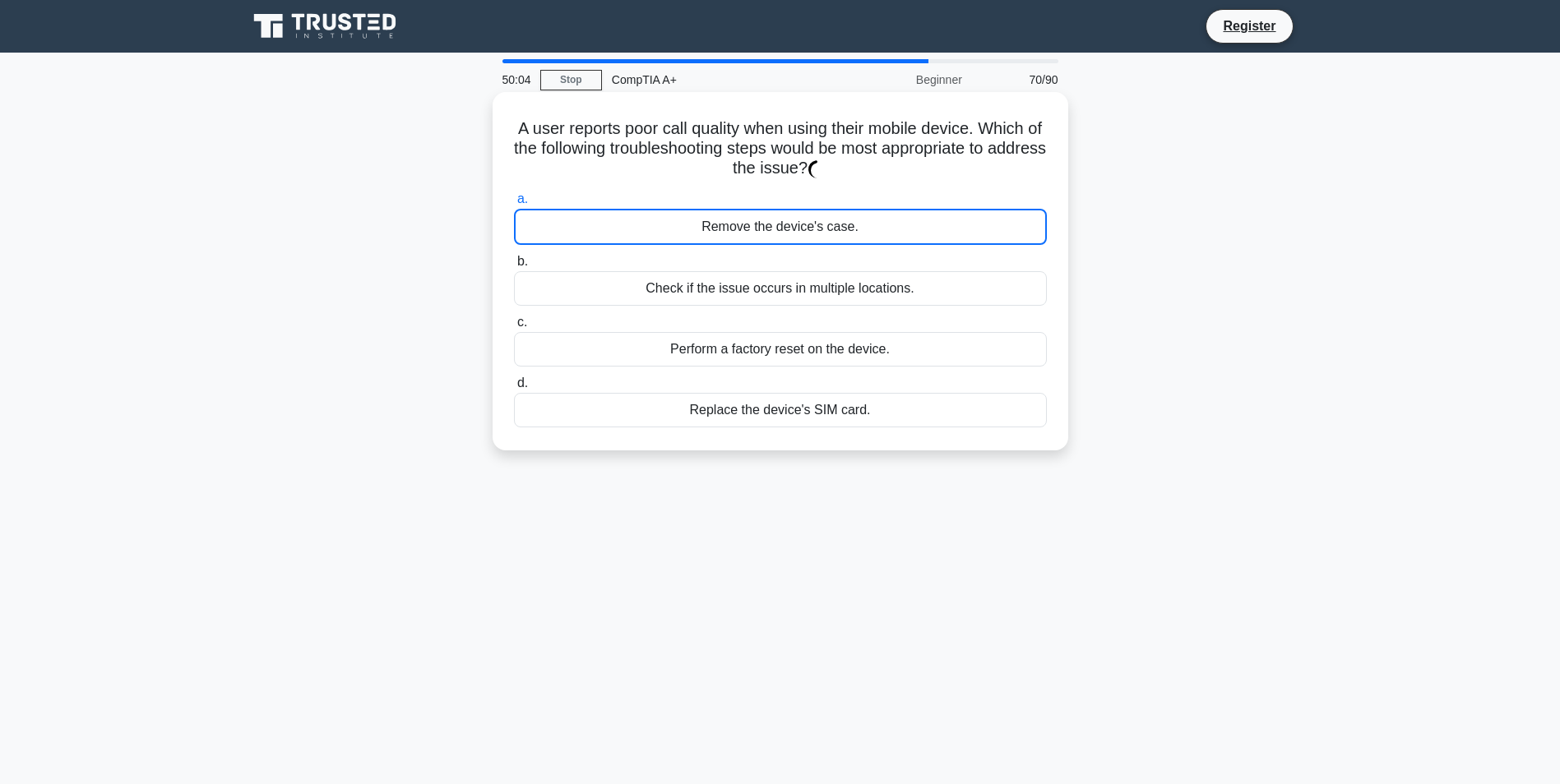
click at [872, 270] on label "b. Check if the issue occurs in multiple locations." at bounding box center [780, 279] width 533 height 55
click at [514, 268] on input "b. Check if the issue occurs in multiple locations." at bounding box center [514, 262] width 0 height 11
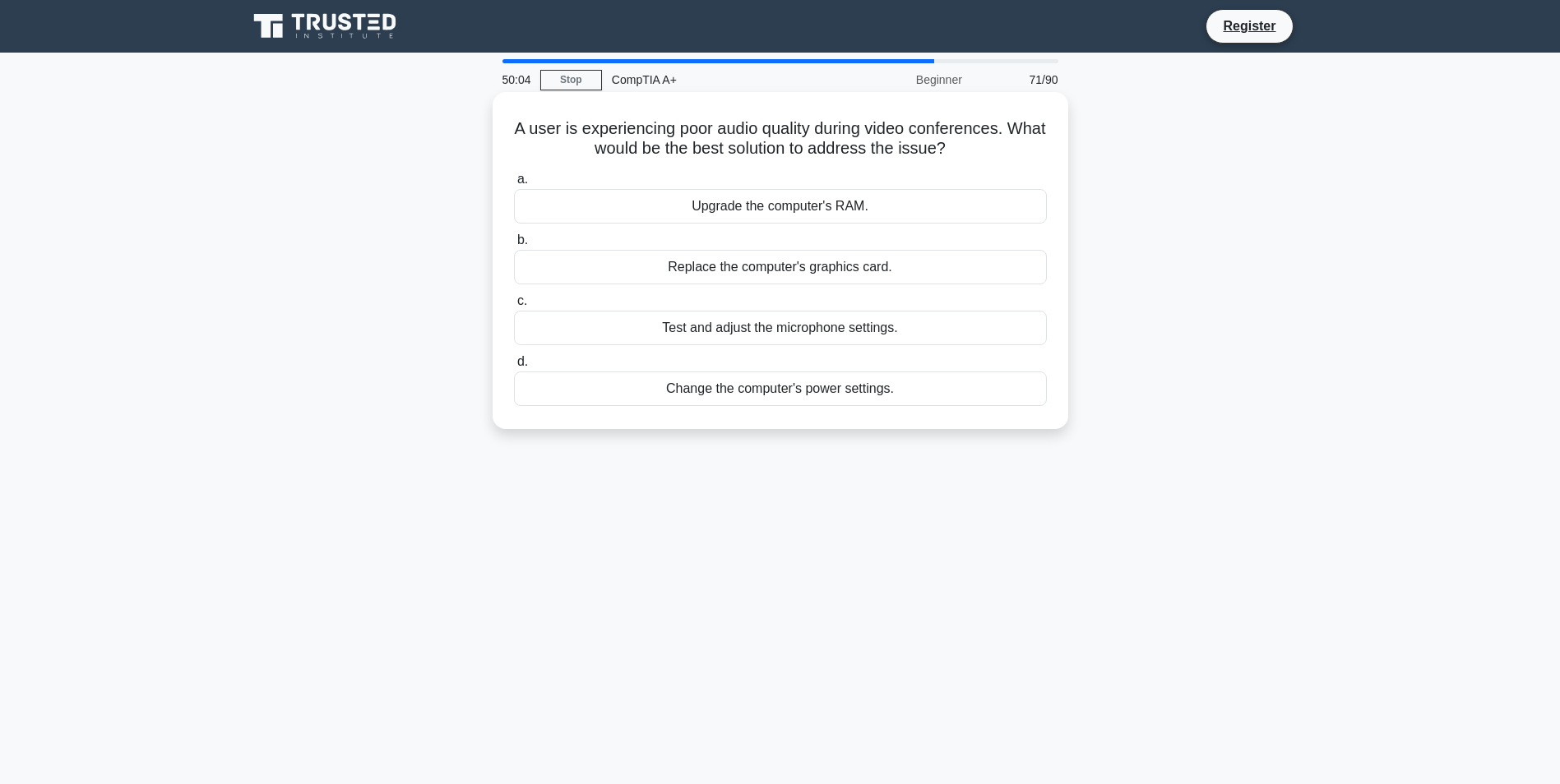
click at [788, 243] on label "b. Replace the computer's graphics card." at bounding box center [780, 257] width 533 height 55
click at [514, 243] on input "b. Replace the computer's graphics card." at bounding box center [514, 241] width 0 height 11
click at [775, 225] on div "a. Clean out the laptop's air vents and fan. b. Purchase a new battery. c. d." at bounding box center [780, 287] width 553 height 243
click at [909, 238] on label "b. Purchase a new battery." at bounding box center [780, 257] width 533 height 55
click at [514, 238] on input "b. Purchase a new battery." at bounding box center [514, 241] width 0 height 11
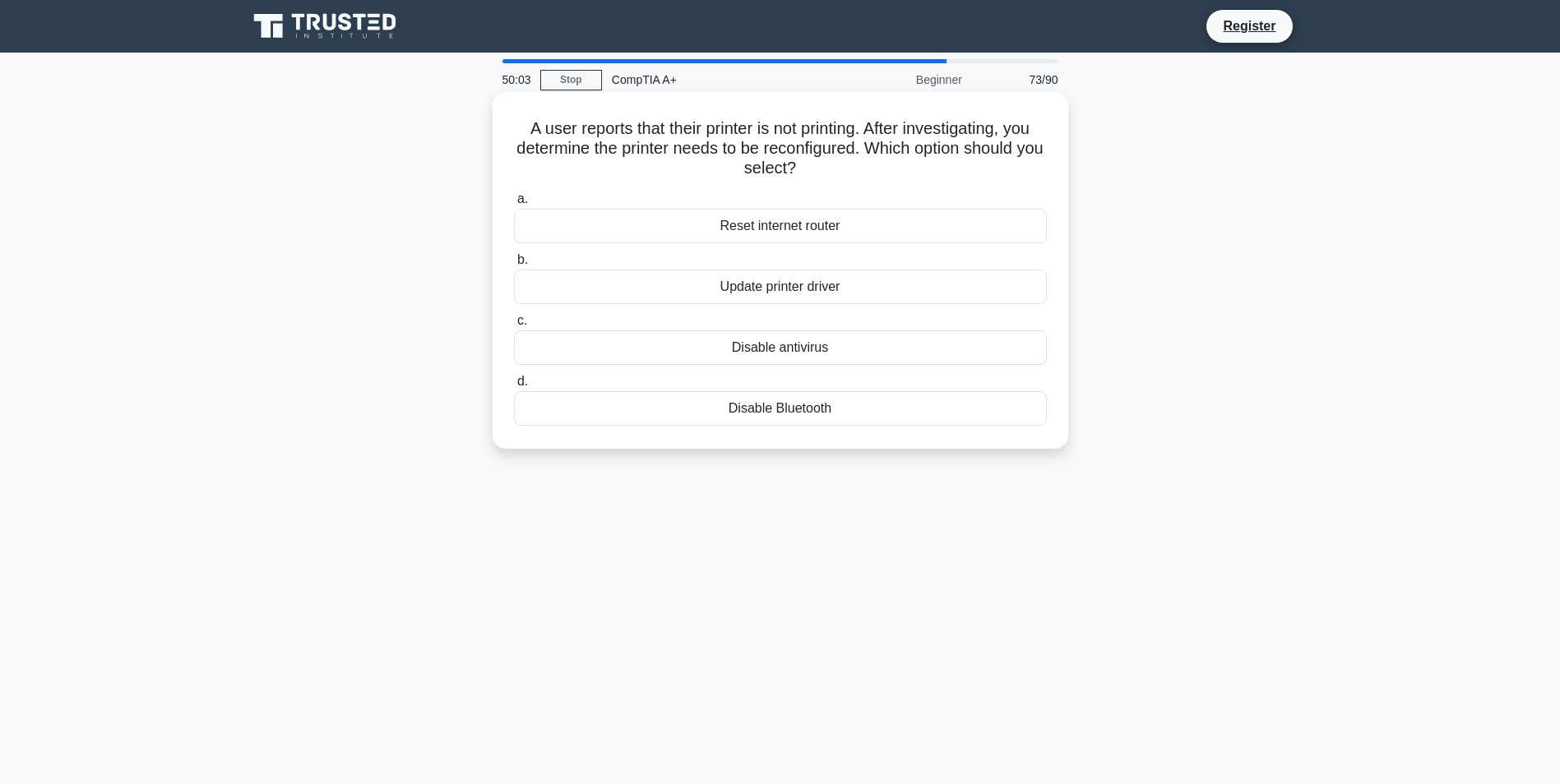
click at [683, 233] on div "Reset internet router" at bounding box center [780, 226] width 533 height 34
click at [514, 205] on input "a. Reset internet router" at bounding box center [514, 200] width 0 height 11
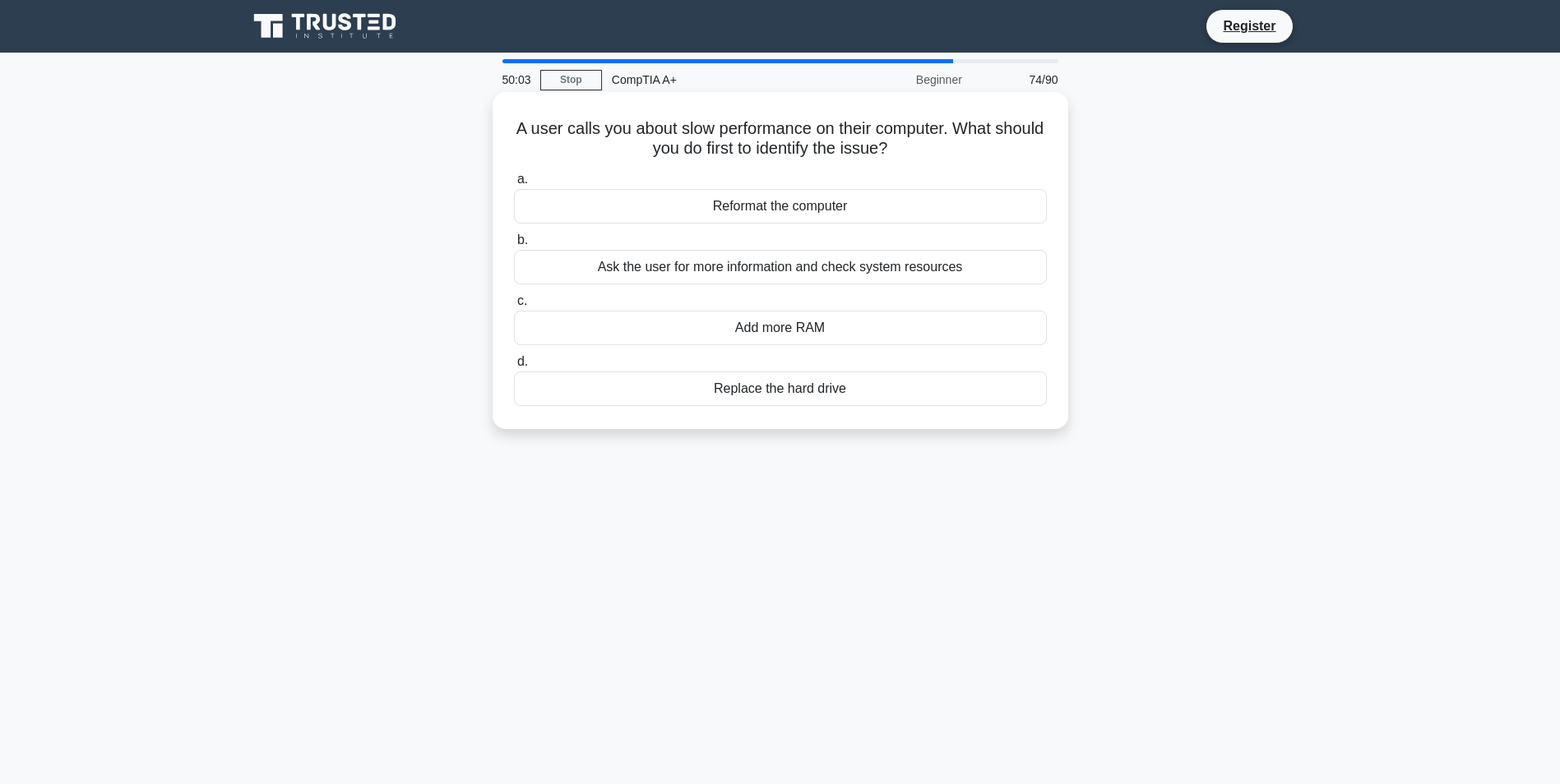
click at [826, 281] on div "Ask the user for more information and check system resources" at bounding box center [780, 267] width 533 height 34
click at [514, 246] on input "b. Ask the user for more information and check system resources" at bounding box center [514, 241] width 0 height 11
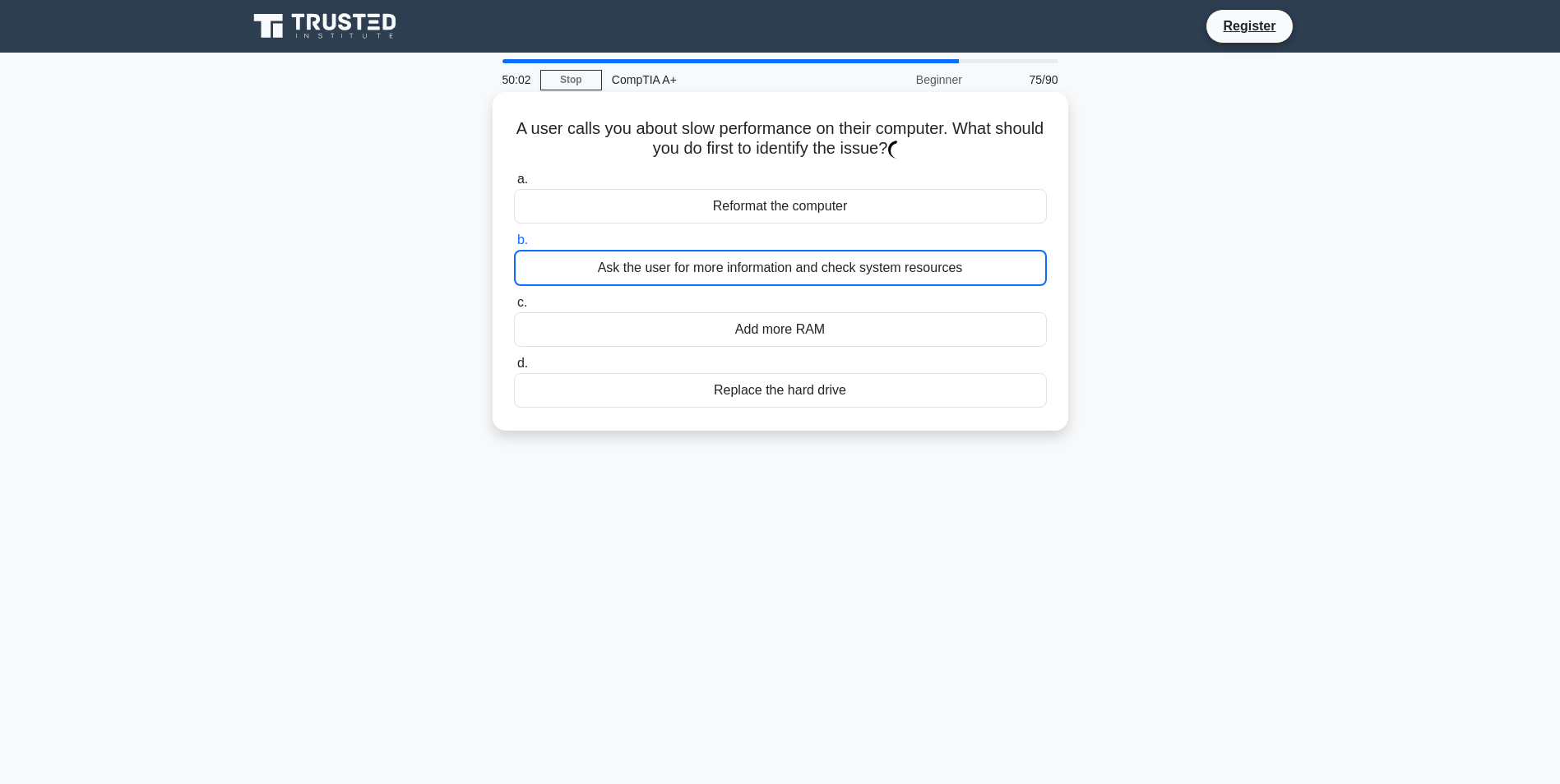
drag, startPoint x: 757, startPoint y: 243, endPoint x: 763, endPoint y: 254, distance: 12.5
click at [763, 254] on label "b. Ask the user for more information and check system resources" at bounding box center [780, 258] width 533 height 56
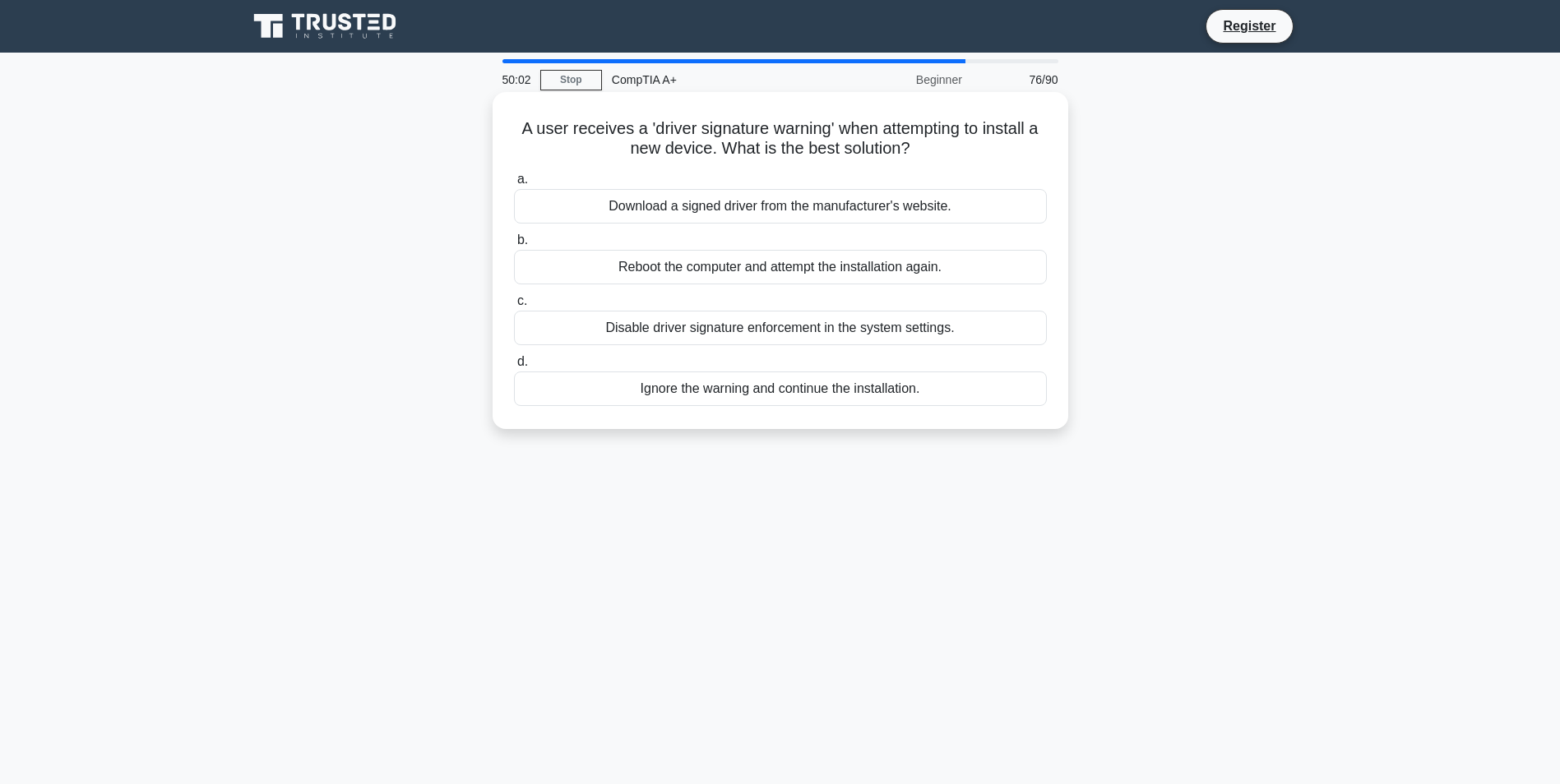
drag, startPoint x: 763, startPoint y: 254, endPoint x: 809, endPoint y: 309, distance: 71.7
click at [811, 343] on div "Disable driver signature enforcement in the system settings." at bounding box center [780, 328] width 533 height 34
click at [514, 306] on input "c. Disable driver signature enforcement in the system settings." at bounding box center [514, 302] width 0 height 11
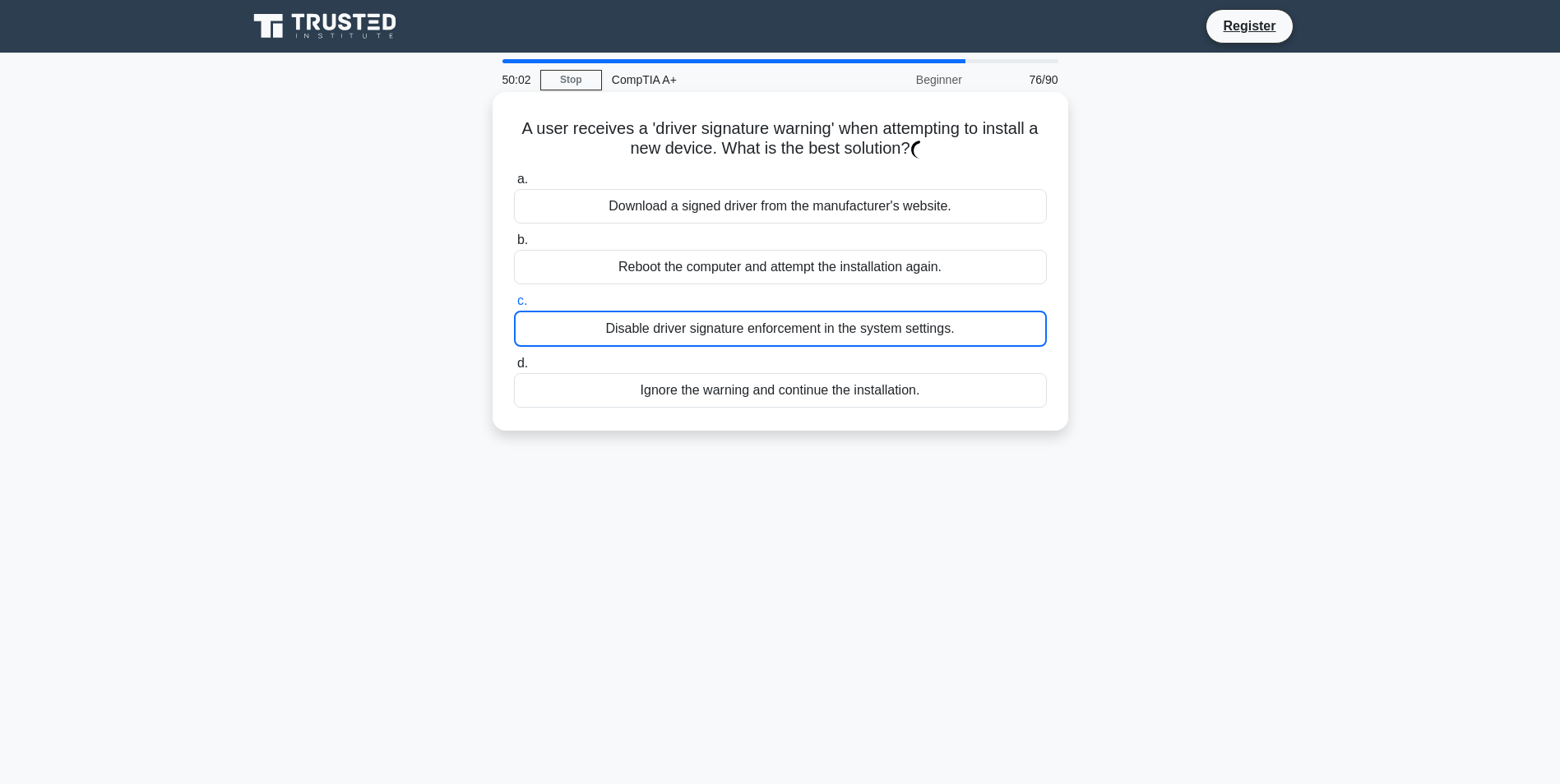
click at [800, 251] on div "Reboot the computer and attempt the installation again." at bounding box center [780, 267] width 533 height 34
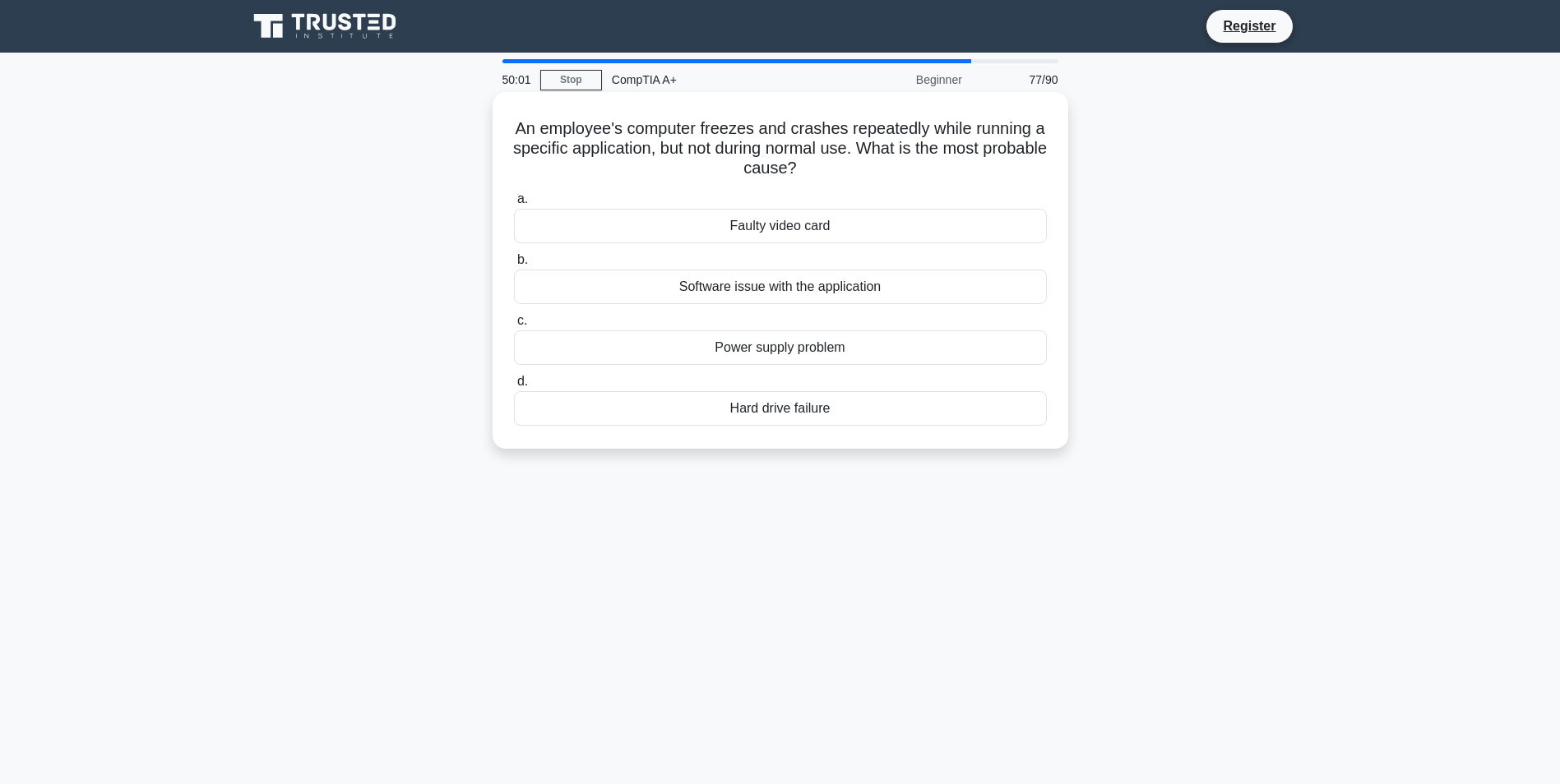
drag, startPoint x: 846, startPoint y: 257, endPoint x: 800, endPoint y: 284, distance: 53.3
click at [747, 248] on div "a. Faulty video card b. Software issue with the application c. d." at bounding box center [780, 307] width 553 height 243
drag, startPoint x: 827, startPoint y: 353, endPoint x: 799, endPoint y: 305, distance: 55.6
click at [827, 352] on div "Power supply problem" at bounding box center [780, 347] width 533 height 34
click at [514, 327] on input "c. Power supply problem" at bounding box center [514, 321] width 0 height 11
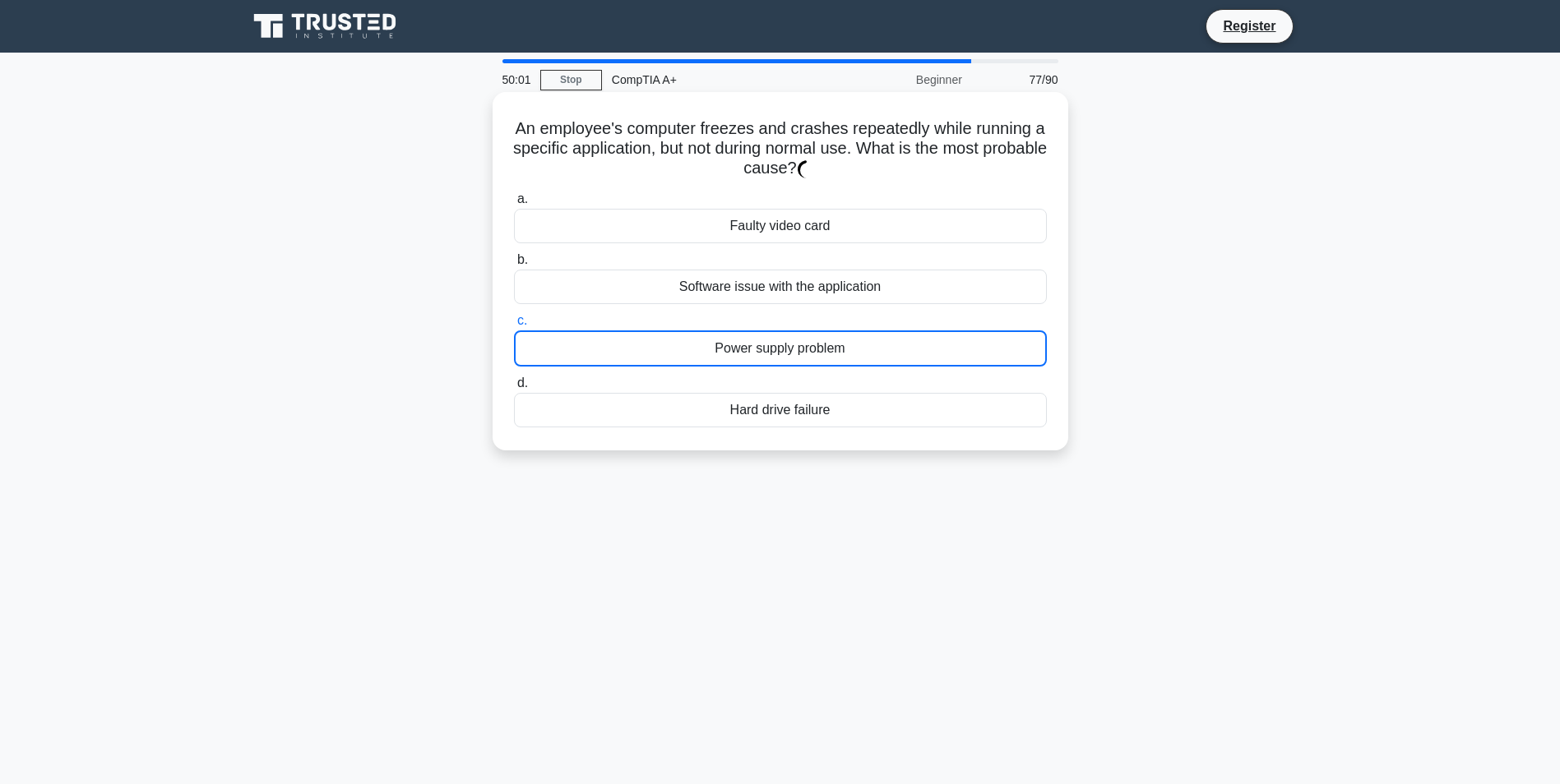
click at [787, 288] on div "Software issue with the application" at bounding box center [780, 286] width 533 height 34
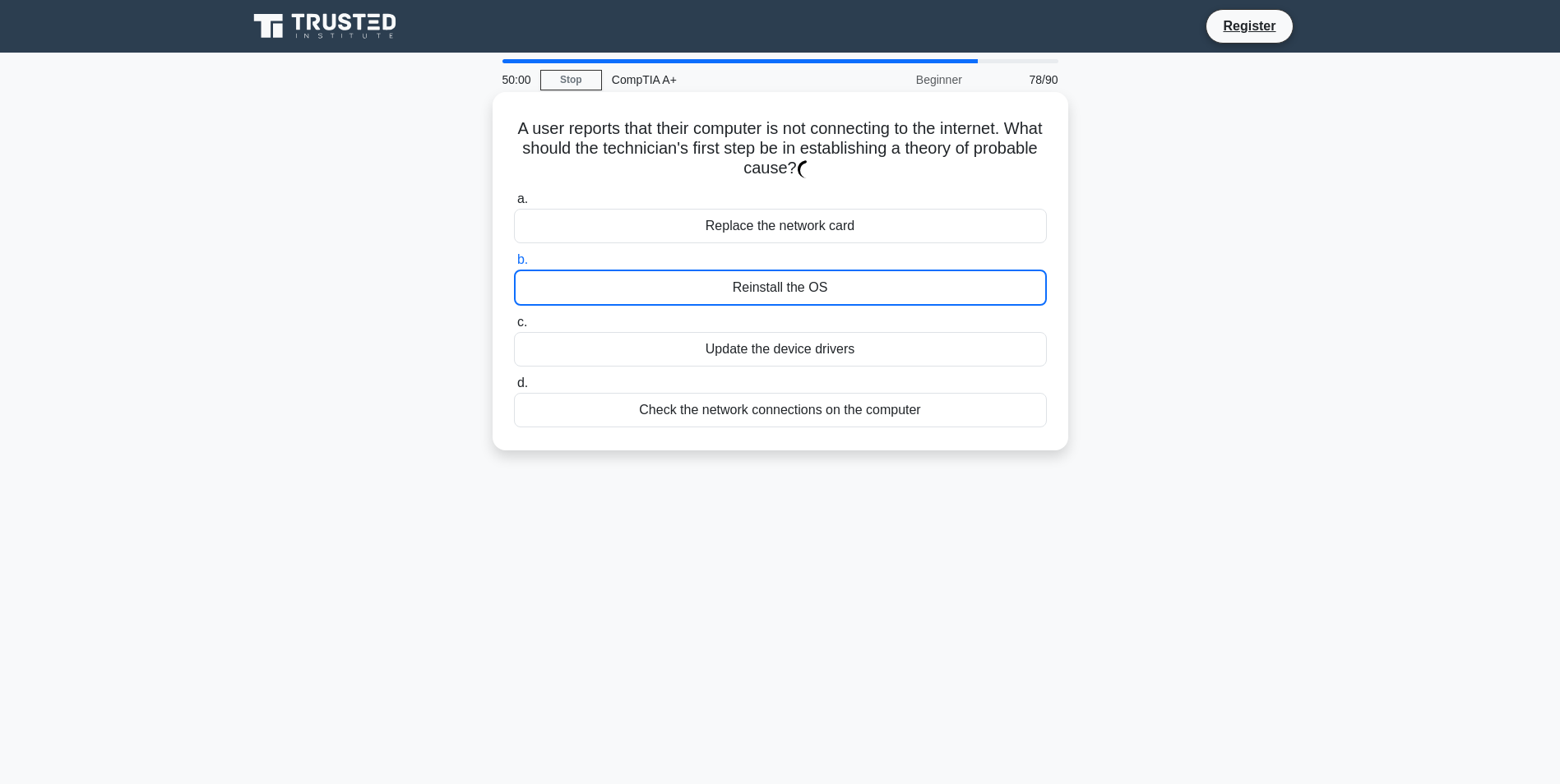
click at [756, 298] on div "Reinstall the OS" at bounding box center [780, 287] width 533 height 36
click at [514, 266] on input "b. Reinstall the OS" at bounding box center [514, 260] width 0 height 11
click at [824, 318] on label "c. Update the device drivers" at bounding box center [780, 340] width 533 height 55
click at [514, 318] on input "c. Update the device drivers" at bounding box center [514, 323] width 0 height 11
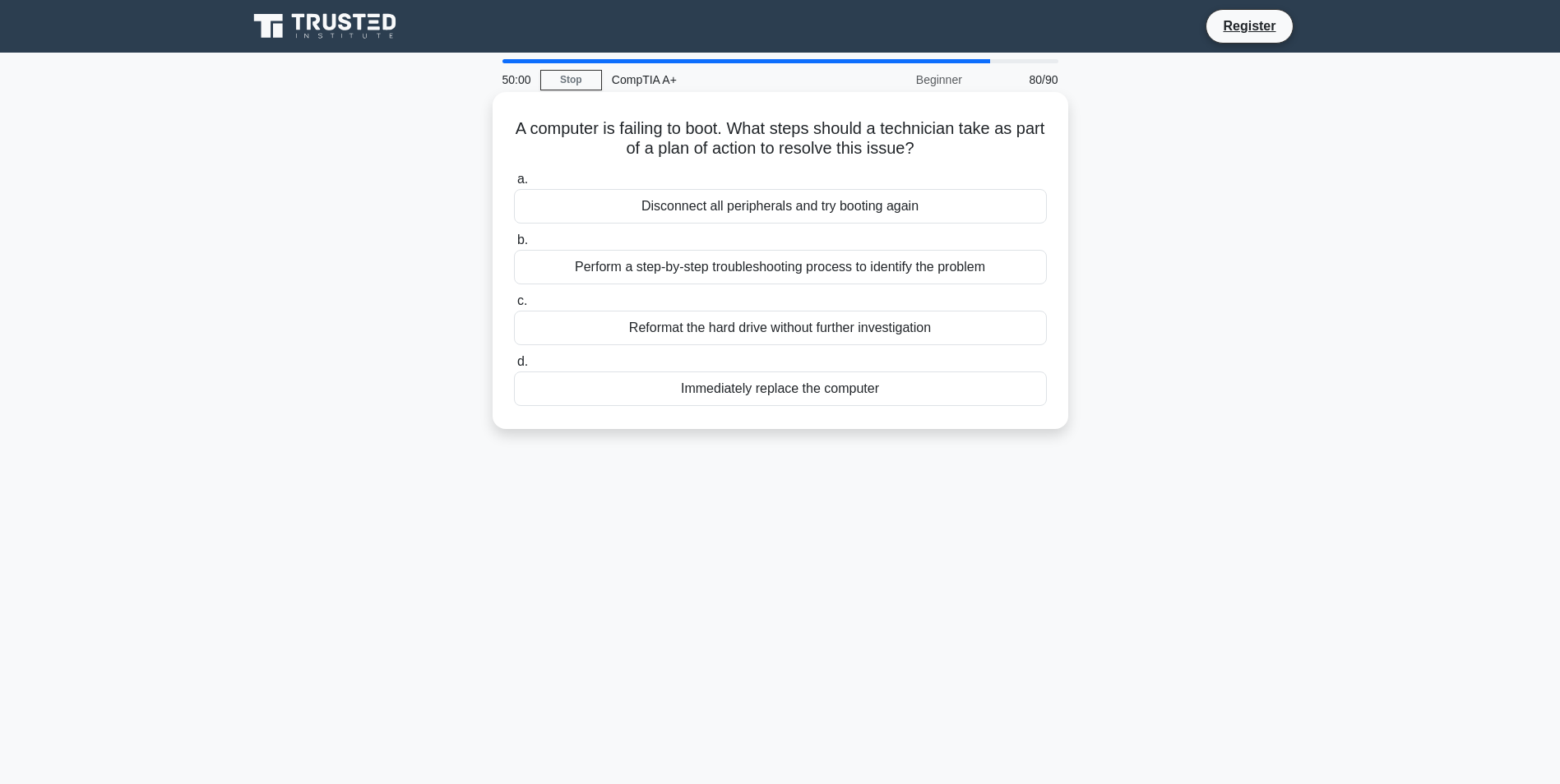
click at [817, 254] on div "Perform a step-by-step troubleshooting process to identify the problem" at bounding box center [780, 267] width 533 height 34
click at [514, 246] on input "b. Perform a step-by-step troubleshooting process to identify the problem" at bounding box center [514, 241] width 0 height 11
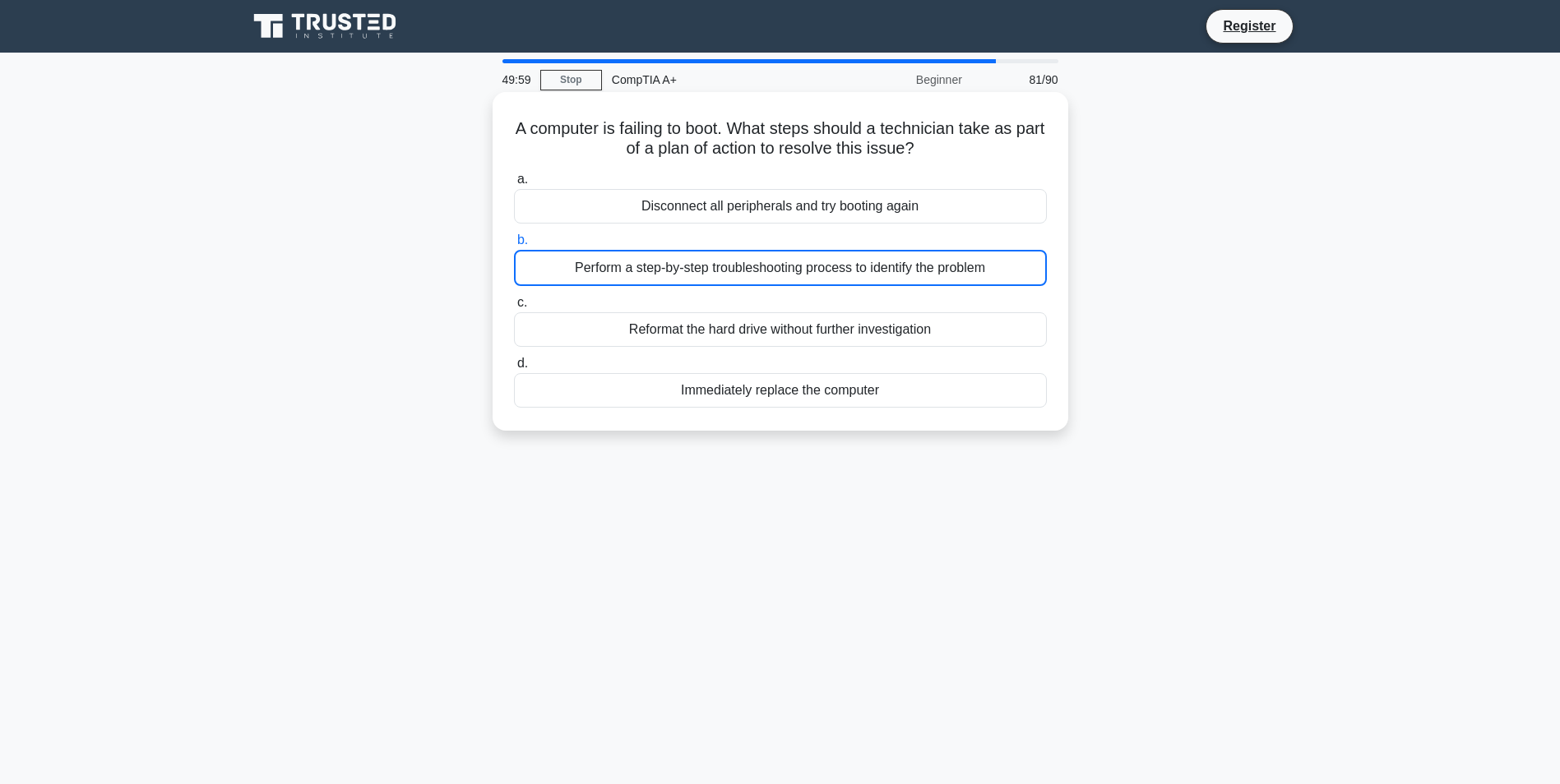
click at [753, 255] on div "Perform a step-by-step troubleshooting process to identify the problem" at bounding box center [780, 268] width 533 height 36
click at [514, 246] on input "b. Perform a step-by-step troubleshooting process to identify the problem" at bounding box center [514, 241] width 0 height 11
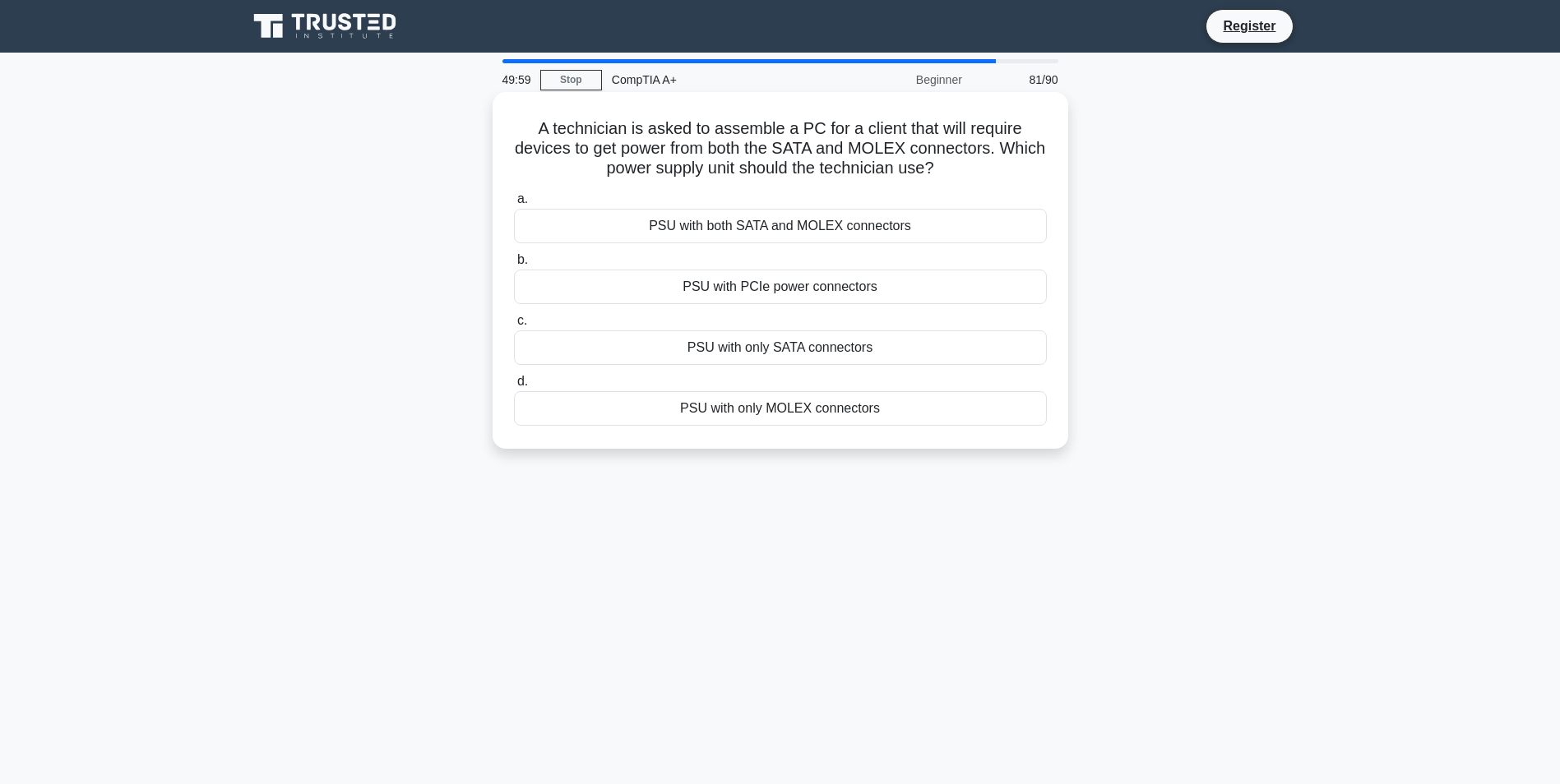
drag, startPoint x: 709, startPoint y: 255, endPoint x: 719, endPoint y: 253, distance: 10.2
click at [709, 255] on label "b. PSU with PCIe power connectors" at bounding box center [780, 277] width 533 height 55
click at [514, 255] on input "b. PSU with PCIe power connectors" at bounding box center [514, 260] width 0 height 11
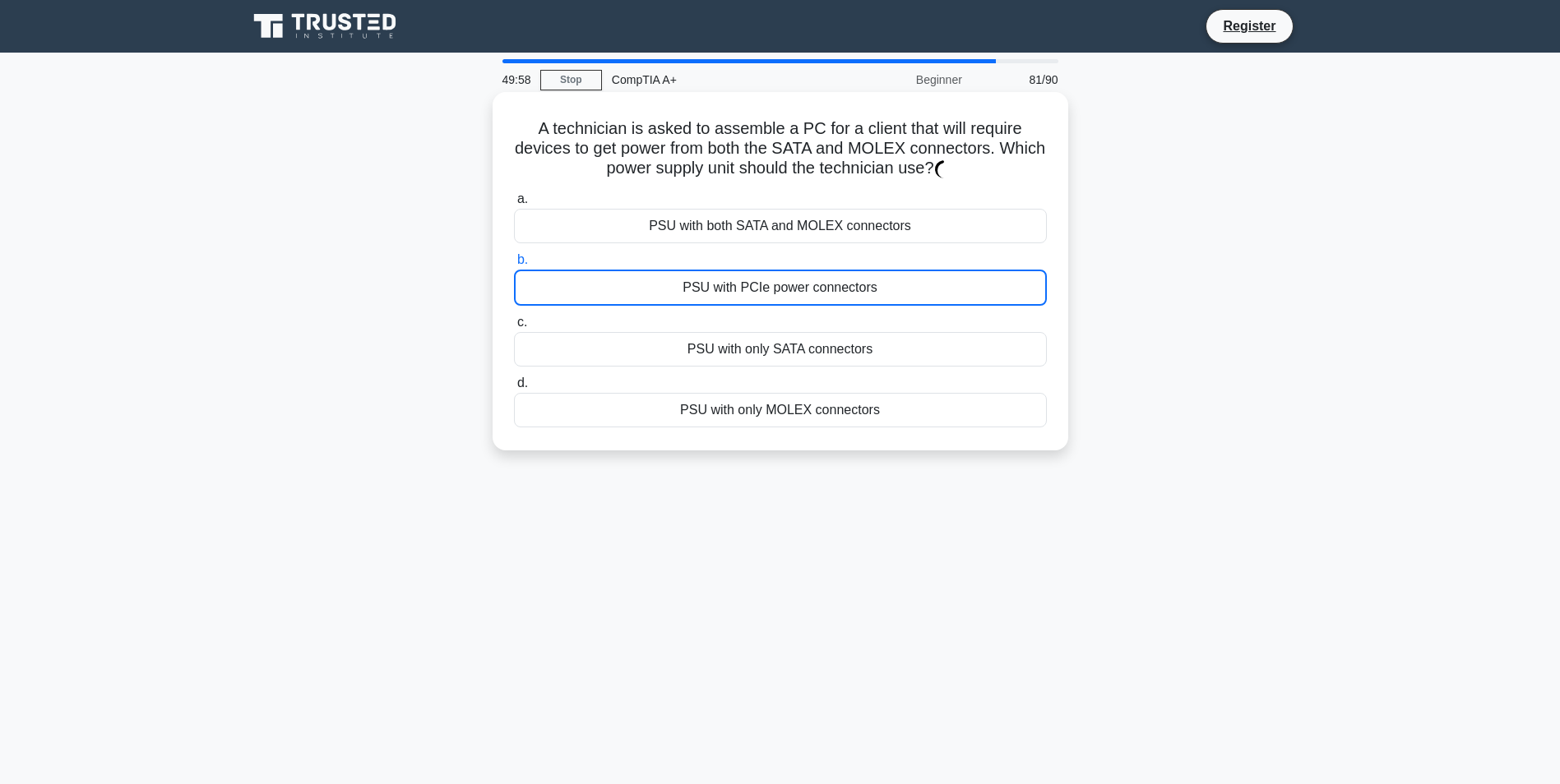
click at [741, 301] on div "PSU with PCIe power connectors" at bounding box center [780, 287] width 533 height 36
click at [514, 266] on input "b. PSU with PCIe power connectors" at bounding box center [514, 260] width 0 height 11
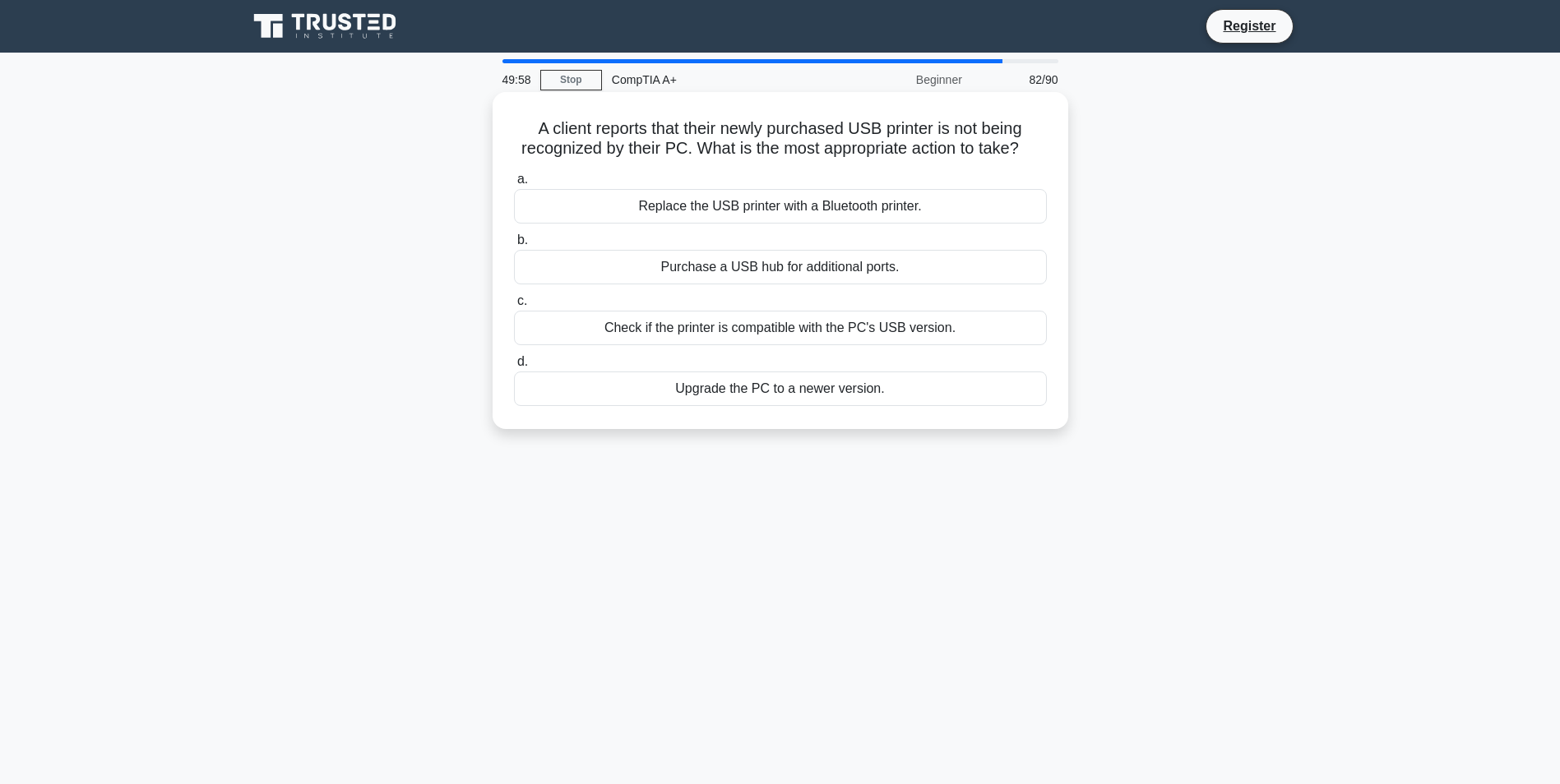
click at [772, 293] on label "c. Check if the printer is compatible with the PC's USB version." at bounding box center [780, 317] width 533 height 55
click at [514, 296] on input "c. Check if the printer is compatible with the PC's USB version." at bounding box center [514, 302] width 0 height 11
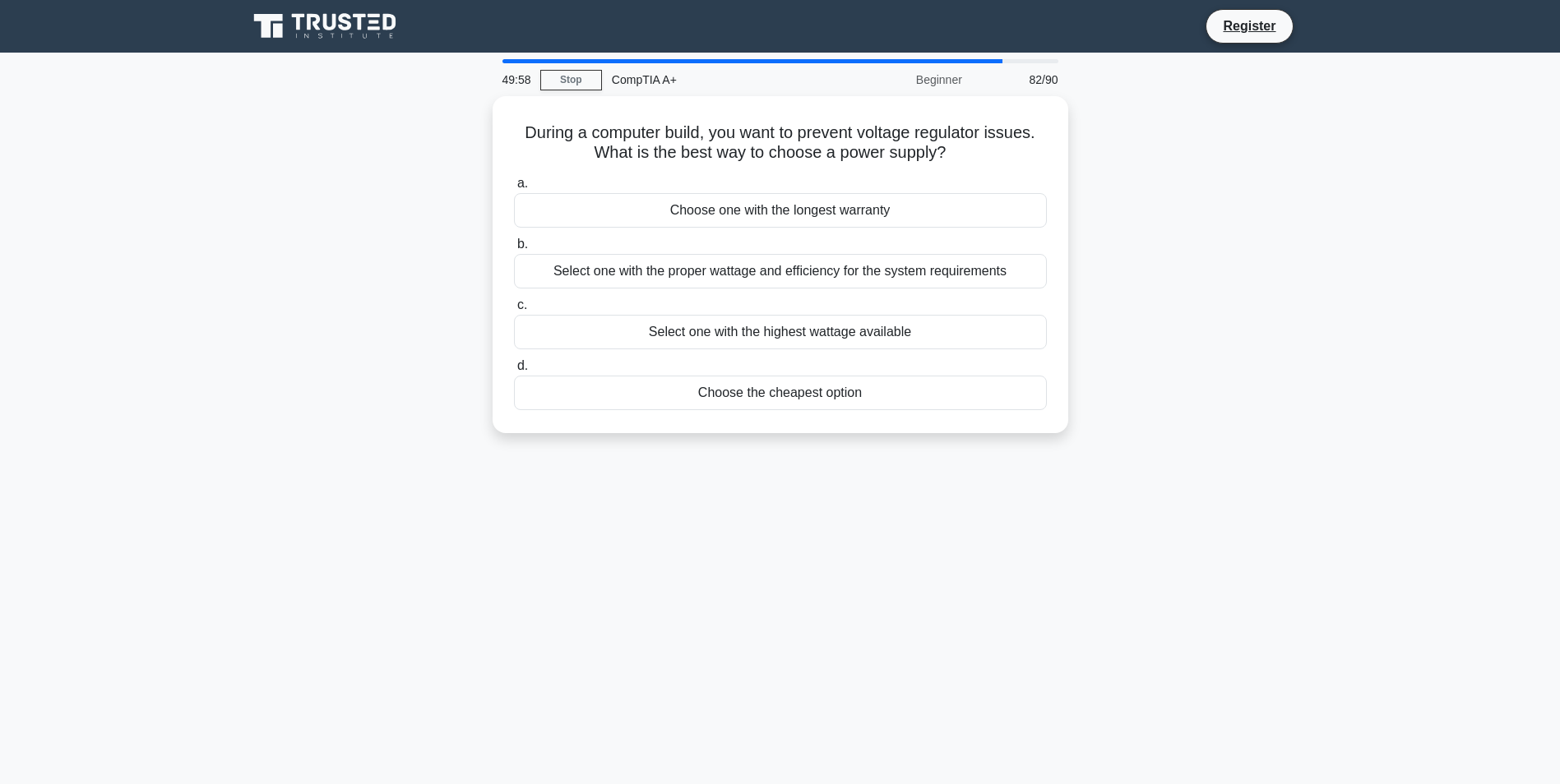
click at [741, 295] on label "c. Select one with the highest wattage available" at bounding box center [780, 322] width 533 height 55
click at [514, 300] on input "c. Select one with the highest wattage available" at bounding box center [514, 305] width 0 height 11
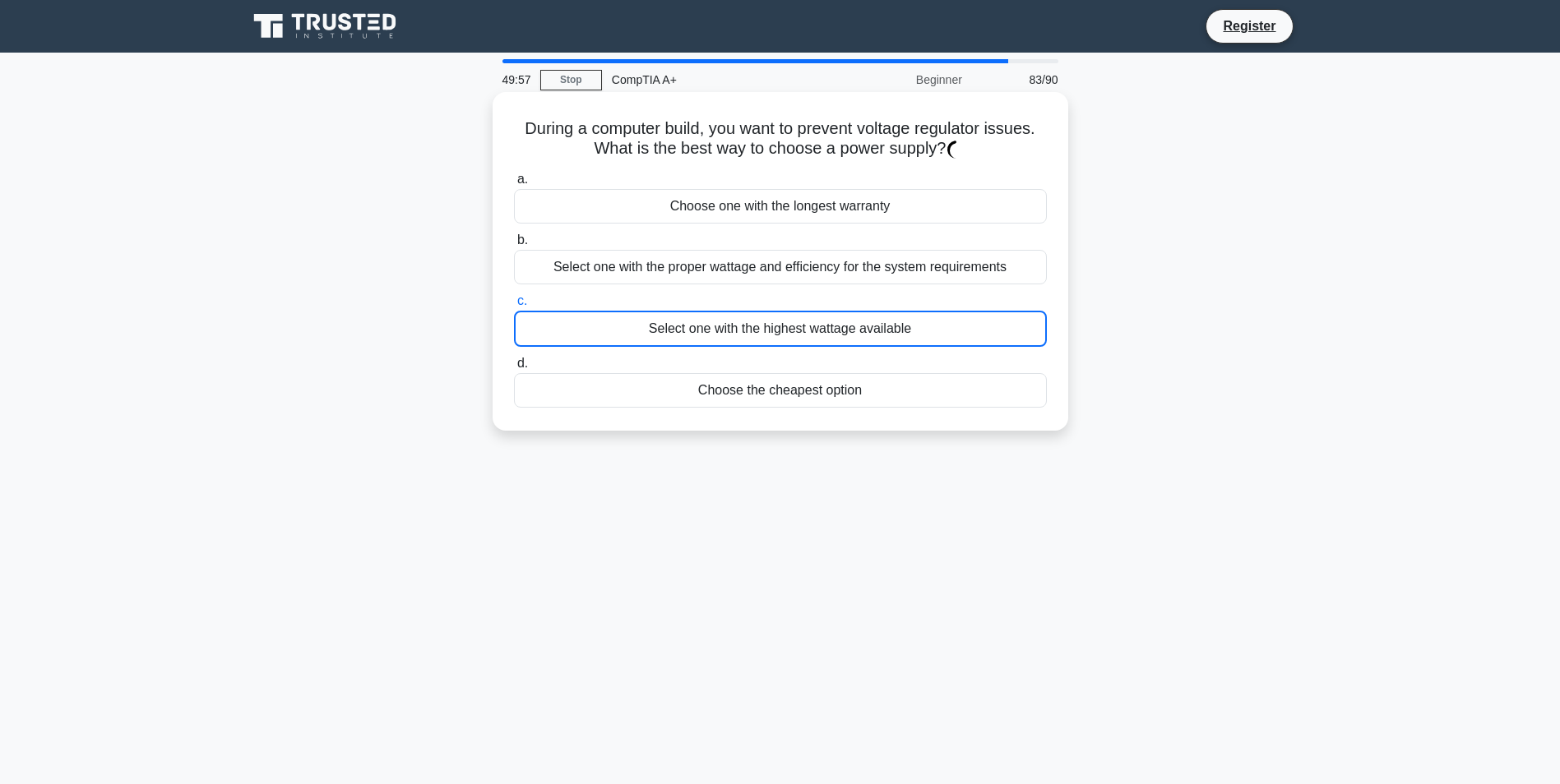
click at [751, 287] on div "a. Choose one with the longest warranty b. Select one with the proper wattage a…" at bounding box center [780, 288] width 553 height 245
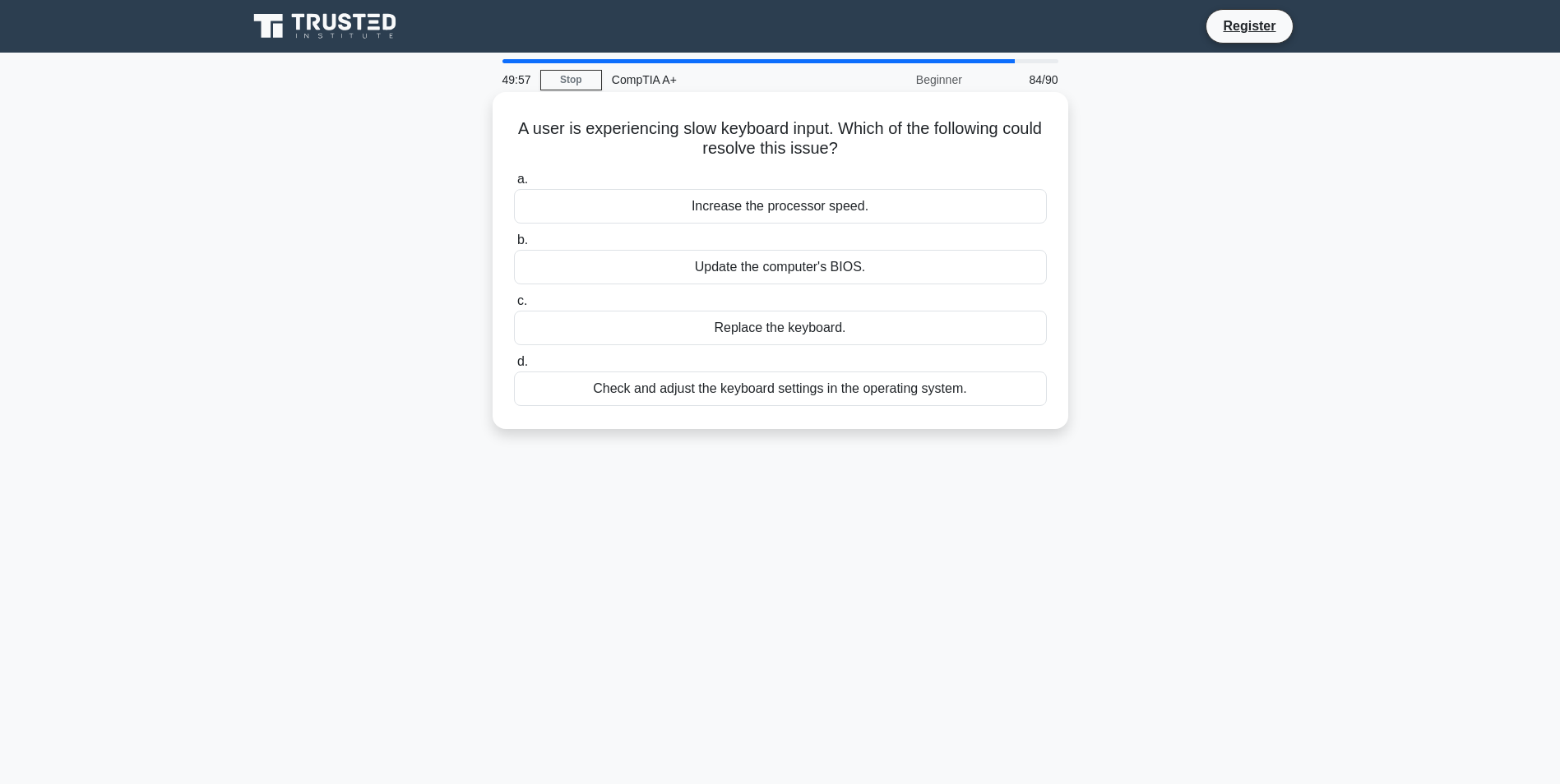
click at [753, 221] on div "Increase the processor speed." at bounding box center [780, 205] width 533 height 34
click at [514, 185] on input "a. Increase the processor speed." at bounding box center [514, 180] width 0 height 11
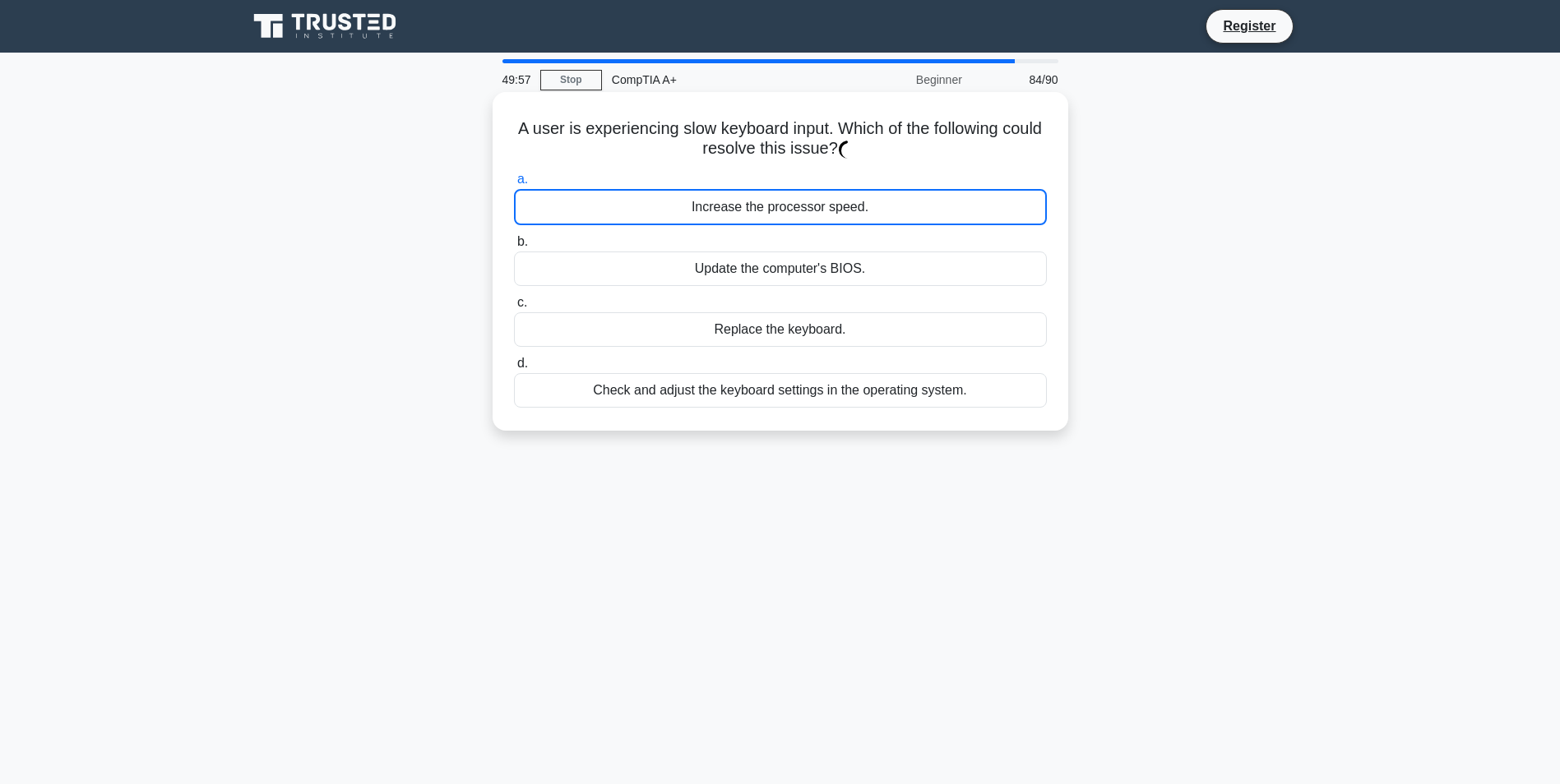
click at [754, 221] on div "Increase the processor speed." at bounding box center [780, 206] width 533 height 36
drag, startPoint x: 754, startPoint y: 221, endPoint x: 778, endPoint y: 321, distance: 102.8
click at [778, 321] on div "Replace the keyboard." at bounding box center [780, 330] width 533 height 34
click at [514, 308] on input "c. Replace the keyboard." at bounding box center [514, 304] width 0 height 11
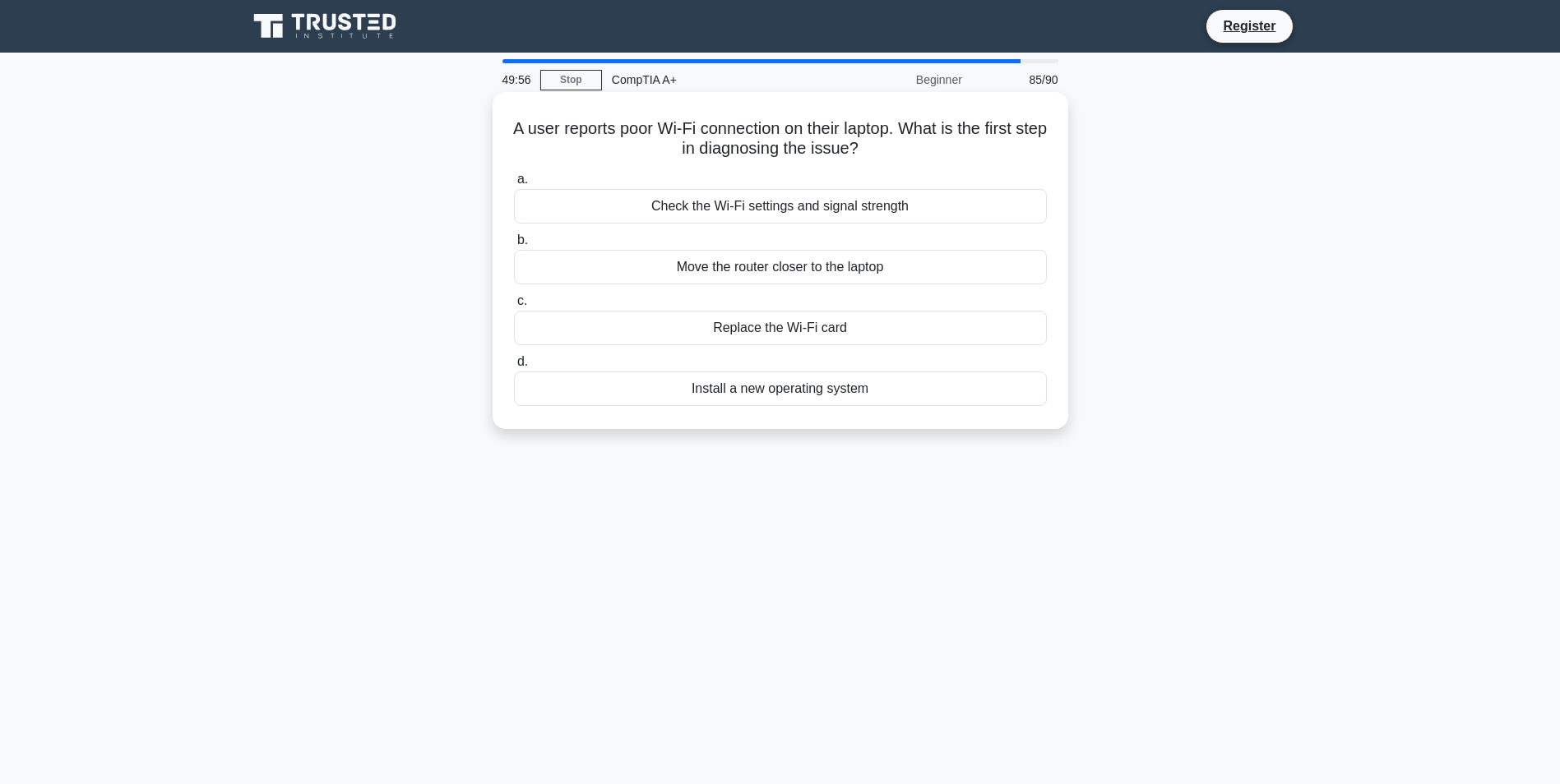
click at [755, 282] on div "Move the router closer to the laptop" at bounding box center [780, 267] width 533 height 34
click at [514, 246] on input "b. Move the router closer to the laptop" at bounding box center [514, 241] width 0 height 11
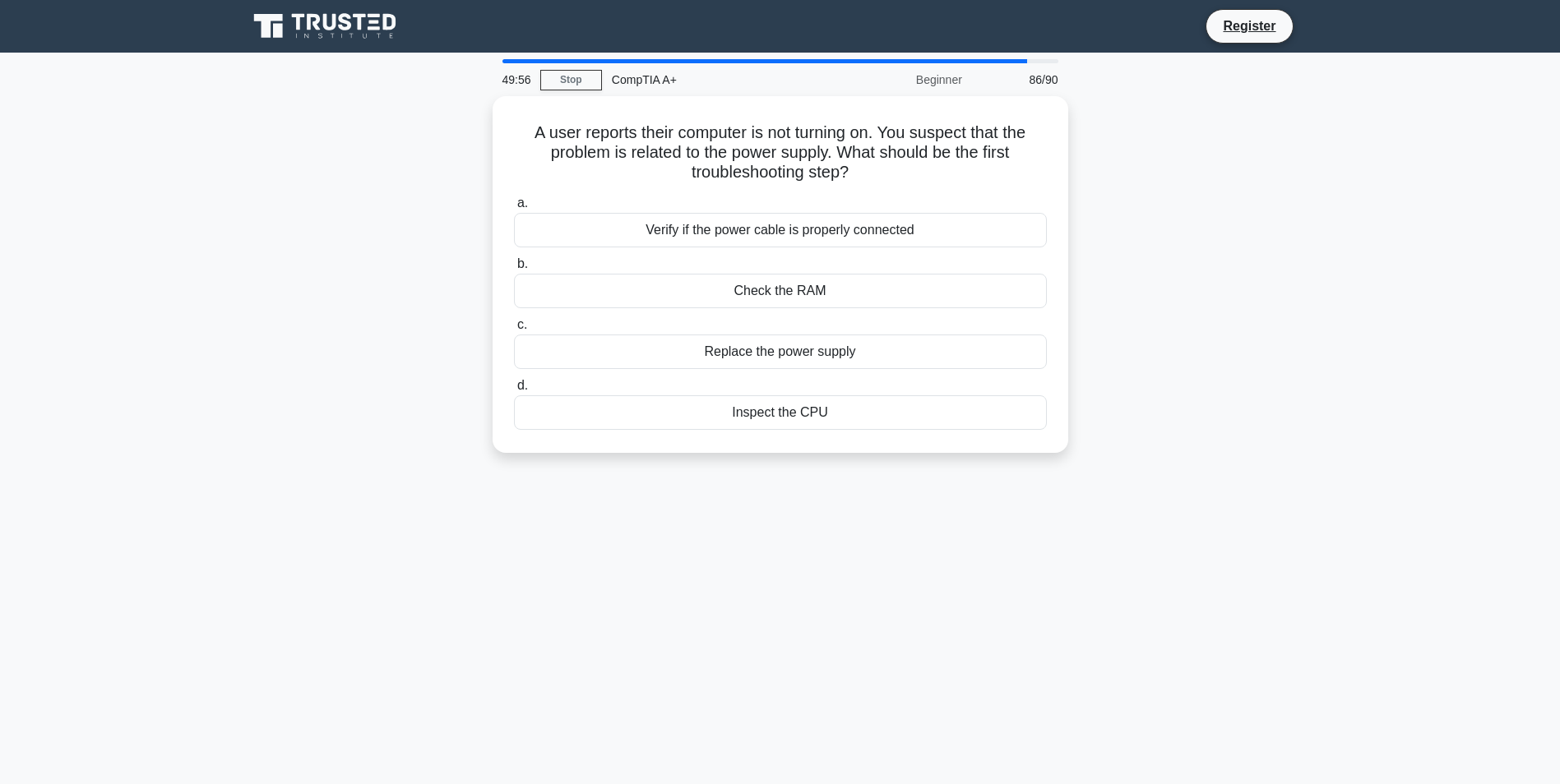
click at [767, 247] on div "a. Verify if the power cable is properly connected b. Check the RAM c. d." at bounding box center [780, 311] width 553 height 243
click at [828, 240] on div "Verify if the power cable is properly connected" at bounding box center [780, 226] width 533 height 34
click at [514, 205] on input "a. Verify if the power cable is properly connected" at bounding box center [514, 200] width 0 height 11
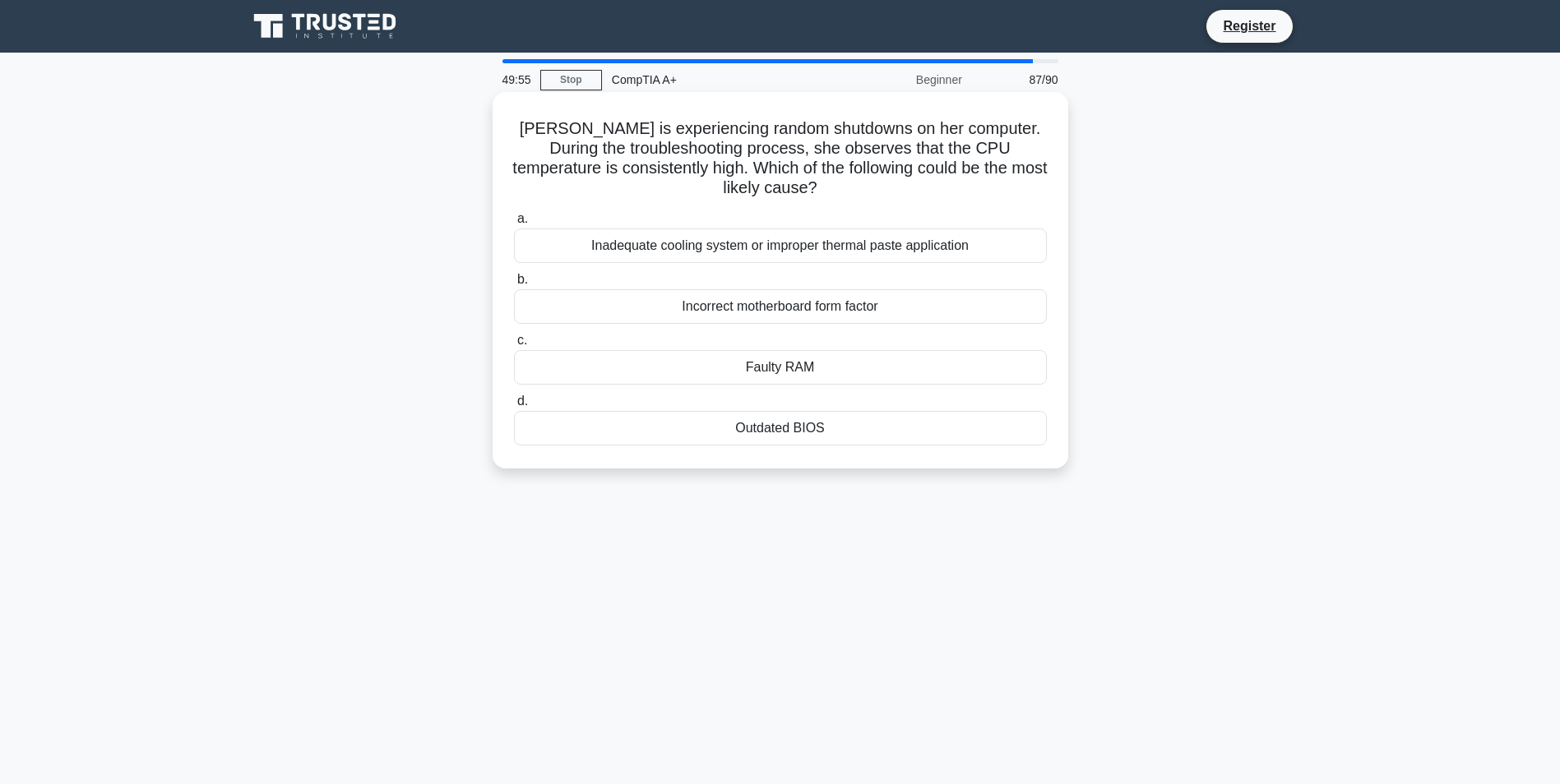
click at [777, 278] on label "b. Incorrect motherboard form factor" at bounding box center [780, 296] width 533 height 55
click at [514, 278] on input "b. Incorrect motherboard form factor" at bounding box center [514, 280] width 0 height 11
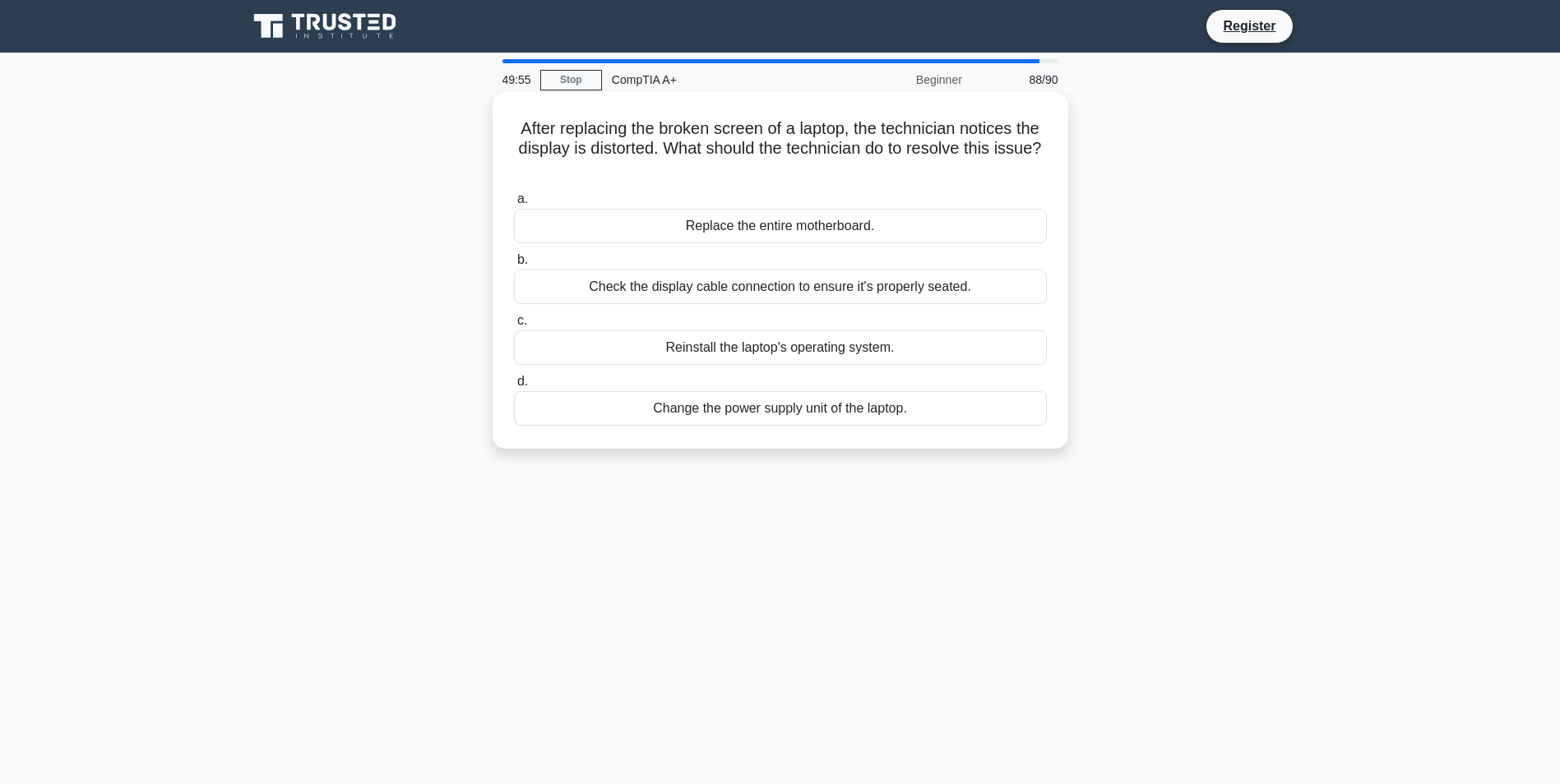
click at [763, 278] on div "Check the display cable connection to ensure it's properly seated." at bounding box center [780, 286] width 533 height 34
click at [514, 266] on input "b. Check the display cable connection to ensure it's properly seated." at bounding box center [514, 260] width 0 height 11
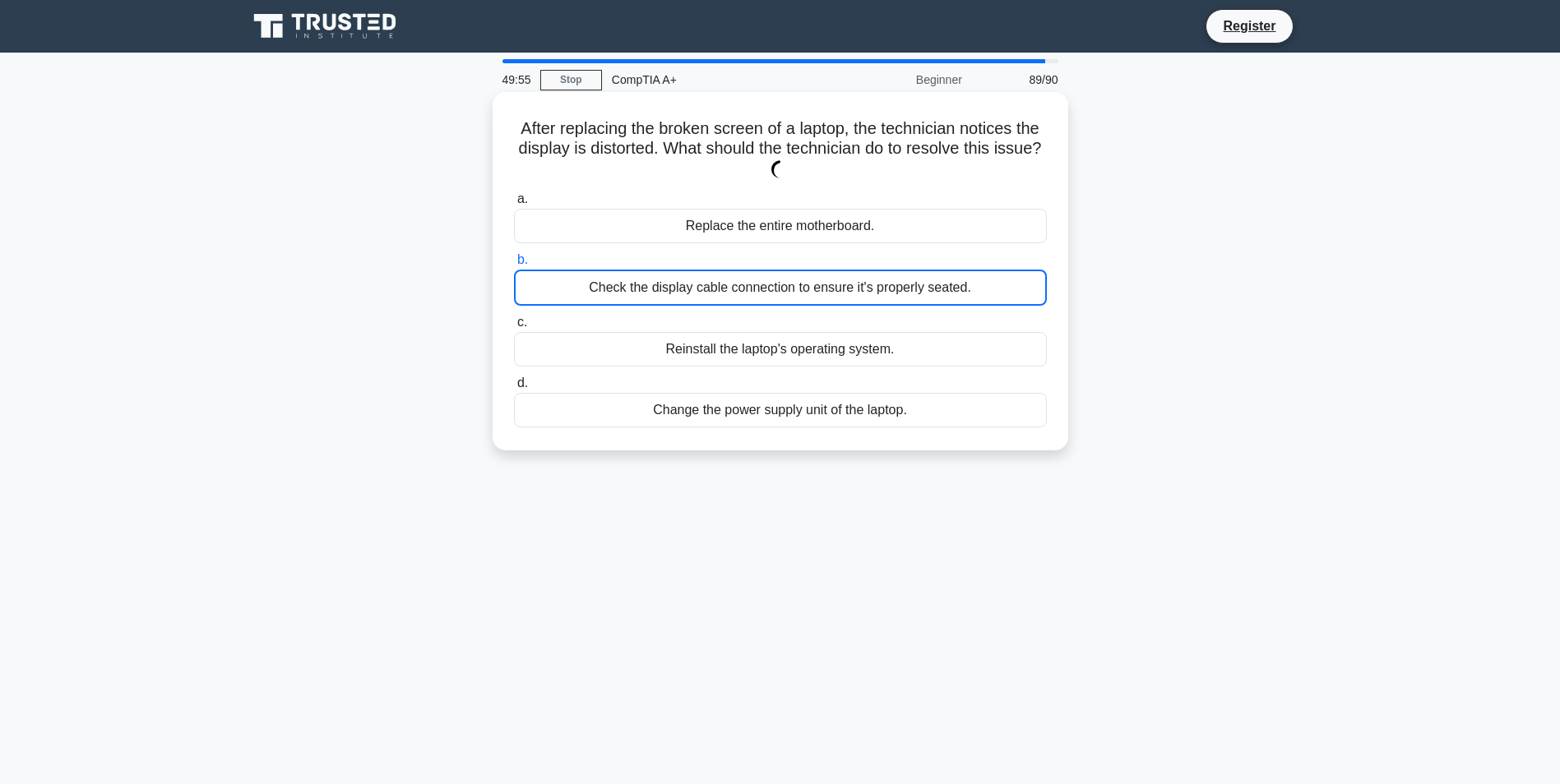
click at [755, 258] on label "b. Check the display cable connection to ensure it's properly seated." at bounding box center [780, 278] width 533 height 56
click at [514, 258] on input "b. Check the display cable connection to ensure it's properly seated." at bounding box center [514, 260] width 0 height 11
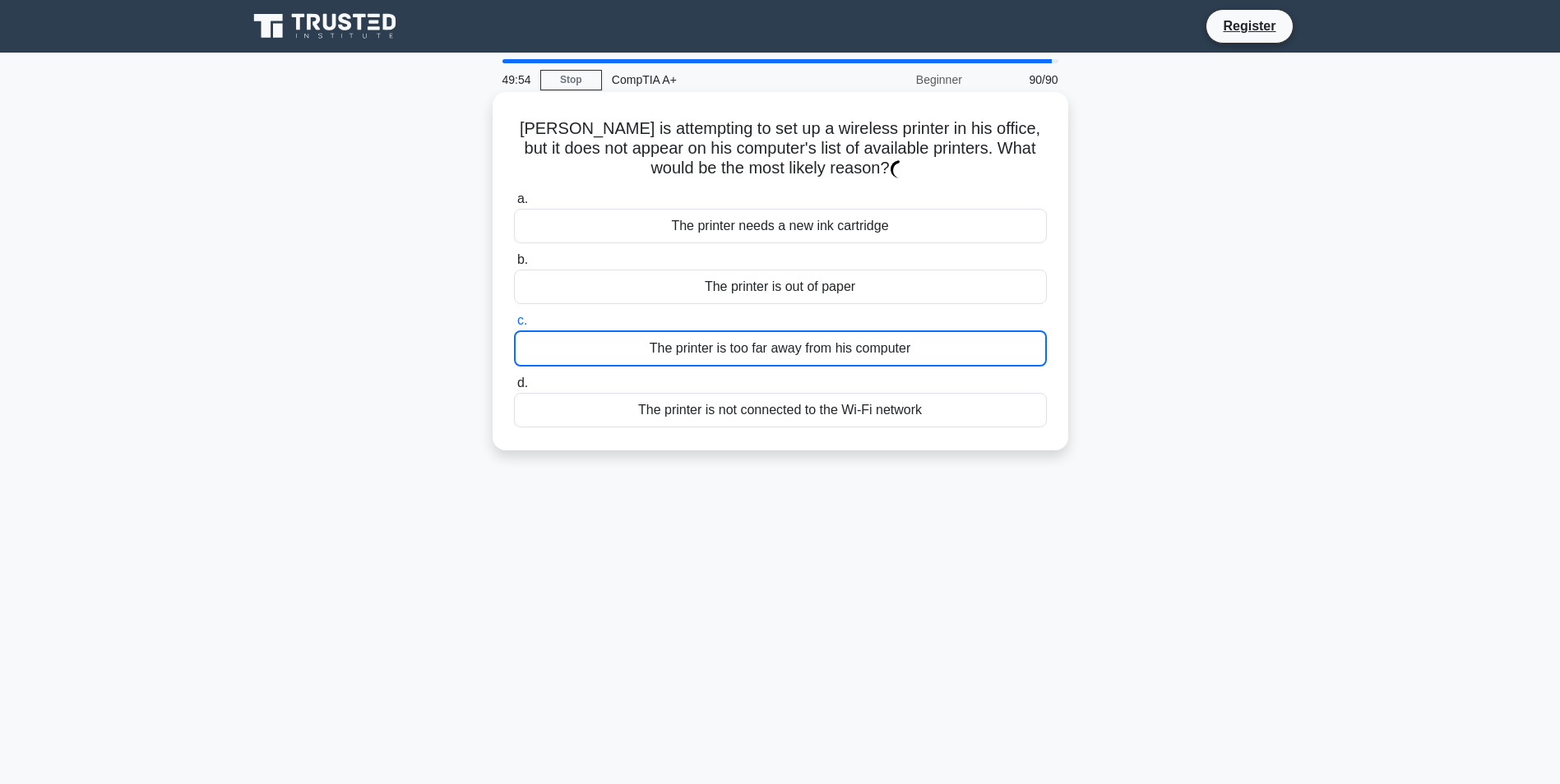
click at [776, 317] on label "c. The printer is too far away from his computer" at bounding box center [780, 339] width 533 height 56
click at [514, 317] on input "c. The printer is too far away from his computer" at bounding box center [514, 321] width 0 height 11
click at [751, 286] on div "The printer is out of paper" at bounding box center [780, 286] width 533 height 34
click at [514, 266] on input "b. The printer is out of paper" at bounding box center [514, 260] width 0 height 11
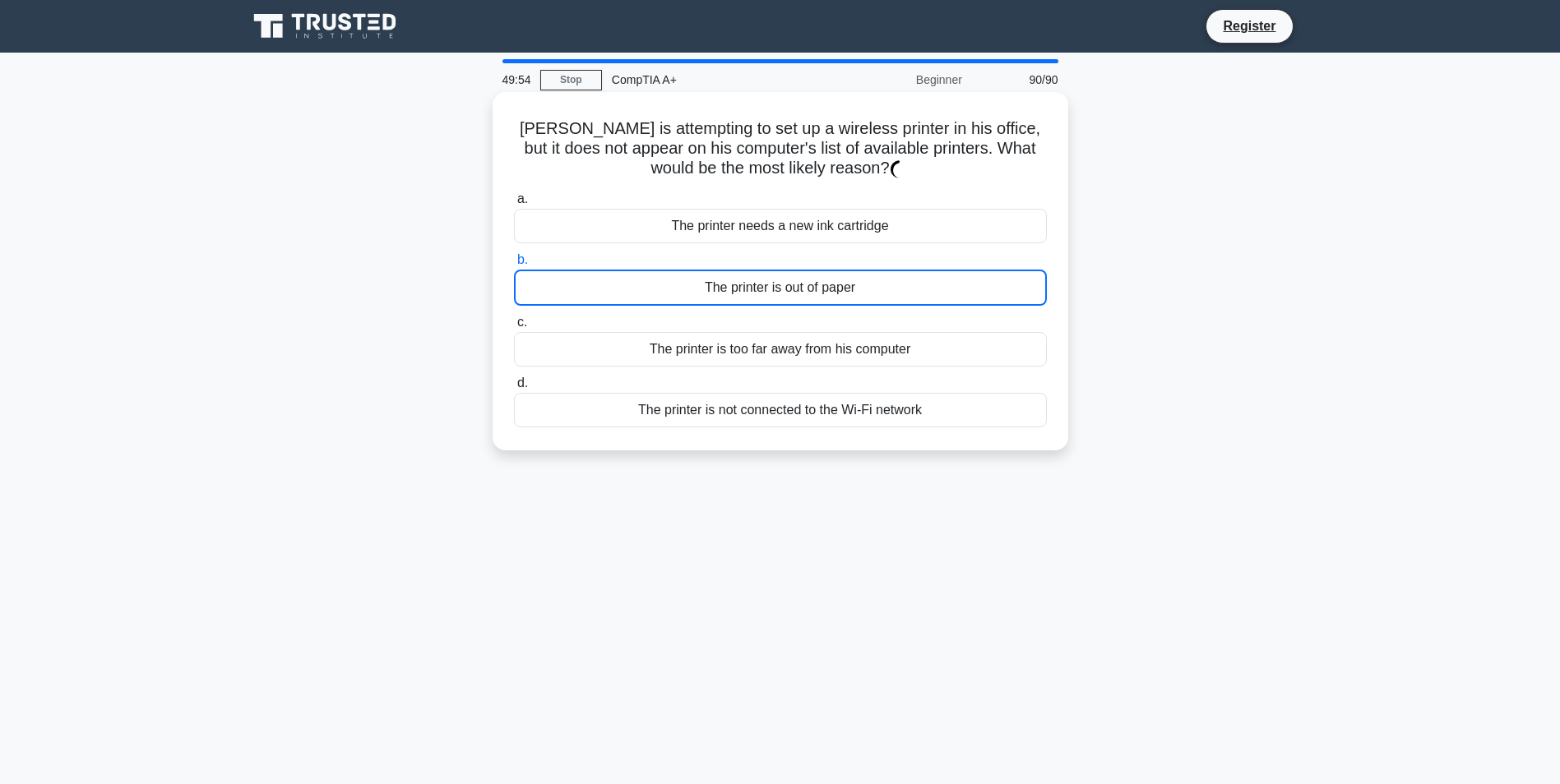
click at [750, 288] on div "The printer is out of paper" at bounding box center [780, 287] width 533 height 36
click at [514, 266] on input "b. The printer is out of paper" at bounding box center [514, 260] width 0 height 11
click at [751, 292] on div "The printer is out of paper" at bounding box center [780, 287] width 533 height 36
click at [514, 266] on input "b. The printer is out of paper" at bounding box center [514, 260] width 0 height 11
